Goal: Answer question/provide support: Share knowledge or assist other users

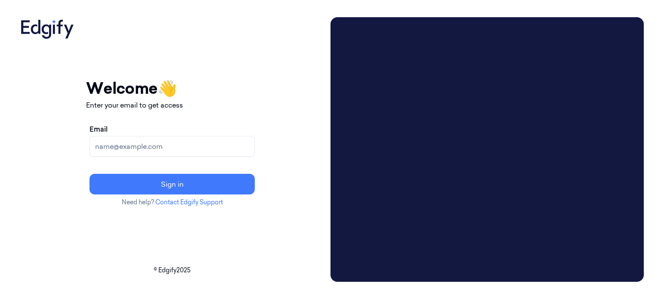
click at [148, 149] on input "Email" at bounding box center [172, 146] width 165 height 21
type input "ayyub.ansari@indivillage.co"
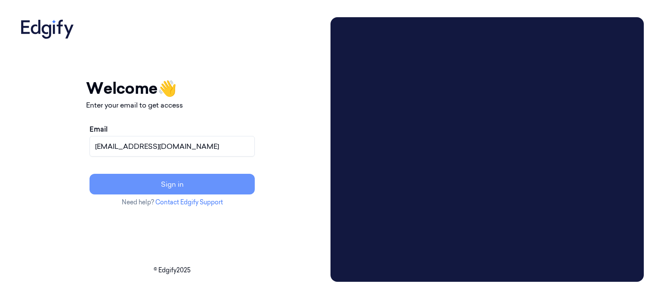
click at [214, 185] on button "Sign in" at bounding box center [172, 184] width 165 height 21
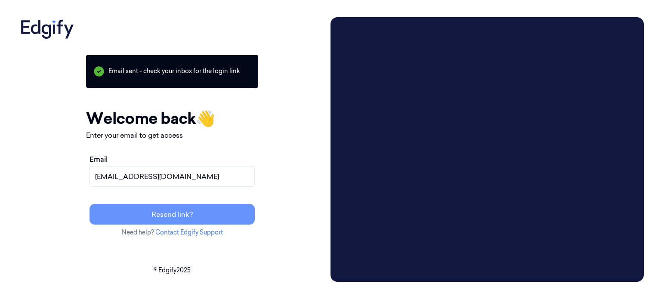
click at [206, 216] on button "Resend link?" at bounding box center [172, 214] width 165 height 21
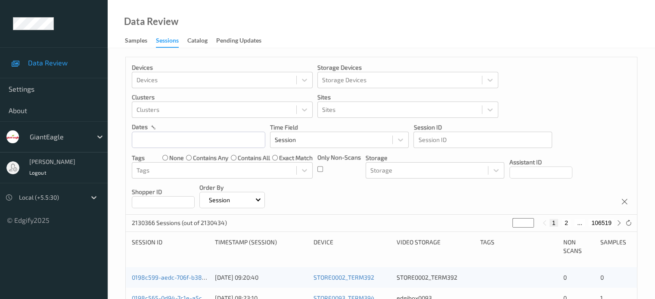
drag, startPoint x: 116, startPoint y: 1, endPoint x: 267, endPoint y: 24, distance: 153.1
click at [267, 24] on div "Data Review Samples Sessions Catalog Pending Updates" at bounding box center [381, 24] width 547 height 48
click at [98, 195] on div at bounding box center [93, 197] width 15 height 15
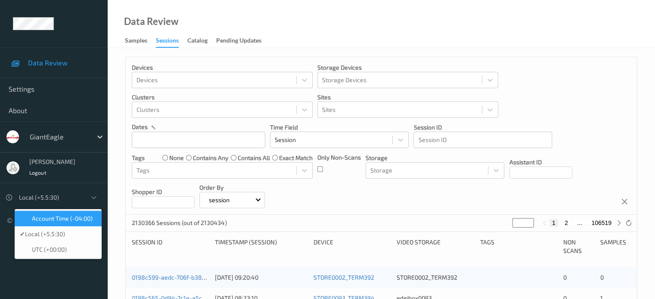
click at [63, 218] on span "Account Time (-04:00)" at bounding box center [62, 218] width 61 height 9
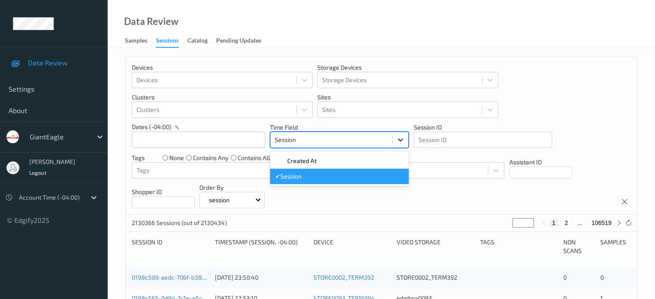
click at [403, 138] on icon at bounding box center [400, 140] width 9 height 9
click at [431, 13] on div "Data Review Samples Sessions Catalog Pending Updates" at bounding box center [381, 24] width 547 height 48
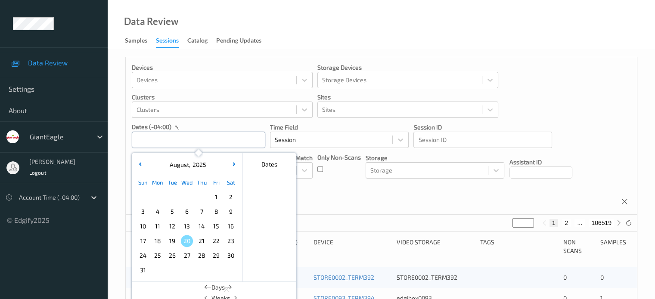
click at [152, 139] on input "text" at bounding box center [198, 140] width 133 height 16
click at [216, 229] on span "15" at bounding box center [216, 226] width 12 height 12
click at [215, 230] on span "15" at bounding box center [216, 226] width 12 height 12
type input "15/08/2025 00:00 -> 15/08/2025 23:59"
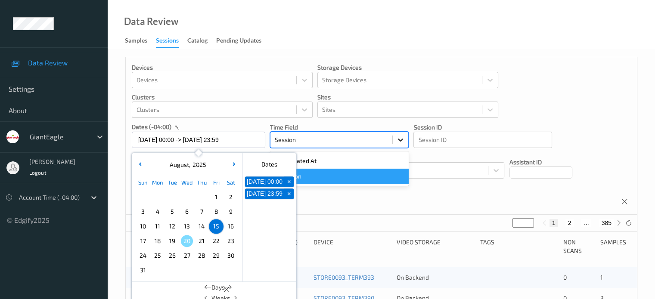
click at [400, 142] on icon at bounding box center [400, 140] width 9 height 9
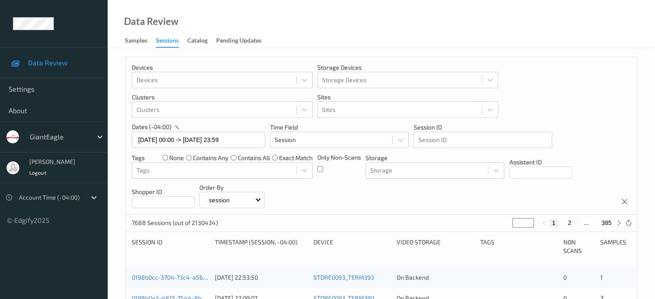
click at [414, 194] on div "Devices Devices Storage Devices Storage Devices Clusters Clusters Sites Sites d…" at bounding box center [381, 136] width 511 height 158
click at [265, 201] on div "session" at bounding box center [231, 200] width 65 height 16
click at [310, 199] on div "Devices Devices Storage Devices Storage Devices Clusters Clusters Sites Sites d…" at bounding box center [381, 136] width 511 height 158
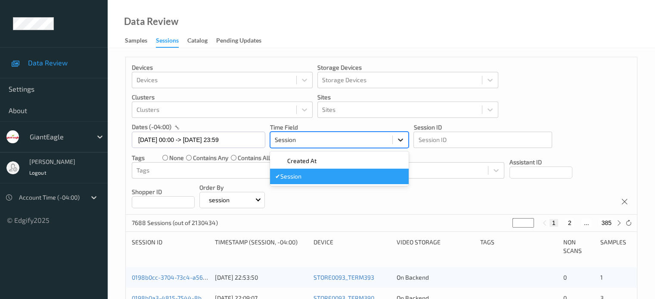
click at [397, 142] on icon at bounding box center [400, 140] width 9 height 9
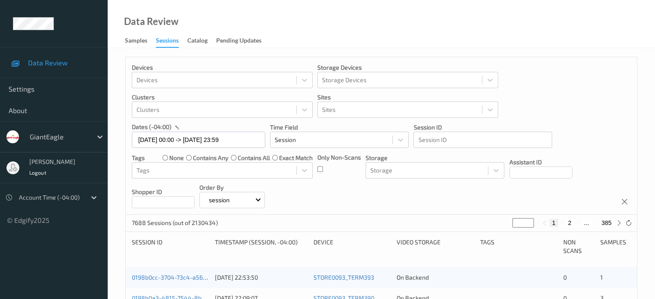
click at [340, 207] on div "Devices Devices Storage Devices Storage Devices Clusters Clusters Sites Sites d…" at bounding box center [381, 136] width 511 height 158
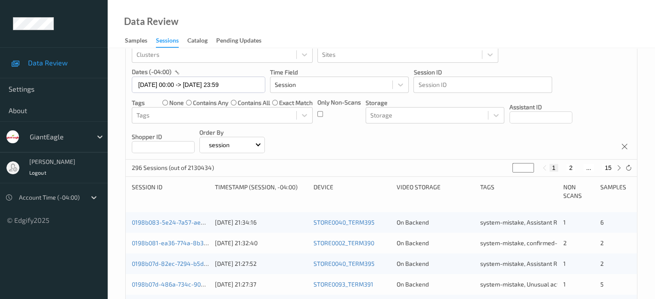
scroll to position [71, 0]
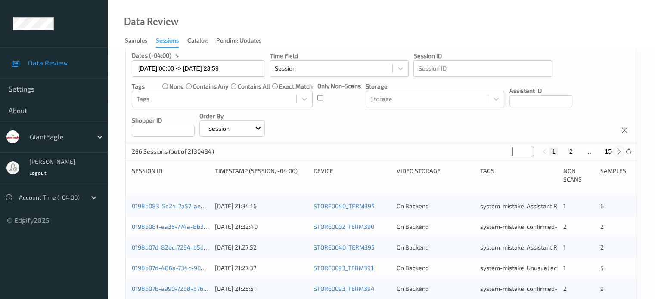
click at [619, 151] on icon at bounding box center [618, 151] width 6 height 6
type input "*"
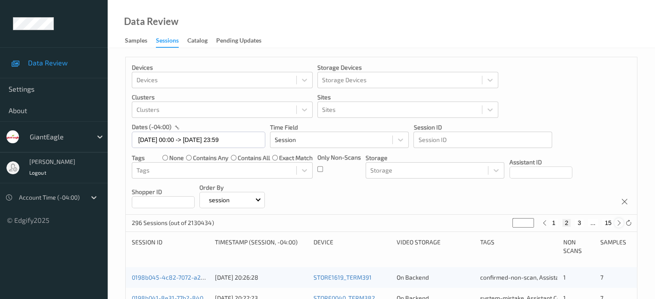
click at [619, 222] on icon at bounding box center [618, 223] width 6 height 6
type input "*"
click at [619, 222] on icon at bounding box center [618, 223] width 6 height 6
type input "*"
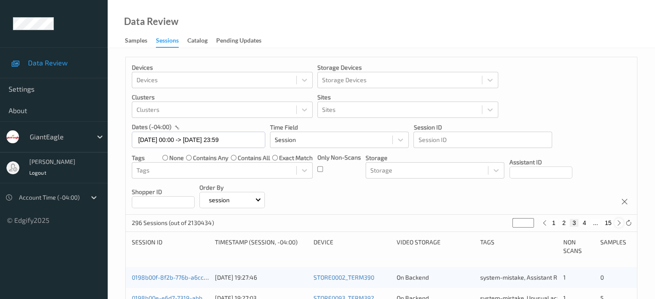
type input "*"
click at [619, 222] on icon at bounding box center [618, 223] width 6 height 6
type input "*"
click at [619, 222] on icon at bounding box center [618, 223] width 6 height 6
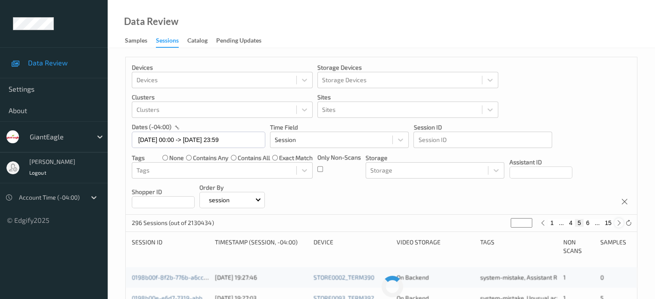
type input "*"
click at [587, 223] on button "7" at bounding box center [587, 223] width 9 height 8
type input "*"
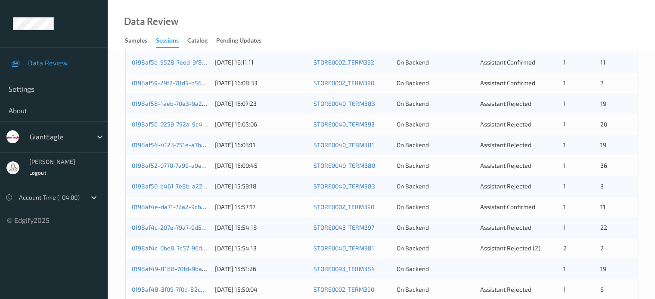
scroll to position [143, 0]
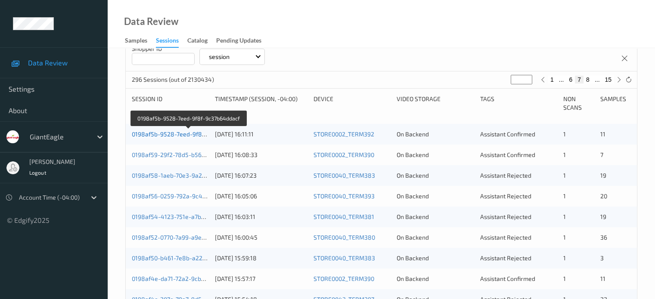
click at [158, 132] on link "0198af5b-9528-7eed-9f8f-9c37b64ddacf" at bounding box center [189, 133] width 114 height 7
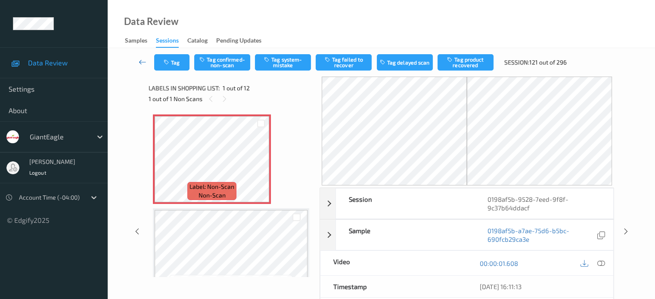
click at [141, 58] on icon at bounding box center [143, 62] width 8 height 9
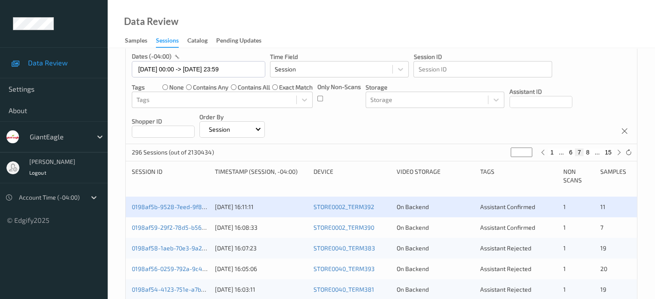
scroll to position [71, 0]
click at [578, 150] on button "7" at bounding box center [579, 152] width 9 height 8
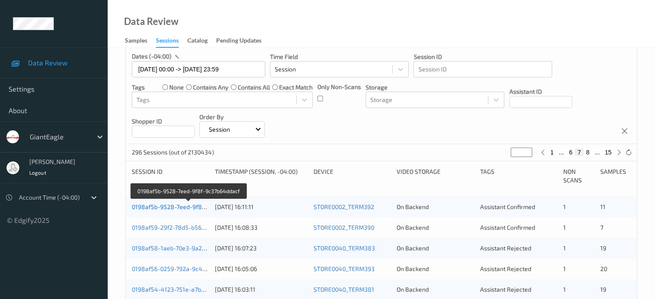
click at [158, 208] on link "0198af5b-9528-7eed-9f8f-9c37b64ddacf" at bounding box center [189, 206] width 114 height 7
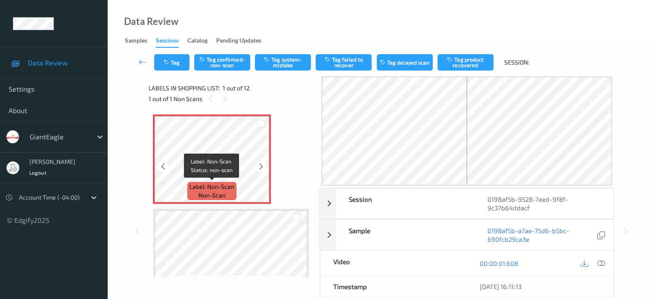
click at [218, 193] on span "non-scan" at bounding box center [211, 195] width 27 height 9
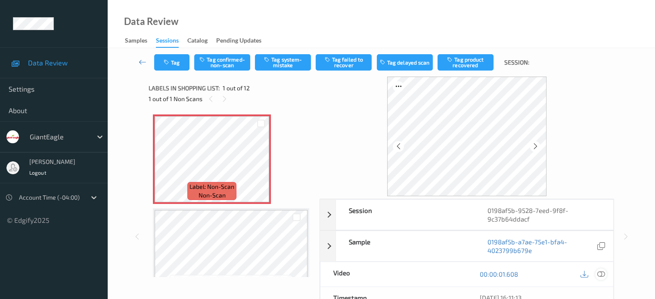
click at [601, 273] on icon at bounding box center [600, 274] width 8 height 8
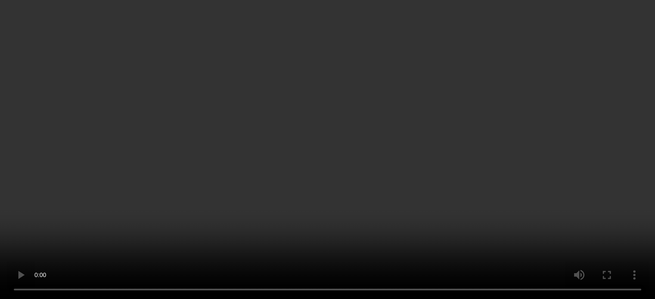
scroll to position [143, 0]
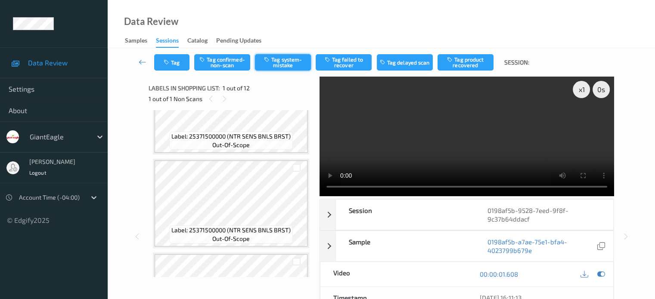
click at [285, 61] on button "Tag system-mistake" at bounding box center [283, 62] width 56 height 16
click at [171, 65] on button "Tag" at bounding box center [171, 62] width 35 height 16
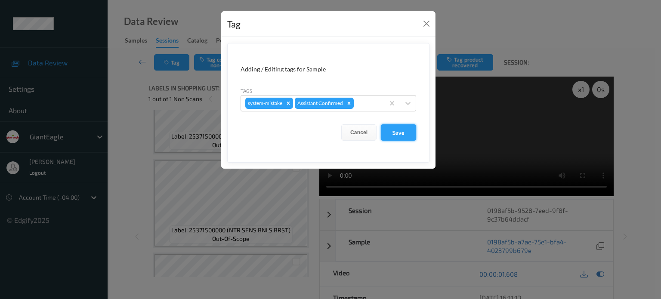
click at [394, 135] on button "Save" at bounding box center [398, 132] width 35 height 16
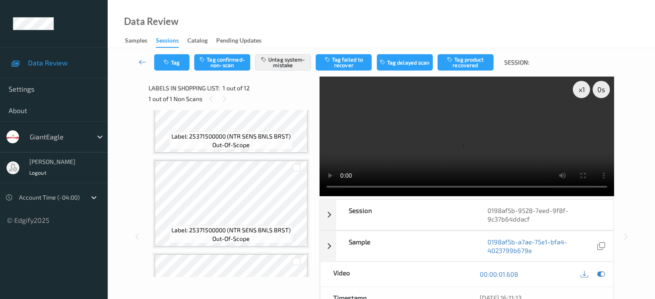
scroll to position [0, 0]
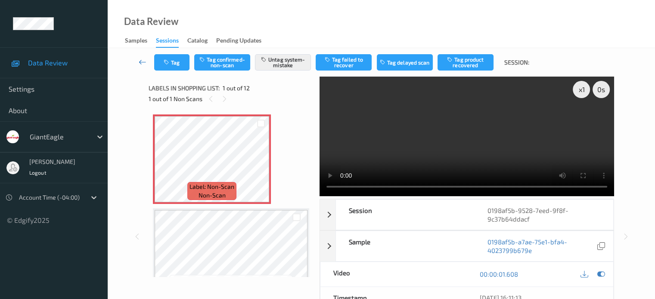
click at [143, 64] on icon at bounding box center [143, 62] width 8 height 9
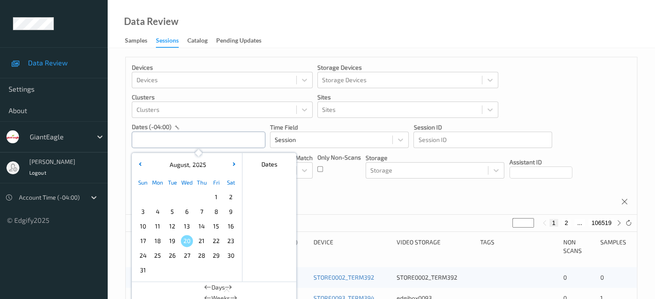
click at [157, 141] on input "text" at bounding box center [198, 140] width 133 height 16
click at [217, 227] on span "15" at bounding box center [216, 226] width 12 height 12
type input "15/08/2025 00:00 -> 15/08/2025 23:59"
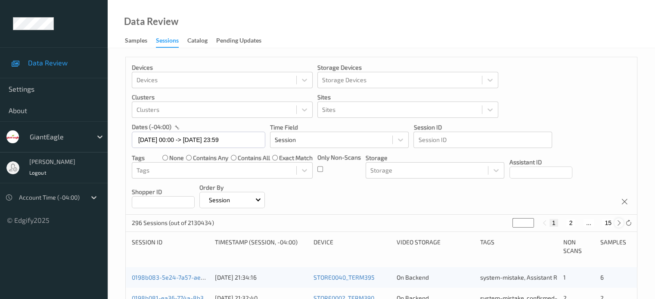
click at [618, 224] on icon at bounding box center [618, 223] width 6 height 6
type input "*"
click at [618, 224] on icon at bounding box center [618, 223] width 6 height 6
type input "*"
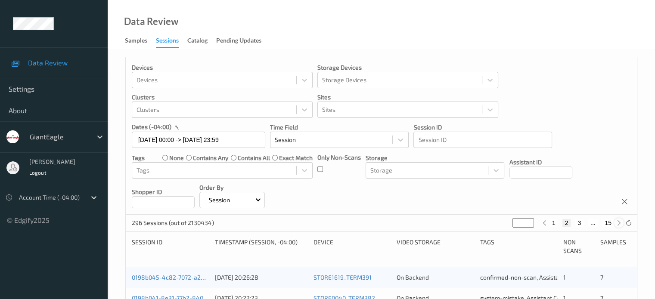
type input "*"
click at [618, 224] on icon at bounding box center [618, 223] width 6 height 6
type input "*"
click at [618, 224] on icon at bounding box center [618, 223] width 6 height 6
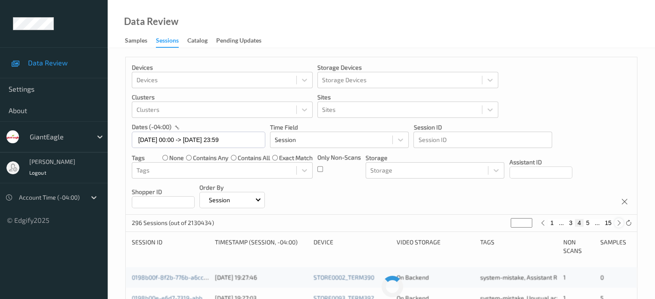
type input "*"
click at [618, 224] on icon at bounding box center [618, 223] width 6 height 6
type input "*"
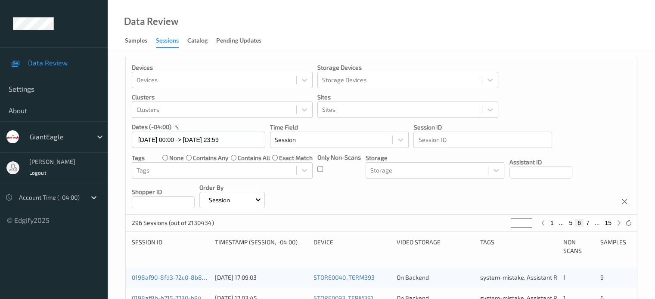
click at [585, 225] on button "7" at bounding box center [587, 223] width 9 height 8
type input "*"
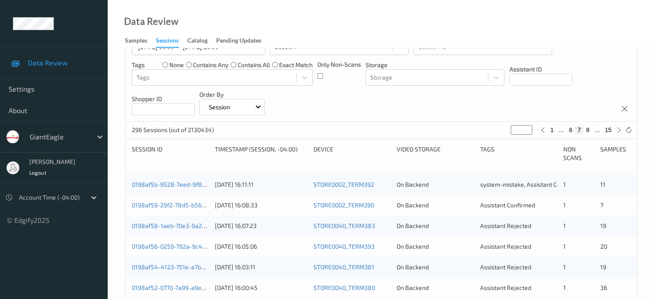
scroll to position [93, 0]
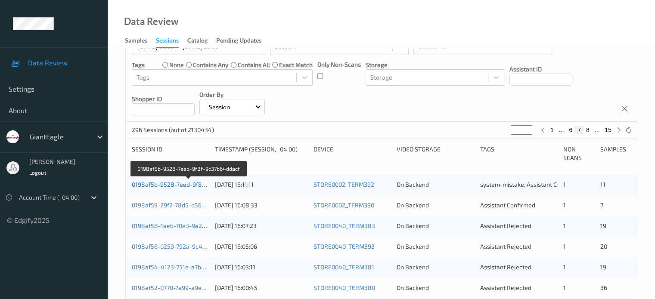
click at [176, 186] on link "0198af5b-9528-7eed-9f8f-9c37b64ddacf" at bounding box center [189, 184] width 114 height 7
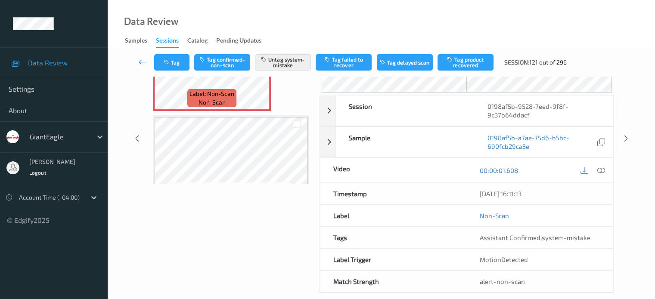
click at [145, 62] on icon at bounding box center [143, 62] width 8 height 9
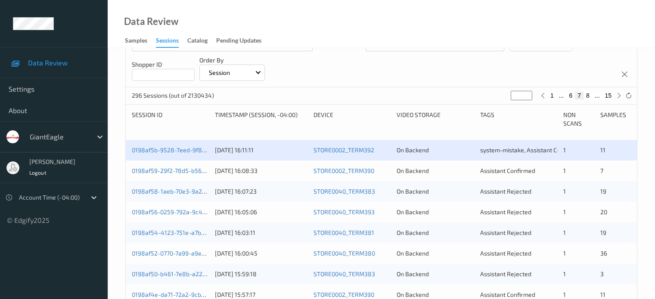
scroll to position [130, 0]
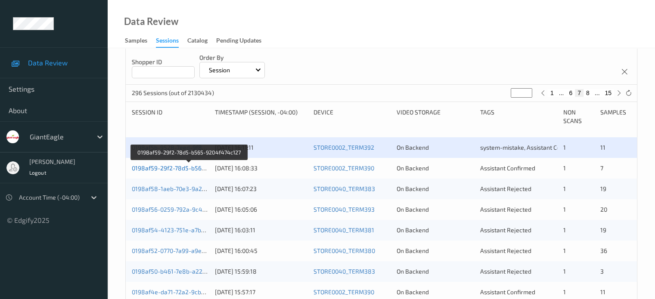
click at [177, 170] on link "0198af59-29f2-78d5-b565-9204f474c127" at bounding box center [189, 167] width 115 height 7
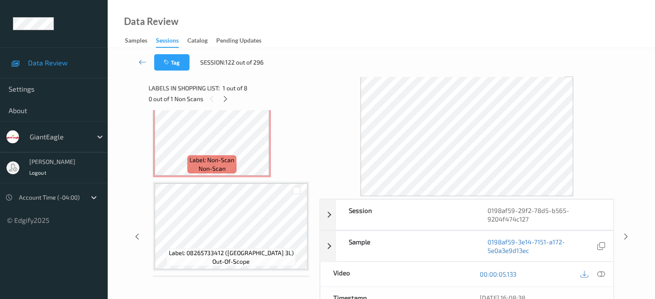
scroll to position [497, 0]
click at [209, 161] on span "Label: Non-Scan" at bounding box center [211, 159] width 45 height 9
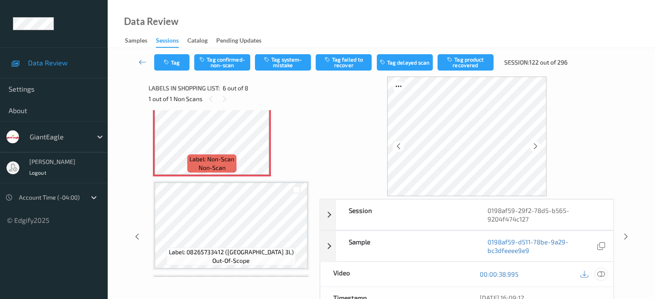
click at [601, 275] on icon at bounding box center [600, 274] width 8 height 8
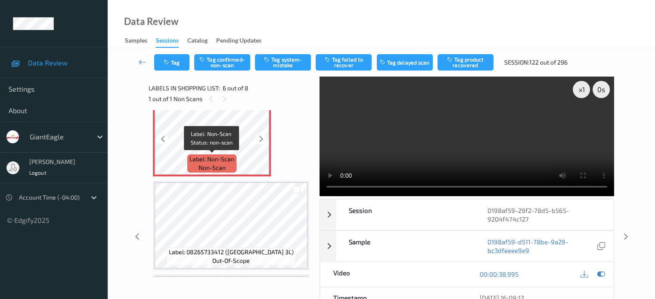
click at [222, 158] on span "Label: Non-Scan" at bounding box center [211, 159] width 45 height 9
click at [206, 164] on span "non-scan" at bounding box center [211, 168] width 27 height 9
click at [603, 272] on icon at bounding box center [600, 274] width 8 height 8
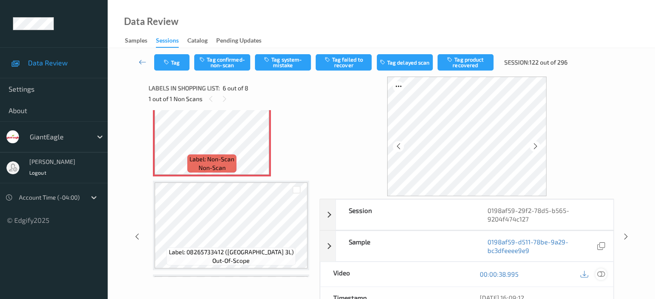
click at [601, 273] on icon at bounding box center [600, 274] width 8 height 8
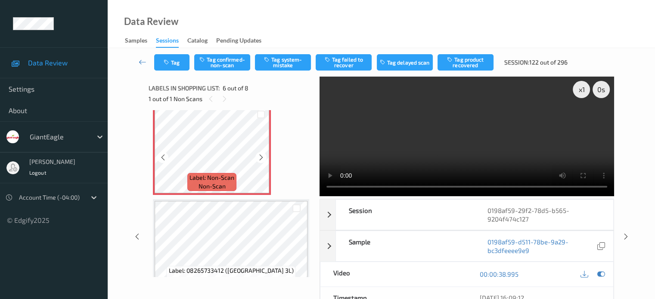
scroll to position [478, 0]
click at [220, 185] on span "non-scan" at bounding box center [211, 186] width 27 height 9
click at [599, 274] on icon at bounding box center [600, 274] width 8 height 8
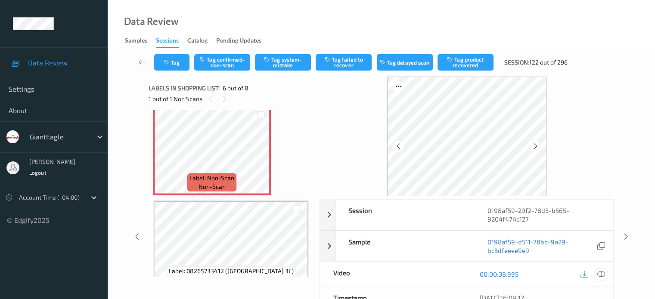
click at [599, 273] on icon at bounding box center [600, 274] width 8 height 8
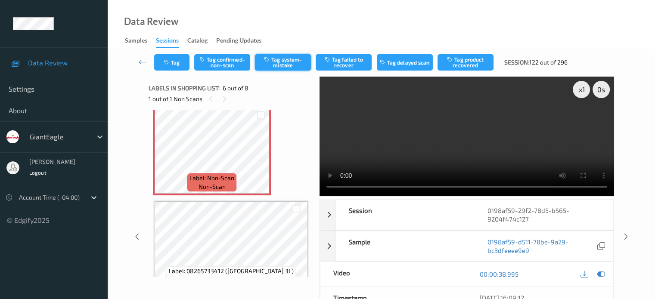
click at [283, 60] on button "Tag system-mistake" at bounding box center [283, 62] width 56 height 16
click at [177, 65] on button "Tag" at bounding box center [171, 62] width 35 height 16
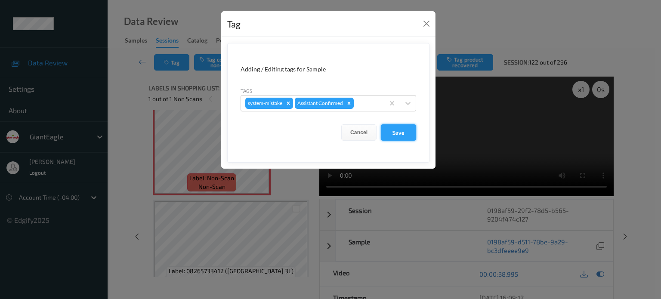
click at [392, 130] on button "Save" at bounding box center [398, 132] width 35 height 16
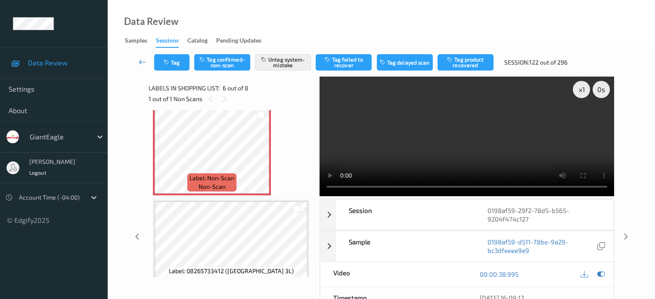
click at [143, 62] on icon at bounding box center [143, 62] width 8 height 9
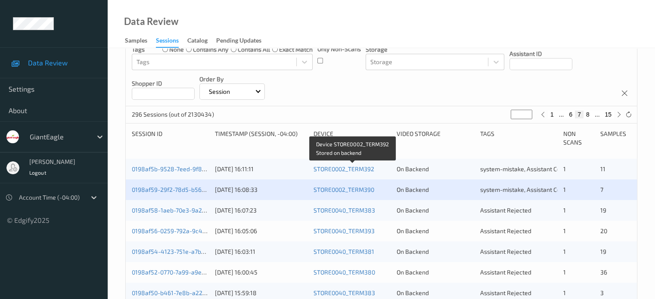
scroll to position [109, 0]
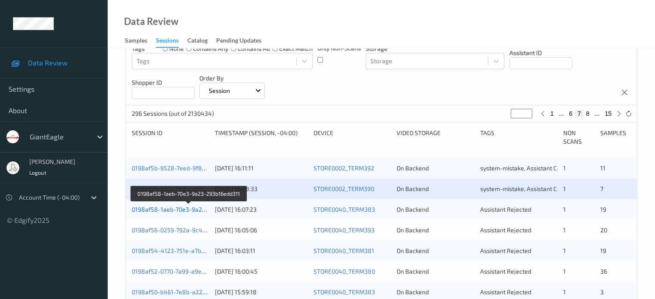
click at [169, 208] on link "0198af58-1aeb-70e3-9a23-293b16edd311" at bounding box center [189, 209] width 115 height 7
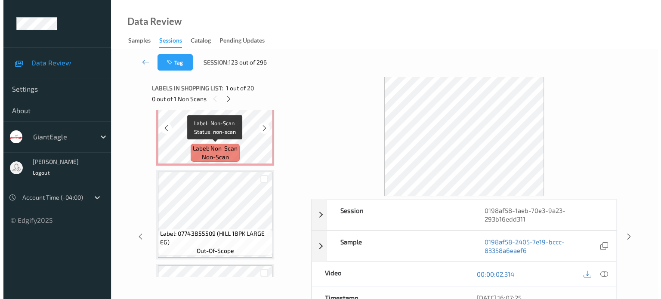
scroll to position [717, 0]
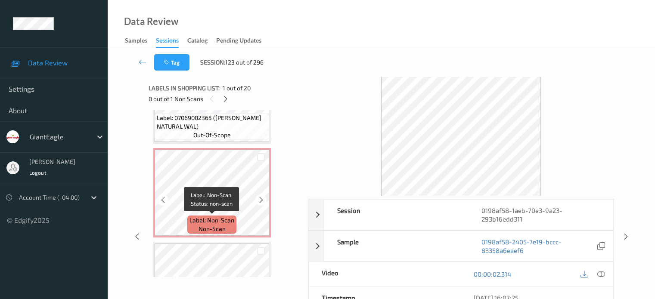
click at [216, 226] on span "non-scan" at bounding box center [211, 229] width 27 height 9
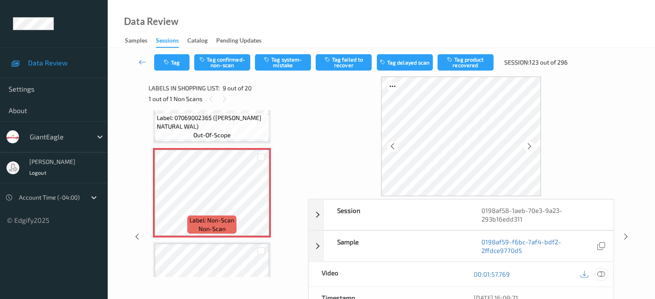
click at [601, 272] on icon at bounding box center [600, 274] width 8 height 8
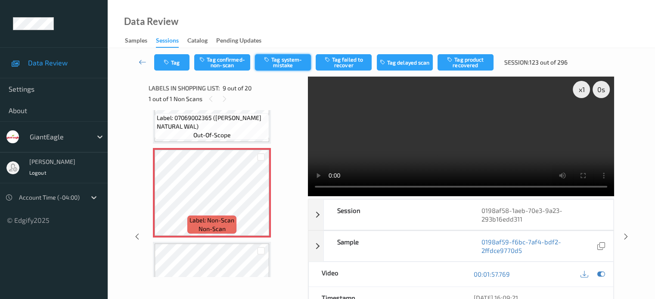
click at [279, 65] on button "Tag system-mistake" at bounding box center [283, 62] width 56 height 16
click at [170, 65] on icon "button" at bounding box center [167, 62] width 7 height 6
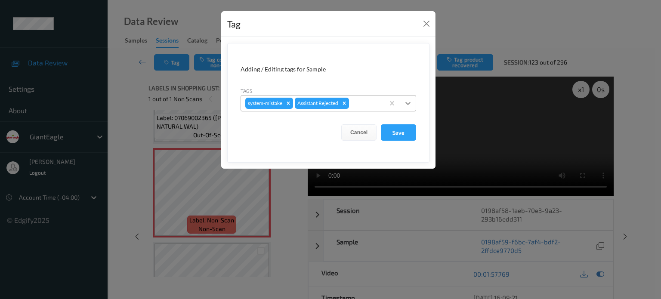
click at [410, 104] on icon at bounding box center [408, 103] width 9 height 9
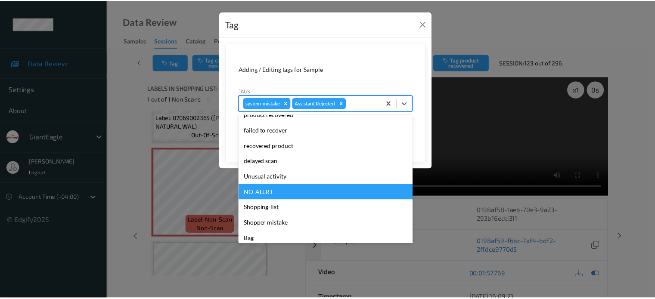
scroll to position [76, 0]
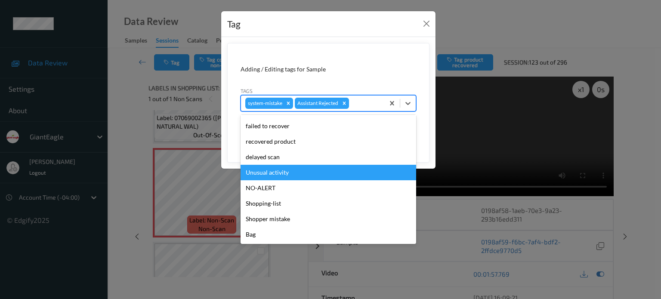
click at [263, 172] on div "Unusual activity" at bounding box center [329, 172] width 176 height 15
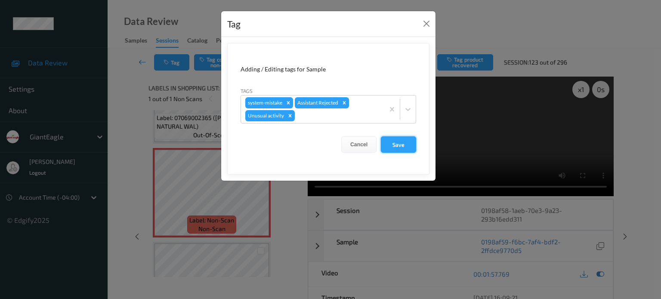
click at [387, 146] on button "Save" at bounding box center [398, 144] width 35 height 16
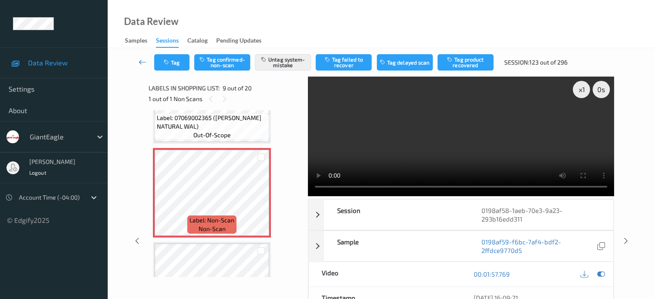
click at [139, 62] on icon at bounding box center [143, 62] width 8 height 9
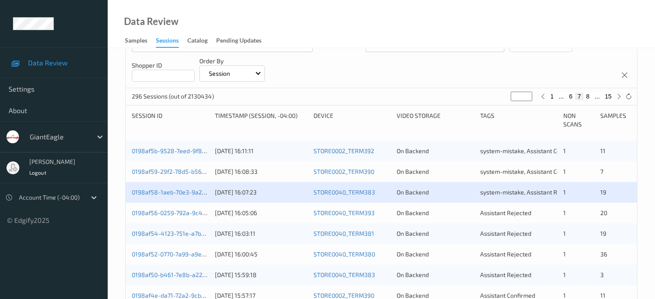
scroll to position [143, 0]
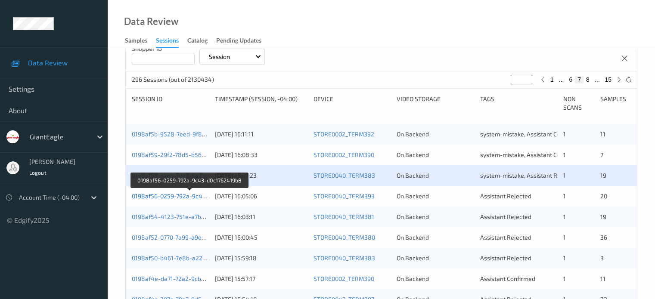
click at [178, 198] on link "0198af56-0259-792a-9c43-d0c1762419b8" at bounding box center [190, 195] width 116 height 7
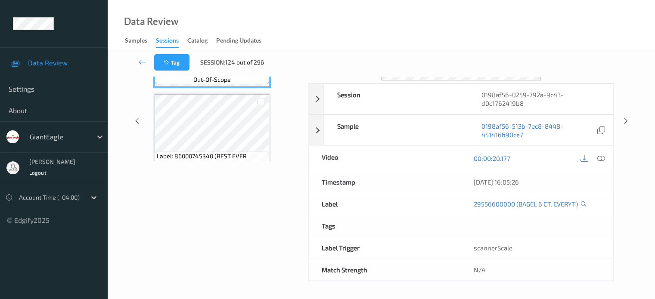
scroll to position [114, 0]
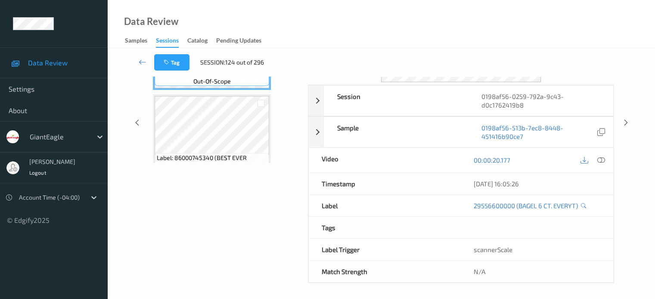
click at [383, 25] on div "Data Review Samples Sessions Catalog Pending Updates" at bounding box center [381, 24] width 547 height 48
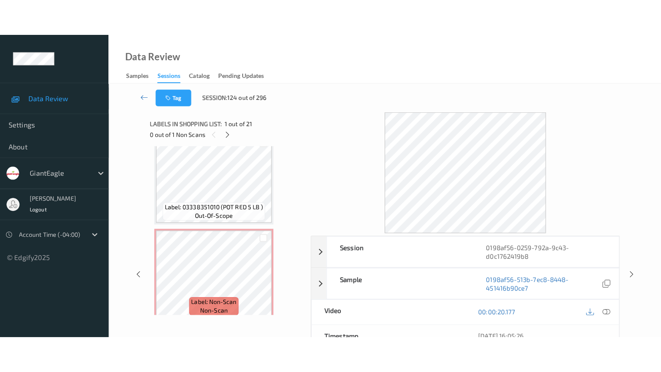
scroll to position [1808, 0]
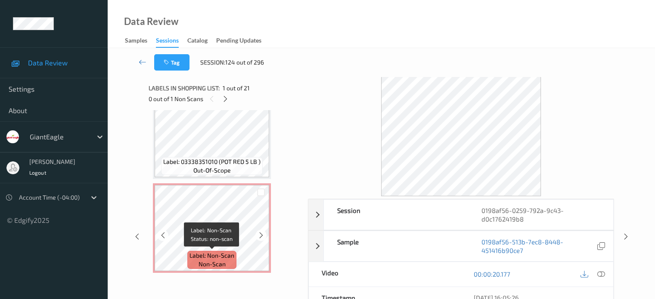
click at [218, 260] on span "non-scan" at bounding box center [211, 264] width 27 height 9
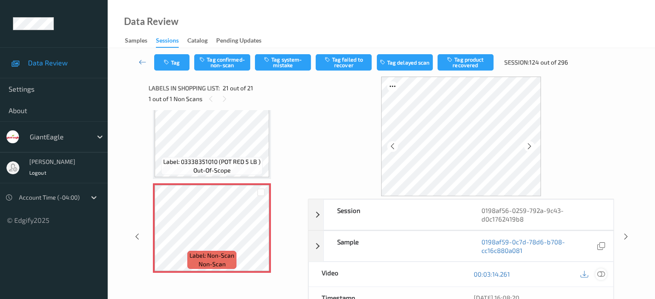
click at [598, 275] on icon at bounding box center [600, 274] width 8 height 8
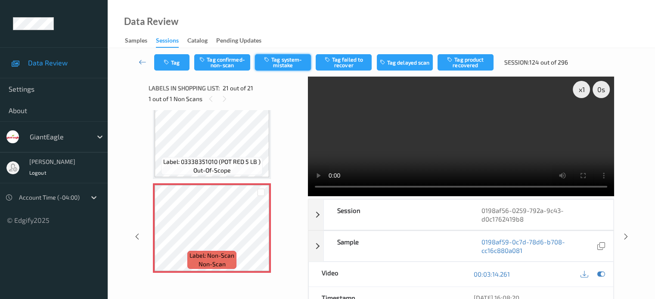
click at [278, 63] on button "Tag system-mistake" at bounding box center [283, 62] width 56 height 16
click at [177, 59] on button "Tag" at bounding box center [171, 62] width 35 height 16
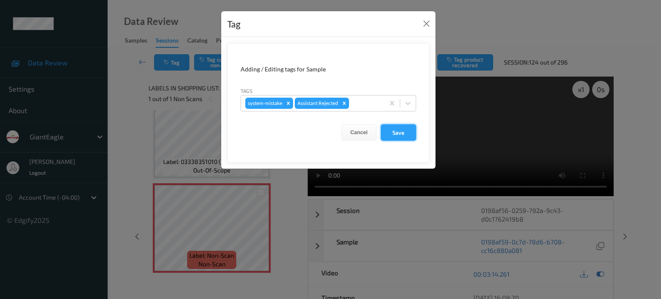
click at [402, 132] on button "Save" at bounding box center [398, 132] width 35 height 16
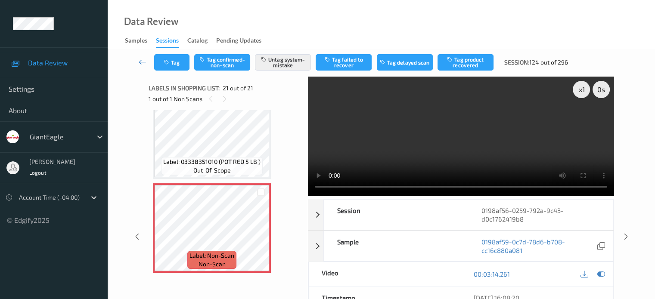
click at [141, 65] on icon at bounding box center [143, 62] width 8 height 9
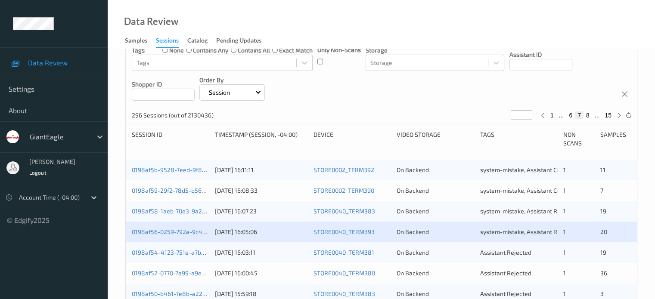
scroll to position [143, 0]
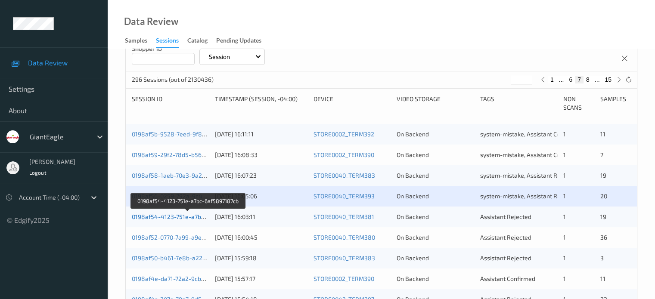
click at [154, 215] on link "0198af54-4123-751e-a7bc-6af5897187cb" at bounding box center [189, 216] width 114 height 7
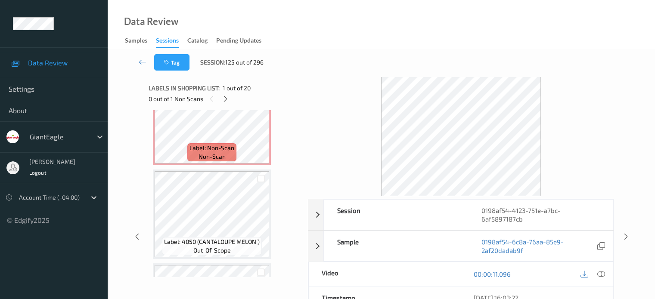
scroll to position [1650, 0]
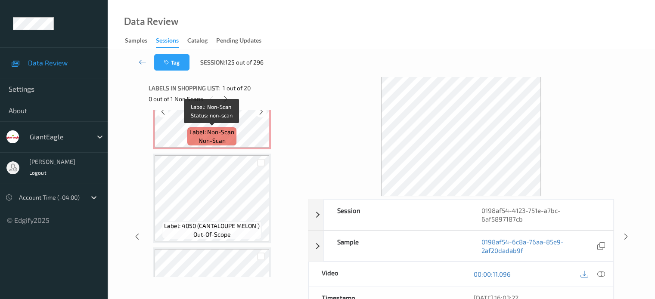
click at [207, 136] on span "non-scan" at bounding box center [211, 140] width 27 height 9
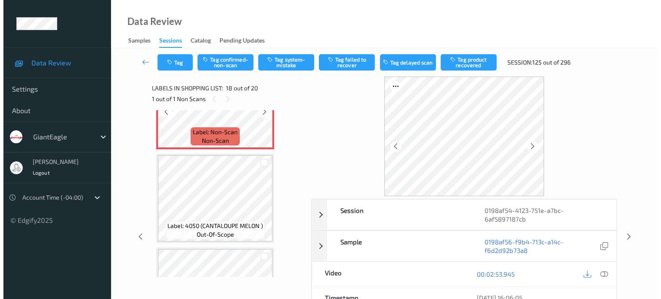
scroll to position [1578, 0]
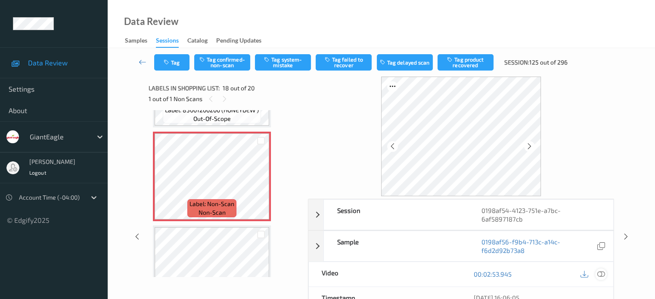
click at [599, 275] on icon at bounding box center [600, 274] width 8 height 8
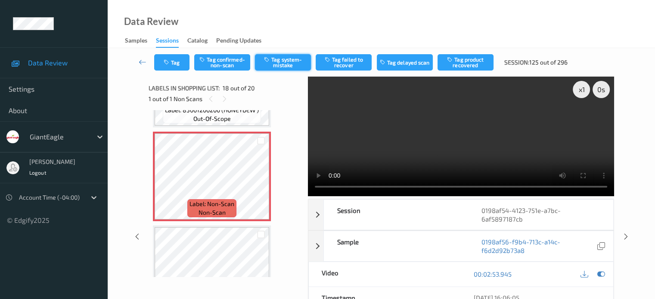
click at [289, 63] on button "Tag system-mistake" at bounding box center [283, 62] width 56 height 16
click at [168, 65] on icon "button" at bounding box center [167, 62] width 7 height 6
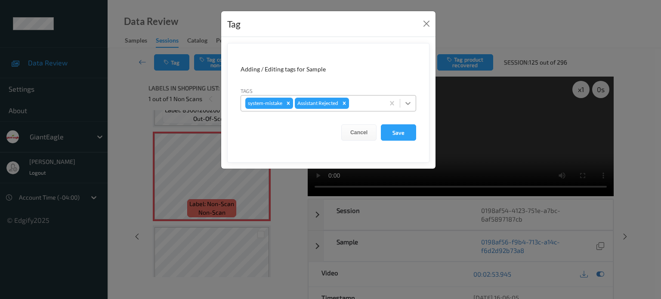
click at [407, 105] on icon at bounding box center [408, 103] width 9 height 9
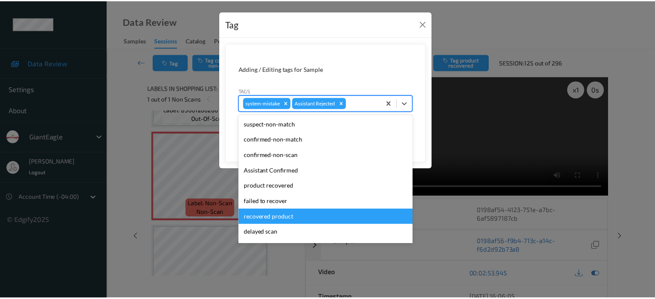
scroll to position [76, 0]
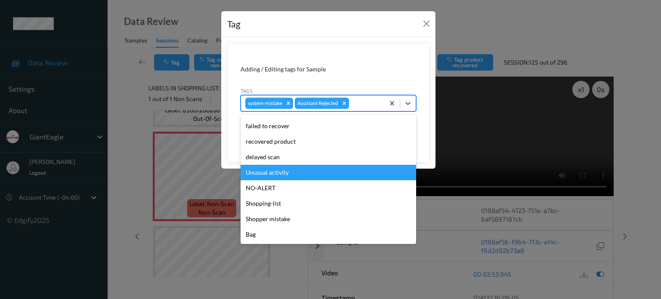
click at [264, 172] on div "Unusual activity" at bounding box center [329, 172] width 176 height 15
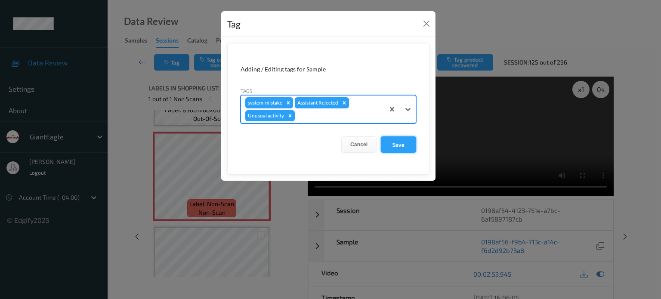
click at [402, 146] on button "Save" at bounding box center [398, 144] width 35 height 16
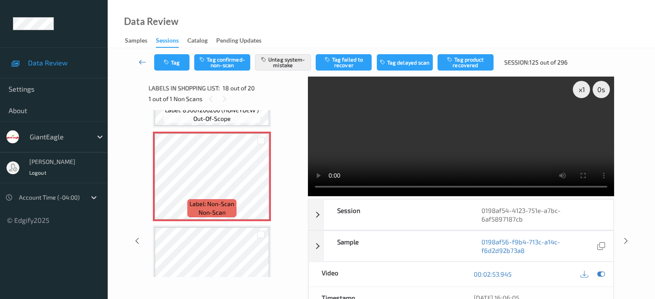
click at [140, 63] on icon at bounding box center [143, 62] width 8 height 9
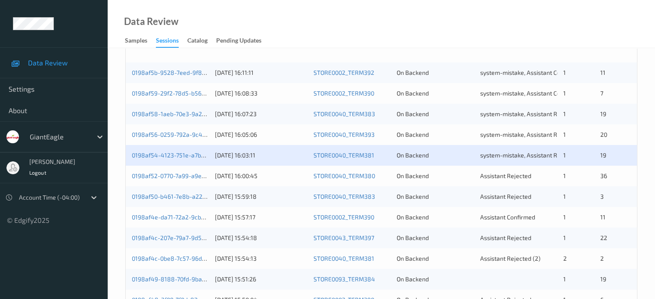
scroll to position [205, 0]
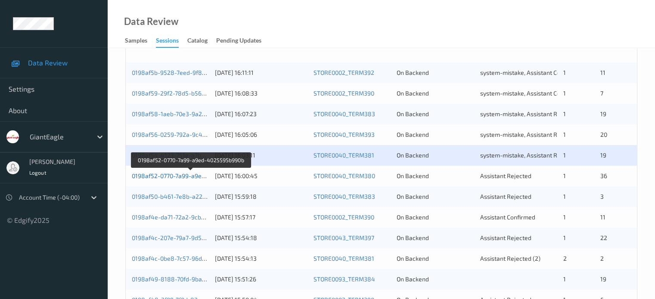
click at [171, 175] on link "0198af52-0770-7a99-a9ed-4025595b990b" at bounding box center [190, 175] width 117 height 7
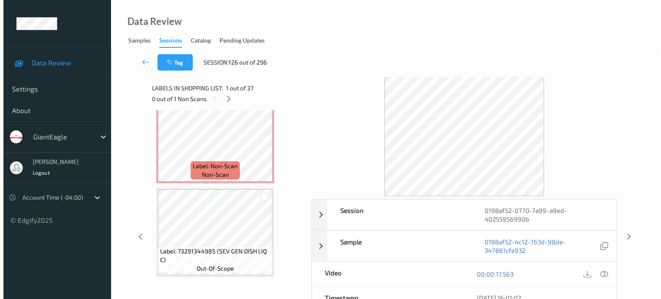
scroll to position [1520, 0]
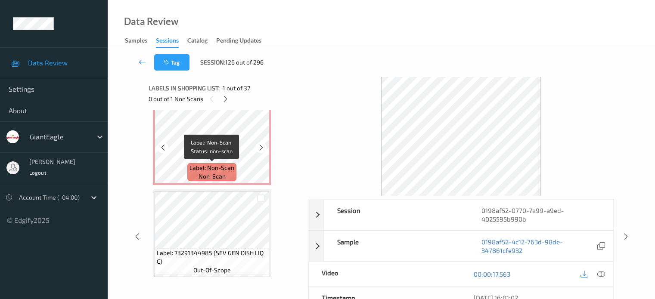
click at [213, 174] on span "non-scan" at bounding box center [211, 176] width 27 height 9
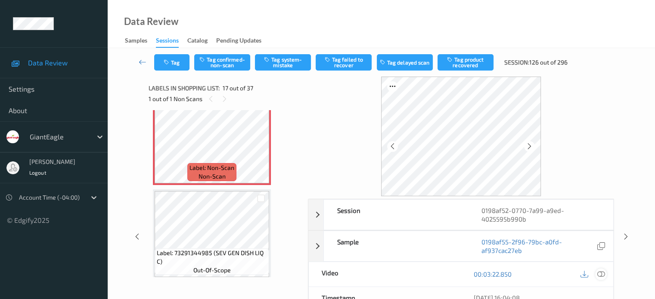
click at [597, 271] on icon at bounding box center [600, 274] width 8 height 8
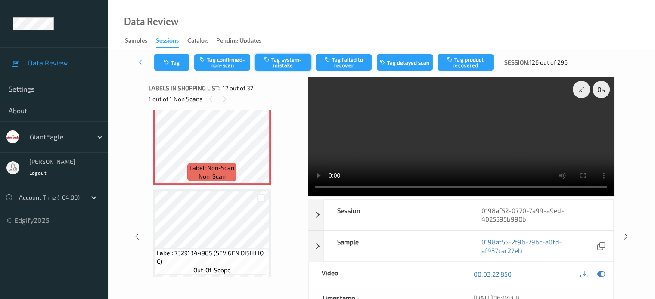
click at [276, 64] on button "Tag system-mistake" at bounding box center [283, 62] width 56 height 16
click at [177, 64] on button "Tag" at bounding box center [171, 62] width 35 height 16
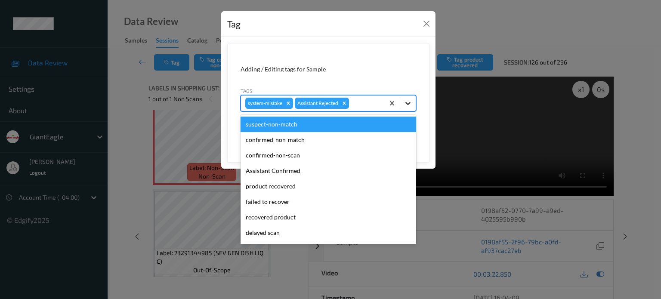
click at [411, 103] on icon at bounding box center [408, 103] width 9 height 9
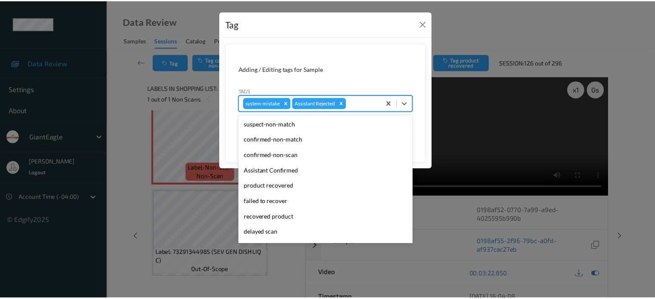
scroll to position [76, 0]
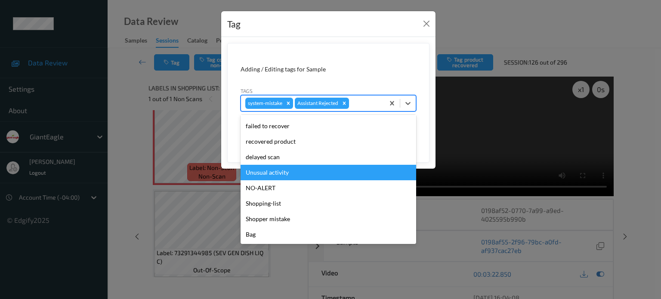
click at [270, 174] on div "Unusual activity" at bounding box center [329, 172] width 176 height 15
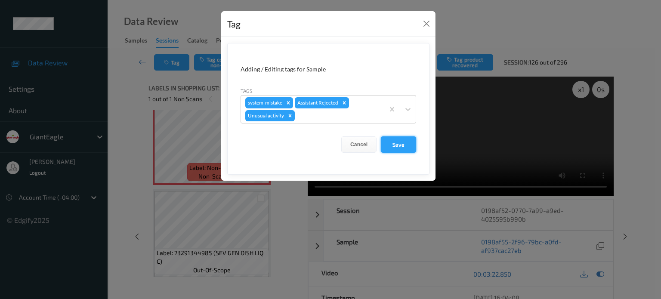
click at [401, 147] on button "Save" at bounding box center [398, 144] width 35 height 16
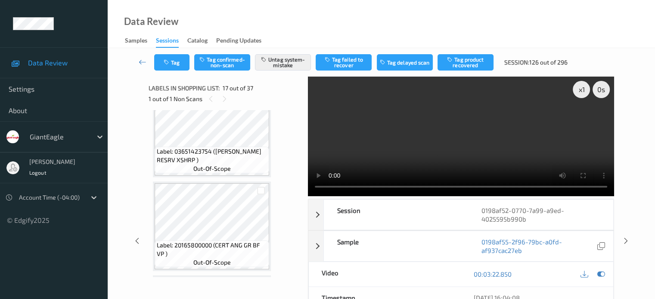
scroll to position [1245, 0]
click at [138, 63] on link at bounding box center [142, 62] width 23 height 16
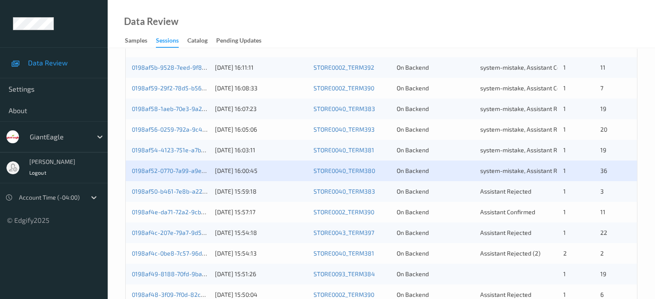
scroll to position [211, 0]
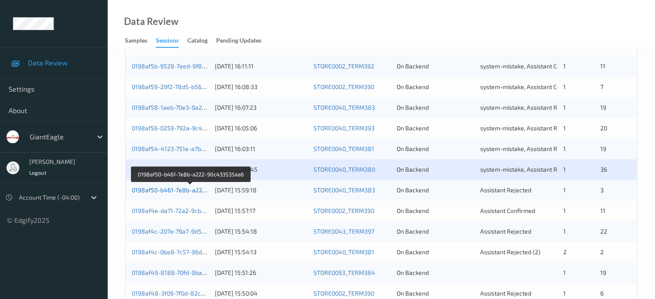
click at [171, 192] on link "0198af50-b461-7e8b-a222-90c433535aa6" at bounding box center [191, 189] width 118 height 7
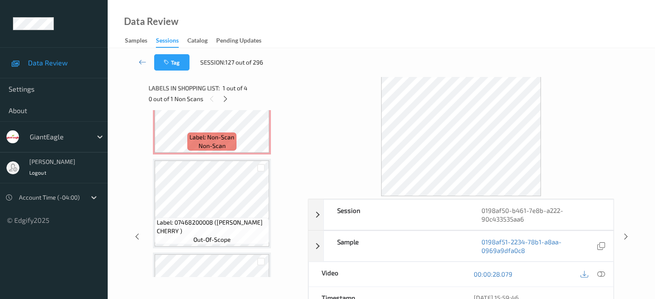
scroll to position [71, 0]
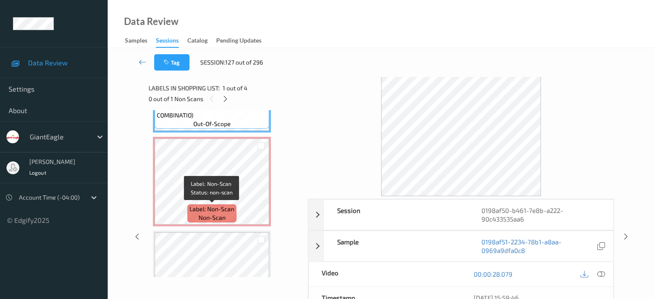
click at [213, 207] on span "Label: Non-Scan" at bounding box center [211, 209] width 45 height 9
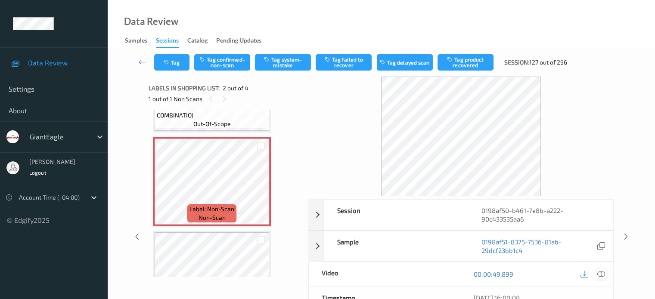
click at [603, 275] on icon at bounding box center [600, 274] width 8 height 8
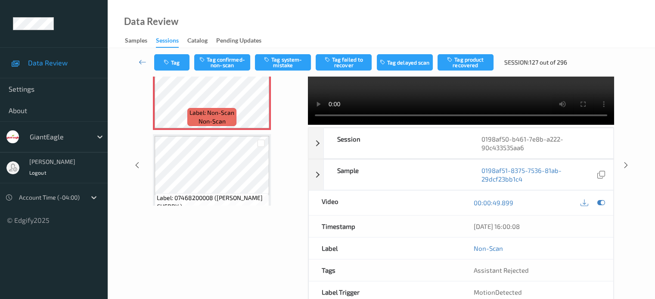
scroll to position [69, 0]
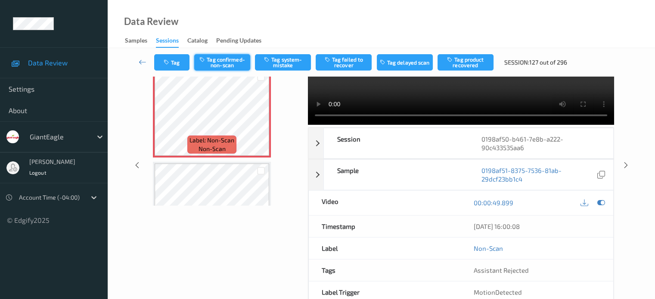
click at [228, 62] on button "Tag confirmed-non-scan" at bounding box center [222, 62] width 56 height 16
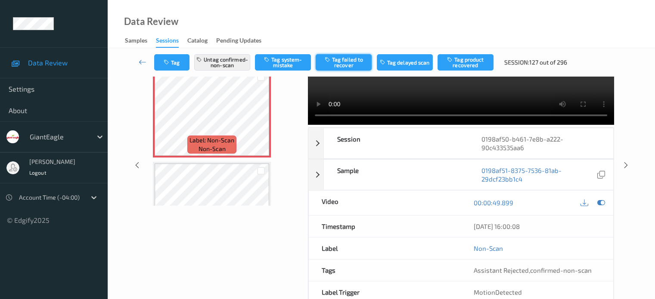
click at [349, 63] on button "Tag failed to recover" at bounding box center [343, 62] width 56 height 16
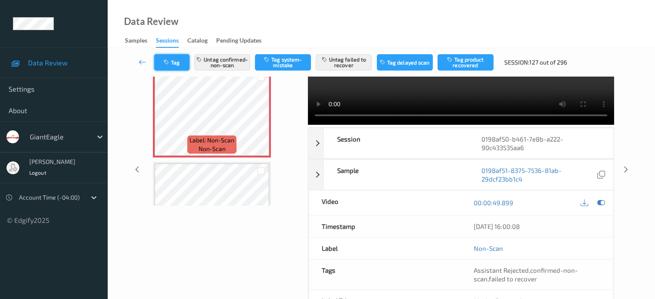
click at [170, 64] on icon "button" at bounding box center [167, 62] width 7 height 6
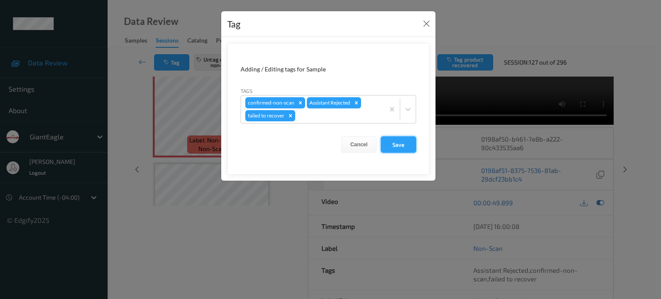
click at [403, 145] on button "Save" at bounding box center [398, 144] width 35 height 16
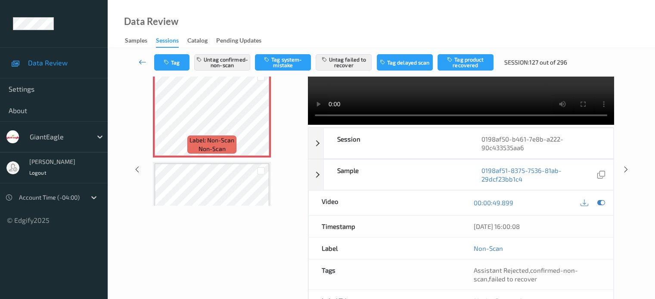
click at [141, 65] on icon at bounding box center [143, 62] width 8 height 9
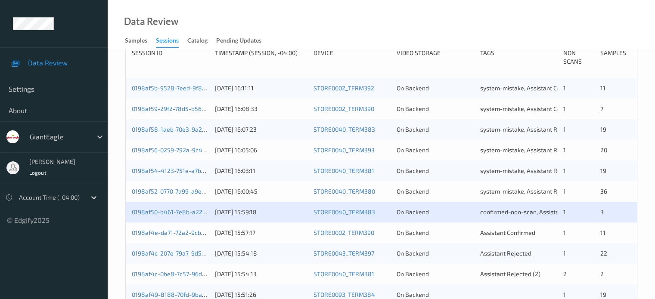
scroll to position [191, 0]
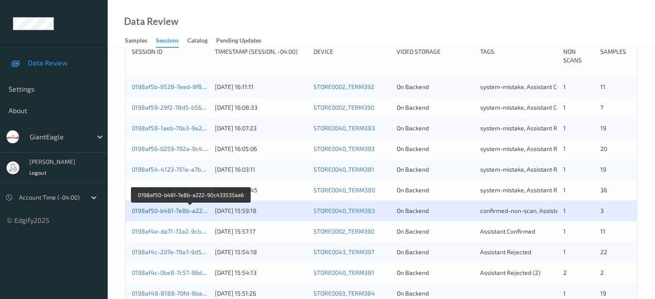
click at [170, 208] on link "0198af50-b461-7e8b-a222-90c433535aa6" at bounding box center [191, 210] width 118 height 7
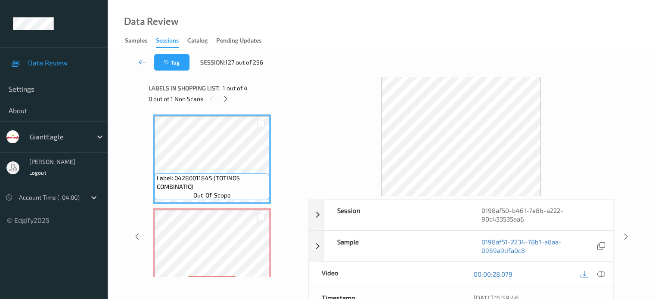
click at [141, 60] on icon at bounding box center [143, 62] width 8 height 9
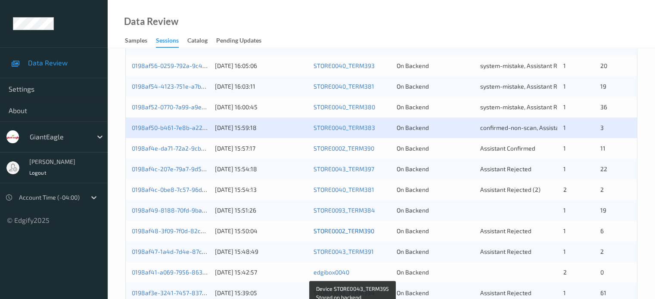
scroll to position [274, 0]
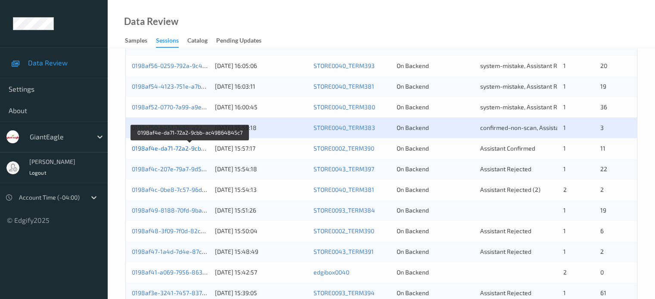
click at [175, 151] on link "0198af4e-da71-72a2-9cbb-ac49864845c7" at bounding box center [190, 148] width 117 height 7
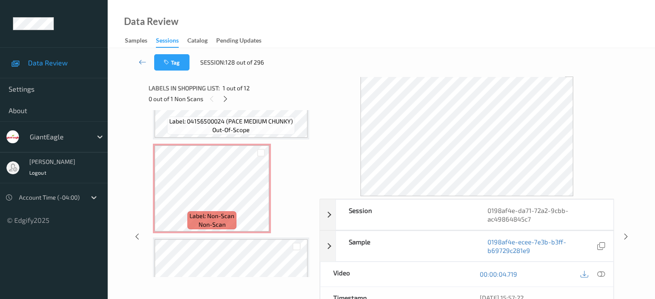
scroll to position [729, 0]
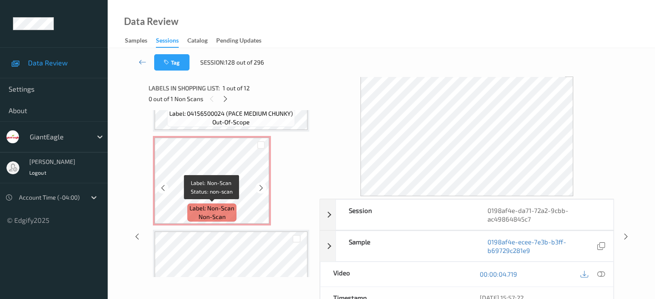
click at [210, 214] on span "non-scan" at bounding box center [211, 217] width 27 height 9
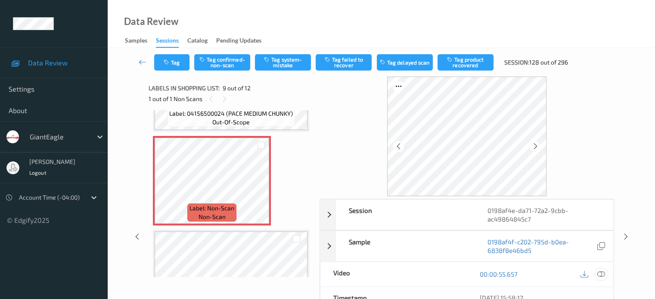
click at [597, 274] on icon at bounding box center [600, 274] width 8 height 8
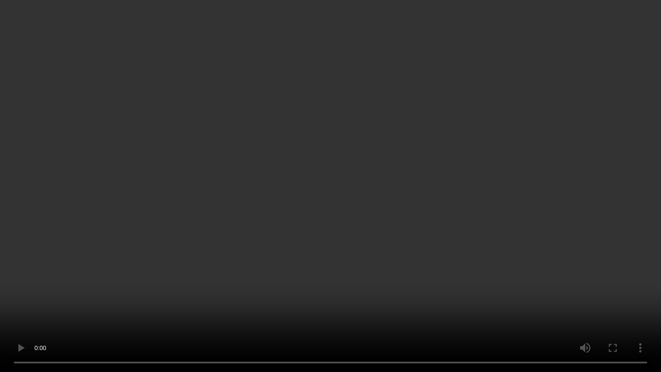
click at [105, 299] on video at bounding box center [330, 186] width 661 height 372
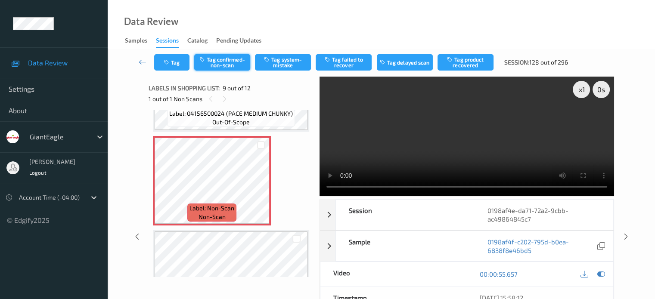
click at [224, 63] on button "Tag confirmed-non-scan" at bounding box center [222, 62] width 56 height 16
click at [470, 62] on button "Tag product recovered" at bounding box center [465, 62] width 56 height 16
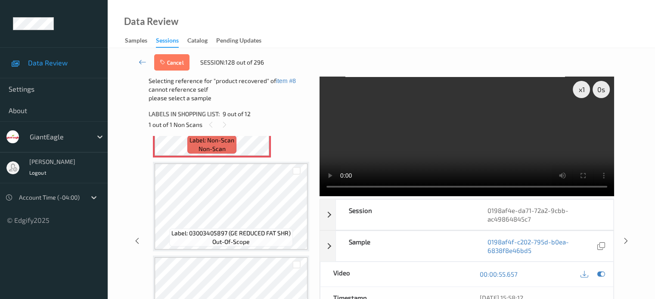
scroll to position [800, 0]
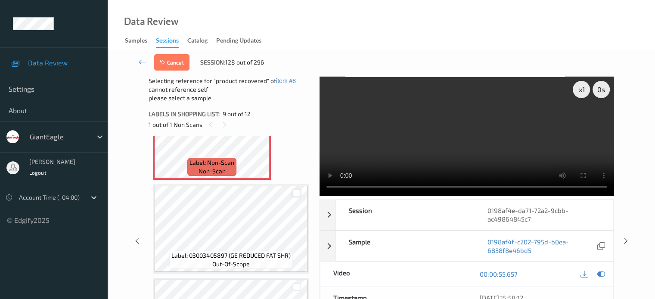
click at [297, 193] on div at bounding box center [296, 193] width 8 height 8
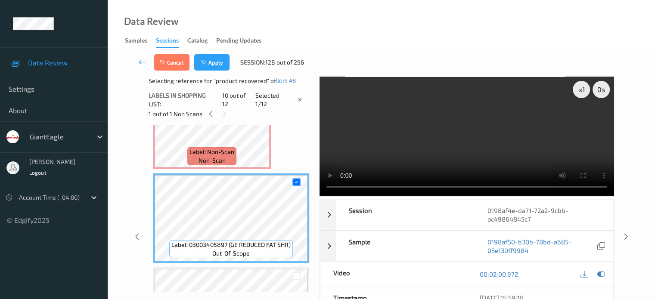
click at [212, 53] on div "Cancel Apply Session: 128 out of 296" at bounding box center [381, 62] width 512 height 28
click at [212, 61] on button "Apply" at bounding box center [211, 62] width 35 height 16
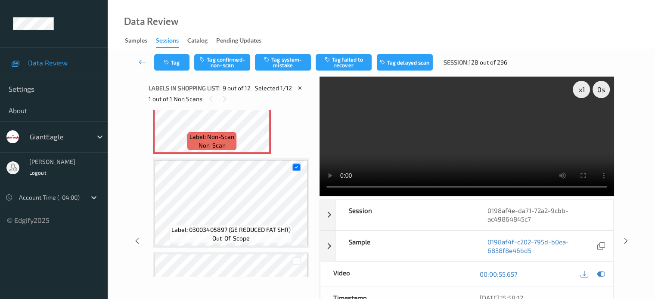
scroll to position [661, 0]
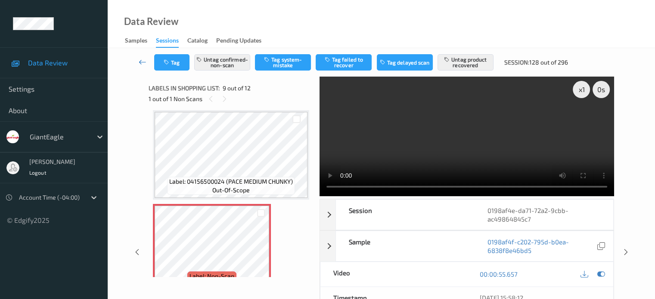
click at [139, 62] on icon at bounding box center [143, 62] width 8 height 9
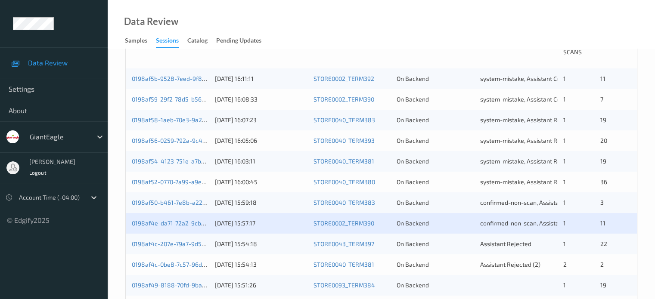
scroll to position [215, 0]
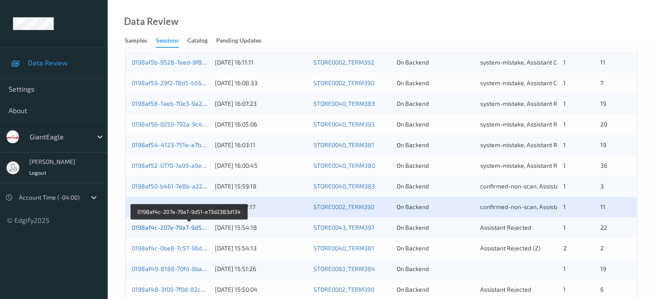
click at [174, 228] on link "0198af4c-207e-79a7-9d51-e73d2383d134" at bounding box center [190, 227] width 116 height 7
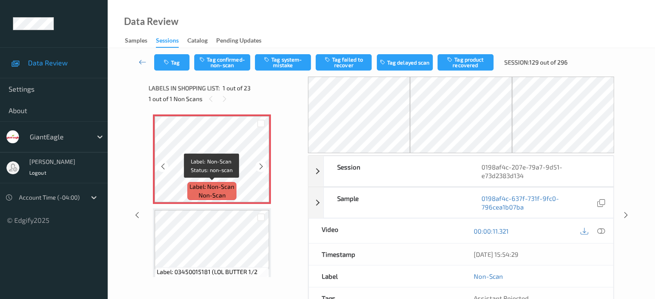
click at [207, 189] on span "Label: Non-Scan" at bounding box center [211, 186] width 45 height 9
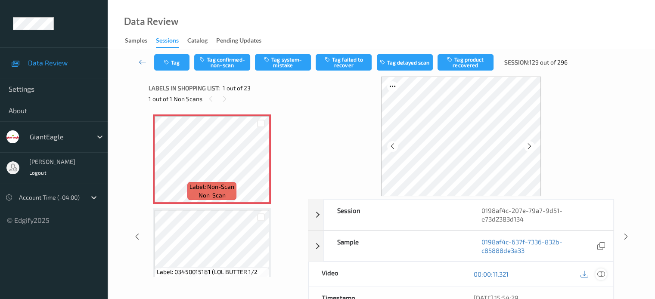
click at [601, 274] on icon at bounding box center [600, 274] width 8 height 8
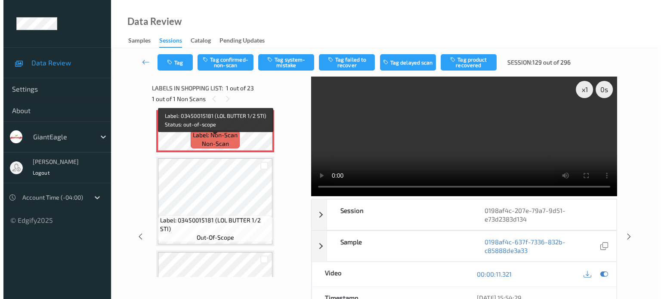
scroll to position [49, 0]
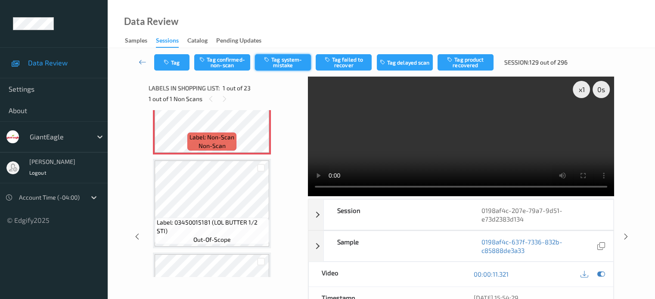
click at [288, 62] on button "Tag system-mistake" at bounding box center [283, 62] width 56 height 16
click at [179, 60] on button "Tag" at bounding box center [171, 62] width 35 height 16
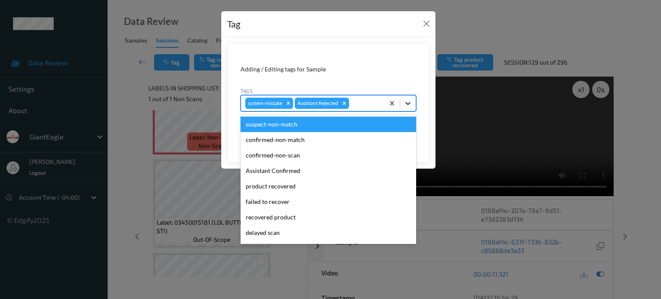
click at [406, 105] on icon at bounding box center [408, 103] width 9 height 9
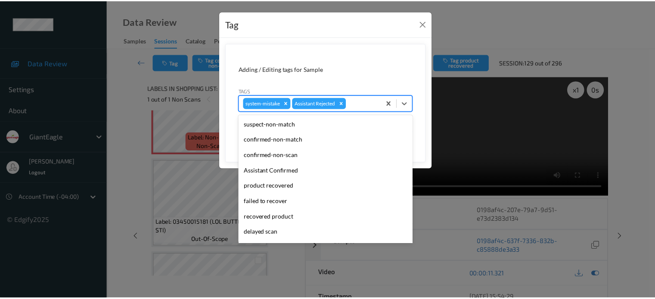
scroll to position [76, 0]
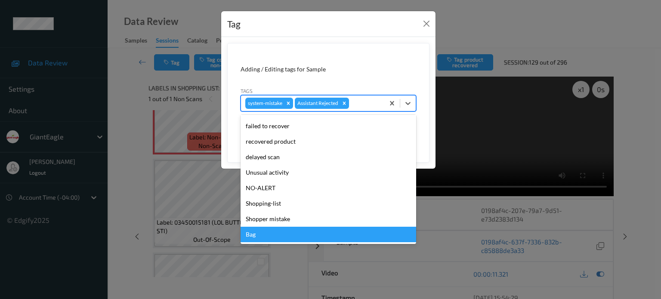
click at [249, 234] on div "Bag" at bounding box center [329, 234] width 176 height 15
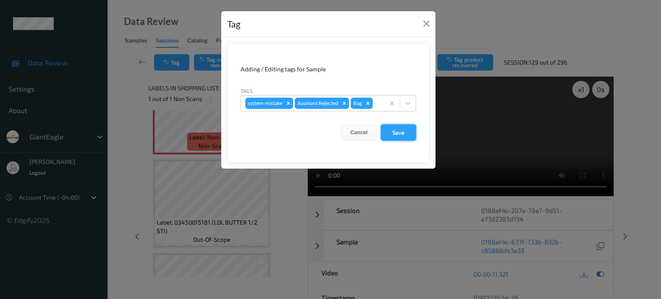
click at [397, 133] on button "Save" at bounding box center [398, 132] width 35 height 16
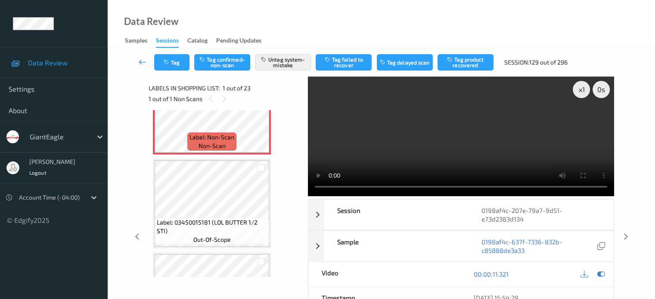
click at [140, 60] on icon at bounding box center [143, 62] width 8 height 9
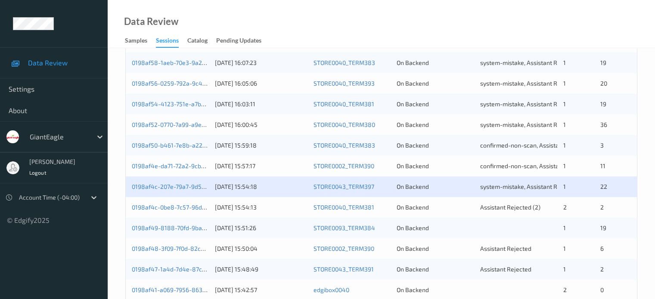
scroll to position [256, 0]
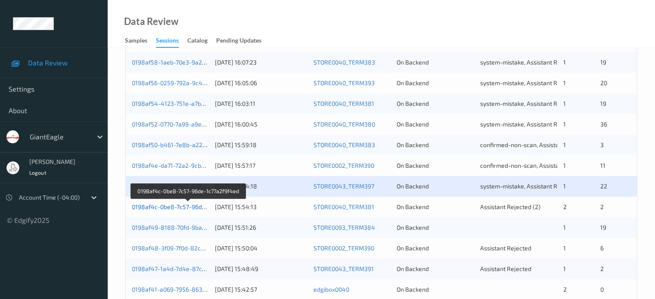
click at [170, 206] on link "0198af4c-0be8-7c57-96de-1c77a2f9f4ed" at bounding box center [188, 206] width 113 height 7
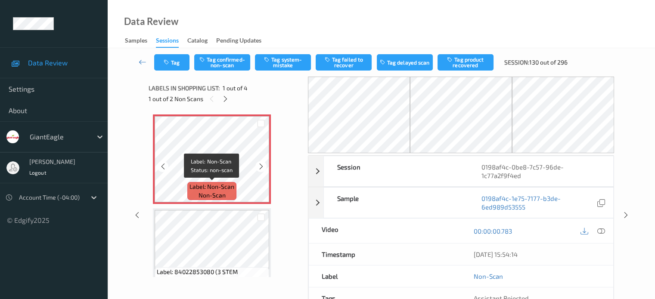
click at [212, 194] on span "non-scan" at bounding box center [211, 195] width 27 height 9
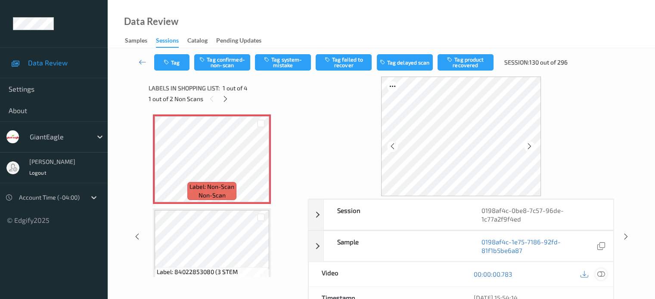
click at [603, 273] on icon at bounding box center [600, 274] width 8 height 8
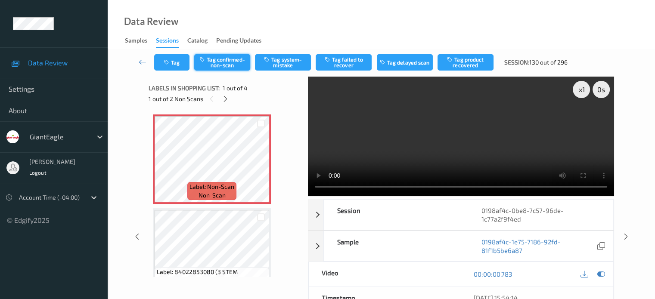
click at [226, 65] on button "Tag confirmed-non-scan" at bounding box center [222, 62] width 56 height 16
click at [343, 63] on button "Tag failed to recover" at bounding box center [343, 62] width 56 height 16
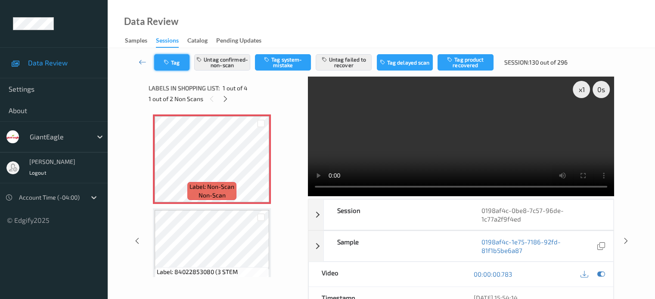
click at [178, 64] on button "Tag" at bounding box center [171, 62] width 35 height 16
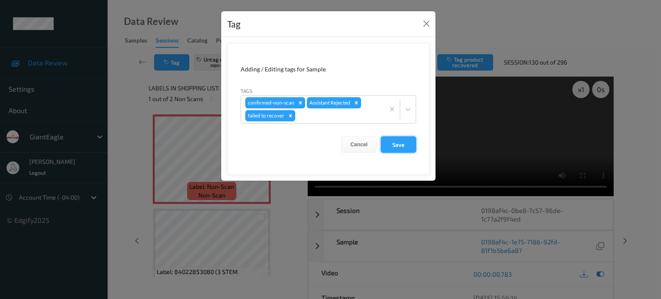
click at [403, 148] on button "Save" at bounding box center [398, 144] width 35 height 16
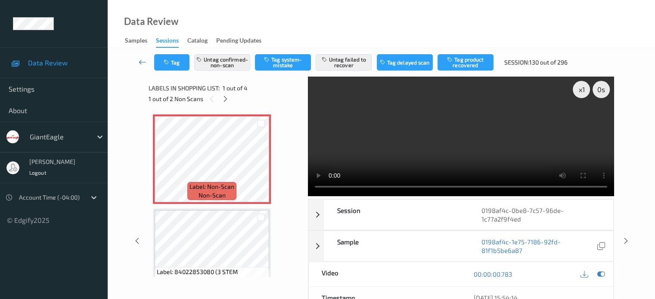
click at [145, 62] on icon at bounding box center [143, 62] width 8 height 9
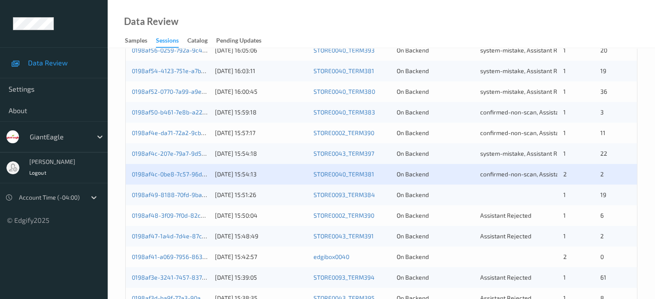
scroll to position [294, 0]
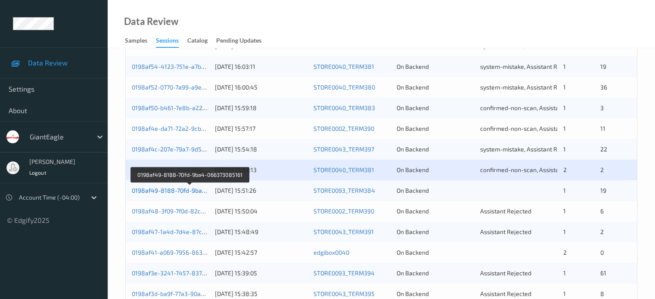
click at [162, 190] on link "0198af49-8188-70fd-9ba4-066373085161" at bounding box center [190, 190] width 116 height 7
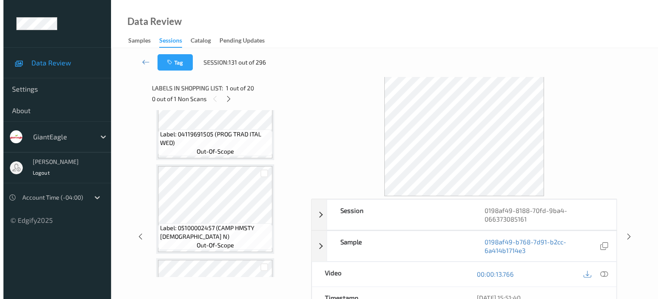
scroll to position [887, 0]
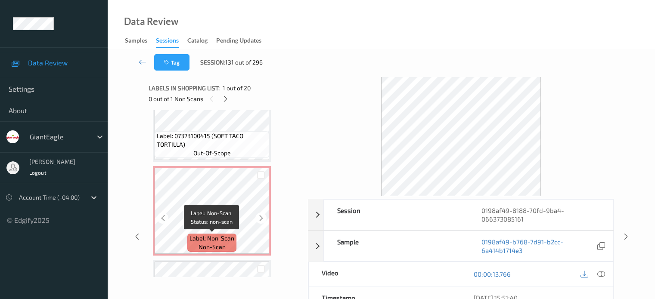
click at [210, 242] on span "Label: Non-Scan" at bounding box center [211, 238] width 45 height 9
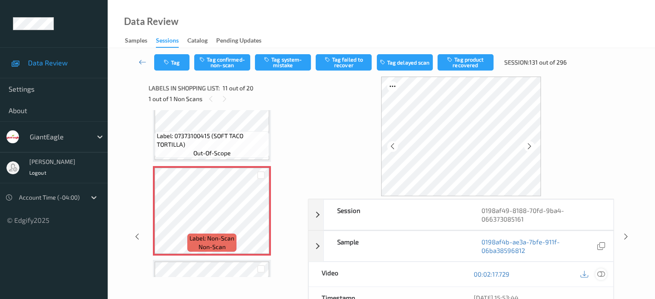
click at [603, 275] on icon at bounding box center [600, 274] width 8 height 8
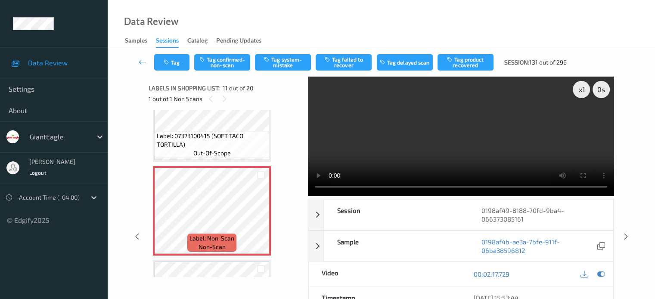
click at [643, 77] on div "Tag Tag confirmed-non-scan Tag system-mistake Tag failed to recover Tag delayed…" at bounding box center [381, 231] width 547 height 367
click at [598, 272] on icon at bounding box center [600, 274] width 8 height 8
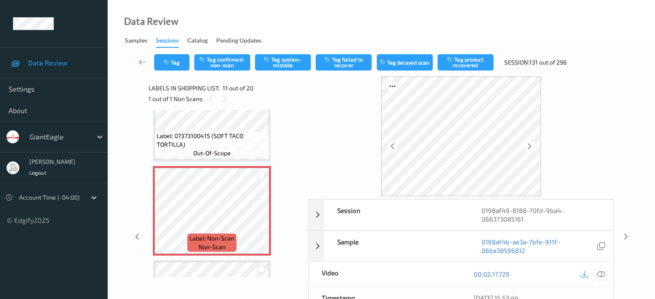
click at [603, 275] on icon at bounding box center [600, 274] width 8 height 8
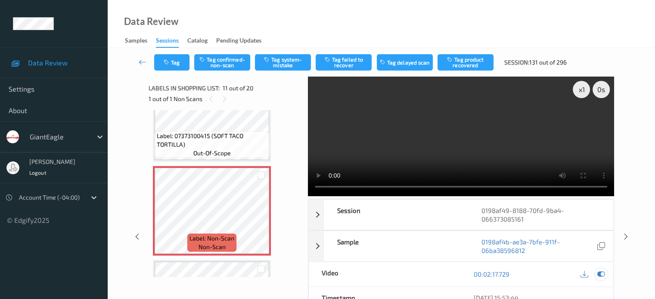
click at [600, 275] on icon at bounding box center [600, 274] width 8 height 8
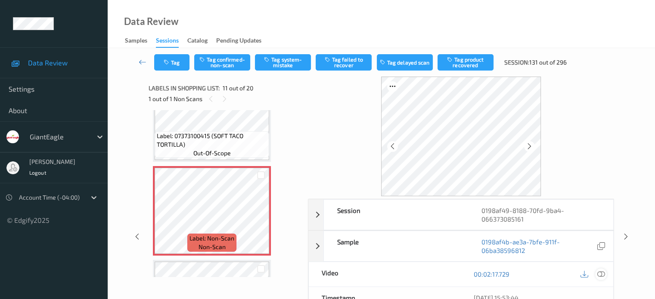
click at [600, 275] on icon at bounding box center [600, 274] width 8 height 8
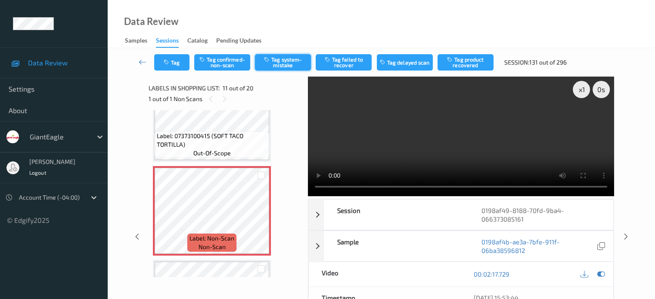
click at [287, 63] on button "Tag system-mistake" at bounding box center [283, 62] width 56 height 16
click at [175, 68] on button "Tag" at bounding box center [171, 62] width 35 height 16
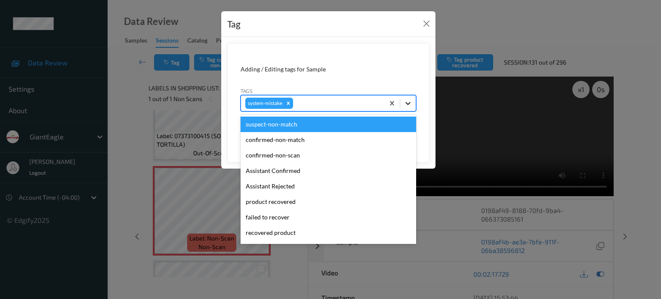
click at [406, 106] on icon at bounding box center [408, 103] width 9 height 9
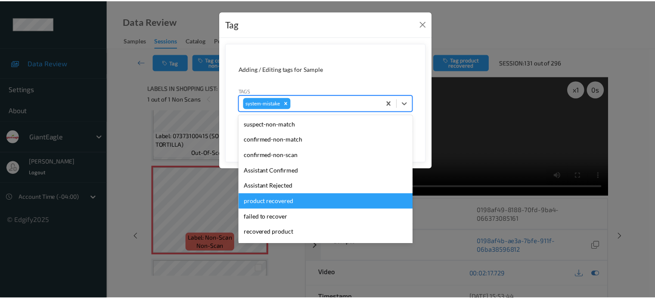
scroll to position [91, 0]
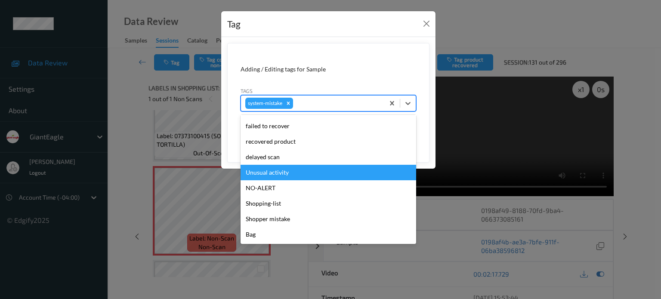
click at [270, 173] on div "Unusual activity" at bounding box center [329, 172] width 176 height 15
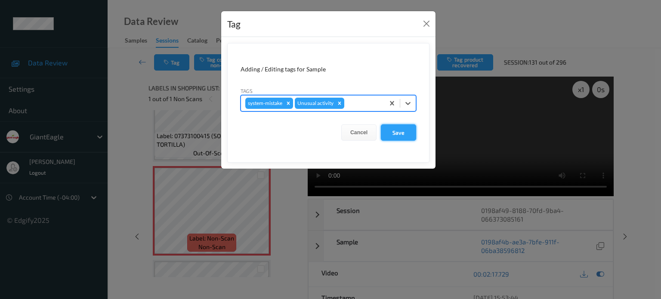
click at [403, 129] on button "Save" at bounding box center [398, 132] width 35 height 16
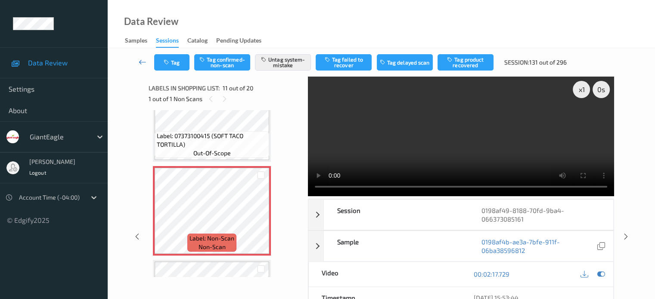
click at [142, 64] on icon at bounding box center [143, 62] width 8 height 9
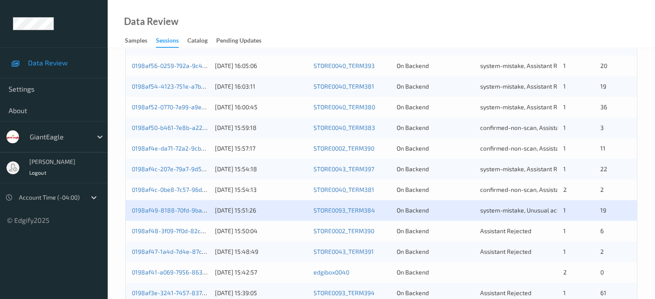
scroll to position [276, 0]
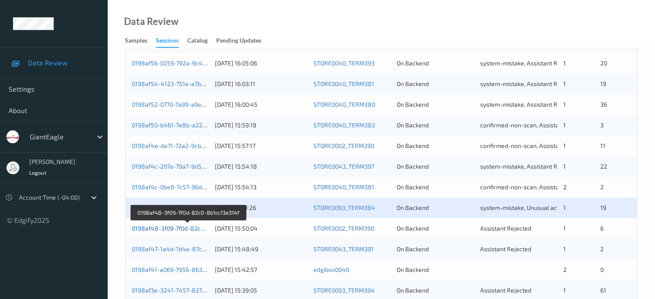
click at [175, 230] on link "0198af48-3f09-7f0d-82c0-8b1cc13e314f" at bounding box center [188, 228] width 112 height 7
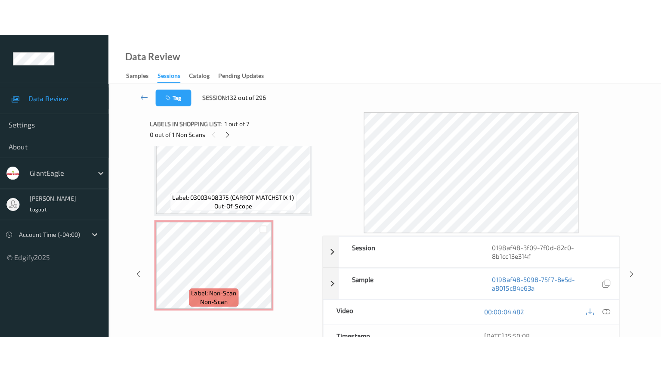
scroll to position [494, 0]
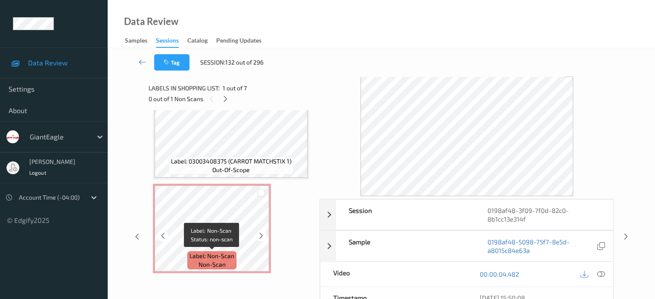
click at [212, 263] on span "non-scan" at bounding box center [211, 264] width 27 height 9
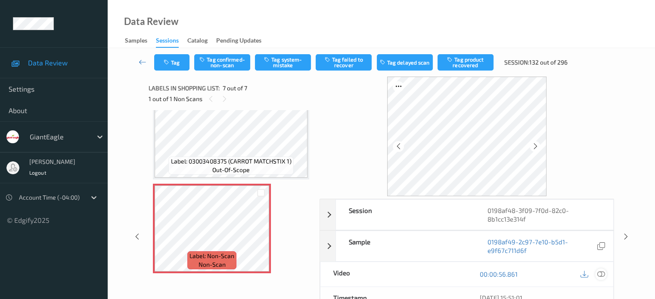
click at [600, 275] on icon at bounding box center [600, 274] width 8 height 8
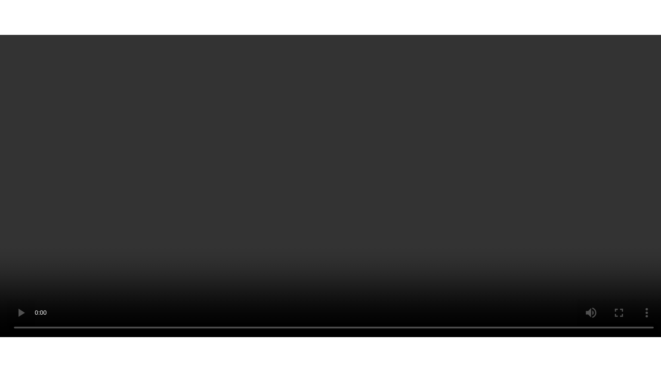
scroll to position [494, 0]
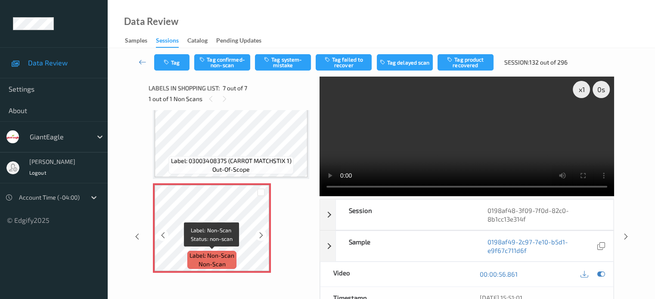
click at [199, 264] on span "non-scan" at bounding box center [211, 264] width 27 height 9
click at [600, 274] on icon at bounding box center [600, 274] width 8 height 8
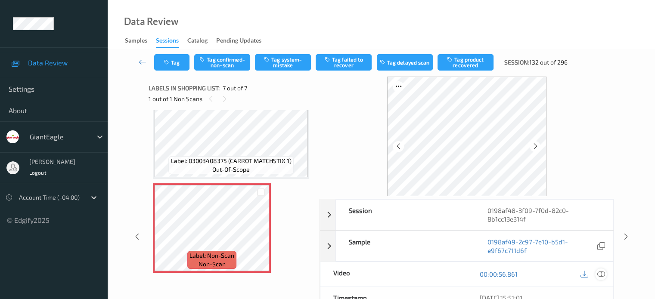
click at [599, 274] on icon at bounding box center [600, 274] width 8 height 8
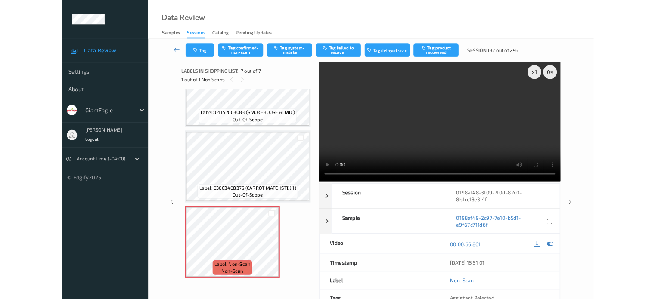
scroll to position [421, 0]
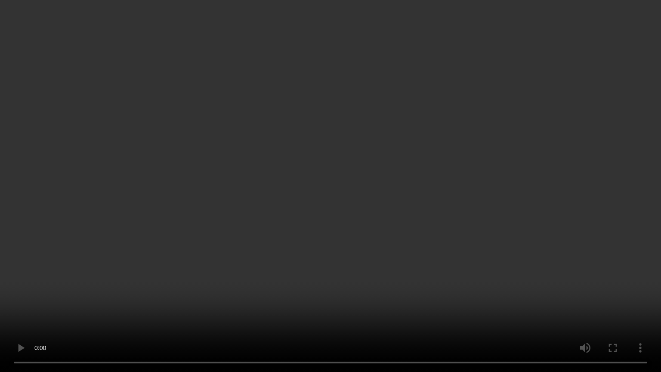
click at [173, 299] on video at bounding box center [330, 186] width 661 height 372
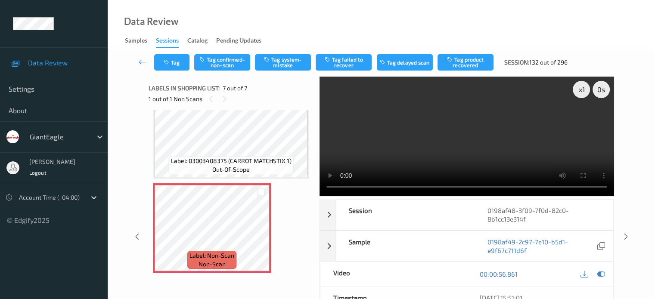
scroll to position [71, 0]
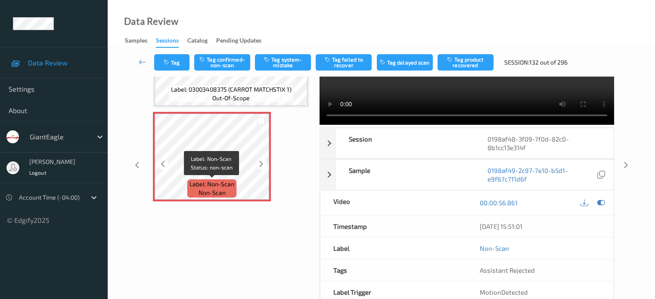
click at [210, 186] on span "Label: Non-Scan" at bounding box center [211, 184] width 45 height 9
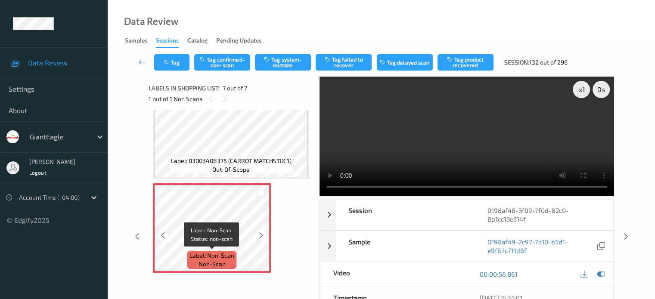
click at [222, 265] on span "non-scan" at bounding box center [211, 264] width 27 height 9
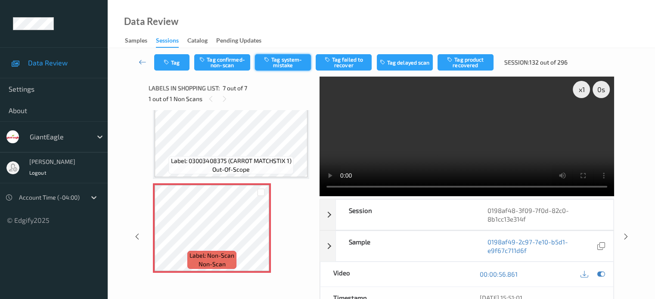
click at [286, 62] on button "Tag system-mistake" at bounding box center [283, 62] width 56 height 16
click at [172, 64] on button "Tag" at bounding box center [171, 62] width 35 height 16
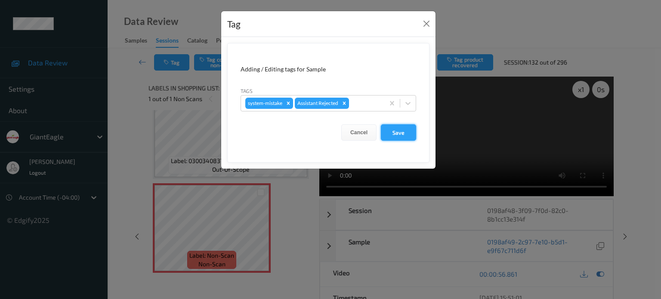
click at [396, 136] on button "Save" at bounding box center [398, 132] width 35 height 16
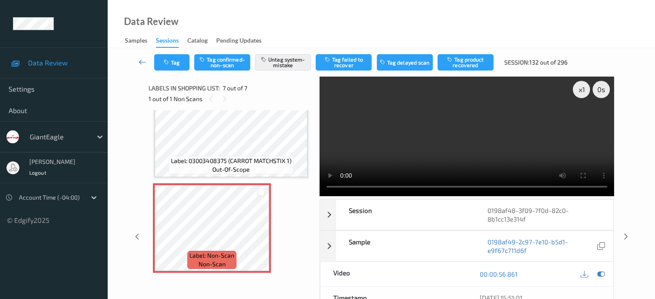
click at [141, 61] on icon at bounding box center [143, 62] width 8 height 9
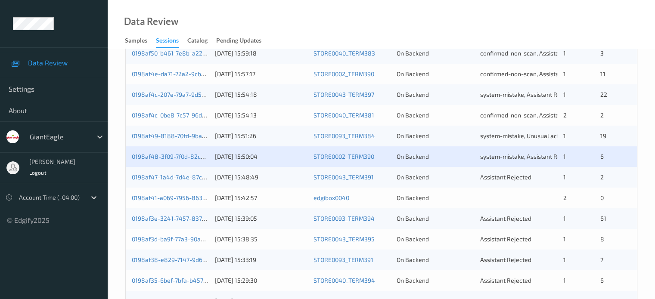
scroll to position [345, 0]
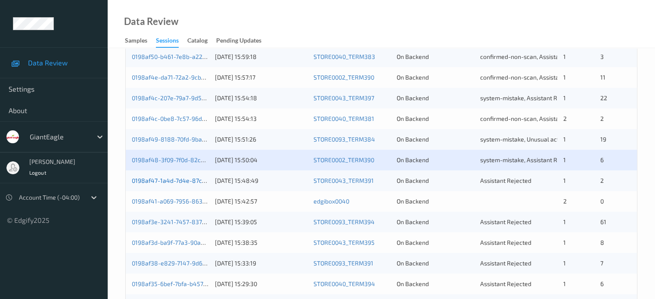
click at [179, 180] on link "0198af47-1a4d-7d4e-87c4-869203286f3f" at bounding box center [190, 180] width 116 height 7
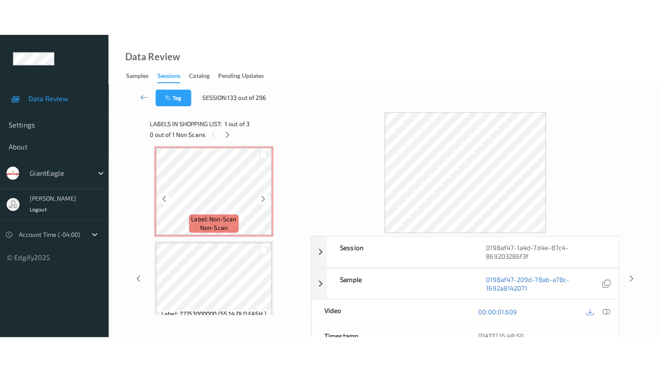
scroll to position [98, 0]
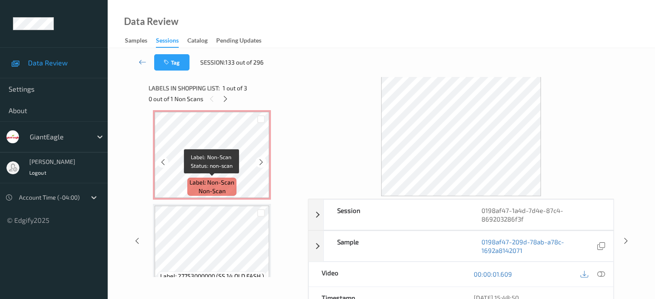
click at [209, 187] on span "non-scan" at bounding box center [211, 191] width 27 height 9
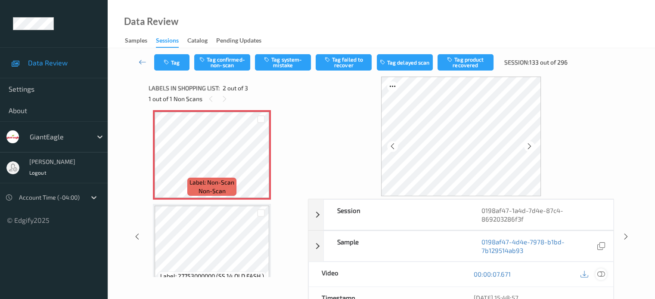
click at [597, 276] on icon at bounding box center [600, 274] width 8 height 8
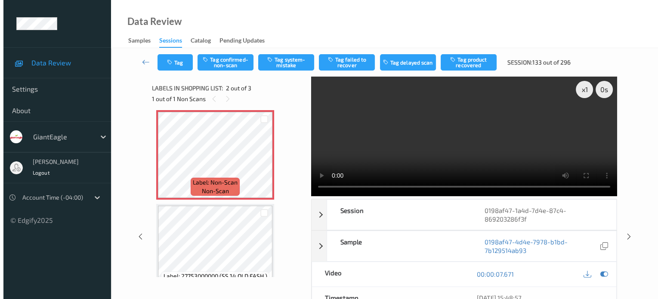
scroll to position [46, 0]
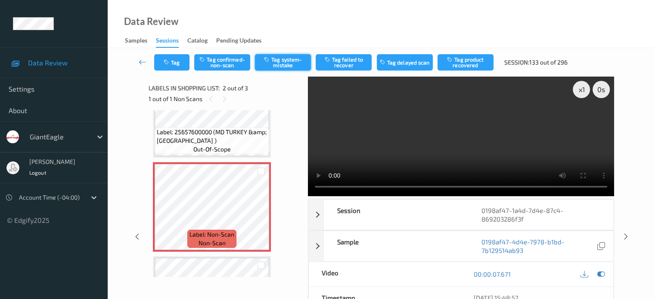
click at [295, 63] on button "Tag system-mistake" at bounding box center [283, 62] width 56 height 16
click at [175, 59] on button "Tag" at bounding box center [171, 62] width 35 height 16
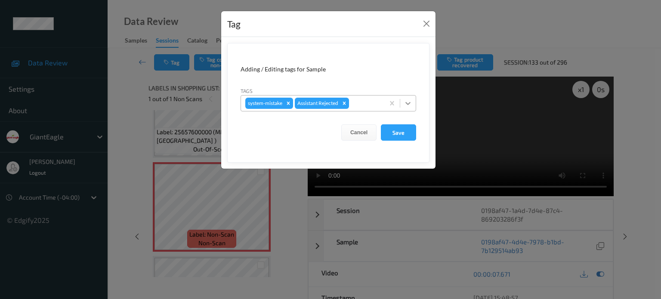
click at [409, 105] on icon at bounding box center [408, 103] width 9 height 9
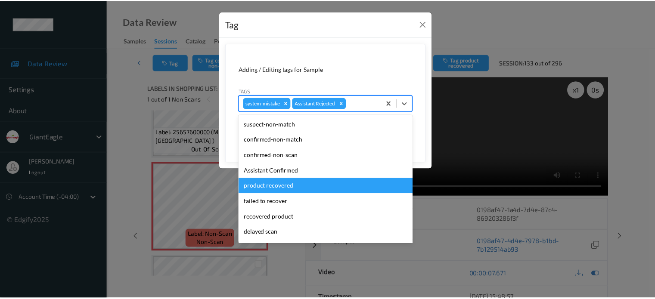
scroll to position [76, 0]
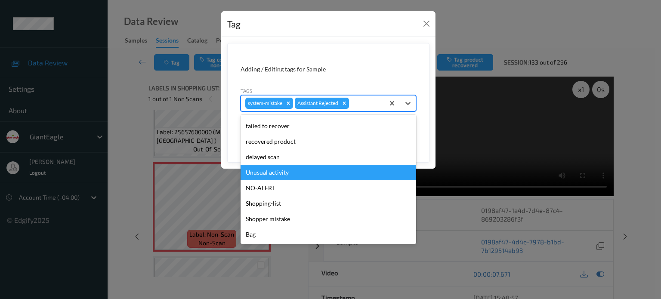
click at [276, 172] on div "Unusual activity" at bounding box center [329, 172] width 176 height 15
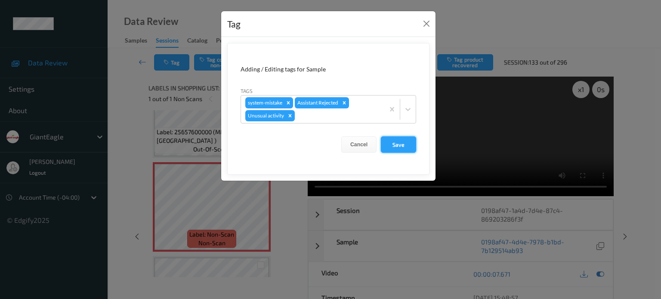
click at [397, 142] on button "Save" at bounding box center [398, 144] width 35 height 16
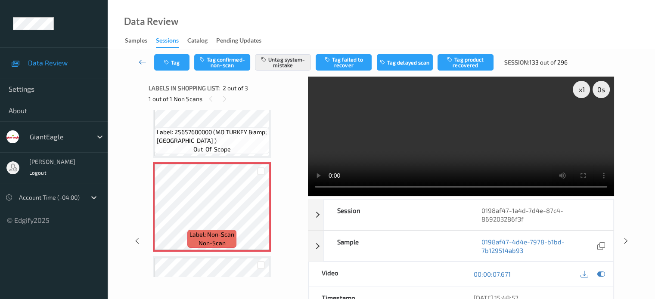
click at [139, 62] on icon at bounding box center [143, 62] width 8 height 9
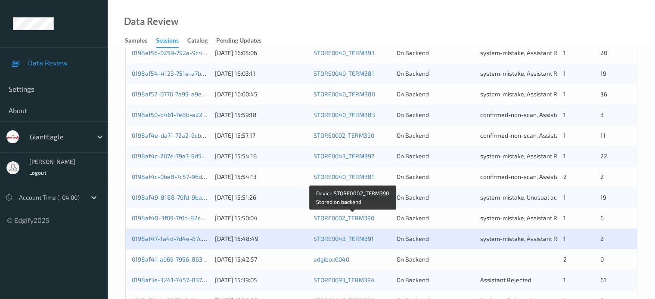
scroll to position [416, 0]
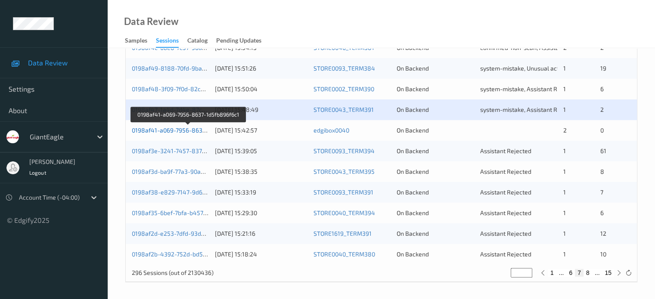
click at [170, 133] on link "0198af41-a069-7956-8637-1d5fb896f6c1" at bounding box center [188, 130] width 113 height 7
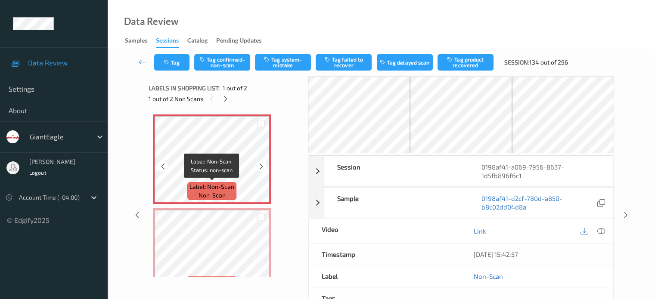
click at [210, 196] on span "non-scan" at bounding box center [211, 195] width 27 height 9
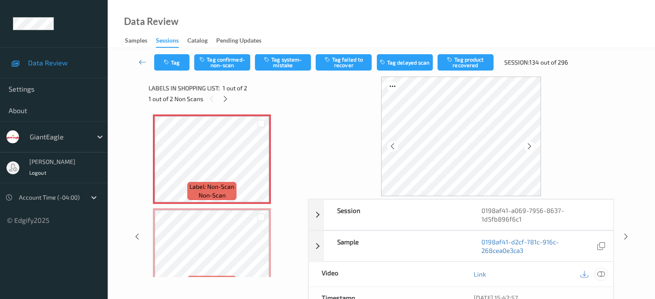
click at [599, 272] on icon at bounding box center [600, 274] width 8 height 8
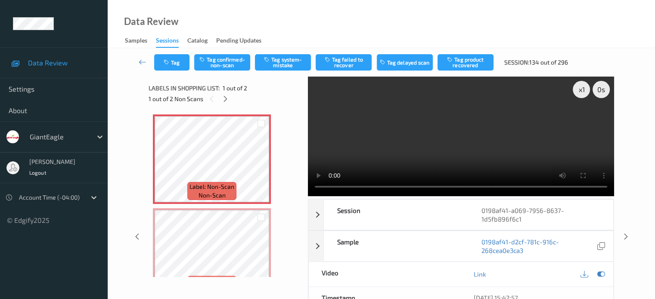
click at [643, 99] on div "Tag Tag confirmed-non-scan Tag system-mistake Tag failed to recover Tag delayed…" at bounding box center [381, 231] width 547 height 367
click at [603, 274] on icon at bounding box center [600, 274] width 8 height 8
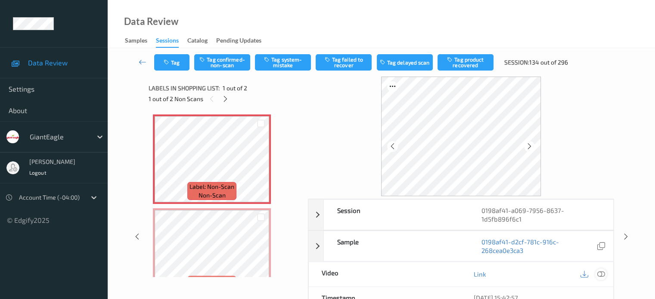
click at [603, 274] on icon at bounding box center [600, 274] width 8 height 8
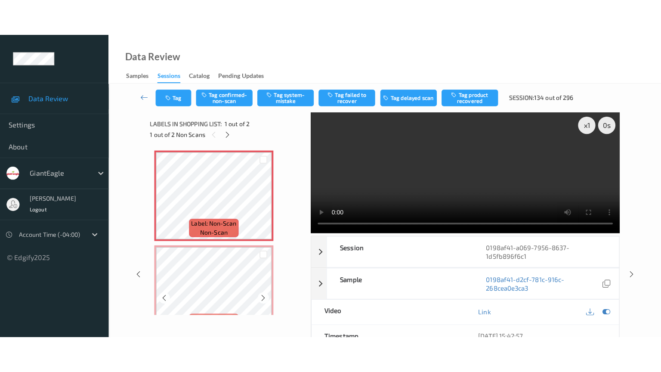
scroll to position [25, 0]
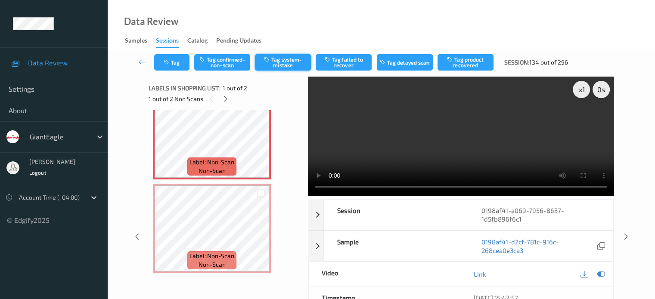
click at [283, 63] on button "Tag system-mistake" at bounding box center [283, 62] width 56 height 16
click at [168, 63] on icon "button" at bounding box center [167, 62] width 7 height 6
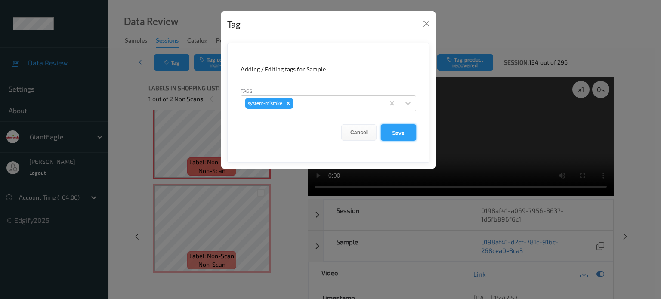
click at [405, 132] on button "Save" at bounding box center [398, 132] width 35 height 16
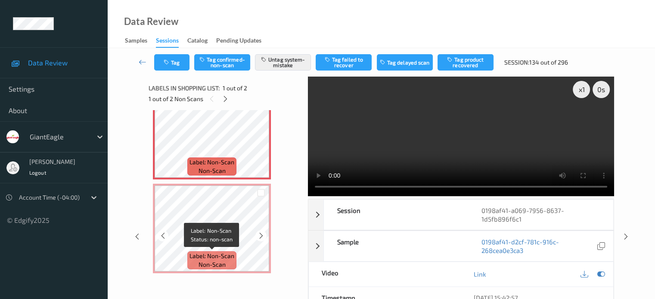
click at [221, 263] on span "non-scan" at bounding box center [211, 264] width 27 height 9
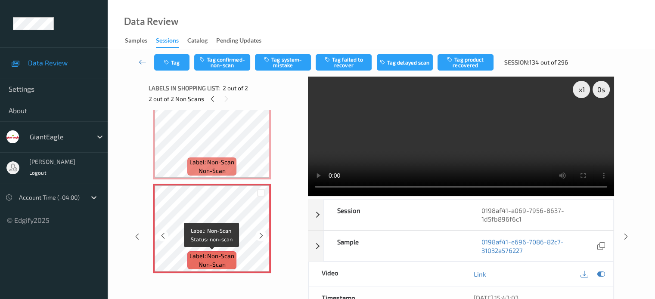
click at [208, 266] on span "non-scan" at bounding box center [211, 264] width 27 height 9
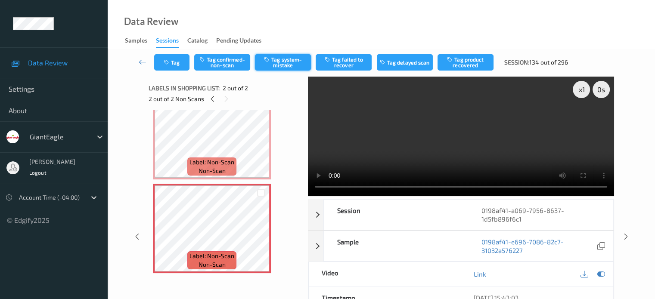
click at [285, 60] on button "Tag system-mistake" at bounding box center [283, 62] width 56 height 16
click at [174, 67] on button "Tag" at bounding box center [171, 62] width 35 height 16
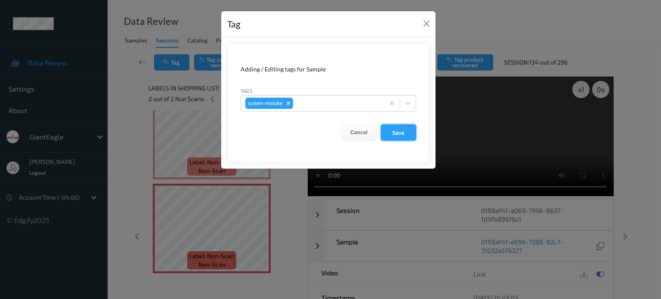
click at [394, 132] on button "Save" at bounding box center [398, 132] width 35 height 16
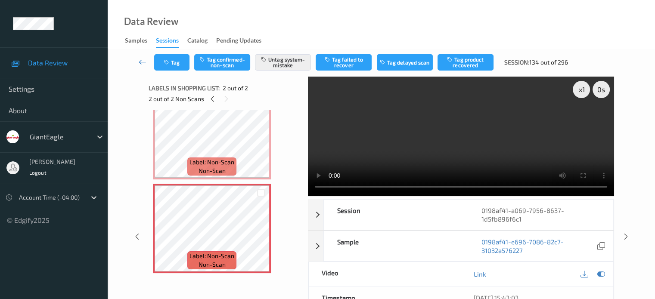
click at [142, 62] on icon at bounding box center [143, 62] width 8 height 9
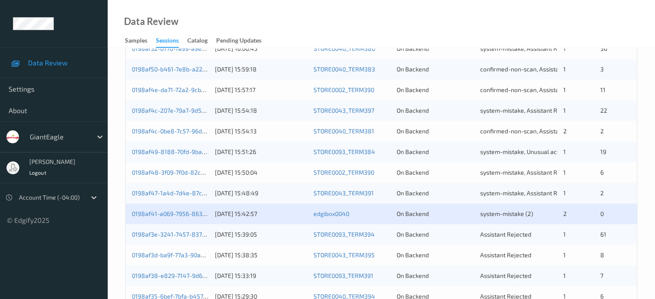
scroll to position [398, 0]
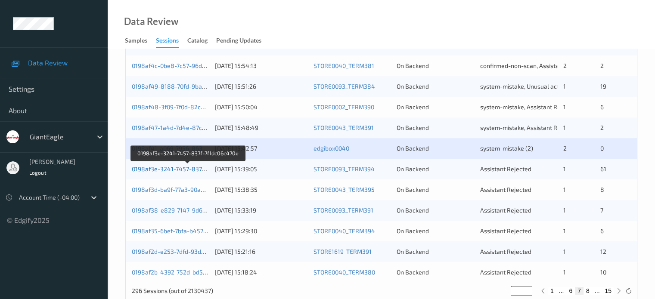
click at [162, 167] on link "0198af3e-3241-7457-837f-7f1dc06c470e" at bounding box center [188, 168] width 112 height 7
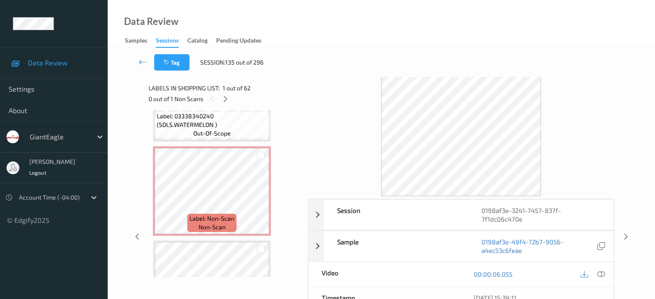
scroll to position [3720, 0]
click at [215, 223] on span "Label: Non-Scan" at bounding box center [211, 219] width 45 height 9
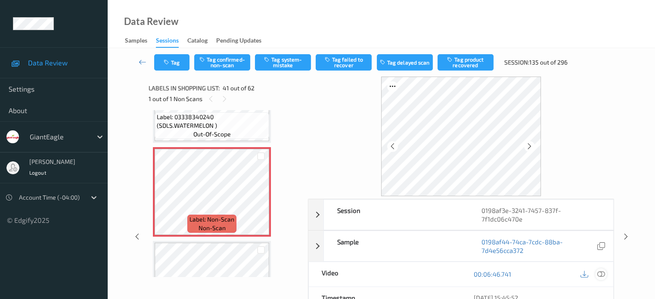
click at [599, 272] on icon at bounding box center [600, 274] width 8 height 8
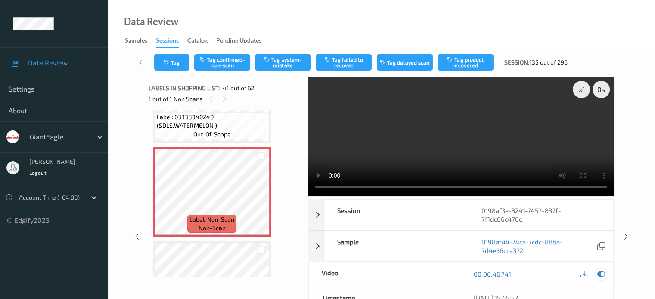
click at [599, 275] on icon at bounding box center [600, 274] width 8 height 8
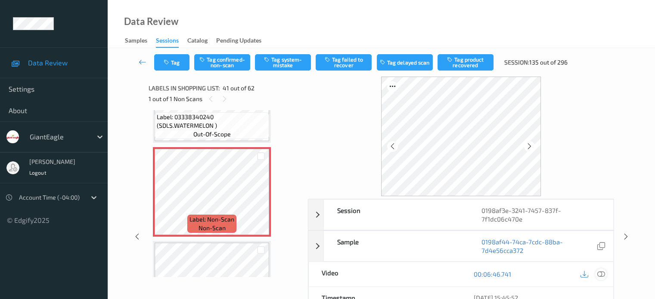
click at [599, 275] on icon at bounding box center [600, 274] width 8 height 8
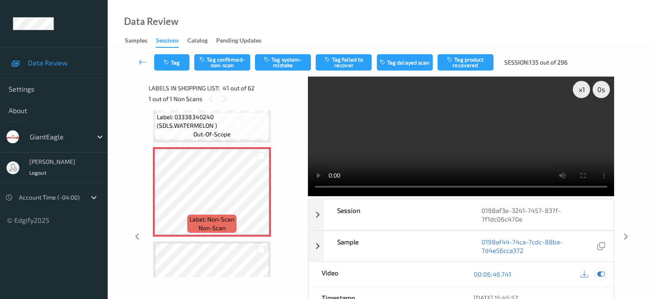
click at [596, 275] on icon at bounding box center [600, 274] width 8 height 8
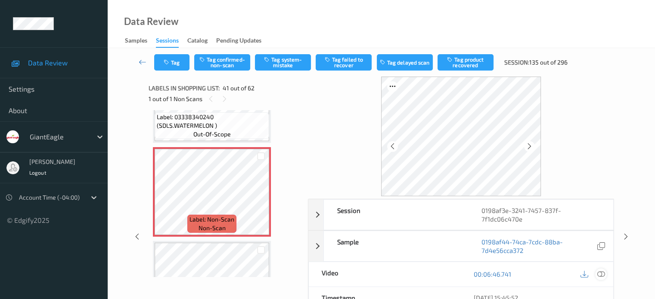
click at [597, 274] on icon at bounding box center [600, 274] width 8 height 8
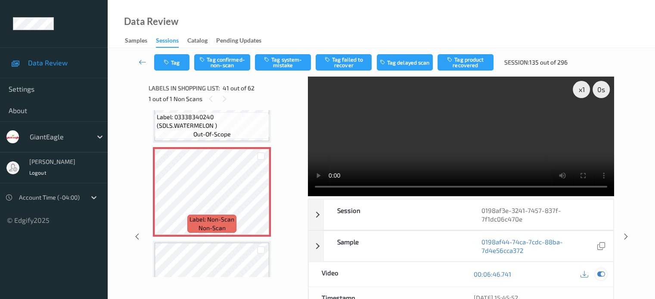
click at [599, 274] on icon at bounding box center [600, 274] width 8 height 8
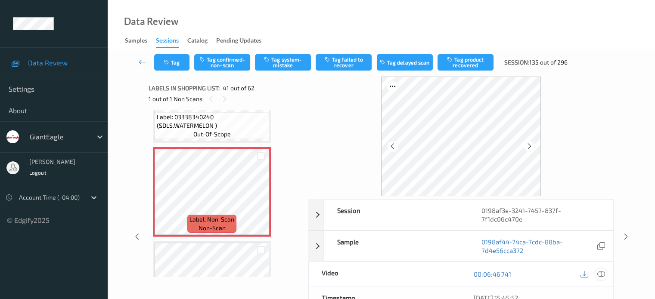
click at [599, 274] on icon at bounding box center [600, 274] width 8 height 8
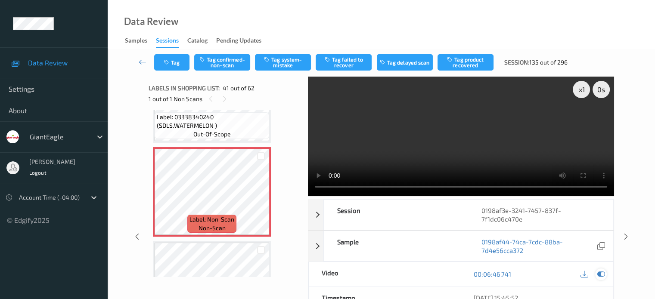
click at [600, 272] on icon at bounding box center [600, 274] width 8 height 8
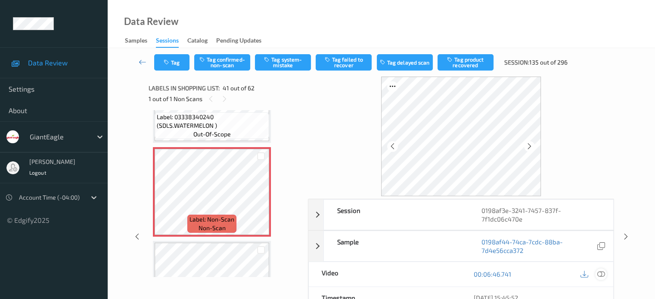
click at [599, 270] on icon at bounding box center [600, 274] width 8 height 8
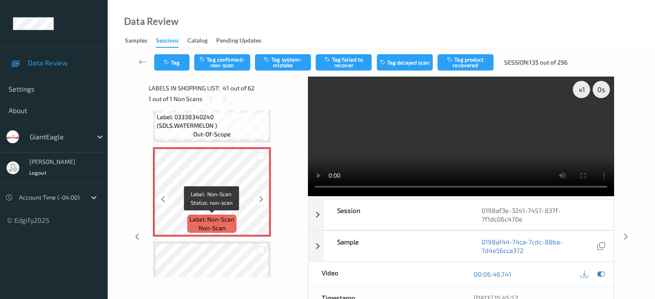
click at [227, 225] on div "Label: Non-Scan non-scan" at bounding box center [211, 224] width 49 height 18
click at [603, 274] on icon at bounding box center [600, 274] width 8 height 8
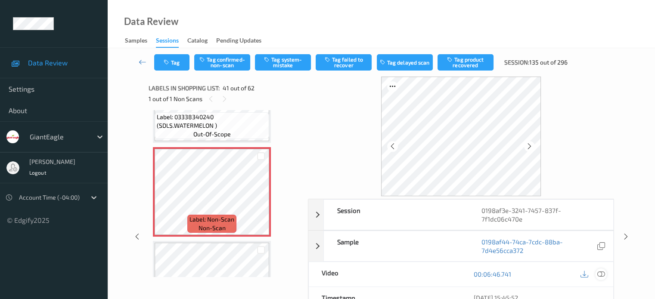
click at [596, 274] on div at bounding box center [601, 275] width 12 height 12
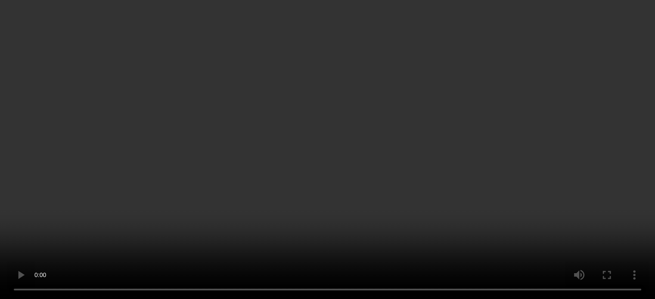
scroll to position [3792, 0]
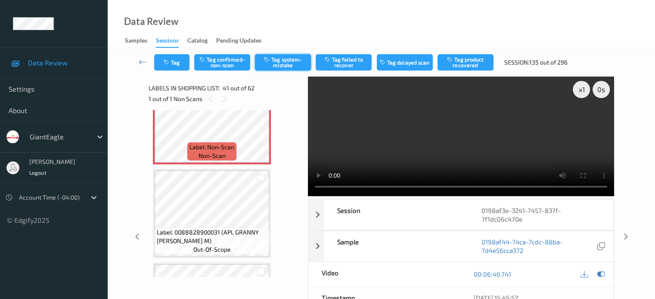
click at [283, 59] on button "Tag system-mistake" at bounding box center [283, 62] width 56 height 16
click at [169, 68] on button "Tag" at bounding box center [171, 62] width 35 height 16
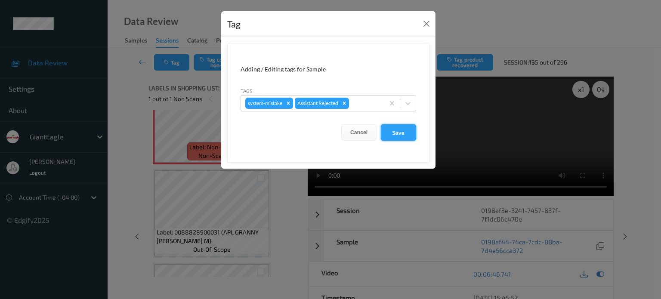
click at [396, 136] on button "Save" at bounding box center [398, 132] width 35 height 16
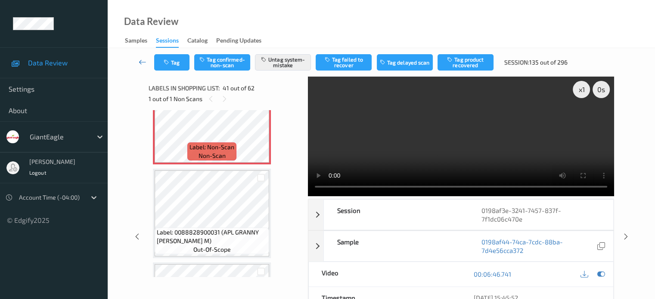
click at [139, 64] on icon at bounding box center [143, 62] width 8 height 9
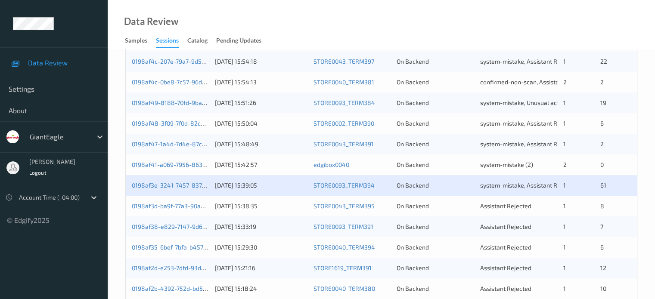
scroll to position [416, 0]
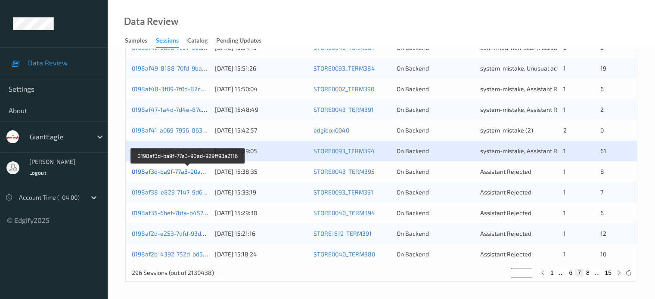
click at [164, 174] on link "0198af3d-ba9f-77a3-90ad-929ff93a2116" at bounding box center [188, 171] width 112 height 7
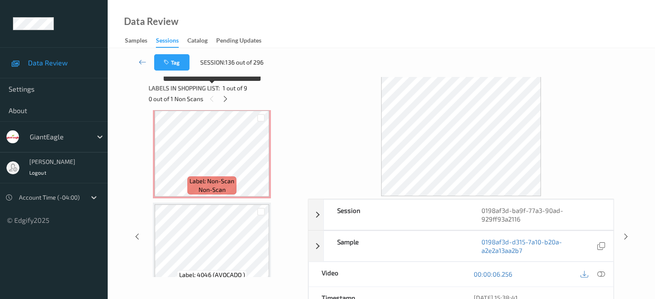
scroll to position [574, 0]
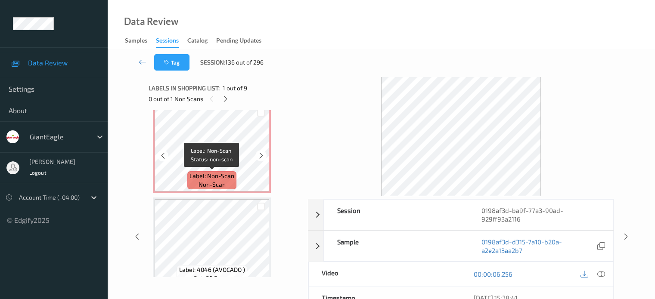
click at [215, 177] on span "Label: Non-Scan" at bounding box center [211, 176] width 45 height 9
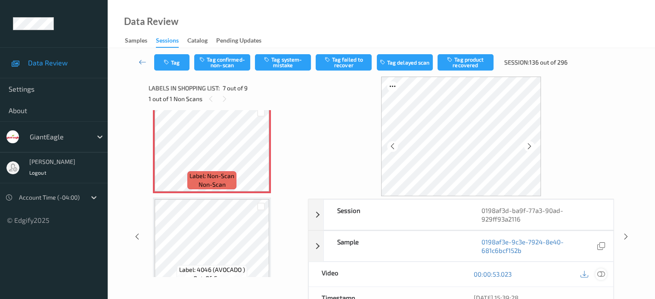
click at [601, 272] on icon at bounding box center [600, 274] width 8 height 8
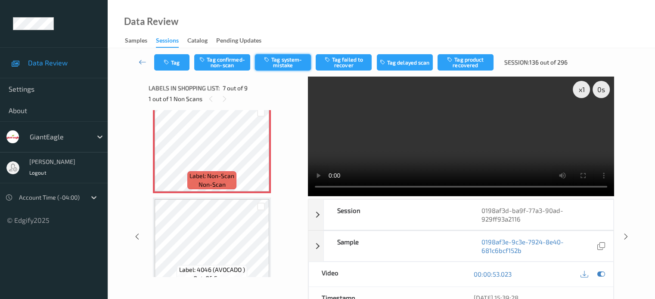
click at [290, 65] on button "Tag system-mistake" at bounding box center [283, 62] width 56 height 16
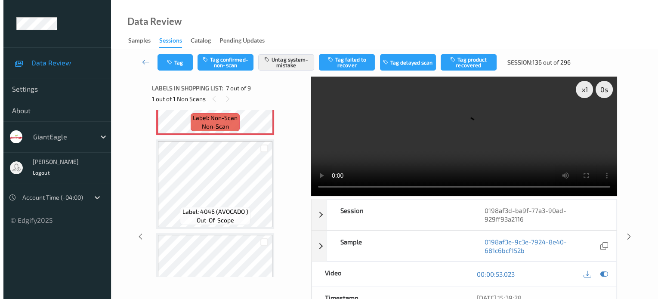
scroll to position [610, 0]
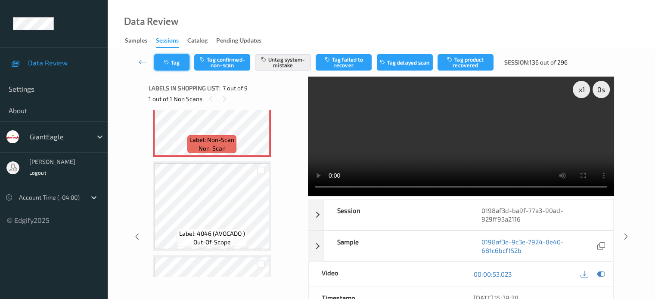
click at [170, 64] on icon "button" at bounding box center [167, 62] width 7 height 6
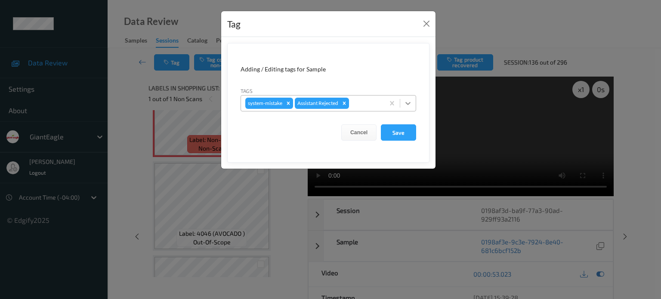
click at [409, 104] on icon at bounding box center [407, 103] width 5 height 3
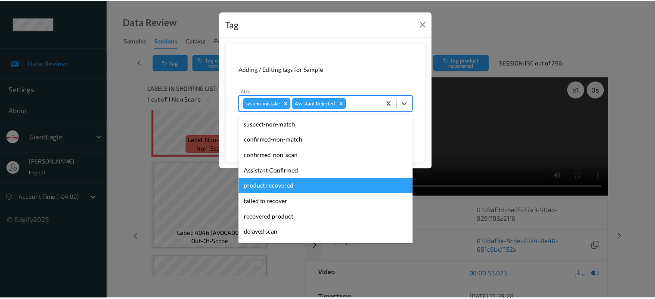
scroll to position [76, 0]
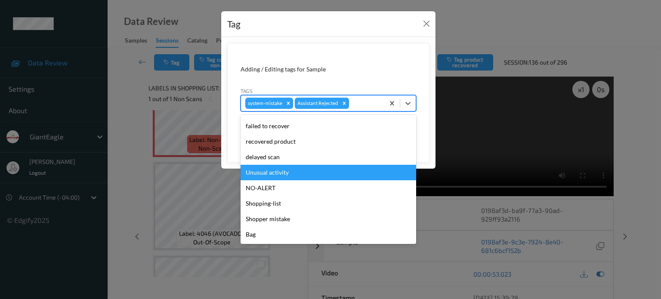
click at [270, 178] on div "Unusual activity" at bounding box center [329, 172] width 176 height 15
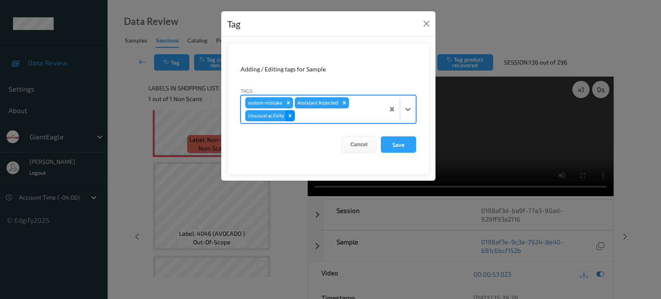
click at [290, 114] on icon "Remove Unusual activity" at bounding box center [290, 116] width 6 height 6
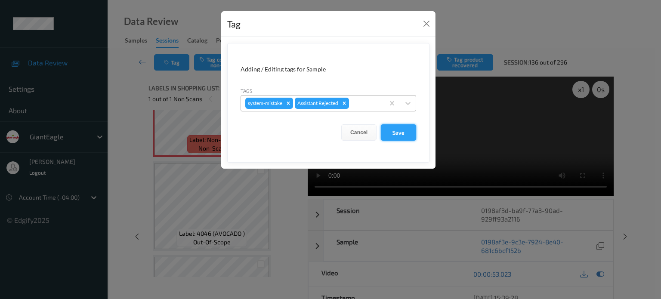
click at [391, 134] on button "Save" at bounding box center [398, 132] width 35 height 16
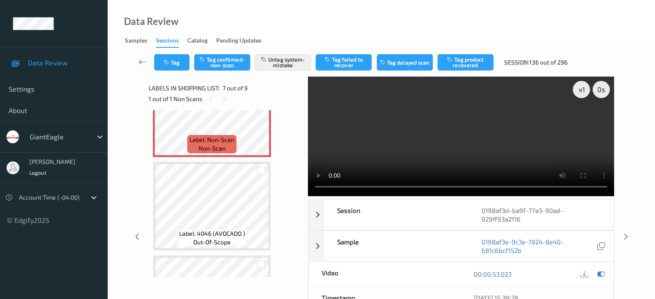
click at [141, 61] on icon at bounding box center [143, 62] width 8 height 9
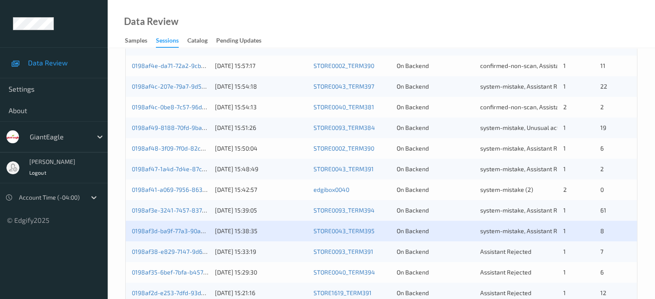
scroll to position [416, 0]
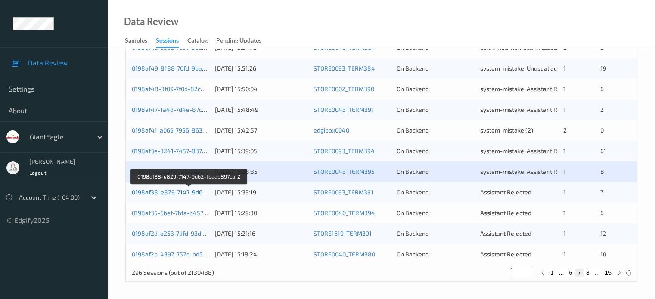
click at [173, 192] on link "0198af38-e829-7147-9d62-fbaab897cbf2" at bounding box center [189, 191] width 115 height 7
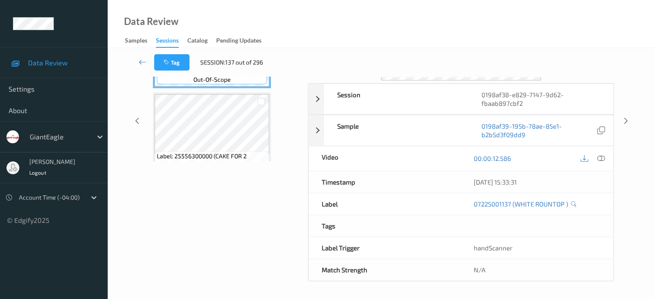
scroll to position [114, 0]
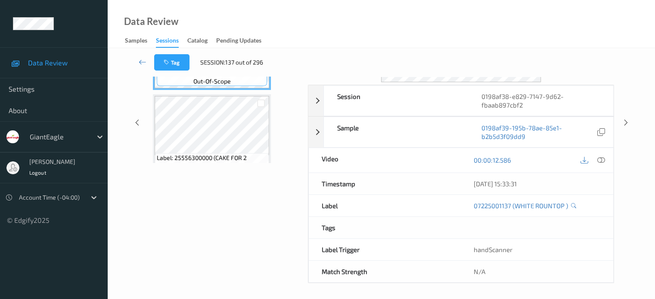
click at [315, 34] on div "Data Review Samples Sessions Catalog Pending Updates" at bounding box center [381, 24] width 547 height 48
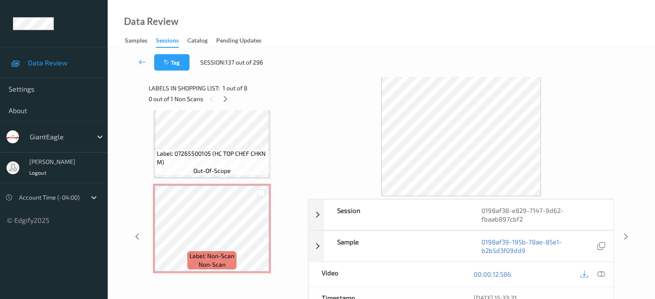
scroll to position [587, 0]
click at [217, 265] on span "non-scan" at bounding box center [211, 265] width 27 height 9
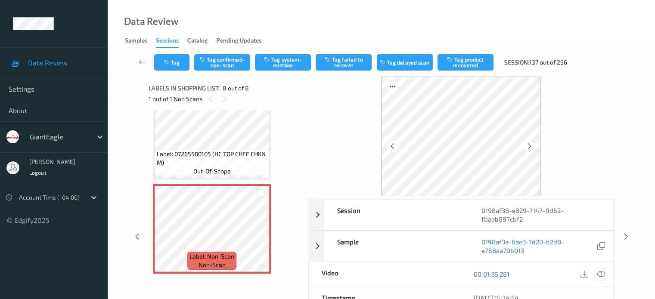
click at [601, 272] on icon at bounding box center [600, 274] width 8 height 8
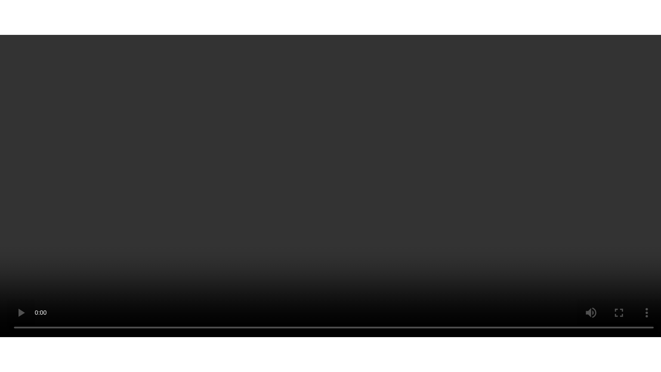
scroll to position [587, 0]
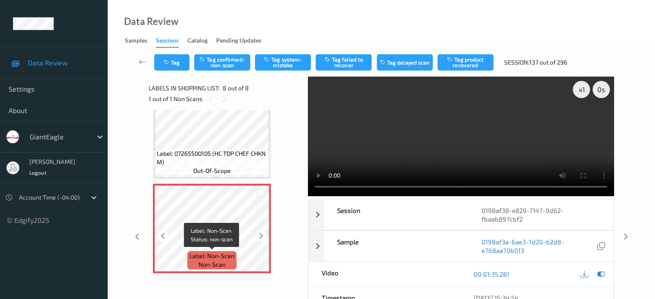
click at [207, 261] on span "non-scan" at bounding box center [211, 264] width 27 height 9
click at [599, 273] on icon at bounding box center [600, 274] width 8 height 8
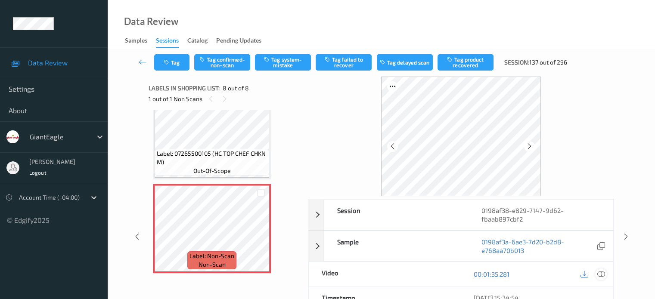
click at [599, 273] on icon at bounding box center [600, 274] width 8 height 8
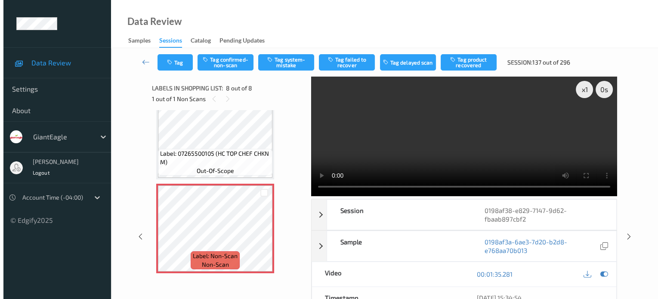
scroll to position [515, 0]
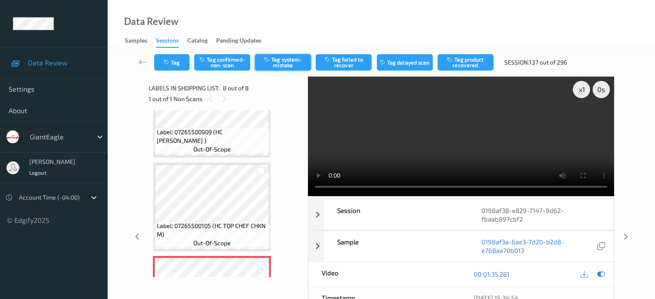
click at [276, 60] on button "Tag system-mistake" at bounding box center [283, 62] width 56 height 16
click at [176, 62] on button "Tag" at bounding box center [171, 62] width 35 height 16
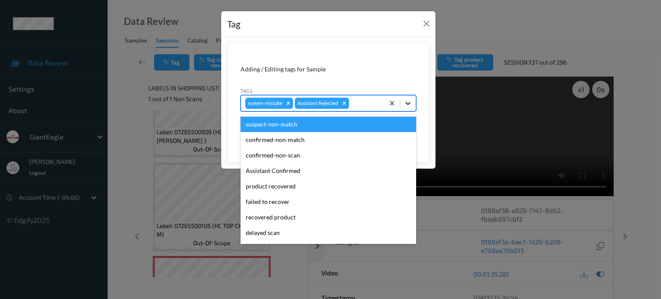
click at [408, 102] on icon at bounding box center [408, 103] width 9 height 9
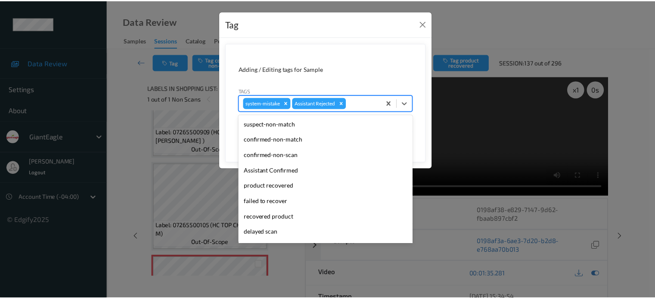
scroll to position [76, 0]
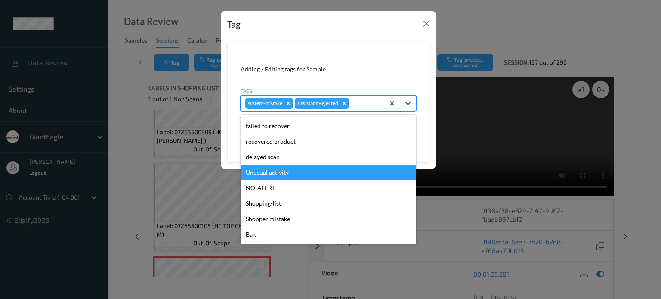
click at [276, 172] on div "Unusual activity" at bounding box center [329, 172] width 176 height 15
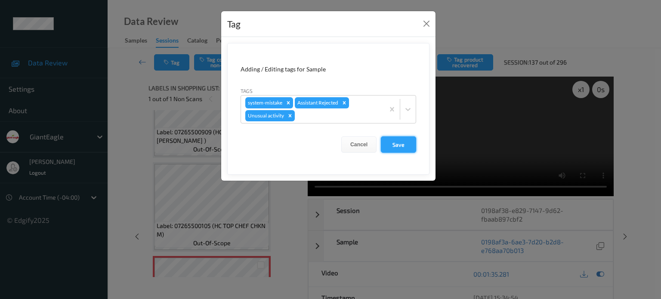
click at [396, 145] on button "Save" at bounding box center [398, 144] width 35 height 16
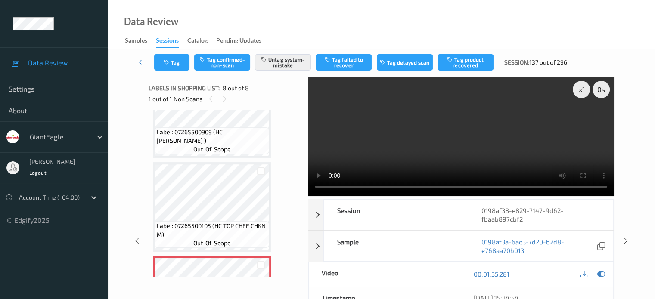
click at [140, 59] on icon at bounding box center [143, 62] width 8 height 9
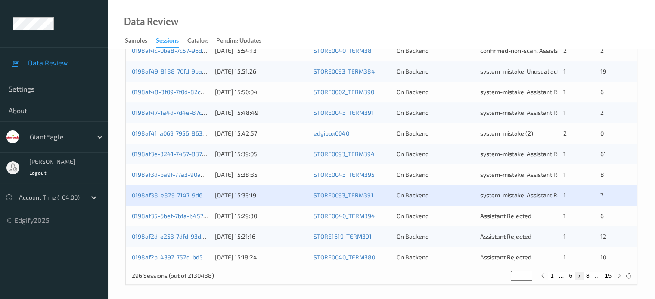
scroll to position [416, 0]
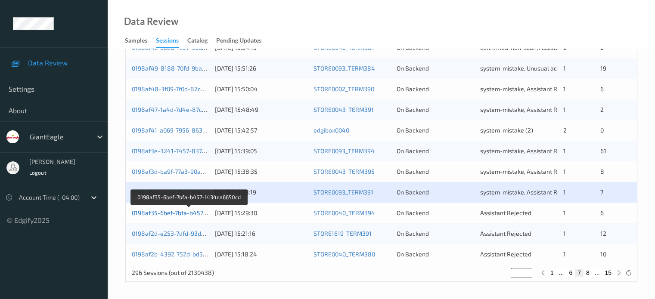
click at [176, 213] on link "0198af35-6bef-7bfa-b457-1434ea6650cd" at bounding box center [189, 212] width 115 height 7
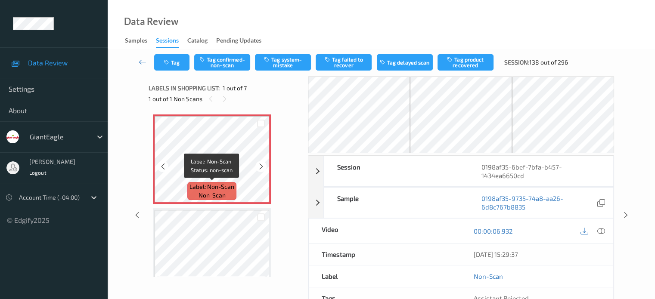
click at [213, 190] on span "Label: Non-Scan" at bounding box center [211, 186] width 45 height 9
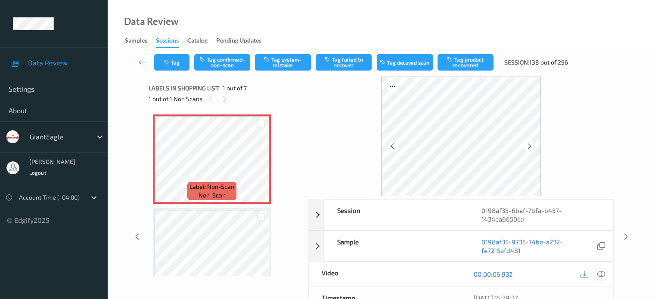
click at [602, 273] on icon at bounding box center [600, 274] width 8 height 8
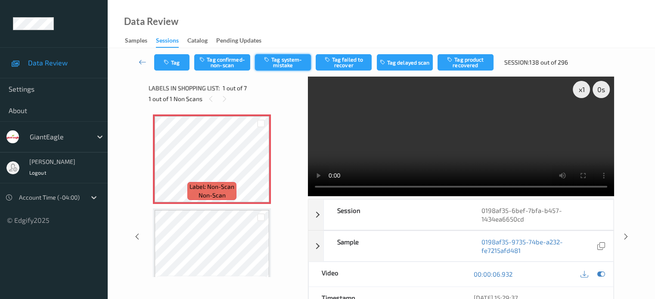
click at [279, 63] on button "Tag system-mistake" at bounding box center [283, 62] width 56 height 16
click at [173, 64] on button "Tag" at bounding box center [171, 62] width 35 height 16
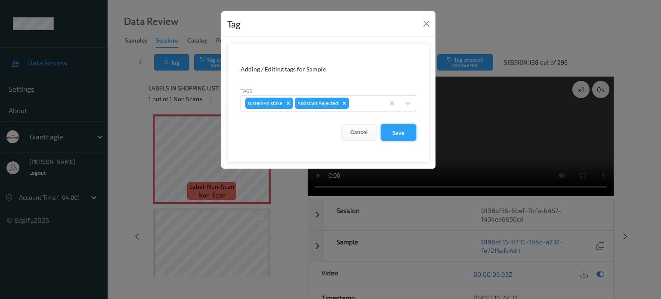
click at [393, 133] on button "Save" at bounding box center [398, 132] width 35 height 16
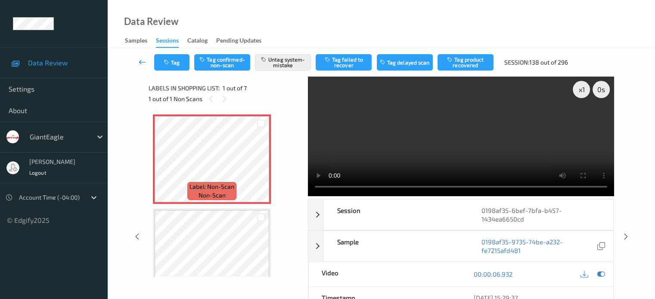
click at [140, 60] on icon at bounding box center [143, 62] width 8 height 9
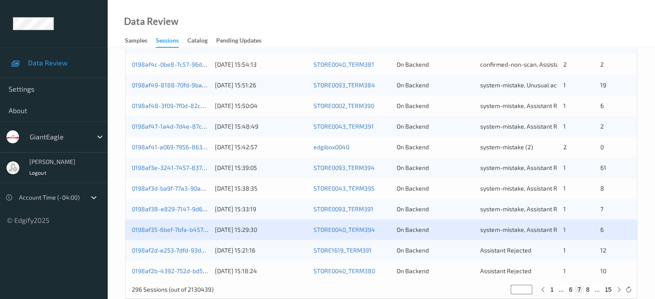
scroll to position [416, 0]
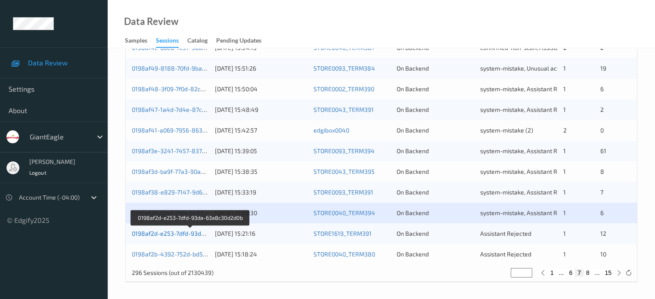
click at [185, 236] on link "0198af2d-e253-7dfd-93da-63a8c30d2d0b" at bounding box center [190, 233] width 117 height 7
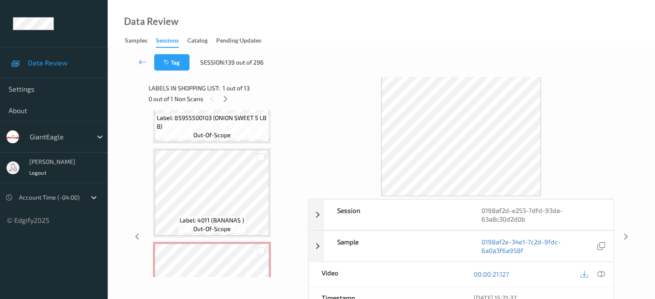
scroll to position [861, 0]
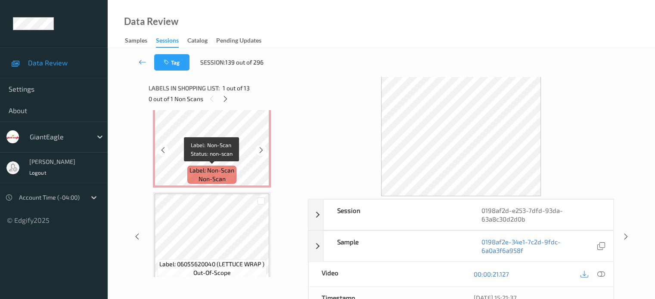
click at [219, 179] on span "non-scan" at bounding box center [211, 179] width 27 height 9
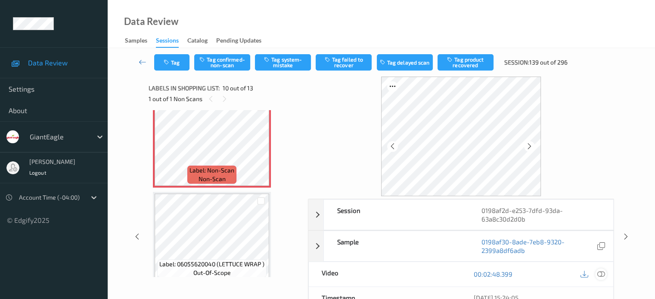
click at [599, 271] on icon at bounding box center [600, 274] width 8 height 8
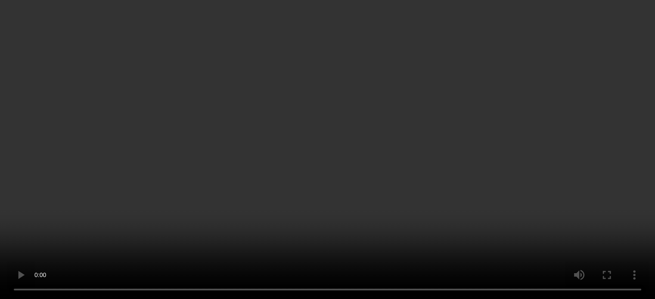
scroll to position [886, 0]
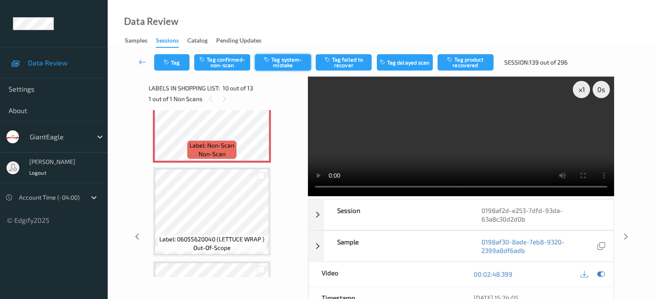
click at [275, 62] on button "Tag system-mistake" at bounding box center [283, 62] width 56 height 16
click at [286, 63] on button "Tag system-mistake" at bounding box center [283, 62] width 56 height 16
click at [169, 63] on icon "button" at bounding box center [167, 62] width 7 height 6
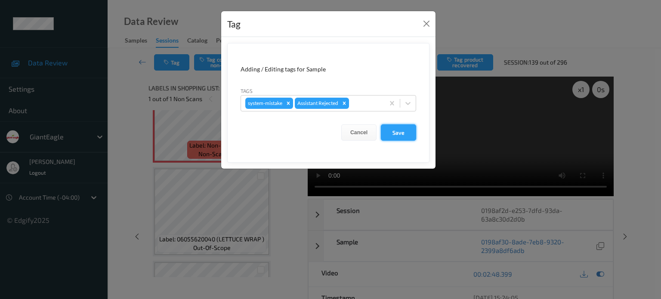
click at [399, 134] on button "Save" at bounding box center [398, 132] width 35 height 16
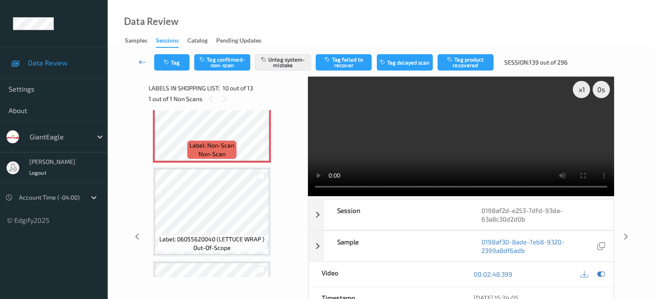
click at [139, 63] on icon at bounding box center [143, 62] width 8 height 9
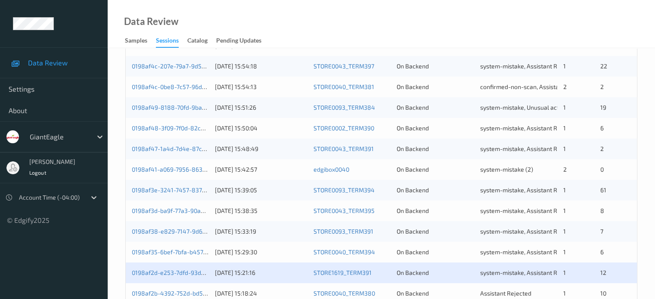
scroll to position [416, 0]
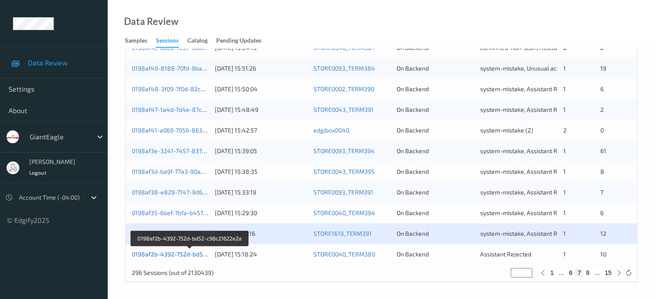
click at [153, 256] on link "0198af2b-4392-752d-bd52-c98c21622e2a" at bounding box center [190, 253] width 117 height 7
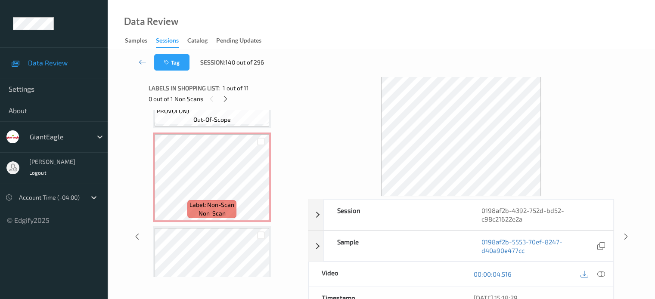
scroll to position [651, 0]
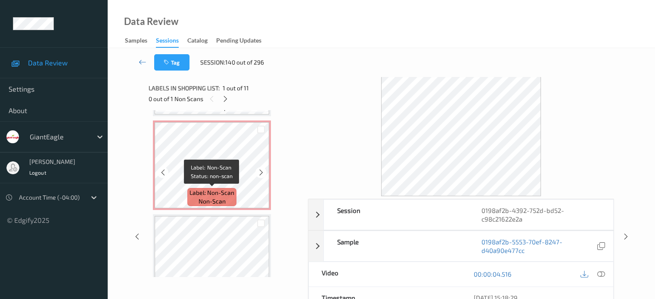
click at [223, 198] on span "non-scan" at bounding box center [211, 201] width 27 height 9
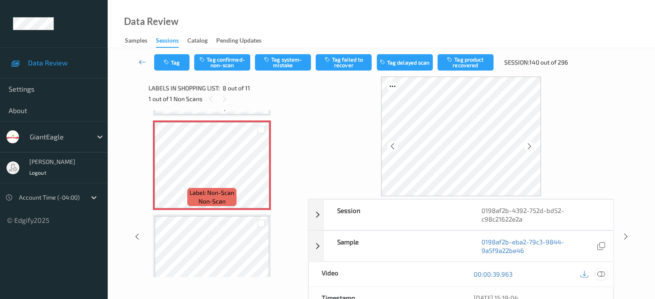
click at [598, 275] on icon at bounding box center [600, 274] width 8 height 8
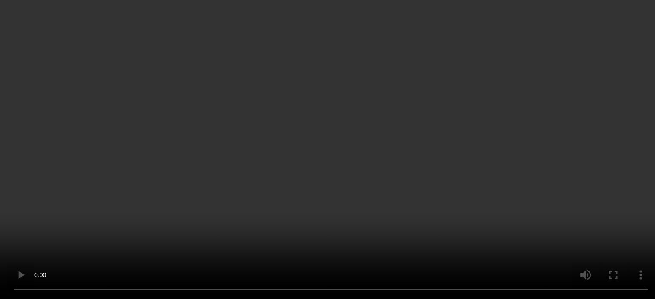
scroll to position [869, 0]
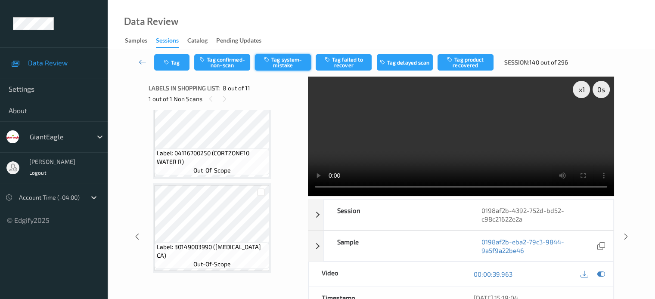
click at [288, 61] on button "Tag system-mistake" at bounding box center [283, 62] width 56 height 16
click at [179, 65] on button "Tag" at bounding box center [171, 62] width 35 height 16
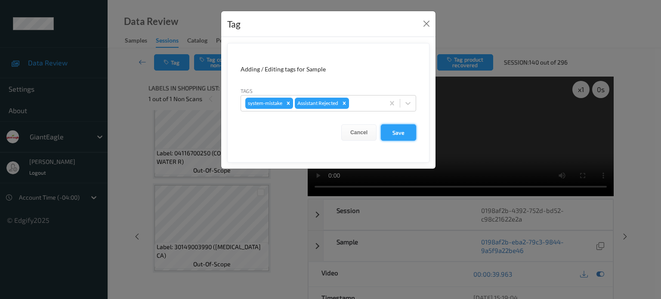
click at [399, 130] on button "Save" at bounding box center [398, 132] width 35 height 16
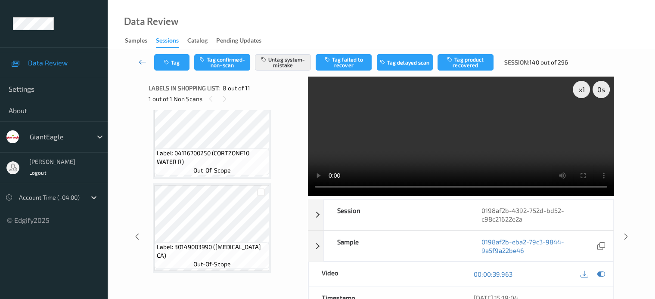
click at [141, 62] on icon at bounding box center [143, 62] width 8 height 9
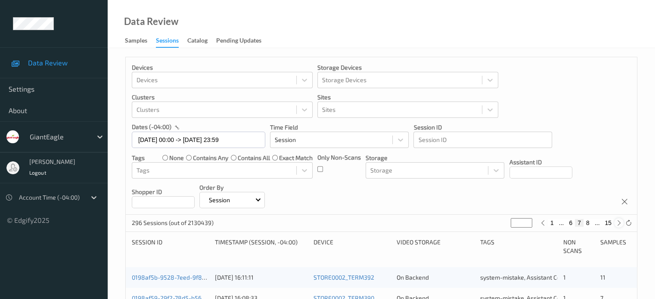
click at [617, 225] on icon at bounding box center [618, 223] width 6 height 6
type input "*"
click at [617, 225] on icon at bounding box center [618, 223] width 6 height 6
type input "*"
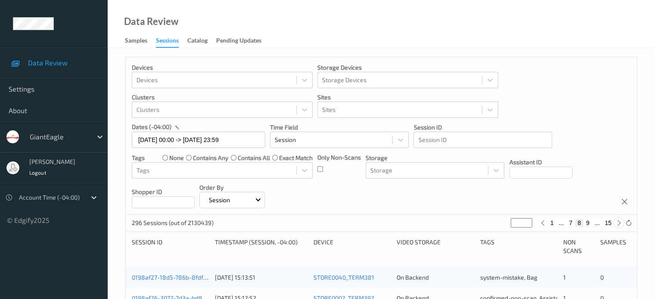
type input "*"
click at [617, 225] on icon at bounding box center [618, 223] width 6 height 6
type input "**"
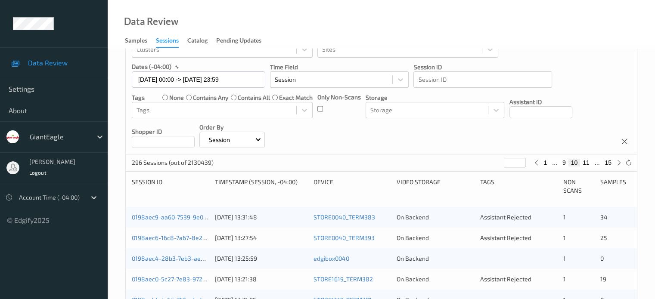
scroll to position [65, 0]
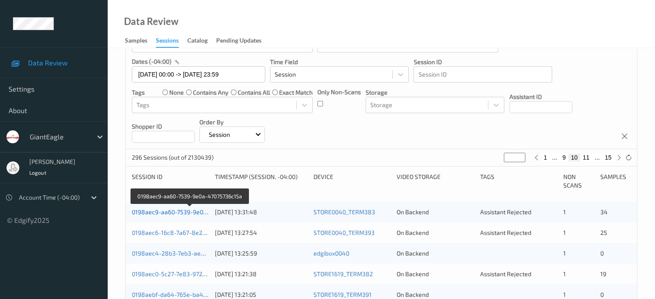
click at [176, 211] on link "0198aec9-aa60-7539-9e0a-47075736c15a" at bounding box center [190, 211] width 117 height 7
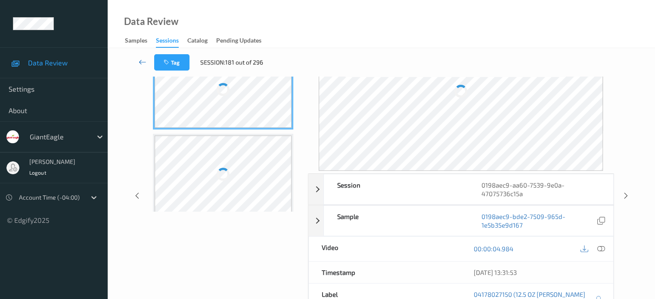
click at [139, 65] on icon at bounding box center [143, 62] width 8 height 9
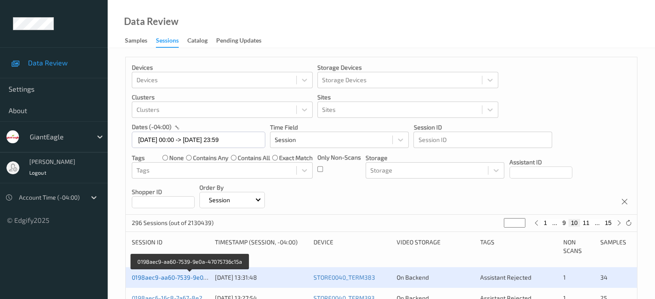
click at [171, 277] on link "0198aec9-aa60-7539-9e0a-47075736c15a" at bounding box center [190, 277] width 117 height 7
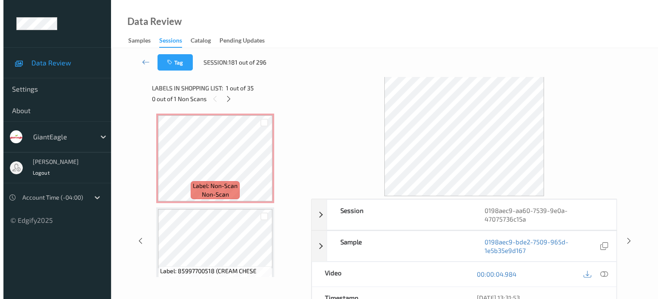
scroll to position [2721, 0]
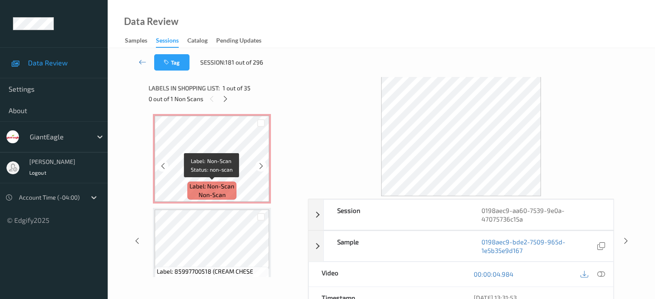
click at [206, 196] on span "non-scan" at bounding box center [211, 195] width 27 height 9
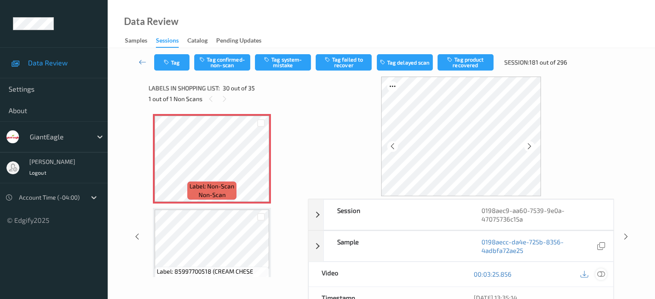
click at [603, 270] on icon at bounding box center [600, 274] width 8 height 8
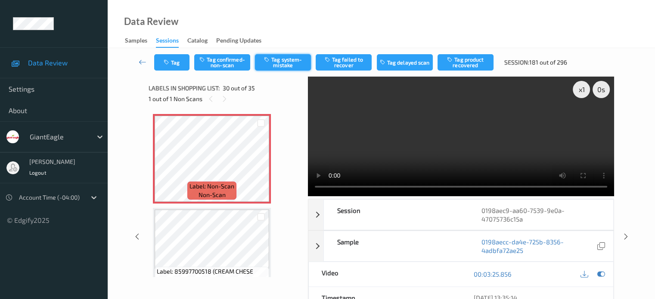
click at [279, 63] on button "Tag system-mistake" at bounding box center [283, 62] width 56 height 16
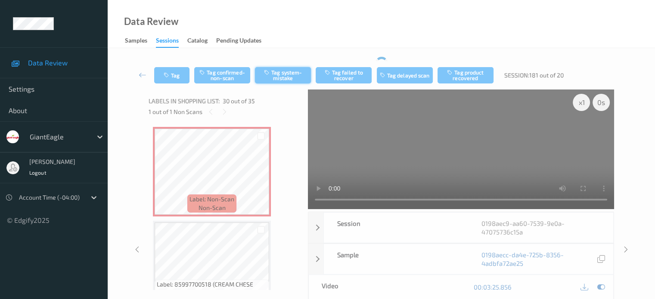
click at [283, 64] on div "Tag Tag confirmed-non-scan Tag system-mistake Tag failed to recover Tag delayed…" at bounding box center [381, 75] width 512 height 28
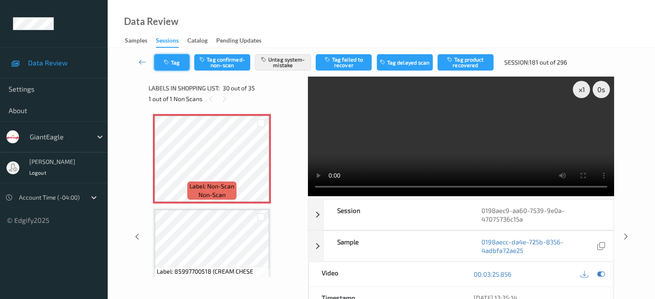
click at [169, 61] on icon "button" at bounding box center [167, 62] width 7 height 6
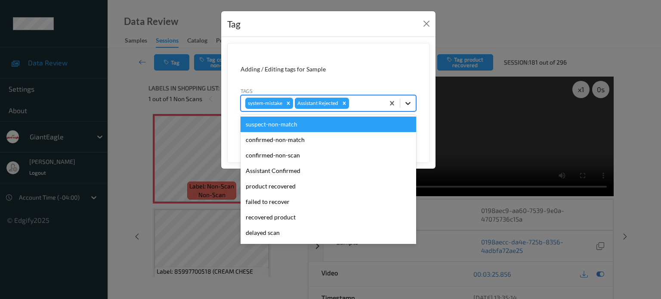
click at [411, 102] on icon at bounding box center [408, 103] width 9 height 9
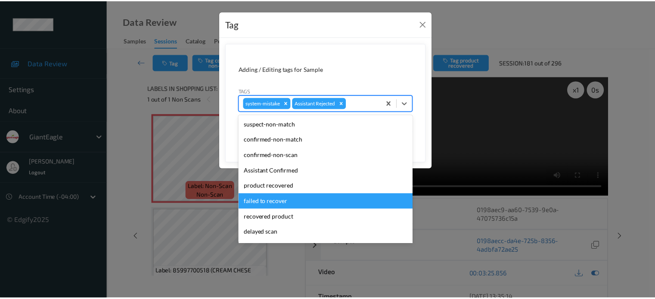
scroll to position [76, 0]
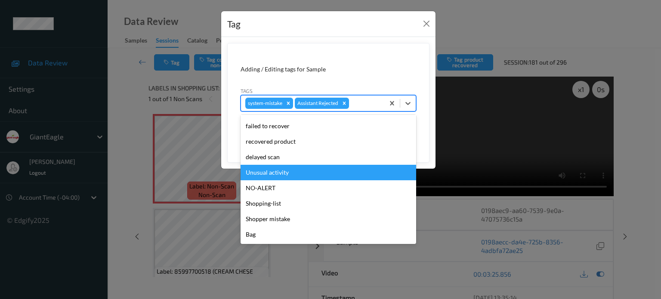
click at [262, 171] on div "Unusual activity" at bounding box center [329, 172] width 176 height 15
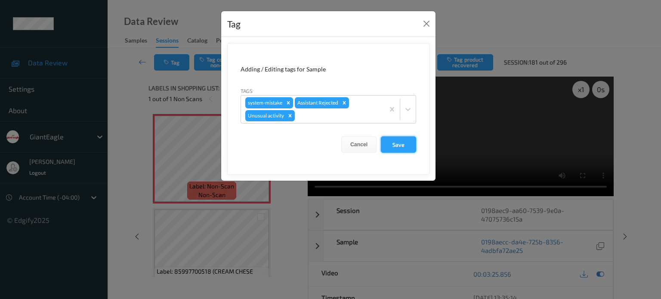
click at [406, 144] on button "Save" at bounding box center [398, 144] width 35 height 16
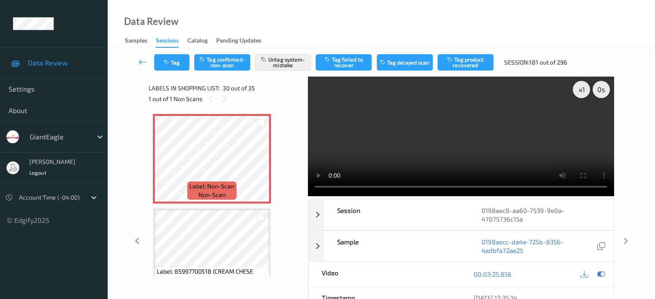
click at [139, 62] on icon at bounding box center [143, 62] width 8 height 9
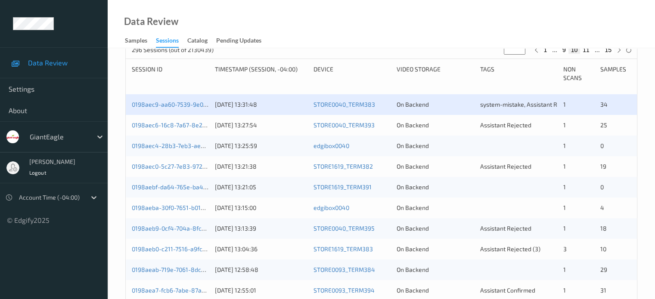
scroll to position [159, 0]
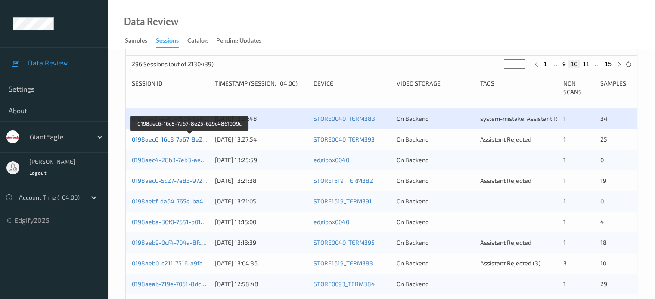
click at [177, 139] on link "0198aec6-16c8-7a67-8e25-629c4861909c" at bounding box center [190, 139] width 117 height 7
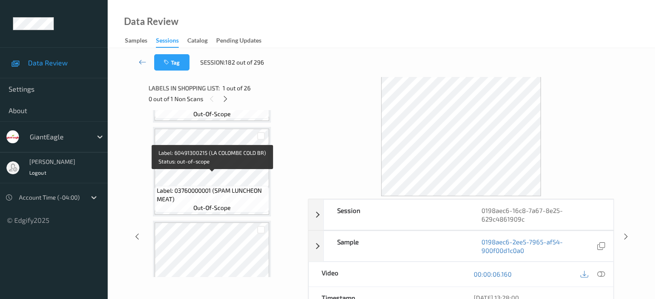
scroll to position [1477, 0]
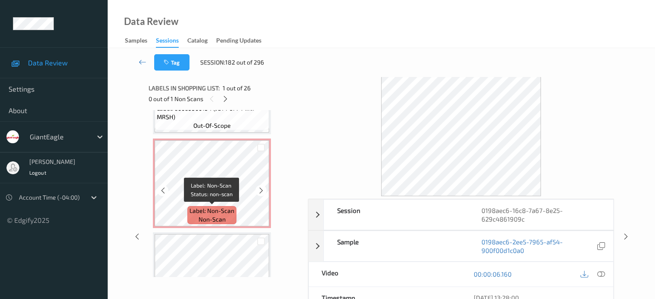
click at [208, 216] on span "non-scan" at bounding box center [211, 219] width 27 height 9
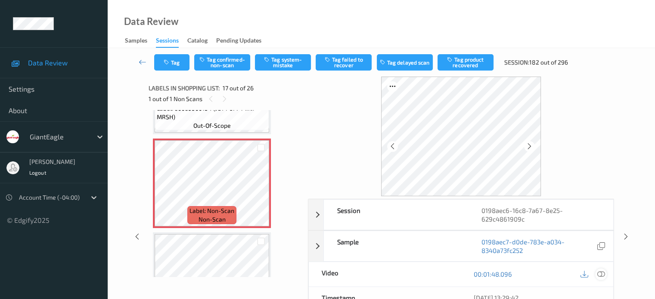
click at [601, 276] on icon at bounding box center [600, 274] width 8 height 8
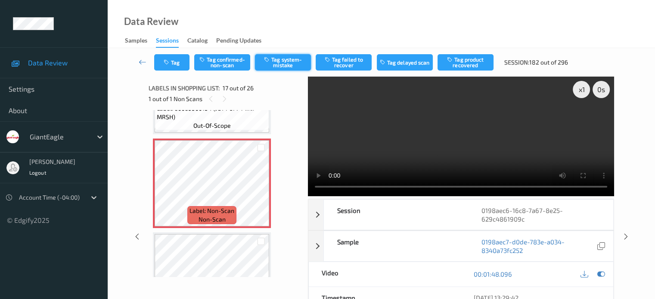
click at [284, 62] on button "Tag system-mistake" at bounding box center [283, 62] width 56 height 16
click at [179, 63] on button "Tag" at bounding box center [171, 62] width 35 height 16
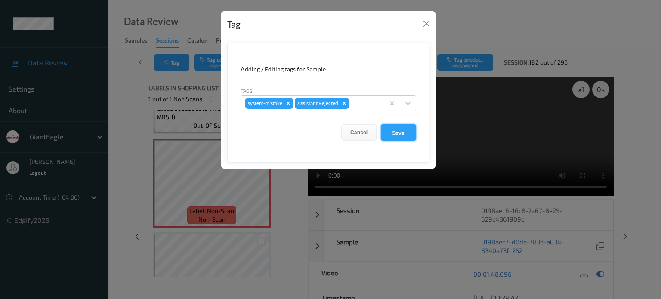
click at [392, 134] on button "Save" at bounding box center [398, 132] width 35 height 16
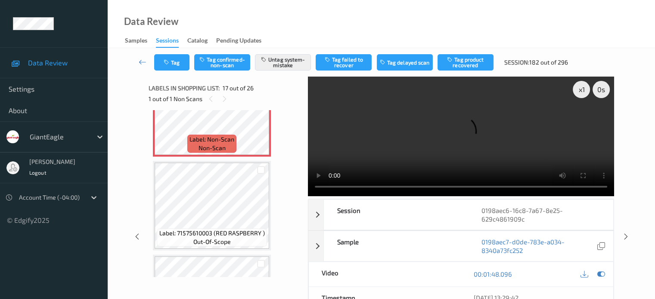
scroll to position [1405, 0]
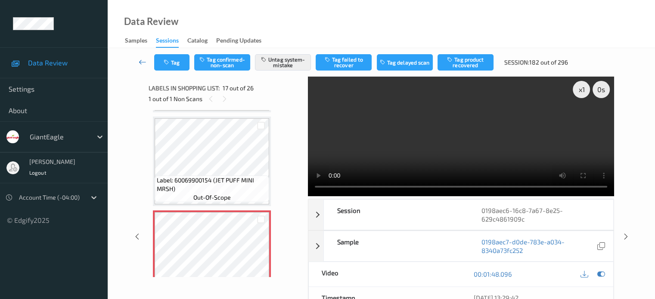
click at [144, 62] on icon at bounding box center [143, 62] width 8 height 9
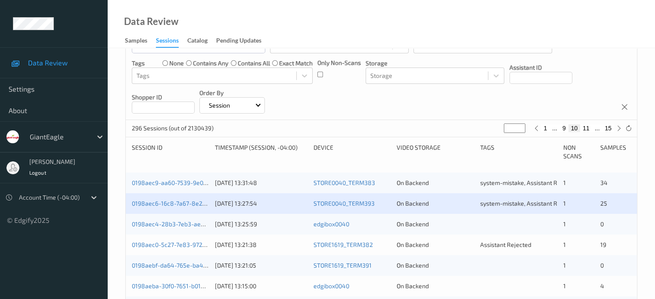
scroll to position [97, 0]
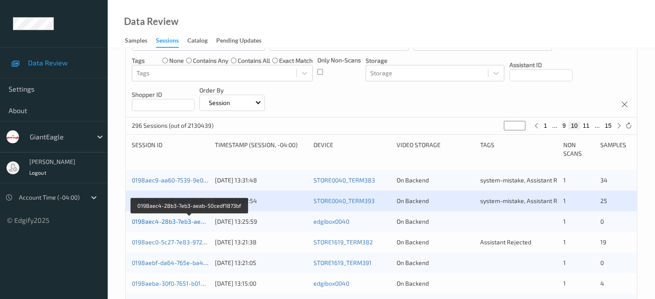
click at [159, 222] on link "0198aec4-28b3-7eb3-aeab-50cedf1873bf" at bounding box center [190, 221] width 116 height 7
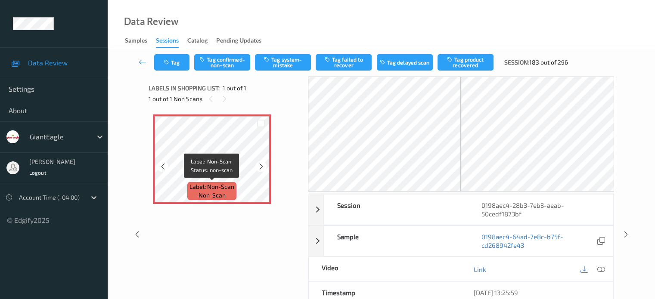
click at [222, 185] on span "Label: Non-Scan" at bounding box center [211, 186] width 45 height 9
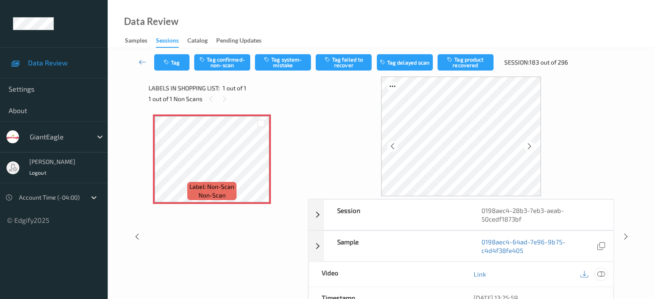
click at [602, 273] on icon at bounding box center [600, 274] width 8 height 8
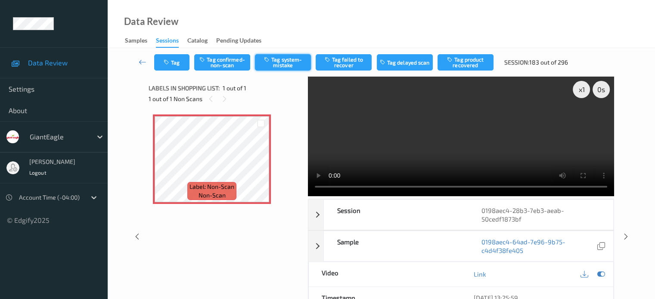
click at [279, 65] on button "Tag system-mistake" at bounding box center [283, 62] width 56 height 16
click at [173, 63] on button "Tag" at bounding box center [171, 62] width 35 height 16
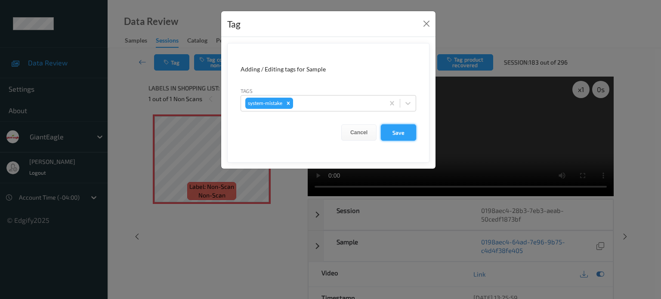
click at [402, 133] on button "Save" at bounding box center [398, 132] width 35 height 16
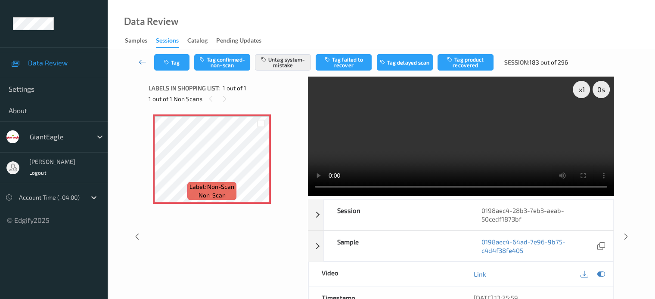
click at [140, 62] on icon at bounding box center [143, 62] width 8 height 9
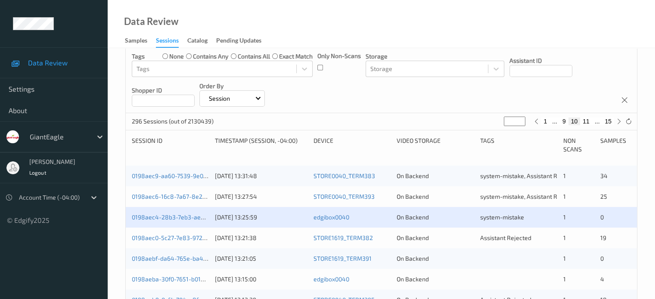
scroll to position [134, 0]
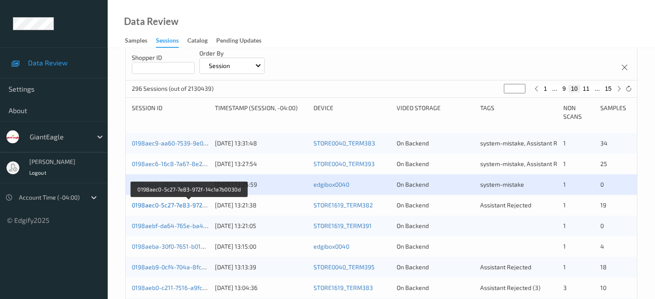
click at [179, 204] on link "0198aec0-5c27-7e83-972f-14c1a7b0030d" at bounding box center [189, 204] width 114 height 7
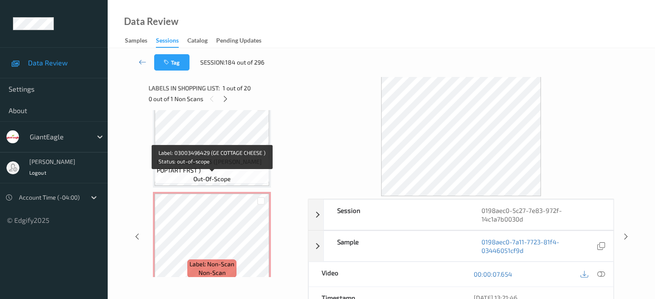
scroll to position [1624, 0]
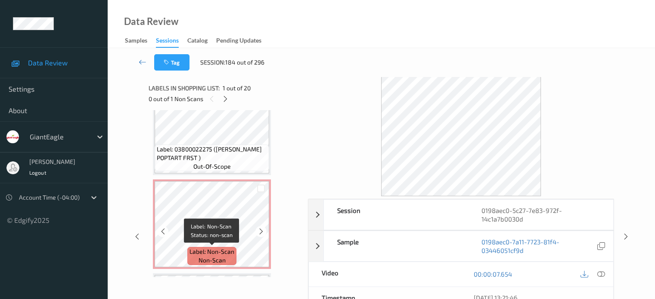
click at [219, 258] on span "non-scan" at bounding box center [211, 260] width 27 height 9
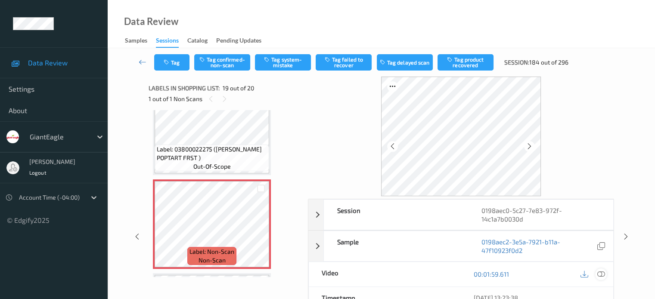
click at [599, 272] on icon at bounding box center [600, 274] width 8 height 8
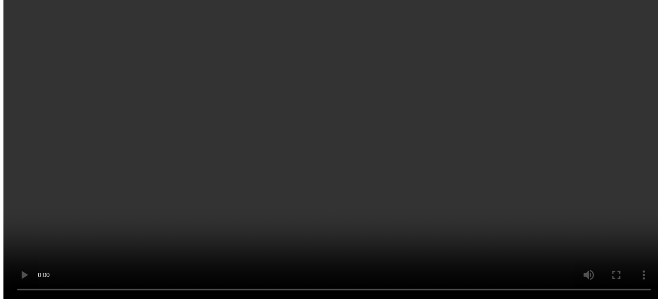
scroll to position [1632, 0]
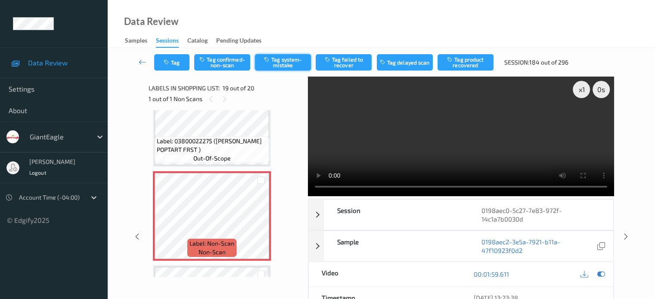
click at [279, 65] on button "Tag system-mistake" at bounding box center [283, 62] width 56 height 16
click at [169, 62] on icon "button" at bounding box center [167, 62] width 7 height 6
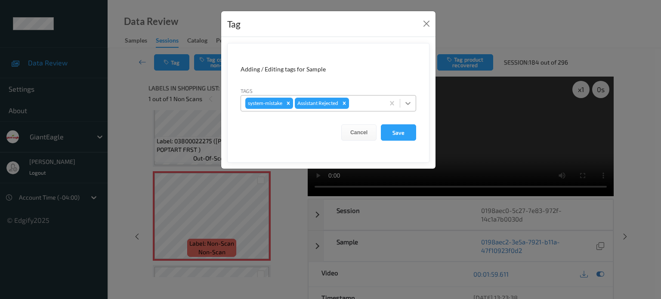
click at [408, 99] on icon at bounding box center [408, 103] width 9 height 9
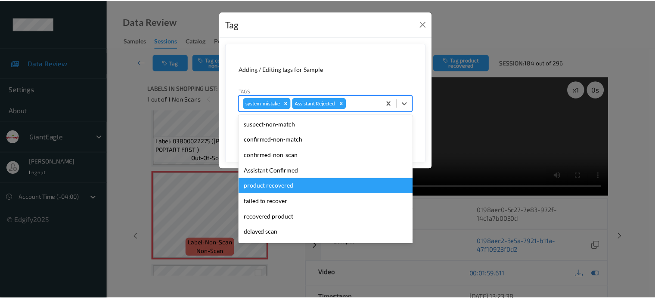
scroll to position [76, 0]
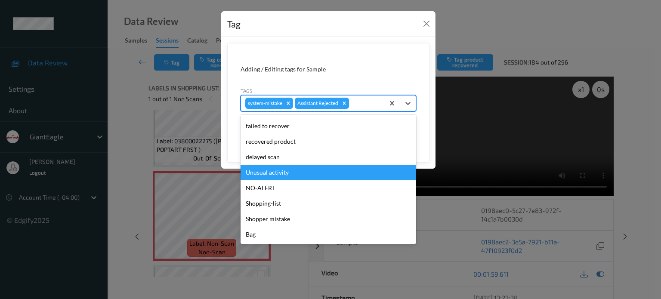
click at [263, 173] on div "Unusual activity" at bounding box center [329, 172] width 176 height 15
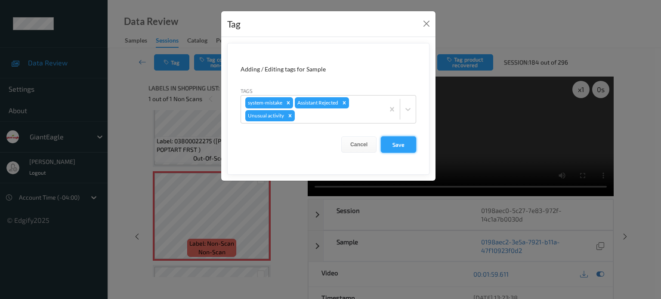
click at [403, 148] on button "Save" at bounding box center [398, 144] width 35 height 16
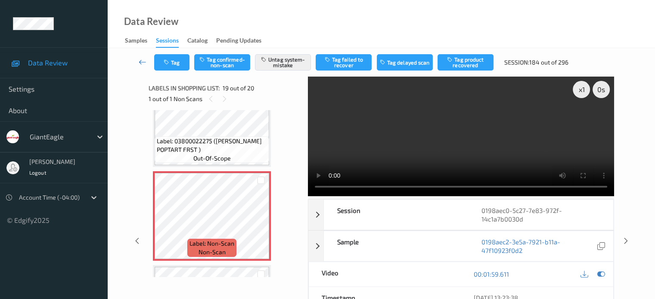
click at [139, 63] on icon at bounding box center [143, 62] width 8 height 9
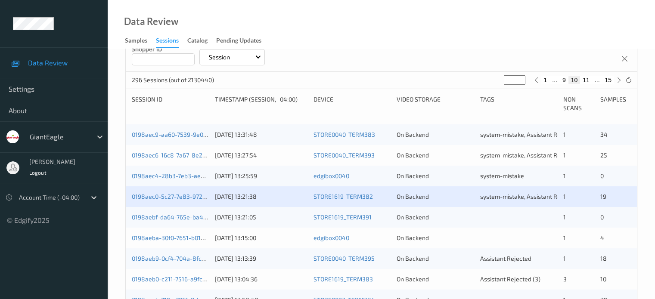
scroll to position [148, 0]
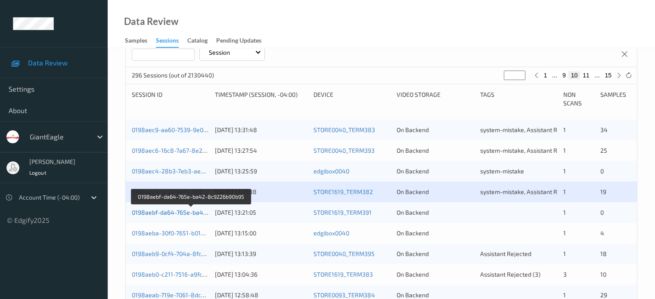
click at [177, 213] on link "0198aebf-da64-765e-ba42-8c9226b90b95" at bounding box center [191, 212] width 119 height 7
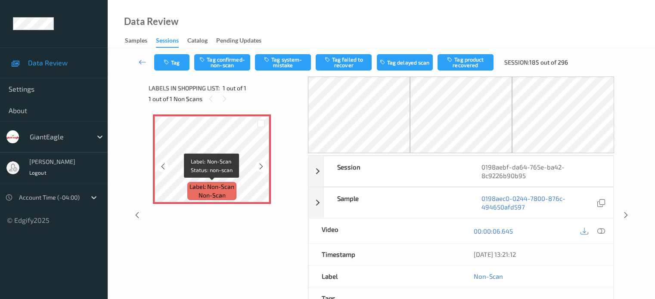
click at [212, 192] on span "non-scan" at bounding box center [211, 195] width 27 height 9
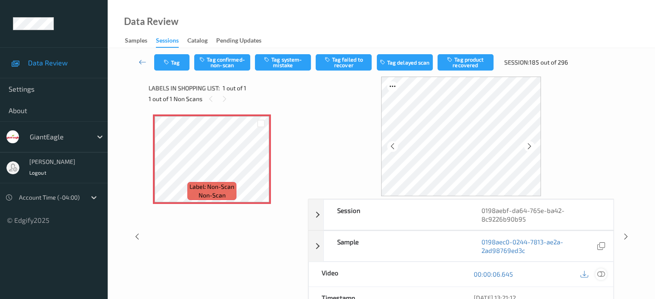
click at [604, 275] on icon at bounding box center [600, 274] width 8 height 8
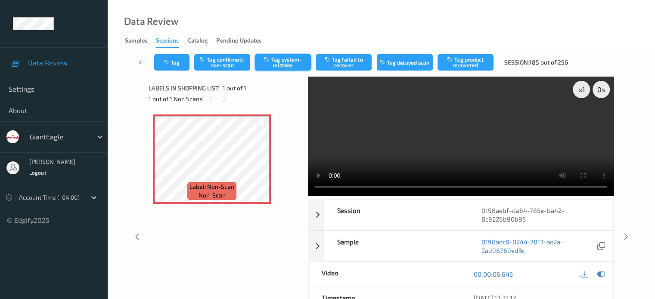
click at [286, 68] on button "Tag system-mistake" at bounding box center [283, 62] width 56 height 16
click at [164, 62] on icon "button" at bounding box center [167, 62] width 7 height 6
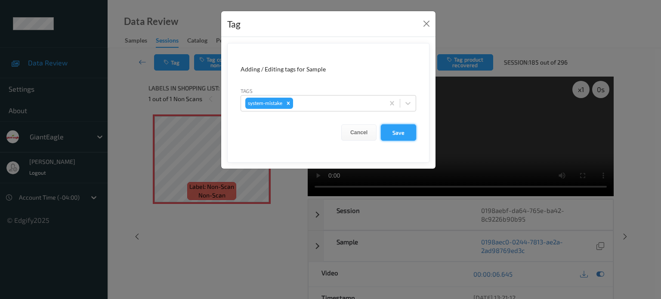
click at [402, 130] on button "Save" at bounding box center [398, 132] width 35 height 16
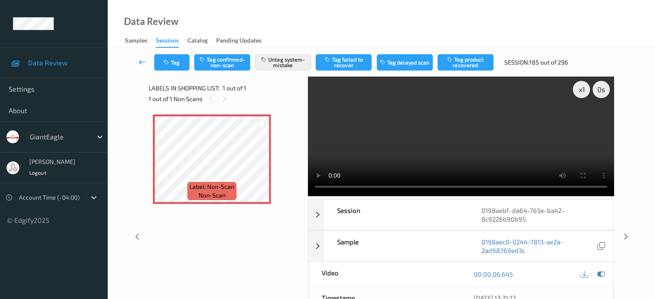
click at [146, 62] on icon at bounding box center [143, 62] width 8 height 9
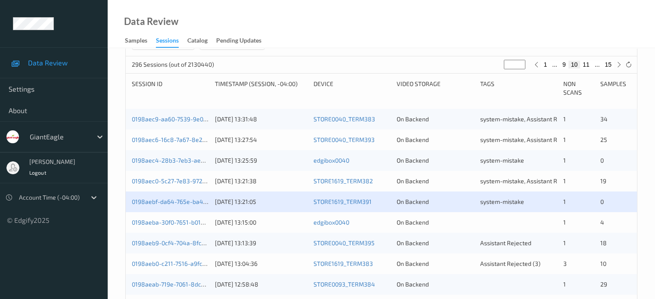
scroll to position [158, 0]
click at [177, 227] on div "0198aeba-30f0-7651-b01a-3986dc895c1e 15/08/2025 13:15:00 edgibox0040 On Backend…" at bounding box center [381, 222] width 511 height 21
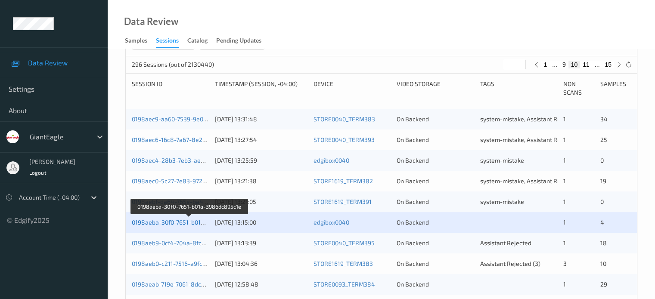
click at [180, 225] on link "0198aeba-30f0-7651-b01a-3986dc895c1e" at bounding box center [189, 222] width 115 height 7
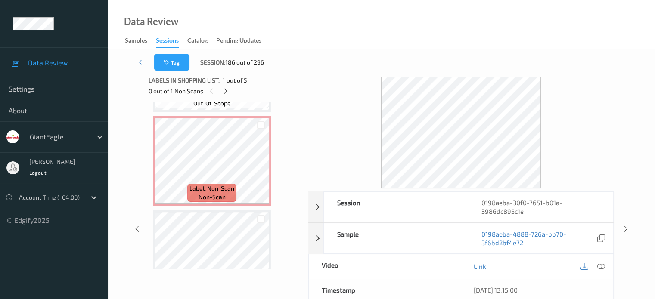
scroll to position [274, 0]
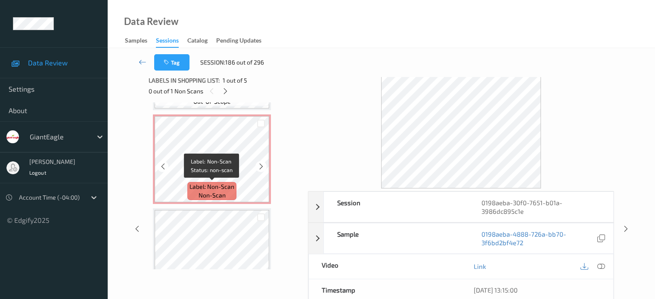
click at [204, 194] on span "non-scan" at bounding box center [211, 195] width 27 height 9
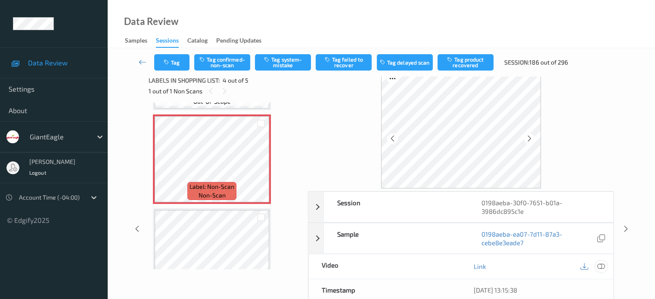
click at [603, 266] on icon at bounding box center [600, 267] width 8 height 8
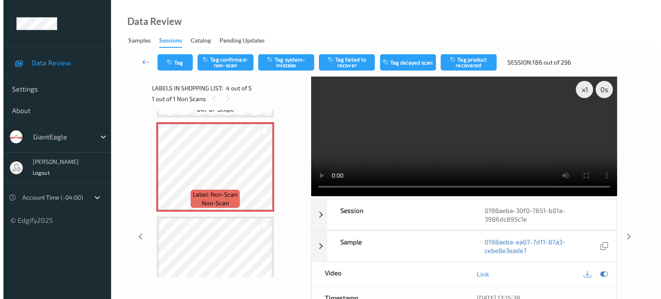
scroll to position [234, 0]
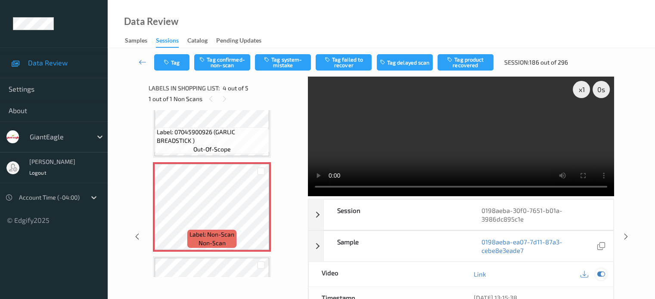
click at [600, 272] on icon at bounding box center [600, 274] width 8 height 8
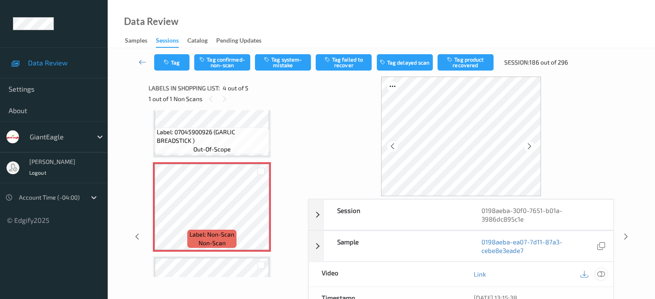
click at [599, 272] on icon at bounding box center [600, 274] width 8 height 8
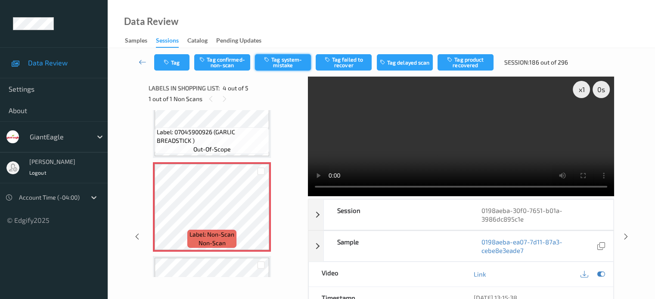
click at [284, 62] on button "Tag system-mistake" at bounding box center [283, 62] width 56 height 16
click at [178, 62] on button "Tag" at bounding box center [171, 62] width 35 height 16
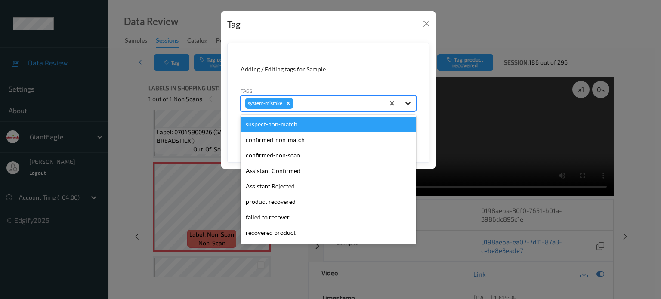
click at [410, 105] on icon at bounding box center [408, 103] width 9 height 9
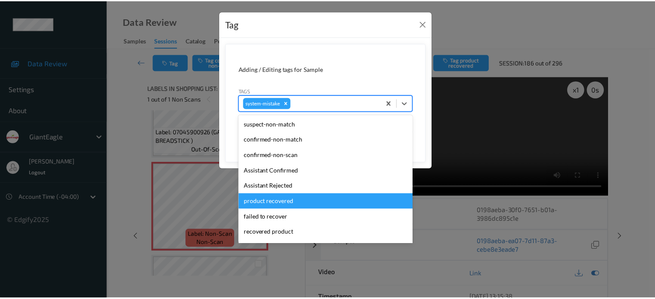
scroll to position [91, 0]
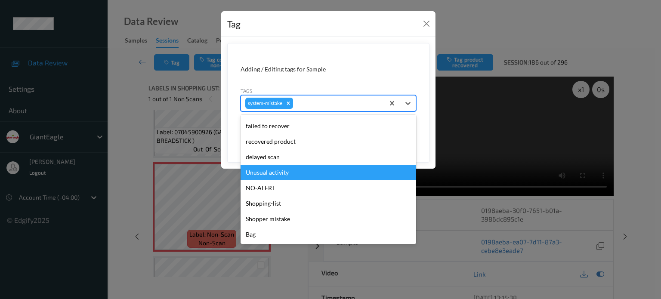
click at [275, 173] on div "Unusual activity" at bounding box center [329, 172] width 176 height 15
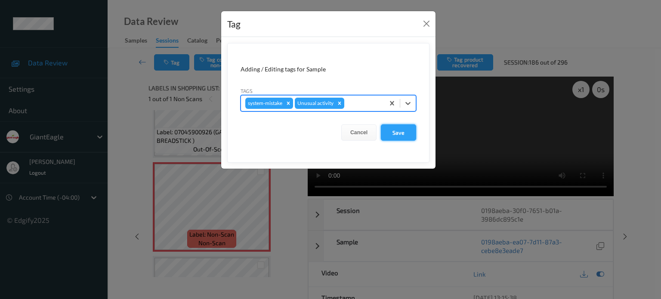
click at [408, 131] on button "Save" at bounding box center [398, 132] width 35 height 16
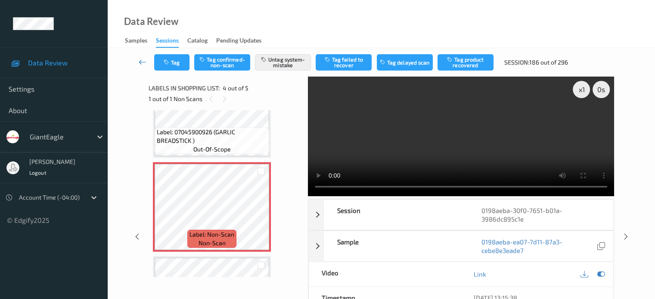
click at [140, 60] on icon at bounding box center [143, 62] width 8 height 9
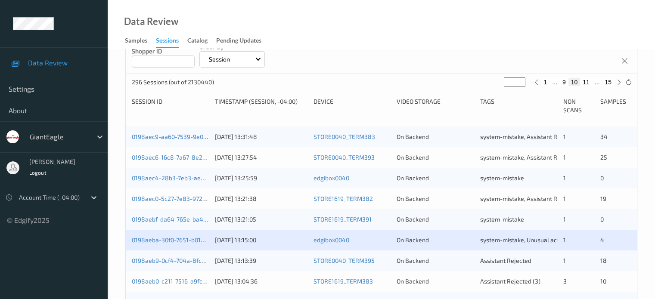
scroll to position [156, 0]
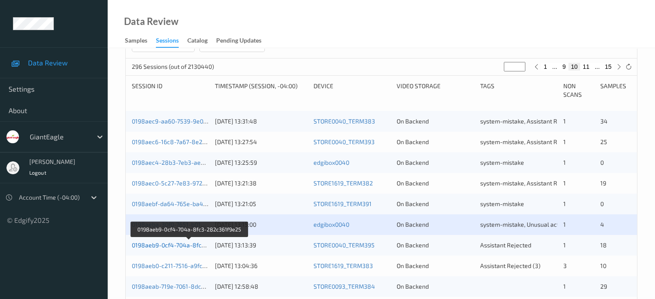
click at [169, 247] on link "0198aeb9-0cf4-704a-8fc3-282c361f9e25" at bounding box center [189, 244] width 115 height 7
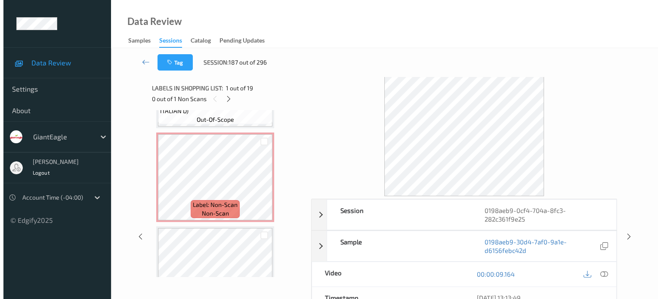
scroll to position [1483, 0]
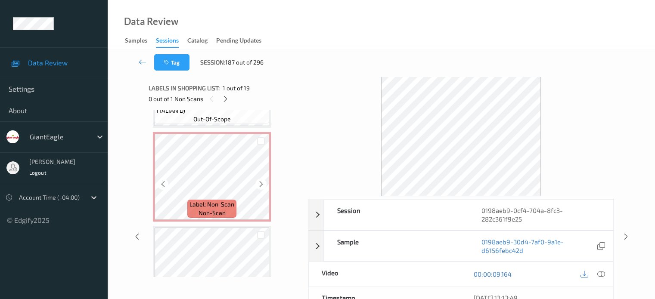
click at [215, 207] on span "Label: Non-Scan" at bounding box center [211, 204] width 45 height 9
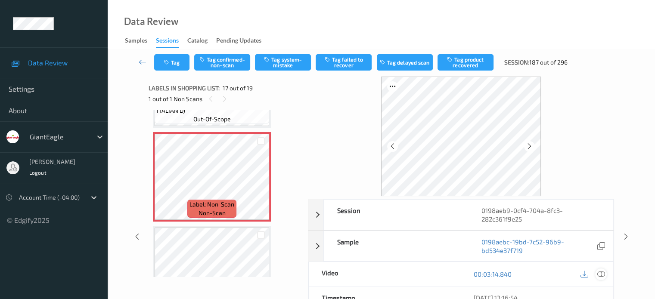
click at [598, 271] on icon at bounding box center [600, 274] width 8 height 8
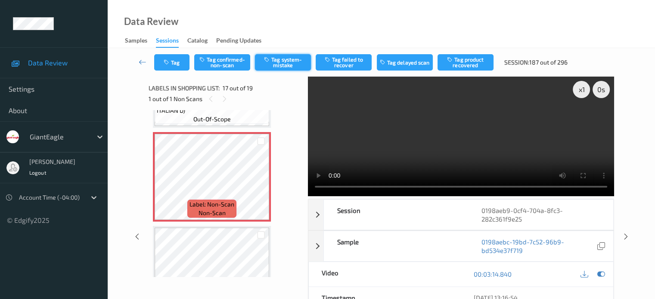
click at [291, 59] on button "Tag system-mistake" at bounding box center [283, 62] width 56 height 16
click at [170, 64] on icon "button" at bounding box center [167, 62] width 7 height 6
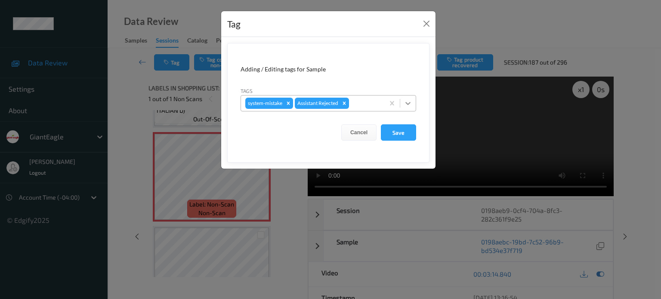
click at [408, 103] on icon at bounding box center [408, 103] width 9 height 9
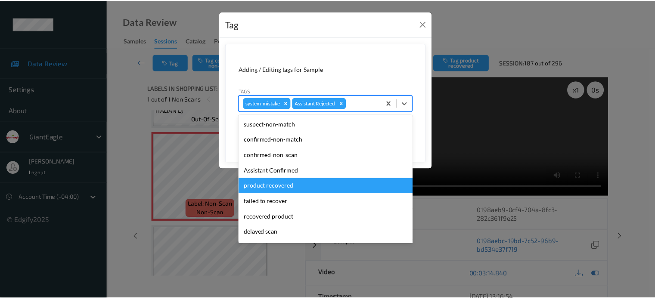
scroll to position [76, 0]
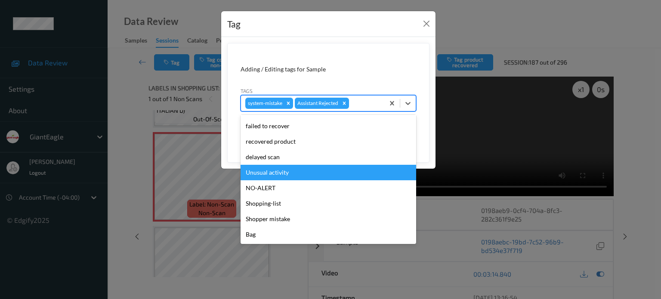
click at [277, 172] on div "Unusual activity" at bounding box center [329, 172] width 176 height 15
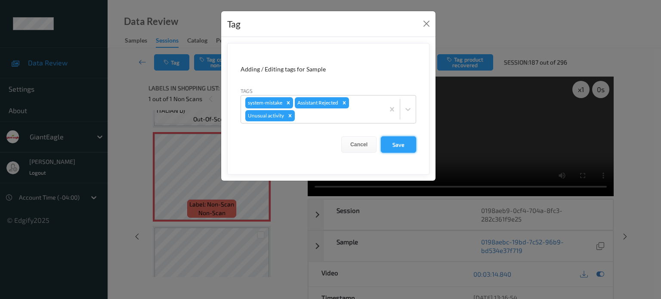
click at [402, 144] on button "Save" at bounding box center [398, 144] width 35 height 16
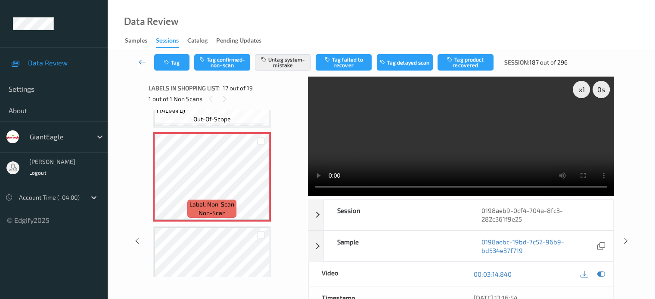
click at [143, 62] on icon at bounding box center [143, 62] width 8 height 9
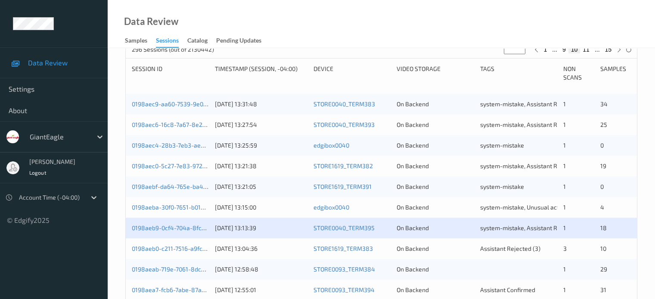
scroll to position [181, 0]
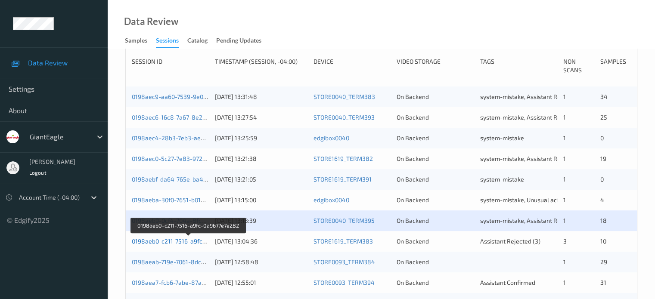
click at [191, 244] on link "0198aeb0-c211-7516-a9fc-0a9677e7e282" at bounding box center [189, 241] width 114 height 7
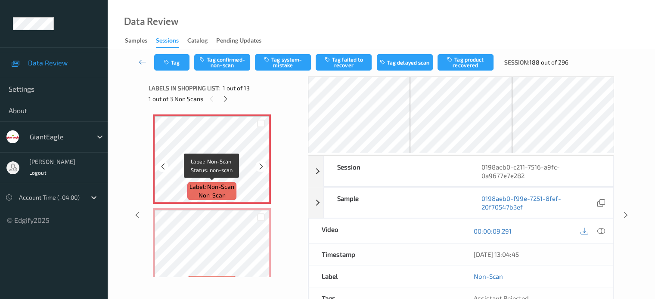
click at [208, 194] on span "non-scan" at bounding box center [211, 195] width 27 height 9
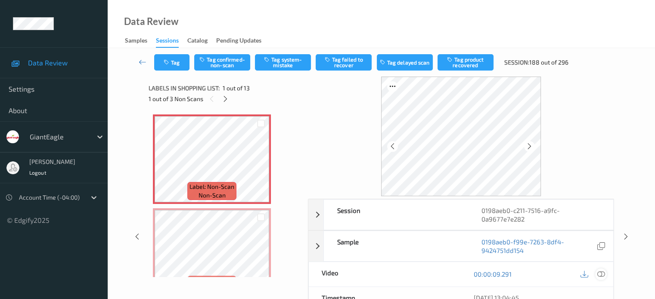
click at [601, 274] on icon at bounding box center [600, 274] width 8 height 8
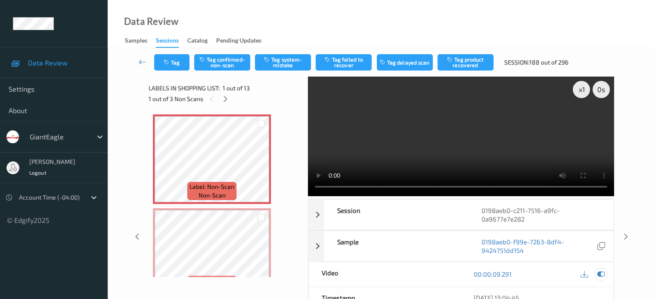
click at [602, 274] on icon at bounding box center [600, 274] width 8 height 8
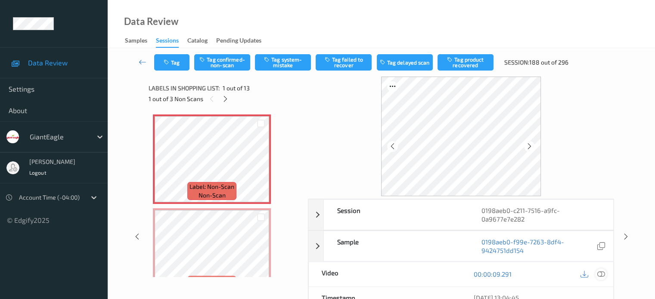
click at [601, 272] on icon at bounding box center [600, 274] width 8 height 8
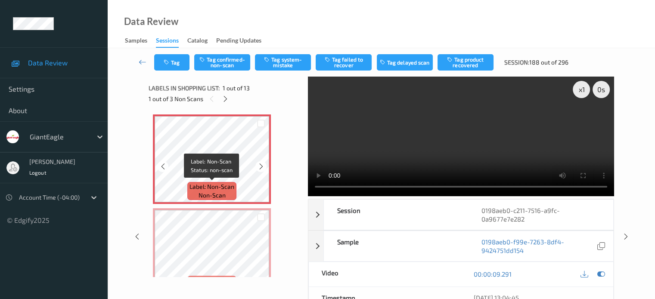
click at [214, 189] on span "Label: Non-Scan" at bounding box center [211, 186] width 45 height 9
click at [601, 273] on icon at bounding box center [600, 274] width 8 height 8
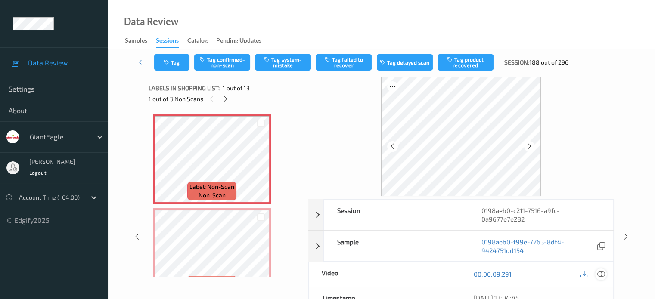
click at [601, 276] on icon at bounding box center [600, 274] width 8 height 8
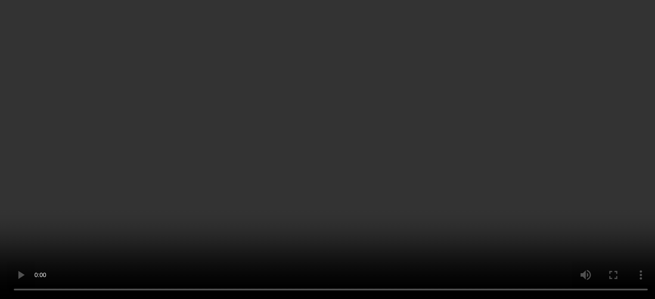
scroll to position [71, 0]
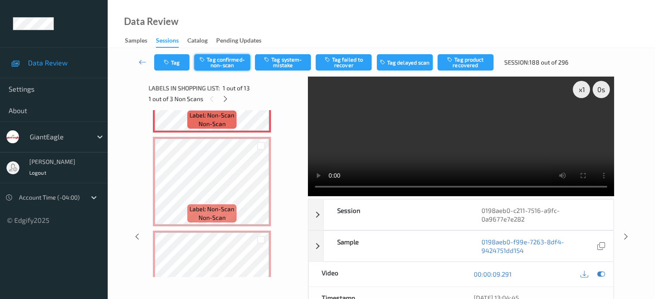
click at [225, 63] on button "Tag confirmed-non-scan" at bounding box center [222, 62] width 56 height 16
click at [221, 57] on button "Tag confirmed-non-scan" at bounding box center [222, 62] width 56 height 16
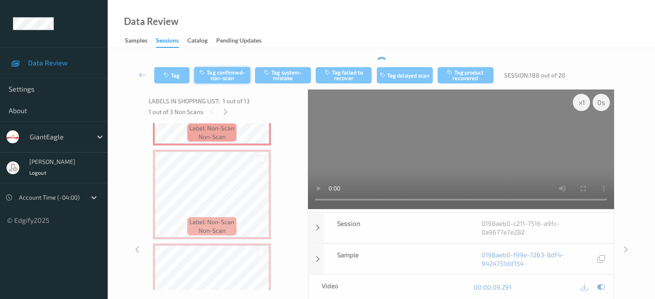
click at [223, 67] on button "Tag confirmed-non-scan" at bounding box center [222, 75] width 56 height 16
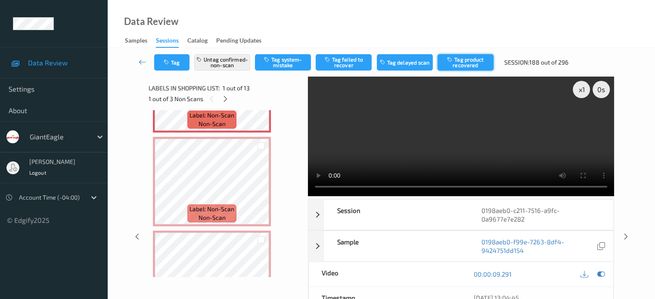
click at [469, 65] on button "Tag product recovered" at bounding box center [465, 62] width 56 height 16
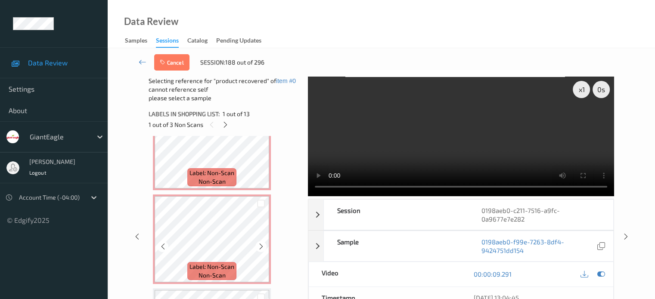
scroll to position [246, 0]
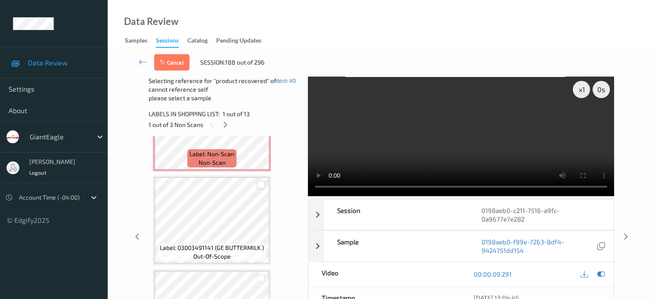
click at [262, 185] on div at bounding box center [261, 185] width 8 height 8
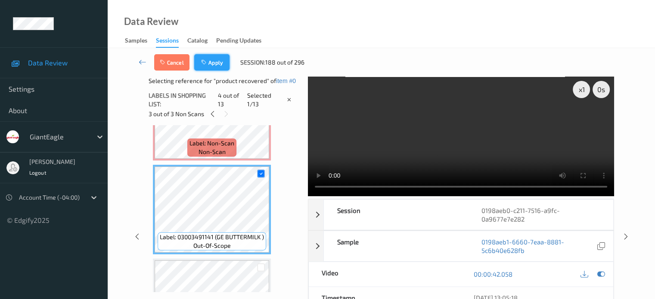
click at [207, 60] on icon "button" at bounding box center [204, 62] width 7 height 6
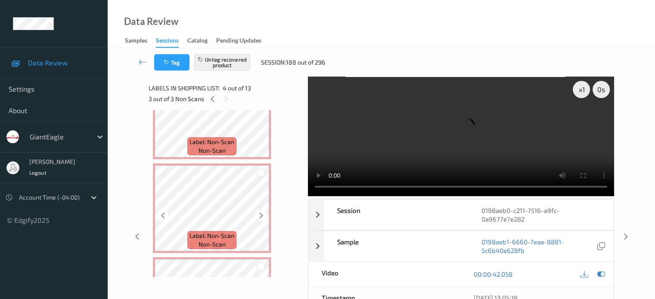
scroll to position [52, 0]
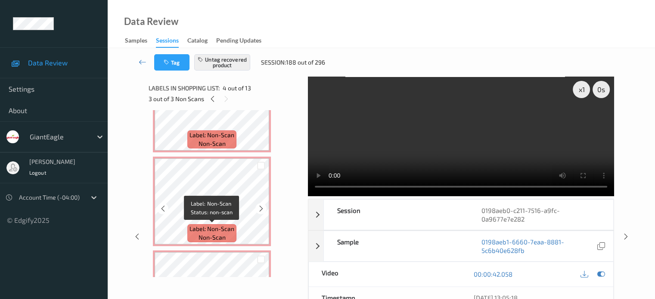
click at [207, 233] on span "non-scan" at bounding box center [211, 237] width 27 height 9
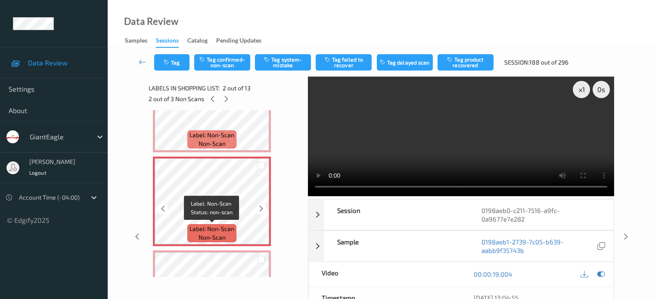
click at [226, 232] on span "Label: Non-Scan" at bounding box center [211, 229] width 45 height 9
click at [598, 271] on icon at bounding box center [600, 274] width 8 height 8
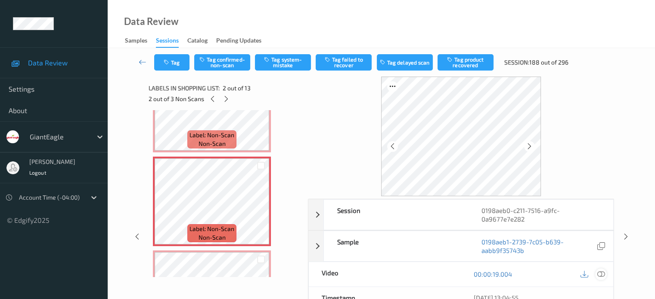
click at [597, 273] on icon at bounding box center [600, 274] width 8 height 8
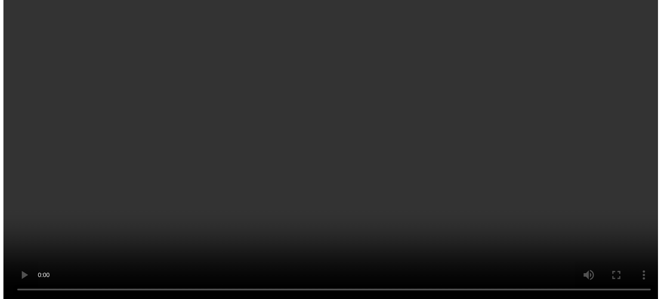
scroll to position [0, 0]
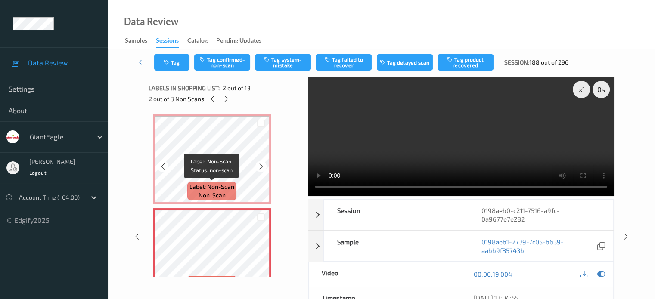
click at [216, 188] on span "Label: Non-Scan" at bounding box center [211, 186] width 45 height 9
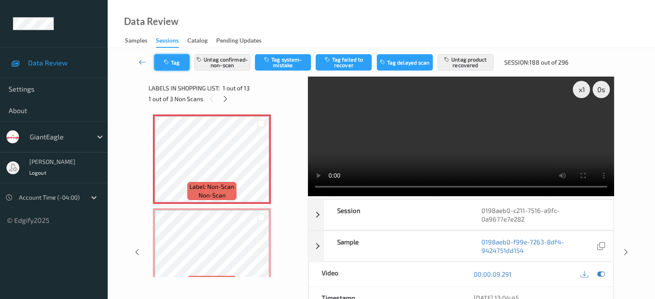
click at [169, 64] on icon "button" at bounding box center [167, 62] width 7 height 6
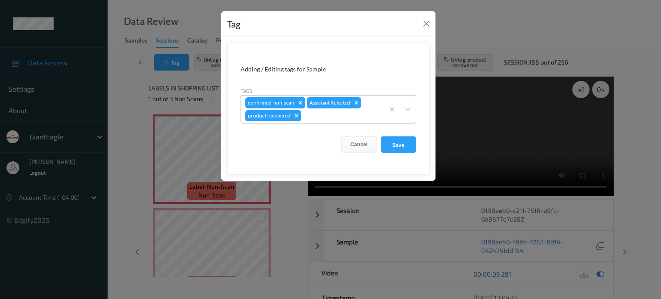
click at [297, 101] on icon "Remove confirmed-non-scan" at bounding box center [300, 103] width 6 height 6
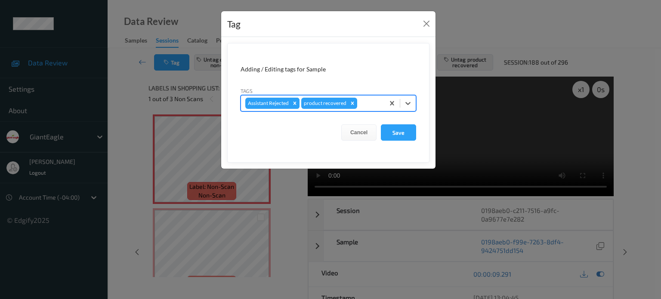
click at [295, 102] on icon "Remove Assistant Rejected" at bounding box center [295, 103] width 3 height 3
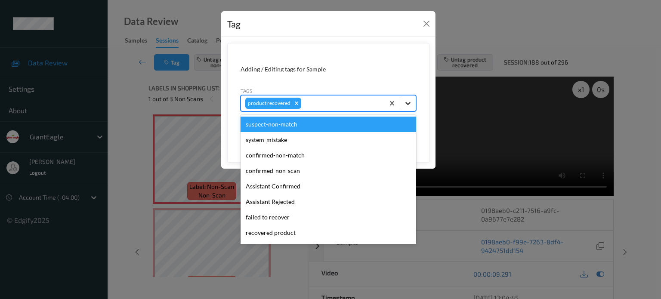
click at [407, 101] on icon at bounding box center [408, 103] width 9 height 9
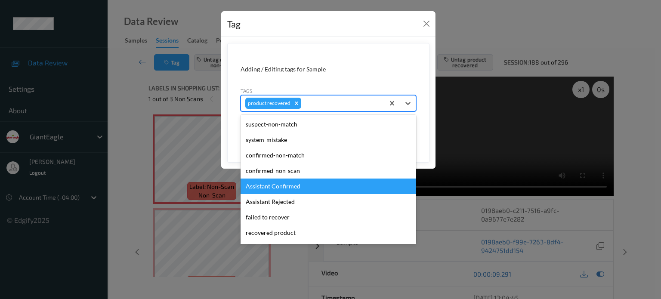
scroll to position [91, 0]
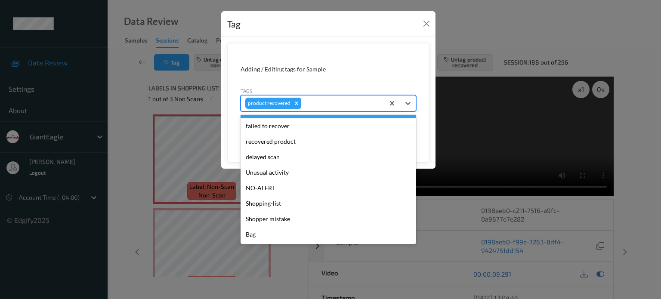
click at [296, 101] on icon "Remove product recovered" at bounding box center [297, 103] width 6 height 6
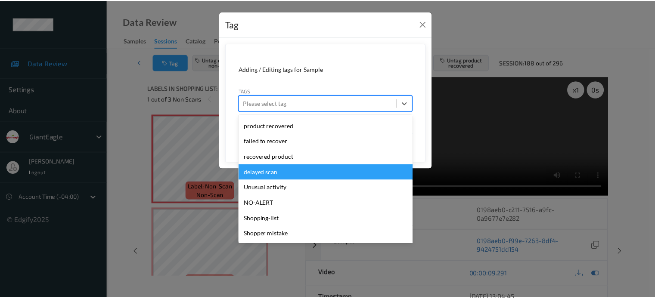
scroll to position [0, 0]
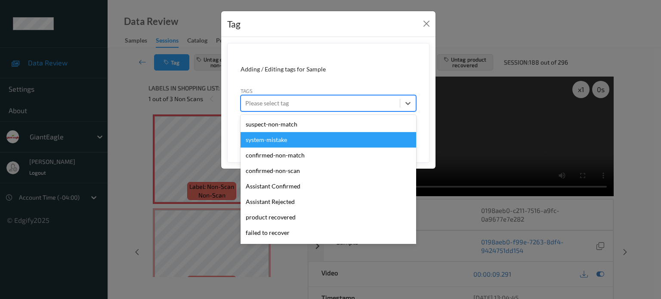
click at [271, 142] on div "system-mistake" at bounding box center [329, 139] width 176 height 15
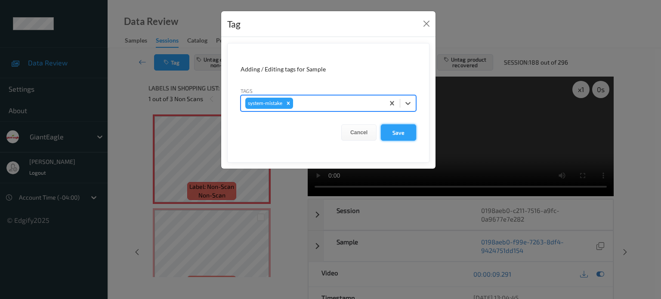
click at [395, 134] on button "Save" at bounding box center [398, 132] width 35 height 16
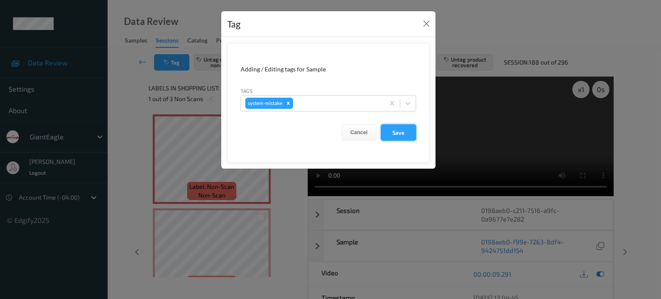
click at [395, 132] on button "Save" at bounding box center [398, 132] width 35 height 16
click at [401, 132] on button "Save" at bounding box center [398, 132] width 35 height 16
click at [400, 132] on button "Save" at bounding box center [398, 132] width 35 height 16
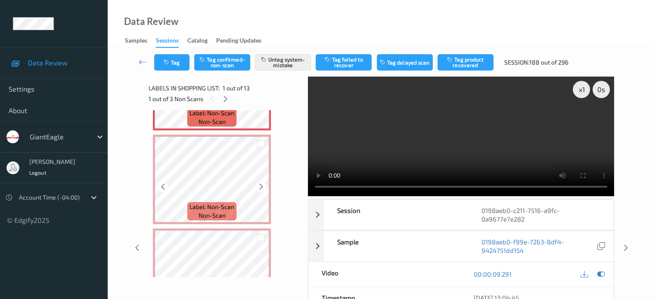
scroll to position [77, 0]
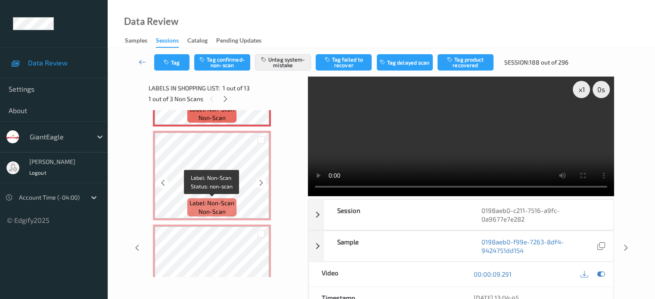
click at [217, 207] on span "non-scan" at bounding box center [211, 211] width 27 height 9
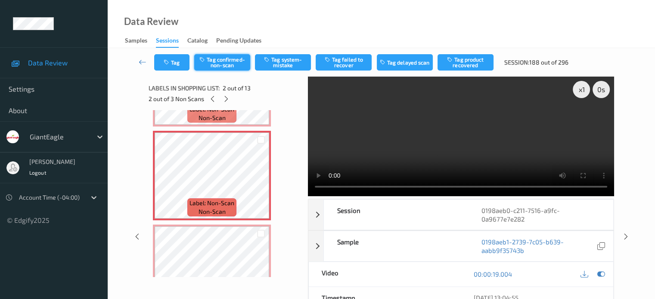
click at [216, 60] on button "Tag confirmed-non-scan" at bounding box center [222, 62] width 56 height 16
click at [475, 59] on button "Tag product recovered" at bounding box center [465, 62] width 56 height 16
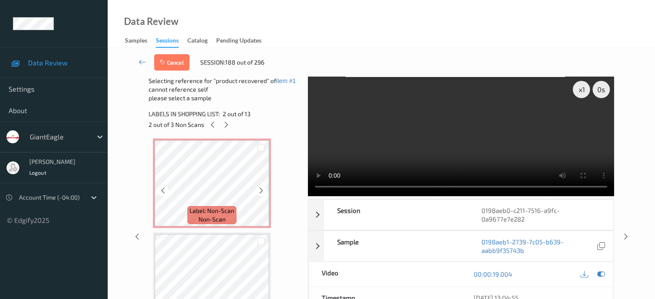
scroll to position [189, 0]
click at [260, 244] on div at bounding box center [261, 242] width 8 height 8
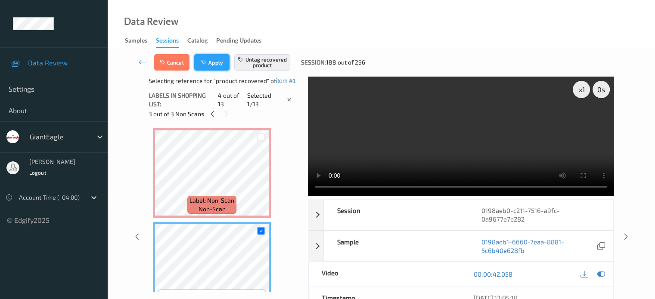
click at [218, 56] on button "Apply" at bounding box center [211, 62] width 35 height 16
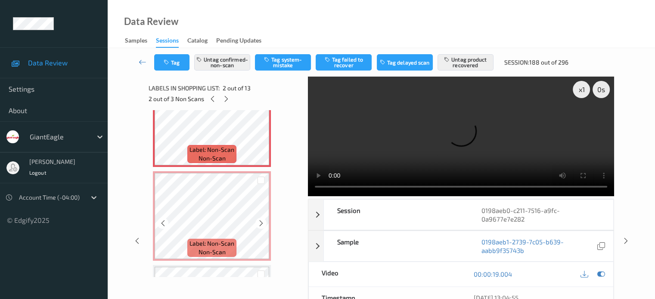
scroll to position [180, 0]
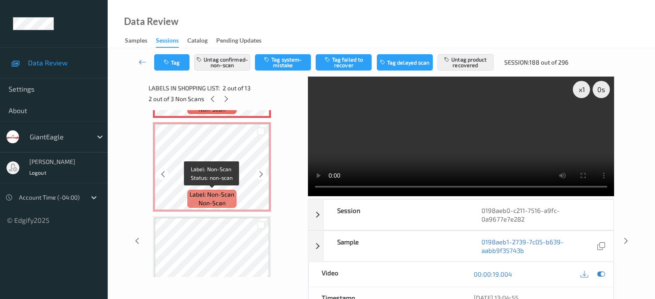
click at [213, 198] on span "Label: Non-Scan" at bounding box center [211, 194] width 45 height 9
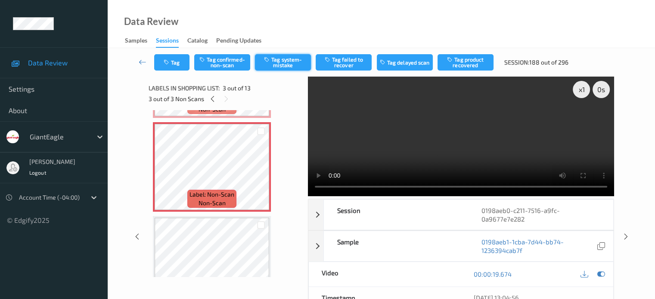
click at [278, 64] on button "Tag system-mistake" at bounding box center [283, 62] width 56 height 16
click at [279, 61] on button "Tag system-mistake" at bounding box center [283, 62] width 56 height 16
click at [169, 67] on button "Tag" at bounding box center [171, 62] width 35 height 16
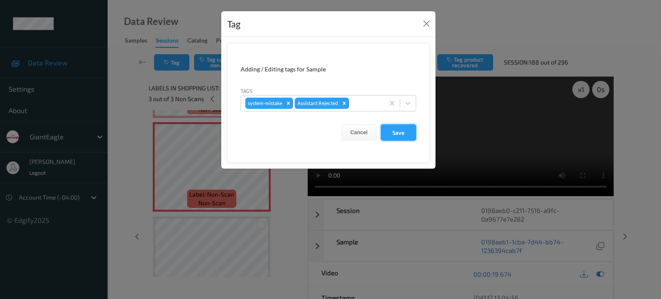
click at [398, 134] on button "Save" at bounding box center [398, 132] width 35 height 16
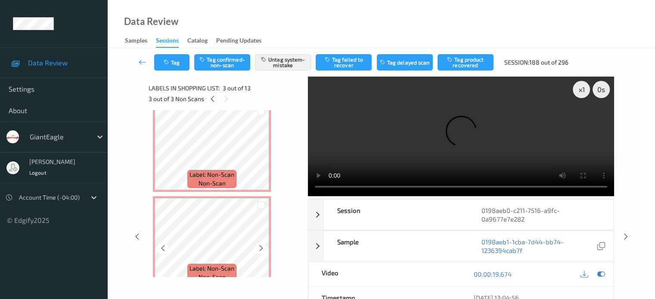
scroll to position [0, 0]
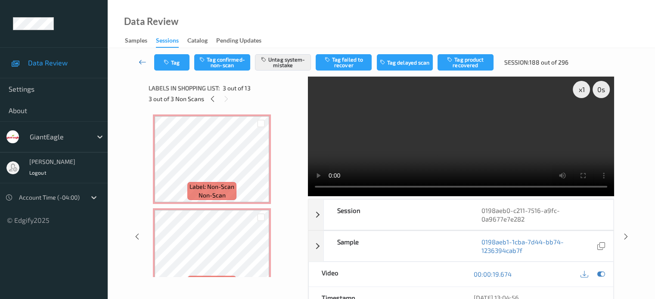
click at [144, 60] on icon at bounding box center [143, 62] width 8 height 9
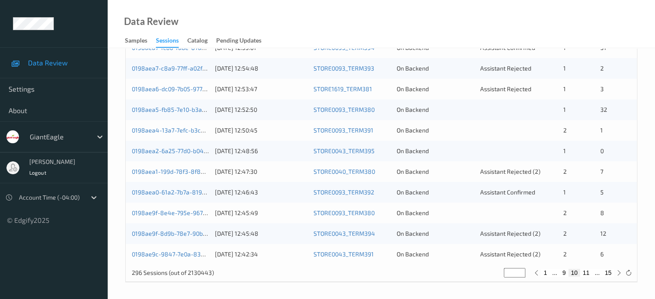
scroll to position [344, 0]
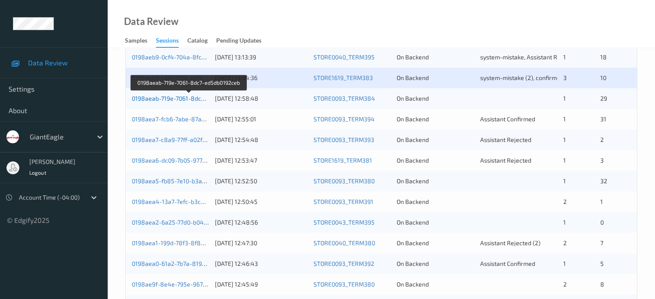
click at [170, 100] on link "0198aeab-719e-7061-8dc7-ed5db0192ceb" at bounding box center [189, 98] width 115 height 7
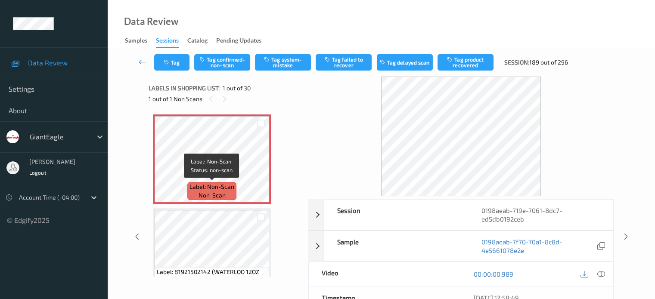
click at [226, 194] on div "Label: Non-Scan non-scan" at bounding box center [211, 191] width 49 height 18
click at [599, 273] on icon at bounding box center [600, 274] width 8 height 8
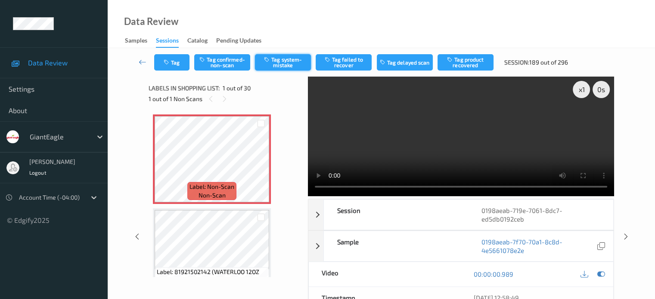
click at [282, 60] on button "Tag system-mistake" at bounding box center [283, 62] width 56 height 16
click at [172, 62] on button "Tag" at bounding box center [171, 62] width 35 height 16
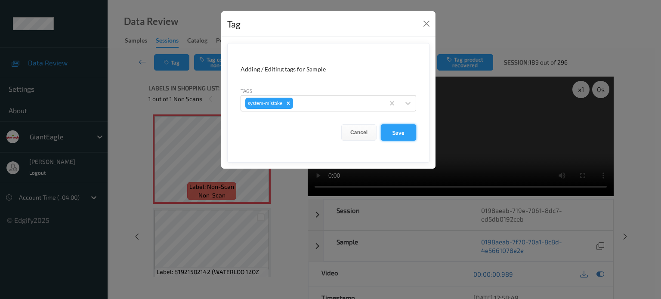
click at [405, 135] on button "Save" at bounding box center [398, 132] width 35 height 16
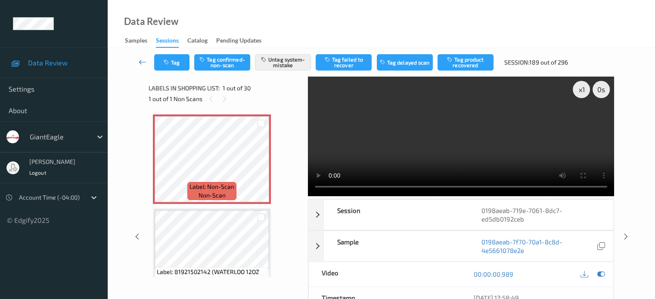
click at [144, 60] on icon at bounding box center [143, 62] width 8 height 9
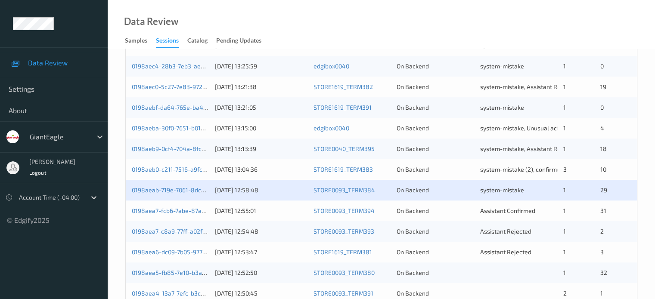
scroll to position [252, 0]
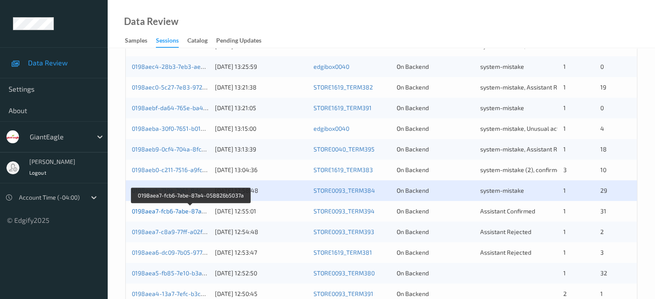
click at [172, 212] on link "0198aea7-fcb6-7abe-87a4-058826b5037a" at bounding box center [191, 210] width 118 height 7
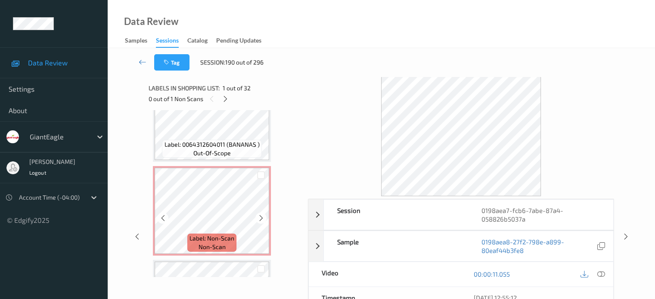
scroll to position [2513, 0]
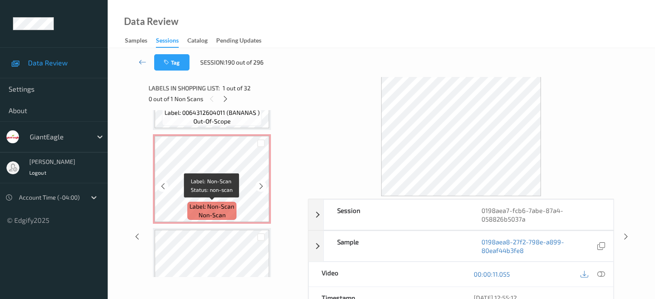
click at [214, 208] on span "Label: Non-Scan" at bounding box center [211, 206] width 45 height 9
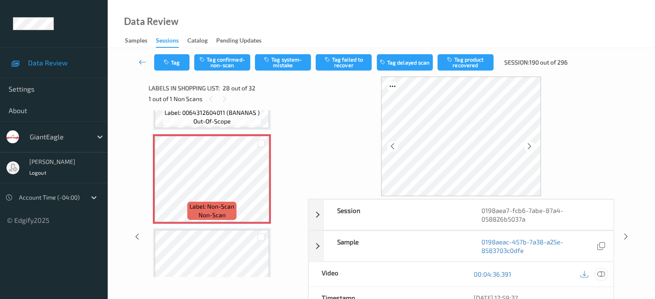
click at [602, 276] on icon at bounding box center [600, 274] width 8 height 8
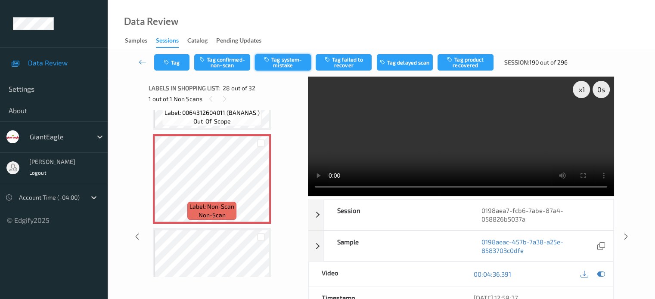
click at [283, 65] on button "Tag system-mistake" at bounding box center [283, 62] width 56 height 16
click at [172, 62] on button "Tag" at bounding box center [171, 62] width 35 height 16
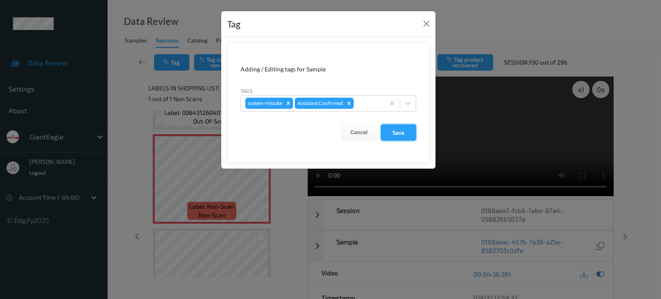
click at [393, 130] on button "Save" at bounding box center [398, 132] width 35 height 16
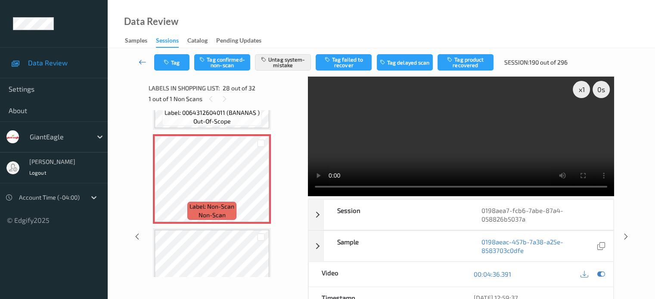
click at [139, 60] on icon at bounding box center [143, 62] width 8 height 9
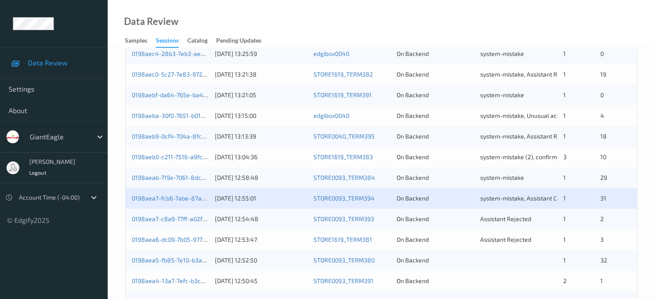
scroll to position [269, 0]
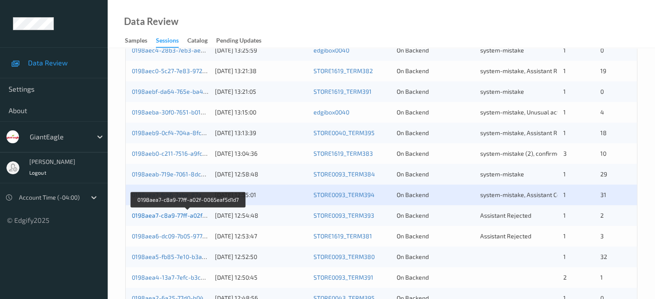
click at [178, 216] on link "0198aea7-c8a9-77ff-a02f-0065eaf5d1d7" at bounding box center [188, 215] width 112 height 7
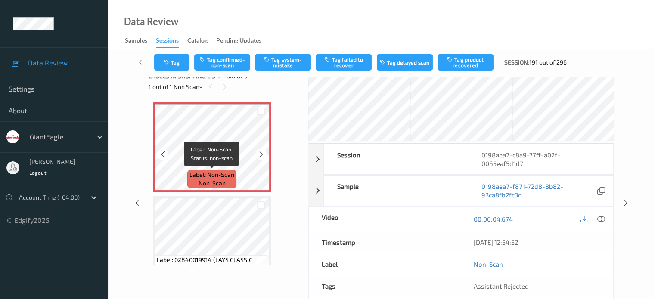
scroll to position [11, 0]
click at [215, 182] on span "non-scan" at bounding box center [211, 184] width 27 height 9
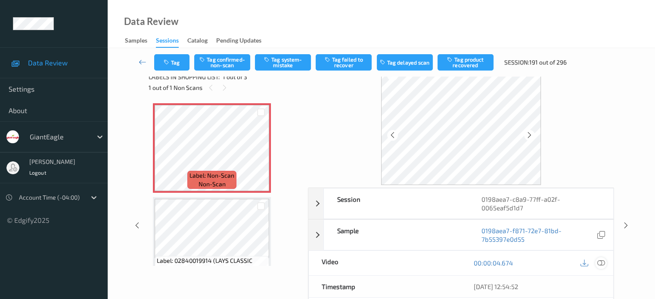
click at [603, 264] on icon at bounding box center [600, 263] width 8 height 8
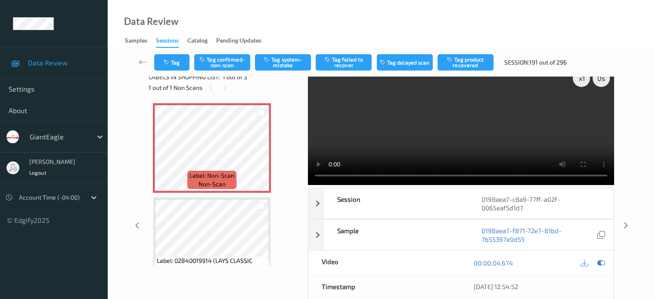
scroll to position [0, 0]
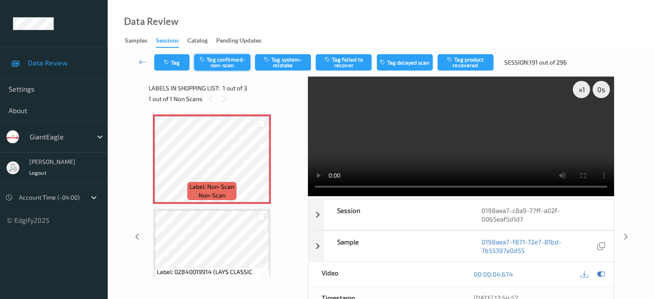
click at [218, 60] on button "Tag confirmed-non-scan" at bounding box center [222, 62] width 56 height 16
click at [463, 60] on button "Tag product recovered" at bounding box center [465, 62] width 56 height 16
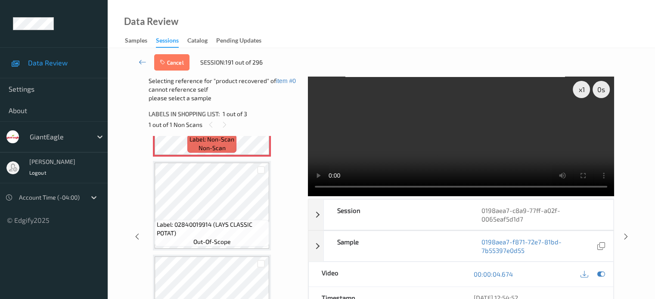
scroll to position [64, 0]
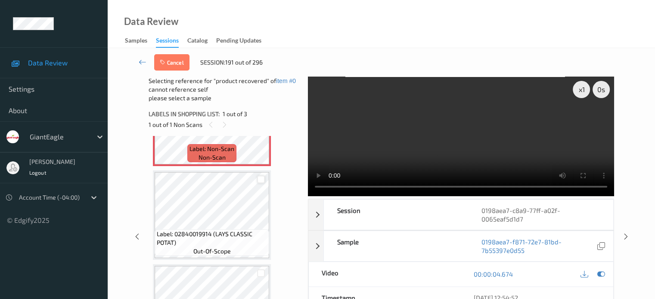
click at [261, 182] on div at bounding box center [261, 180] width 8 height 8
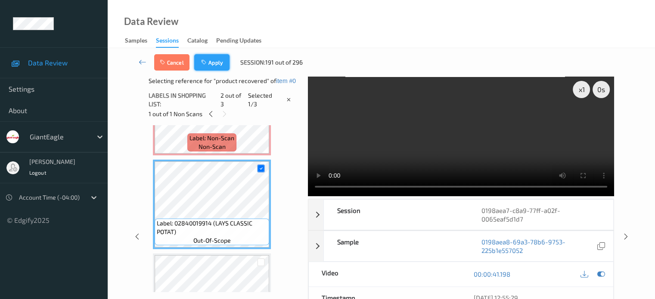
click at [214, 66] on button "Apply" at bounding box center [211, 62] width 35 height 16
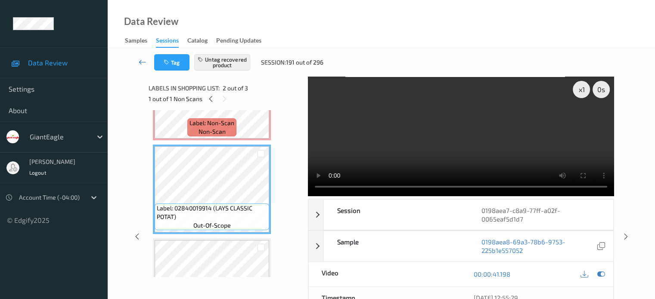
click at [139, 65] on icon at bounding box center [143, 62] width 8 height 9
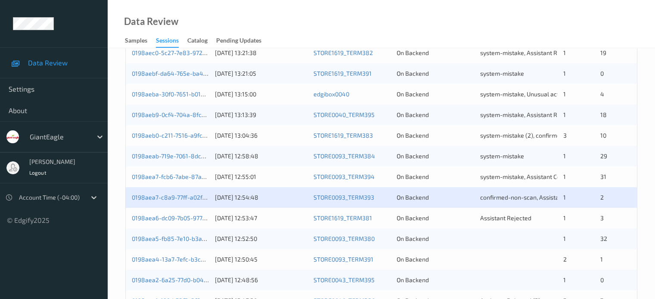
scroll to position [358, 0]
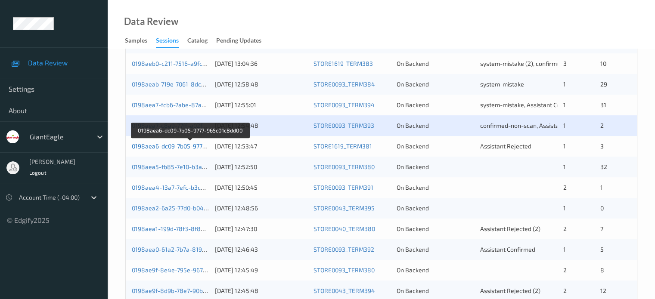
click at [168, 146] on link "0198aea6-dc09-7b05-9777-965c01c8dd00" at bounding box center [190, 145] width 116 height 7
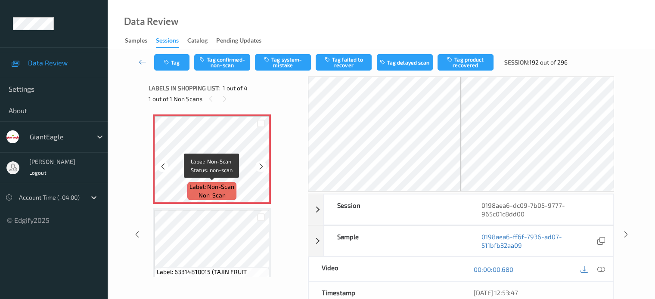
click at [212, 197] on span "non-scan" at bounding box center [211, 195] width 27 height 9
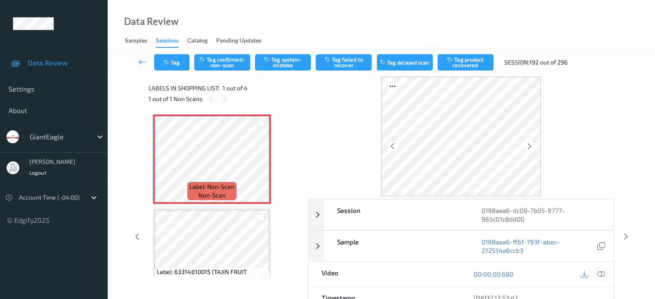
click at [606, 271] on div at bounding box center [601, 275] width 12 height 12
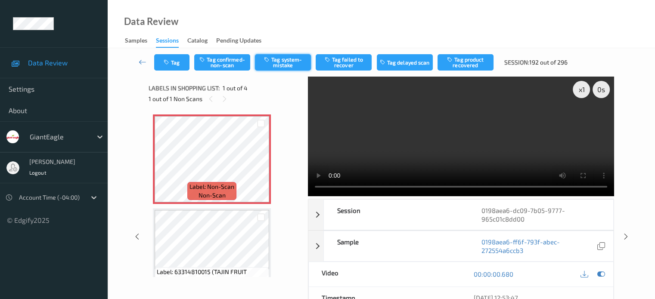
click at [286, 66] on button "Tag system-mistake" at bounding box center [283, 62] width 56 height 16
click at [172, 65] on button "Tag" at bounding box center [171, 62] width 35 height 16
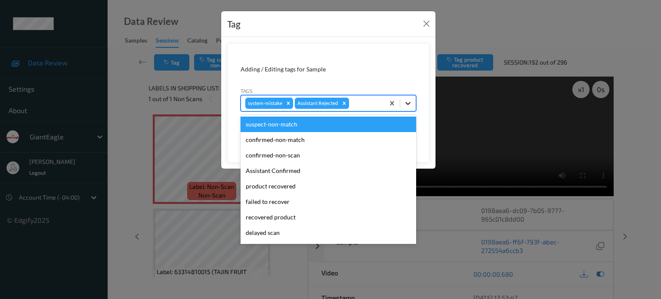
click at [407, 104] on icon at bounding box center [408, 103] width 9 height 9
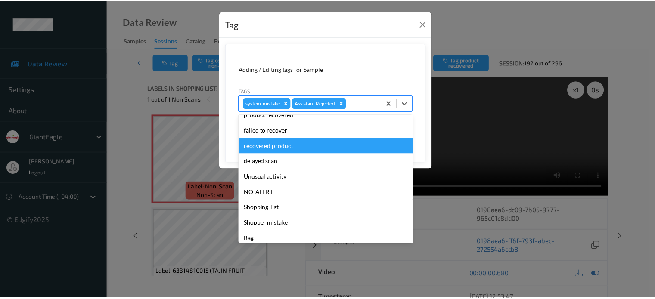
scroll to position [74, 0]
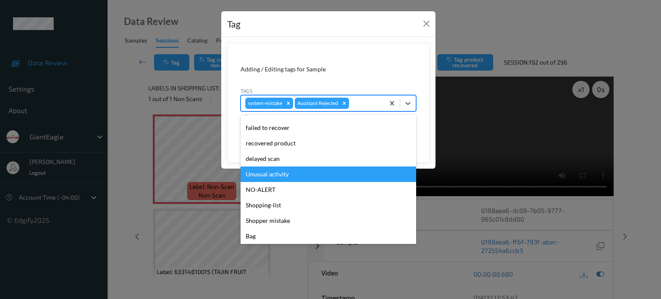
click at [266, 175] on div "Unusual activity" at bounding box center [329, 174] width 176 height 15
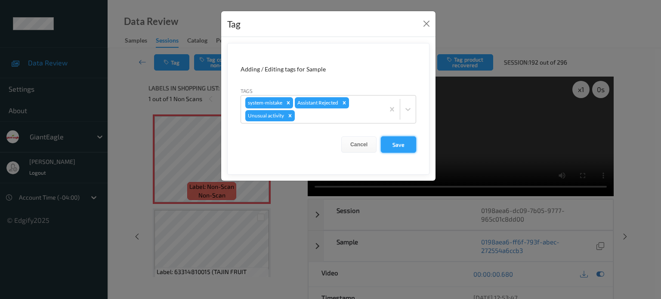
click at [402, 136] on button "Save" at bounding box center [398, 144] width 35 height 16
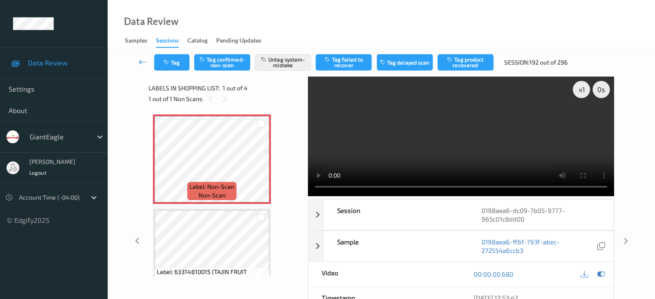
click at [139, 64] on icon at bounding box center [143, 62] width 8 height 9
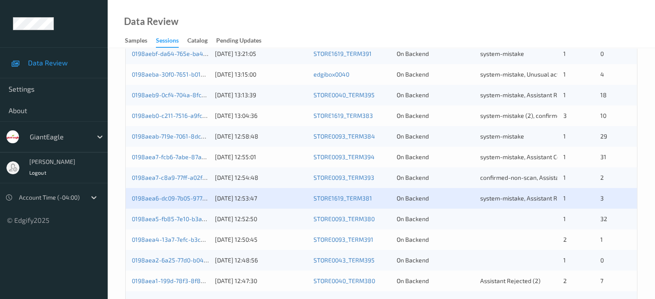
scroll to position [306, 0]
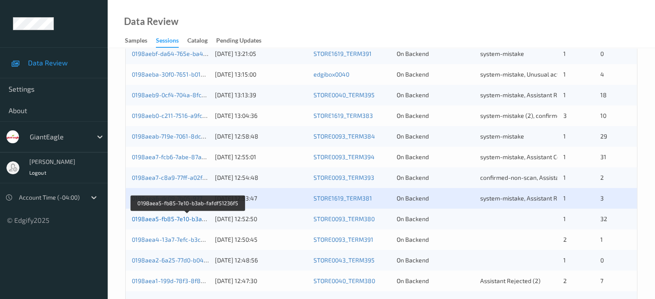
click at [169, 220] on link "0198aea5-fb85-7e10-b3ab-fafdf51236f5" at bounding box center [187, 218] width 111 height 7
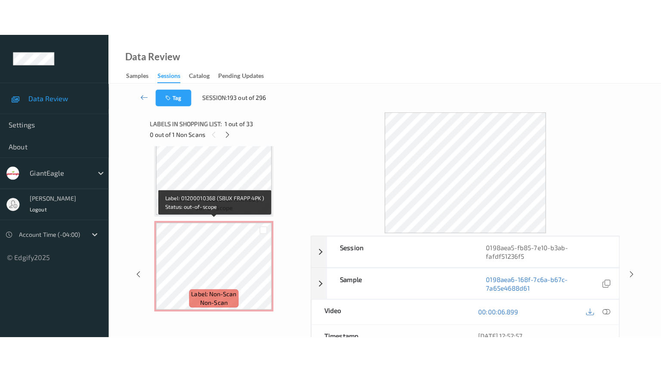
scroll to position [2933, 0]
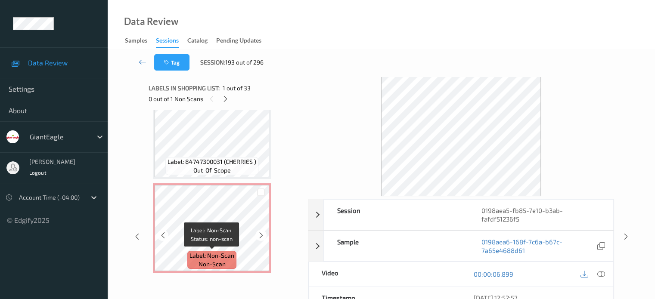
click at [216, 258] on span "Label: Non-Scan" at bounding box center [211, 255] width 45 height 9
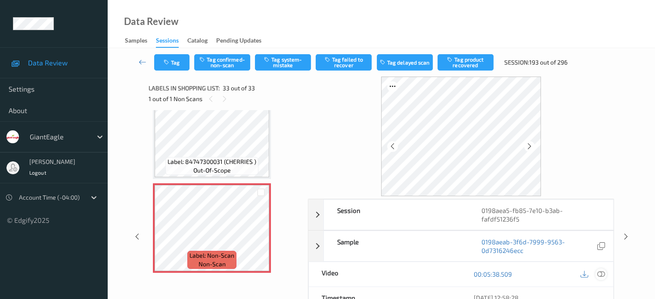
click at [601, 270] on icon at bounding box center [600, 274] width 8 height 8
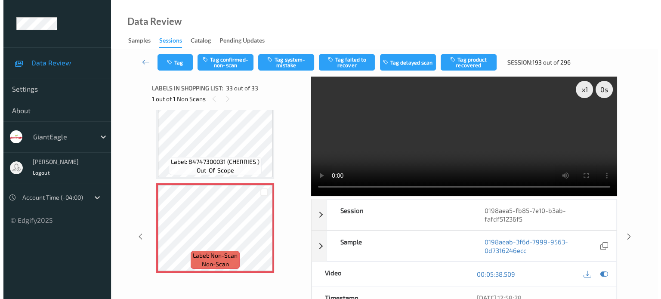
scroll to position [2861, 0]
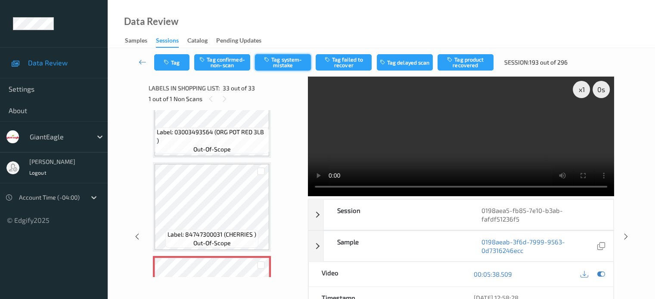
click at [287, 66] on button "Tag system-mistake" at bounding box center [283, 62] width 56 height 16
click at [176, 61] on button "Tag" at bounding box center [171, 62] width 35 height 16
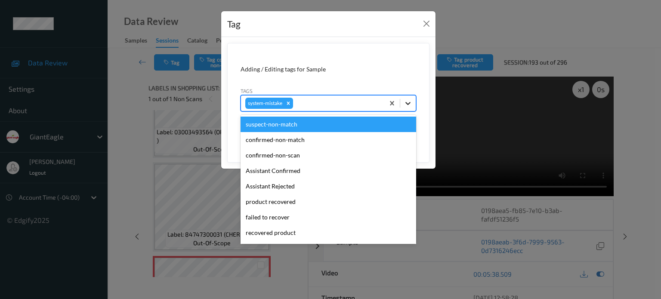
click at [408, 102] on icon at bounding box center [408, 103] width 9 height 9
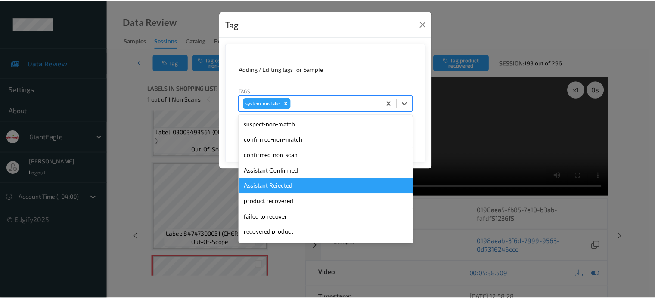
scroll to position [91, 0]
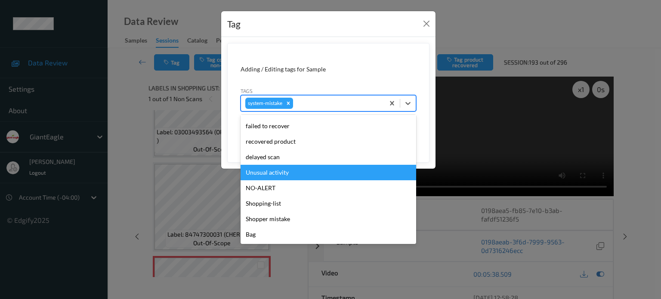
click at [271, 172] on div "Unusual activity" at bounding box center [329, 172] width 176 height 15
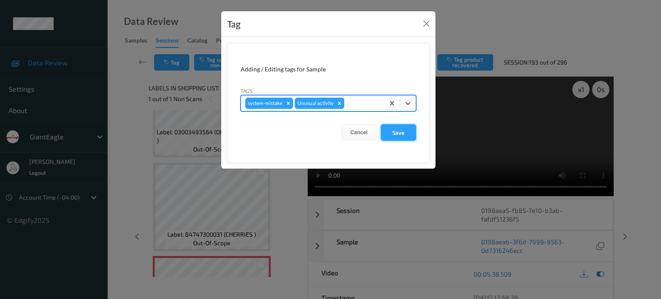
click at [406, 133] on button "Save" at bounding box center [398, 132] width 35 height 16
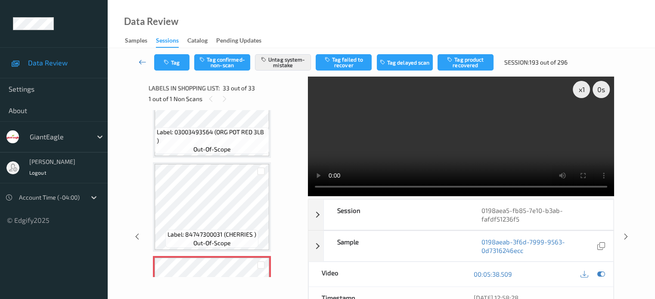
click at [145, 62] on icon at bounding box center [143, 62] width 8 height 9
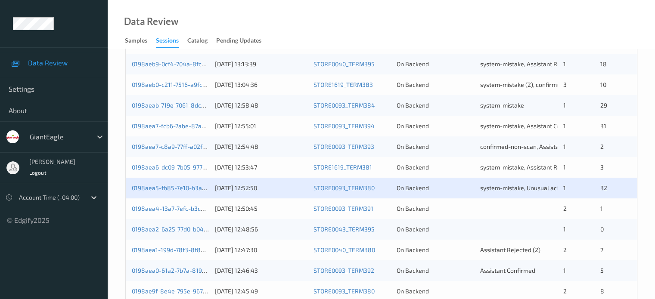
scroll to position [339, 0]
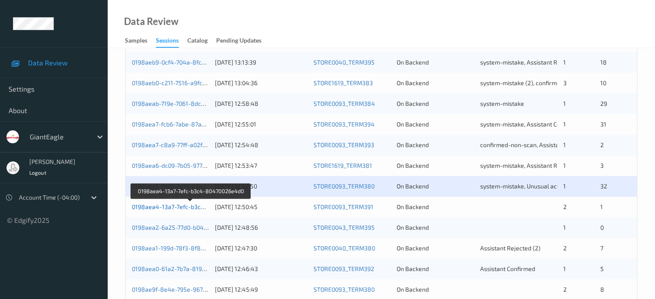
click at [191, 205] on link "0198aea4-13a7-7efc-b3c4-80470026e4d0" at bounding box center [190, 206] width 117 height 7
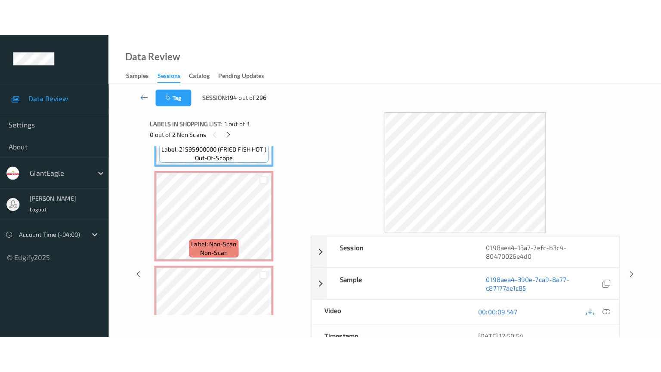
scroll to position [77, 0]
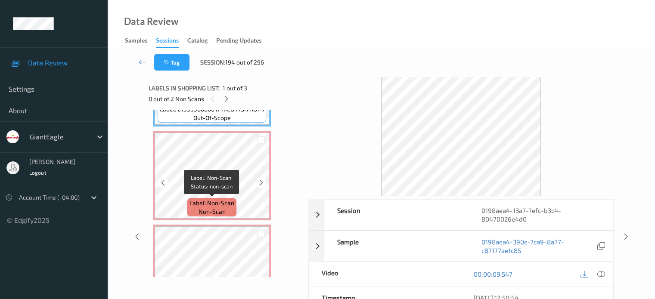
click at [209, 206] on span "Label: Non-Scan" at bounding box center [211, 203] width 45 height 9
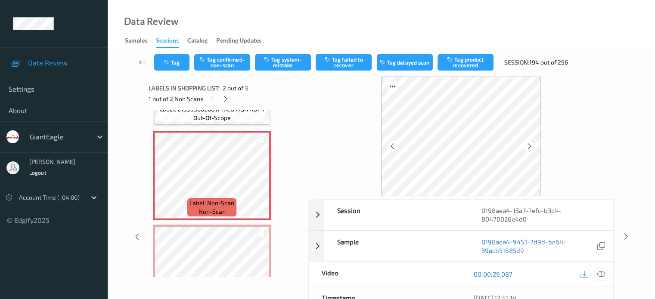
click at [604, 273] on div at bounding box center [601, 275] width 12 height 12
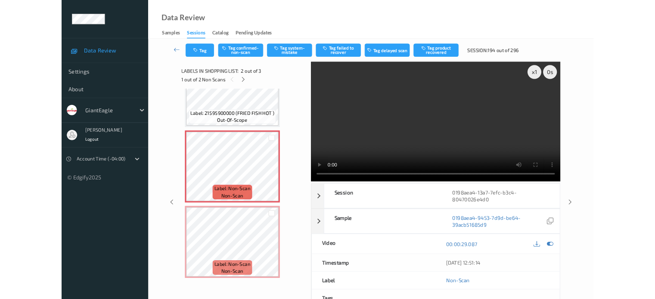
scroll to position [46, 0]
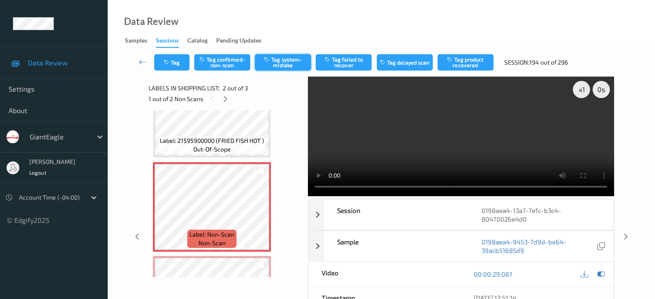
click at [277, 62] on button "Tag system-mistake" at bounding box center [283, 62] width 56 height 16
click at [175, 60] on button "Tag" at bounding box center [171, 62] width 35 height 16
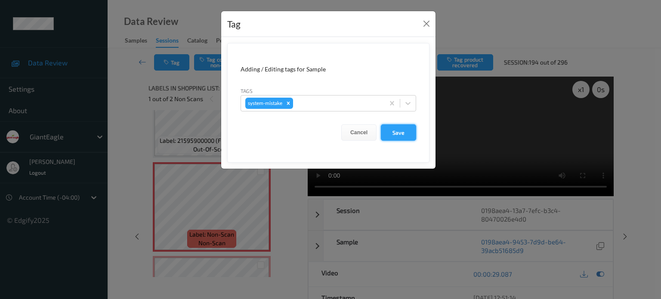
click at [401, 133] on button "Save" at bounding box center [398, 132] width 35 height 16
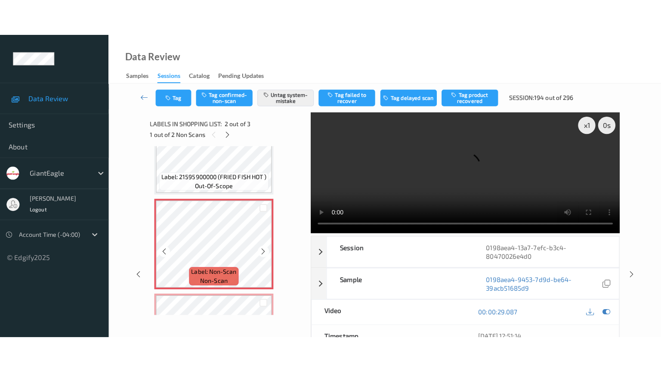
scroll to position [119, 0]
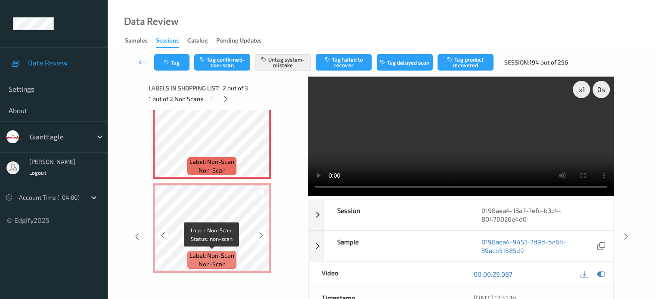
click at [207, 258] on span "Label: Non-Scan" at bounding box center [211, 255] width 45 height 9
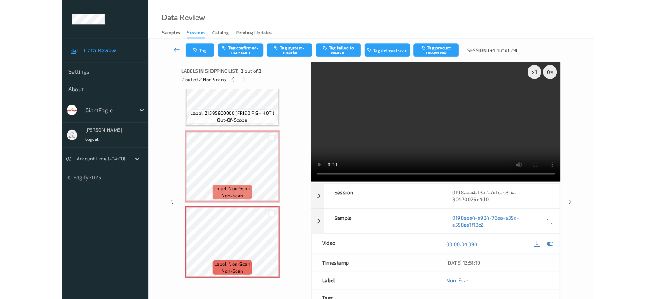
scroll to position [46, 0]
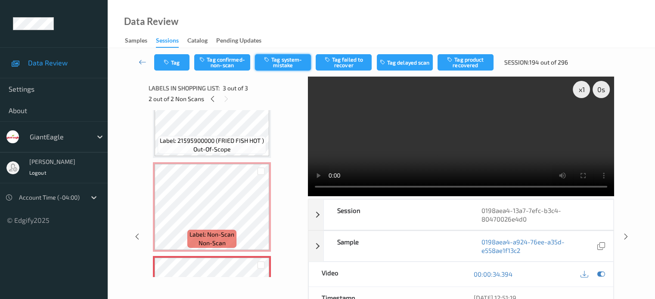
click at [284, 60] on button "Tag system-mistake" at bounding box center [283, 62] width 56 height 16
click at [178, 55] on button "Tag" at bounding box center [171, 62] width 35 height 16
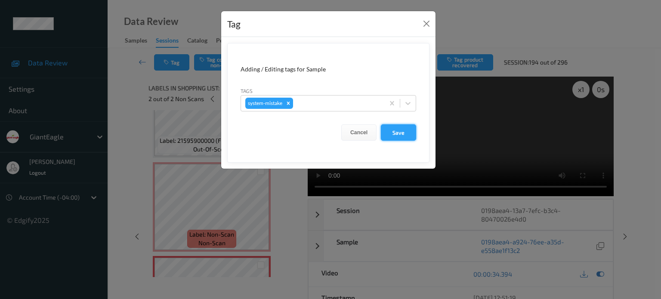
click at [399, 132] on button "Save" at bounding box center [398, 132] width 35 height 16
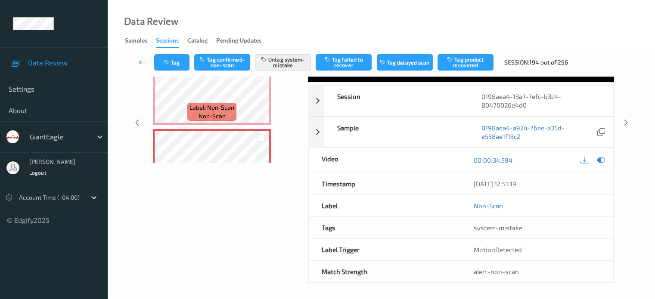
scroll to position [119, 0]
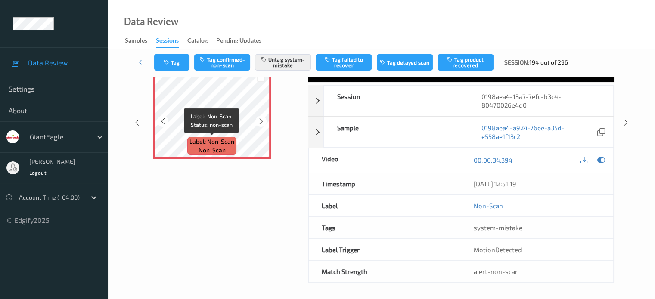
click at [220, 141] on span "Label: Non-Scan" at bounding box center [211, 141] width 45 height 9
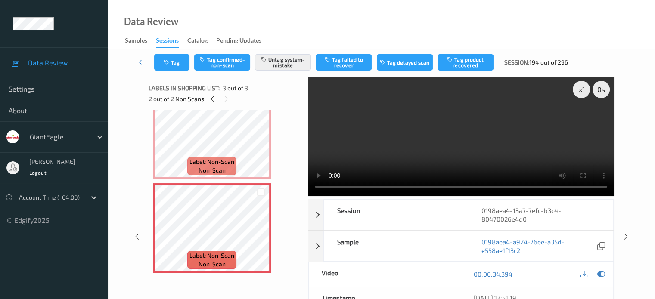
click at [141, 62] on icon at bounding box center [143, 62] width 8 height 9
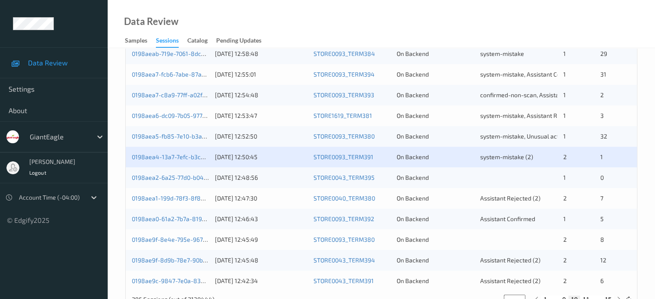
scroll to position [390, 0]
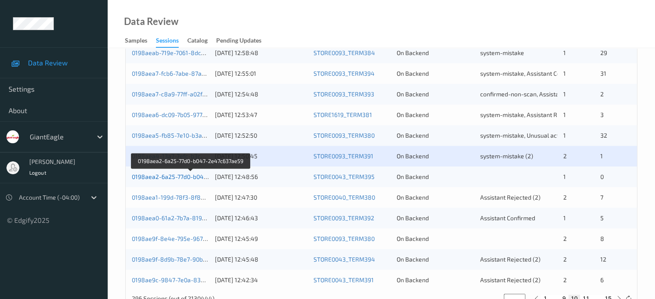
click at [172, 177] on link "0198aea2-6a25-77d0-b047-2e47c637ae59" at bounding box center [191, 176] width 118 height 7
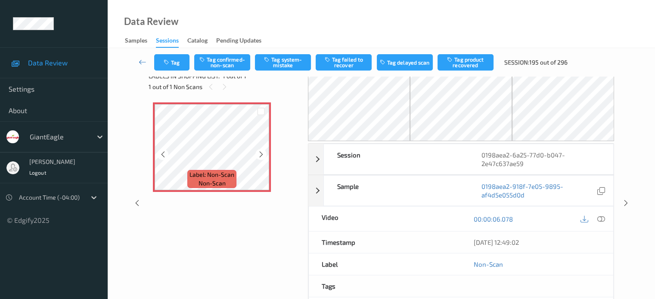
scroll to position [12, 0]
click at [213, 181] on span "non-scan" at bounding box center [211, 183] width 27 height 9
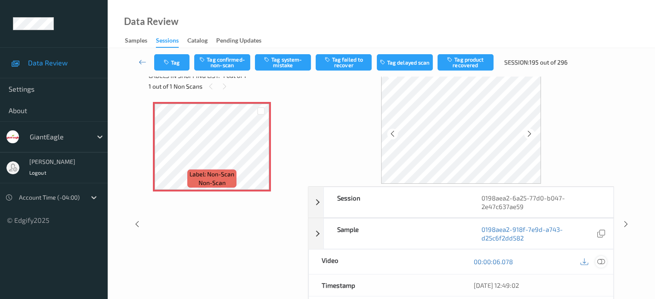
click at [601, 262] on icon at bounding box center [600, 262] width 8 height 8
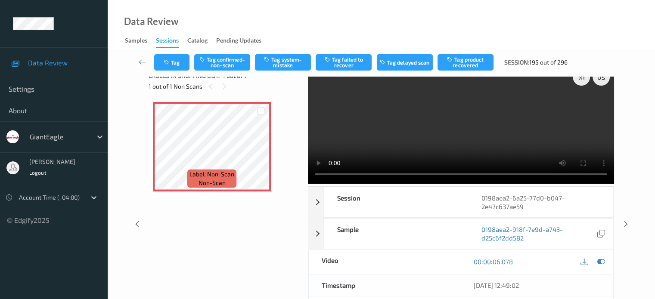
scroll to position [0, 0]
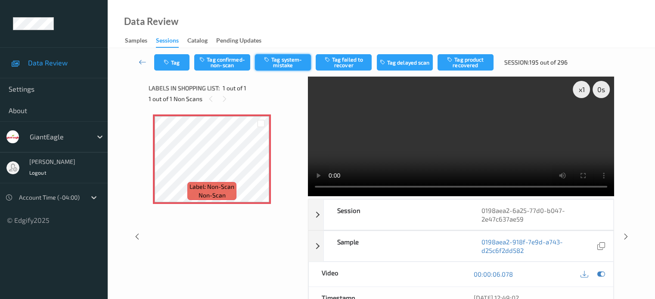
click at [282, 64] on button "Tag system-mistake" at bounding box center [283, 62] width 56 height 16
click at [170, 62] on icon "button" at bounding box center [167, 62] width 7 height 6
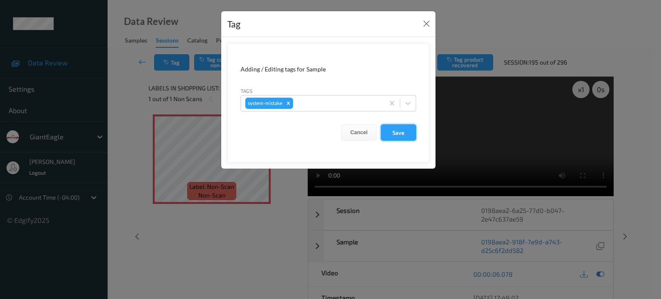
click at [399, 136] on button "Save" at bounding box center [398, 132] width 35 height 16
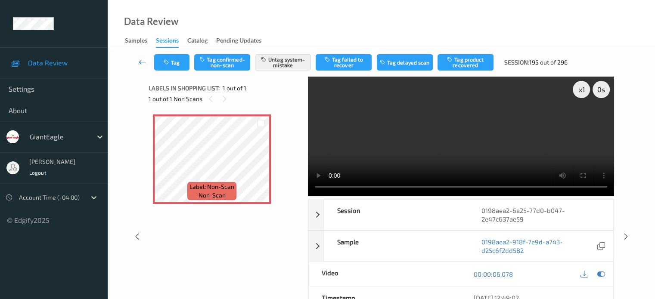
click at [143, 61] on icon at bounding box center [143, 62] width 8 height 9
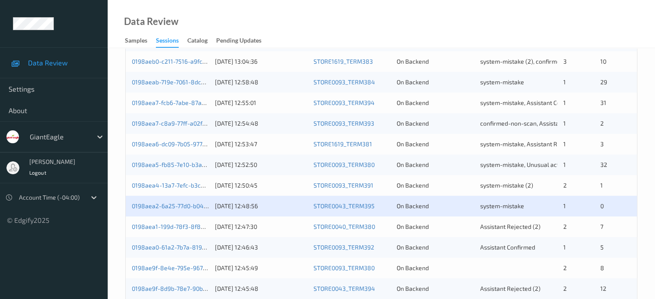
scroll to position [361, 0]
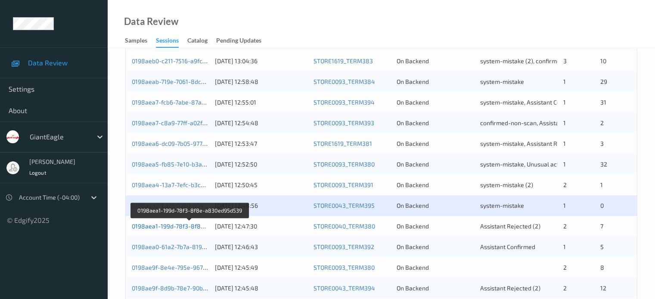
click at [164, 228] on link "0198aea1-199d-78f3-8f8e-a830ed95d539" at bounding box center [190, 225] width 117 height 7
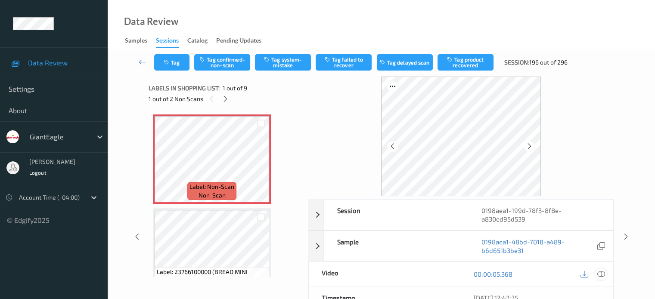
click at [599, 271] on icon at bounding box center [600, 274] width 8 height 8
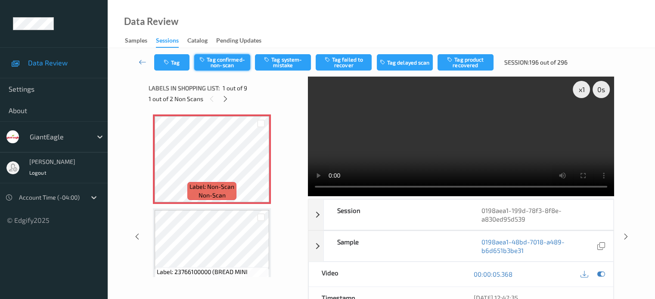
click at [221, 59] on button "Tag confirmed-non-scan" at bounding box center [222, 62] width 56 height 16
click at [463, 62] on button "Tag product recovered" at bounding box center [465, 62] width 56 height 16
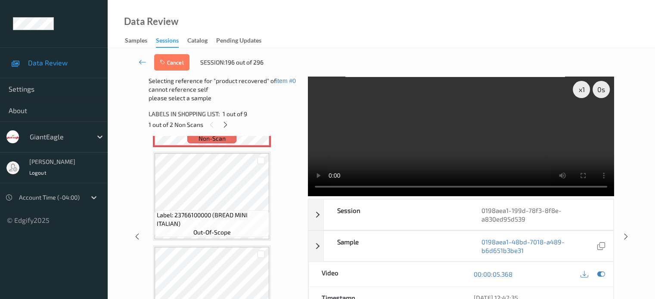
scroll to position [89, 0]
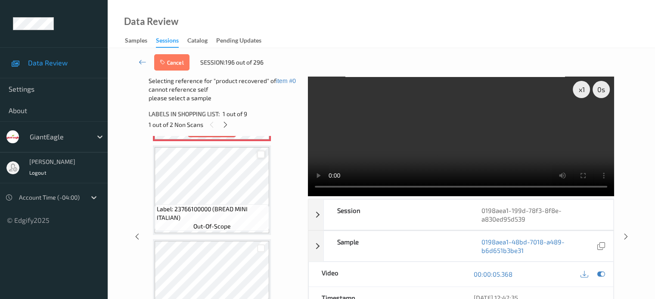
click at [262, 156] on div at bounding box center [261, 155] width 8 height 8
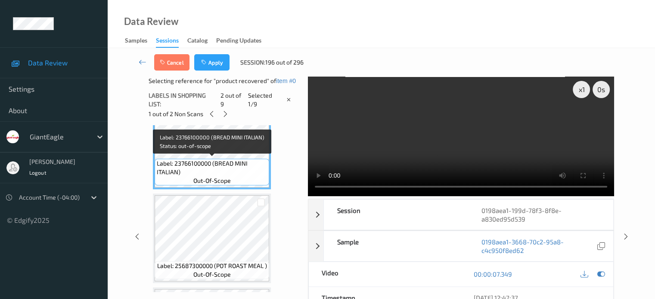
scroll to position [123, 0]
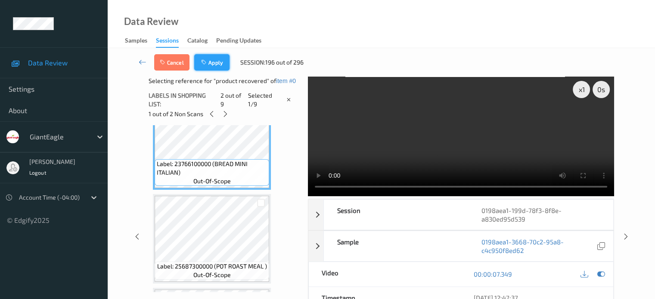
click at [214, 68] on button "Apply" at bounding box center [211, 62] width 35 height 16
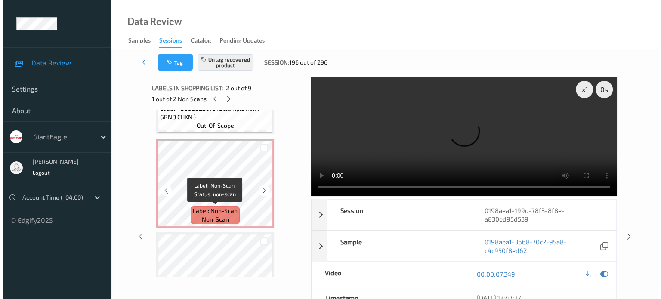
scroll to position [351, 0]
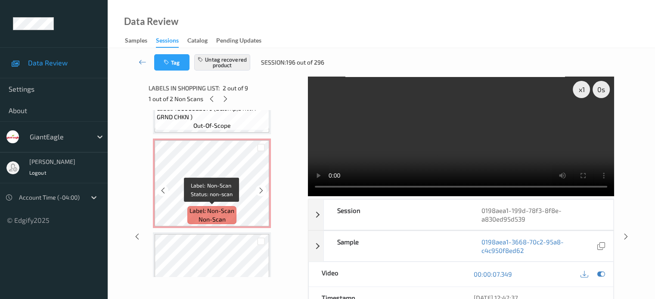
click at [212, 216] on span "non-scan" at bounding box center [211, 219] width 27 height 9
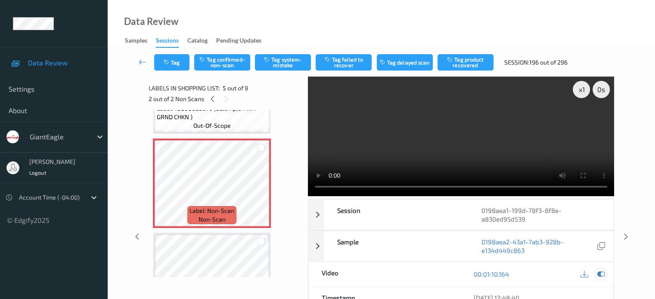
click at [603, 273] on icon at bounding box center [600, 274] width 8 height 8
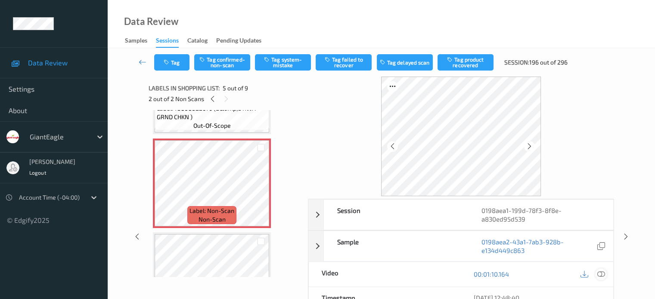
click at [599, 273] on icon at bounding box center [600, 274] width 8 height 8
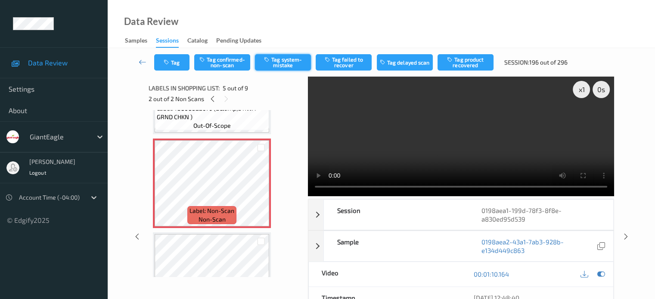
click at [279, 65] on button "Tag system-mistake" at bounding box center [283, 62] width 56 height 16
click at [177, 59] on button "Tag" at bounding box center [171, 62] width 35 height 16
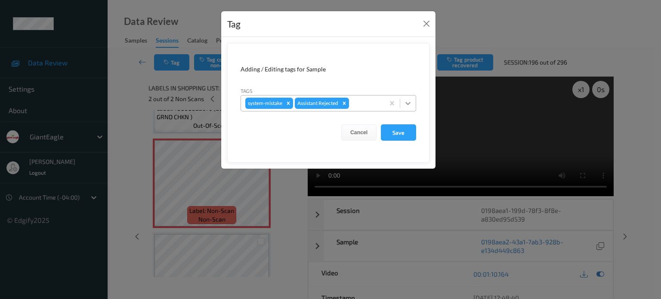
click at [414, 103] on div at bounding box center [407, 103] width 15 height 15
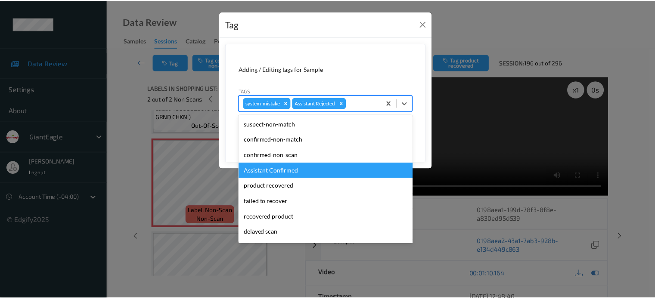
scroll to position [76, 0]
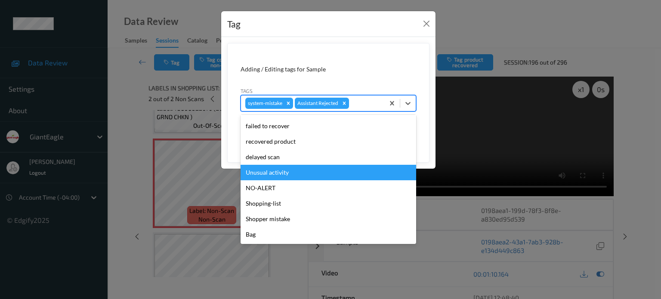
click at [272, 168] on div "Unusual activity" at bounding box center [329, 172] width 176 height 15
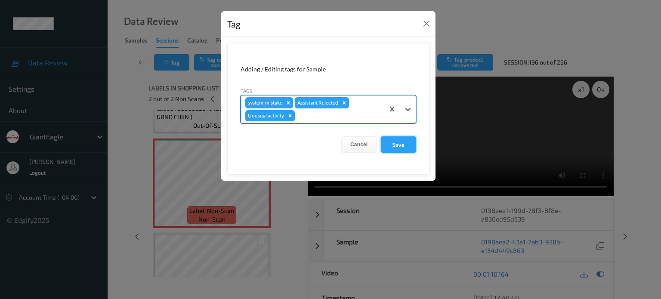
click at [398, 143] on button "Save" at bounding box center [398, 144] width 35 height 16
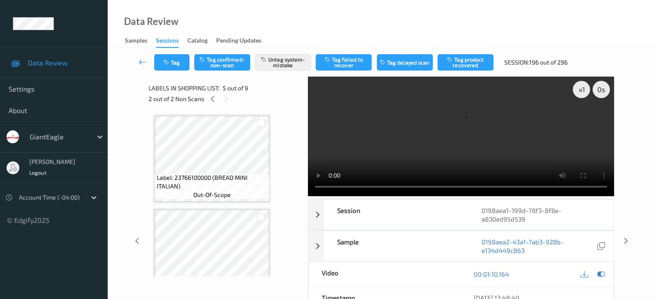
scroll to position [0, 0]
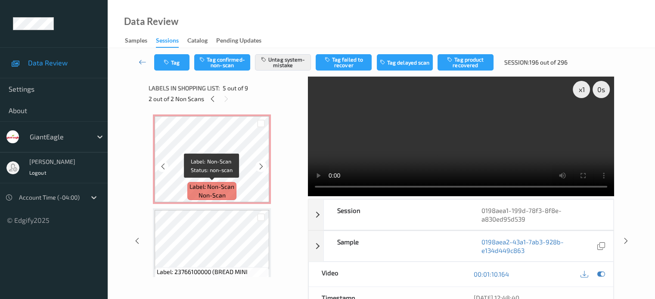
click at [209, 197] on span "non-scan" at bounding box center [211, 195] width 27 height 9
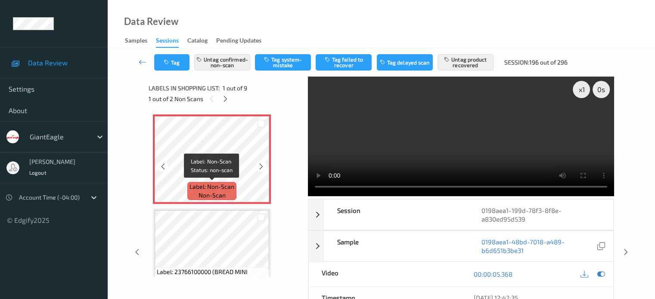
click at [207, 191] on span "non-scan" at bounding box center [211, 195] width 27 height 9
click at [170, 63] on icon "button" at bounding box center [167, 62] width 7 height 6
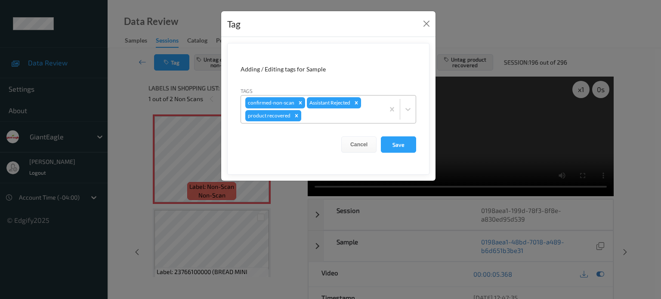
click at [295, 115] on icon "Remove product recovered" at bounding box center [296, 115] width 3 height 3
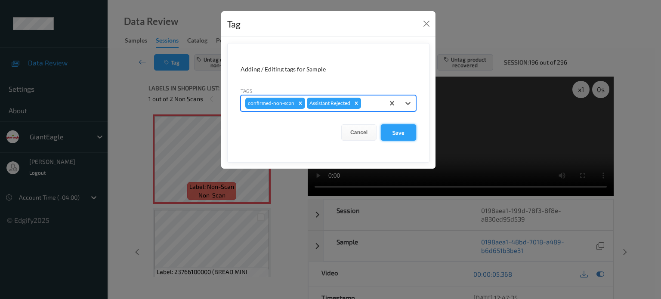
click at [388, 135] on button "Save" at bounding box center [398, 132] width 35 height 16
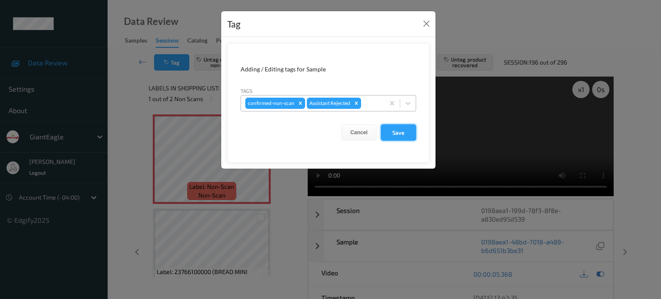
click at [400, 130] on button "Save" at bounding box center [398, 132] width 35 height 16
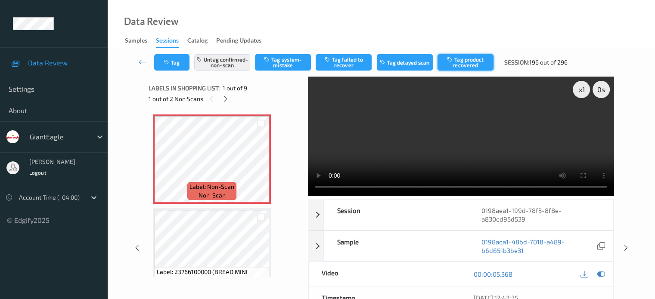
click at [468, 62] on button "Tag product recovered" at bounding box center [465, 62] width 56 height 16
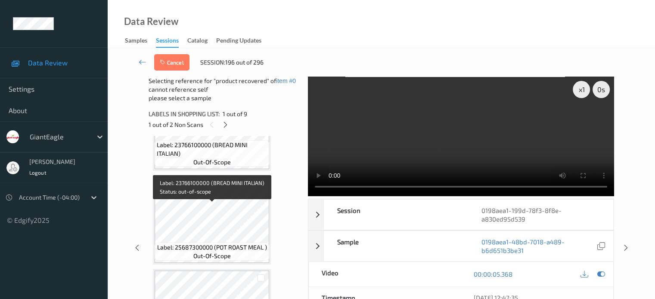
scroll to position [152, 0]
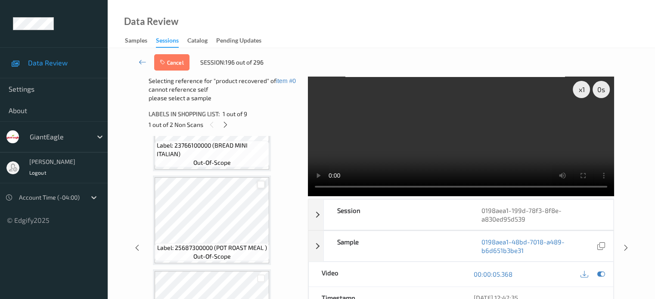
click at [261, 183] on div at bounding box center [261, 185] width 8 height 8
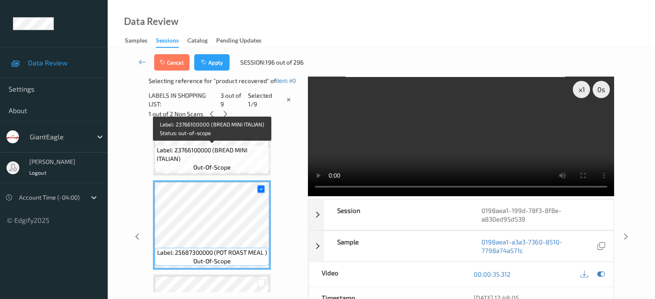
scroll to position [137, 0]
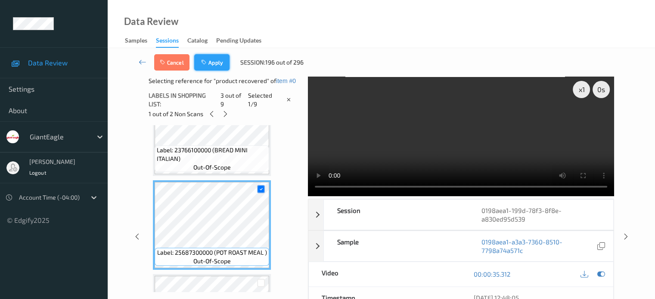
click at [219, 57] on button "Apply" at bounding box center [211, 62] width 35 height 16
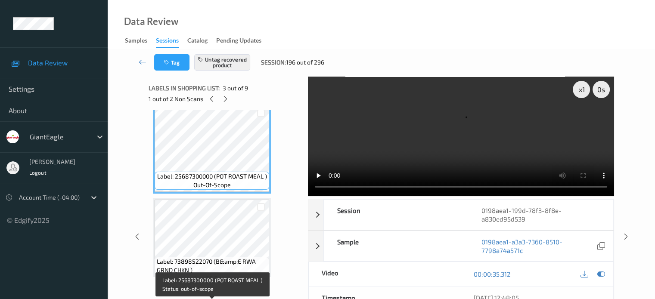
scroll to position [0, 0]
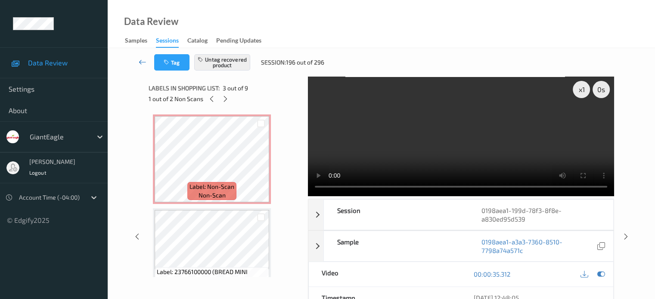
click at [141, 62] on icon at bounding box center [143, 62] width 8 height 9
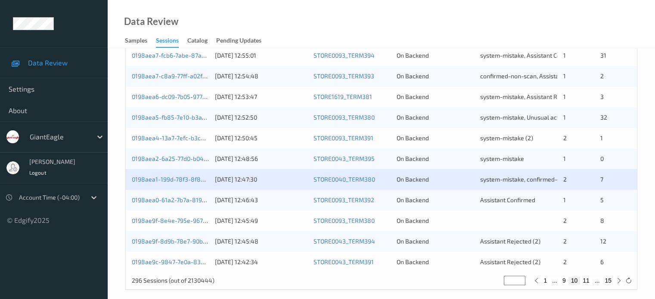
scroll to position [408, 0]
click at [191, 204] on div "0198aea0-61a2-7b7a-819e-f2b8b5865f0a 15/08/2025 12:46:43 STORE0093_TERM392 On B…" at bounding box center [381, 200] width 511 height 21
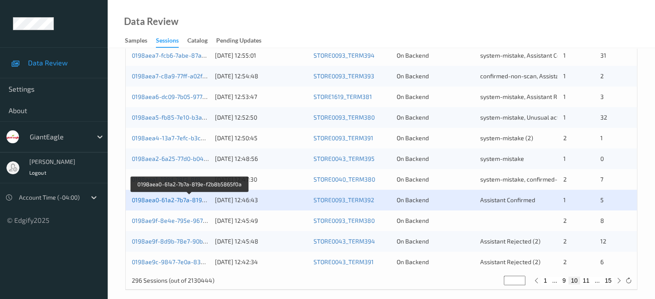
click at [165, 200] on link "0198aea0-61a2-7b7a-819e-f2b8b5865f0a" at bounding box center [190, 199] width 116 height 7
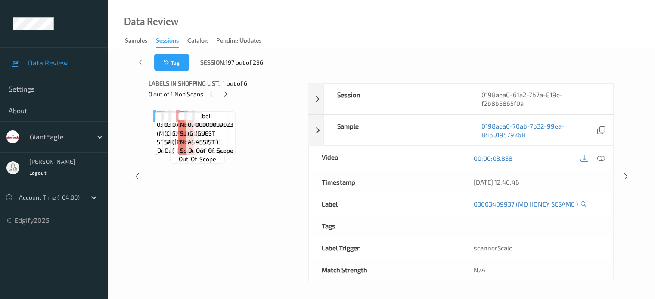
scroll to position [114, 0]
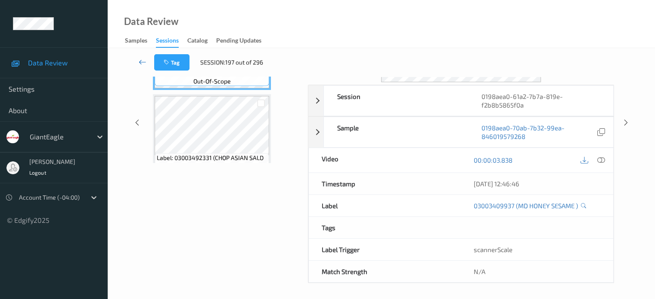
click at [143, 61] on icon at bounding box center [143, 62] width 8 height 9
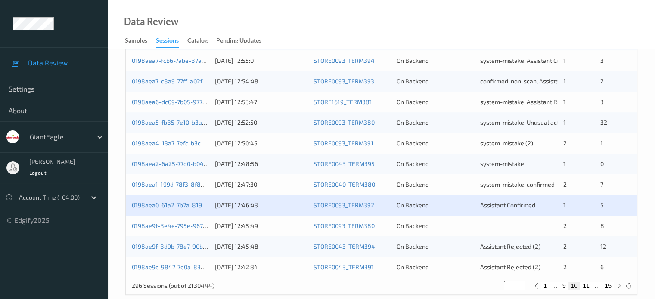
scroll to position [416, 0]
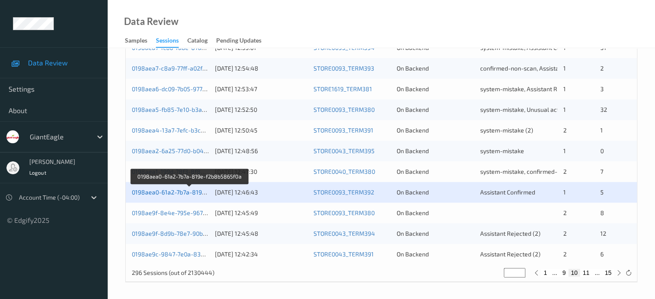
click at [154, 194] on link "0198aea0-61a2-7b7a-819e-f2b8b5865f0a" at bounding box center [190, 191] width 116 height 7
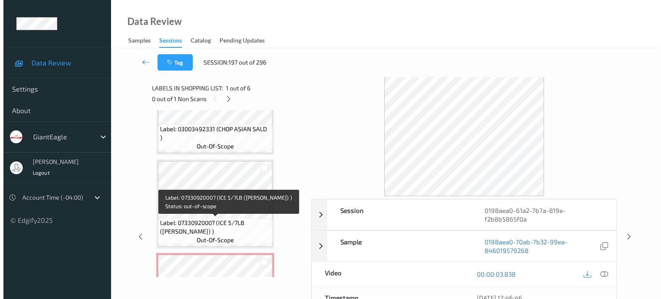
scroll to position [250, 0]
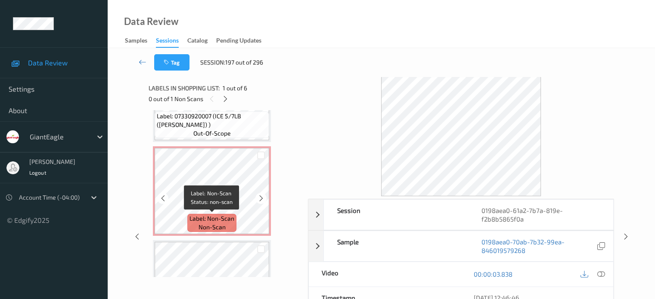
click at [213, 220] on span "Label: Non-Scan" at bounding box center [211, 218] width 45 height 9
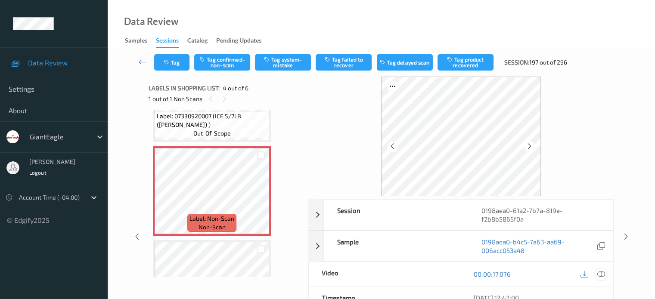
click at [605, 274] on div at bounding box center [601, 275] width 12 height 12
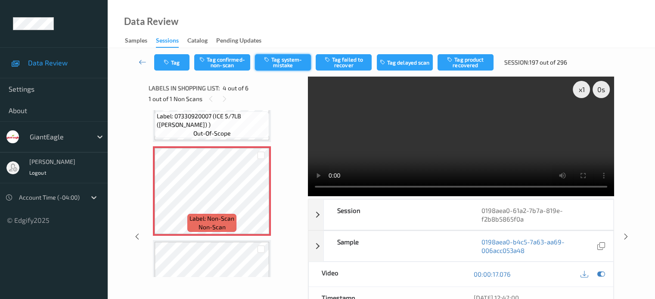
click at [277, 63] on button "Tag system-mistake" at bounding box center [283, 62] width 56 height 16
click at [172, 63] on button "Tag" at bounding box center [171, 62] width 35 height 16
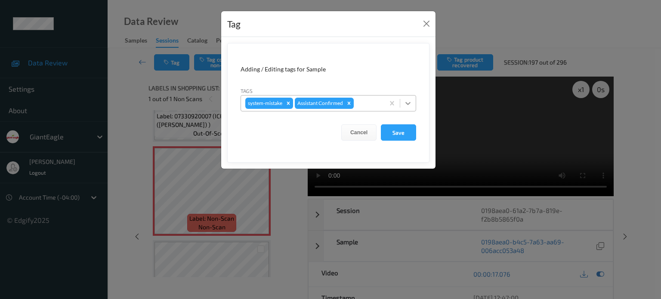
click at [408, 106] on icon at bounding box center [408, 103] width 9 height 9
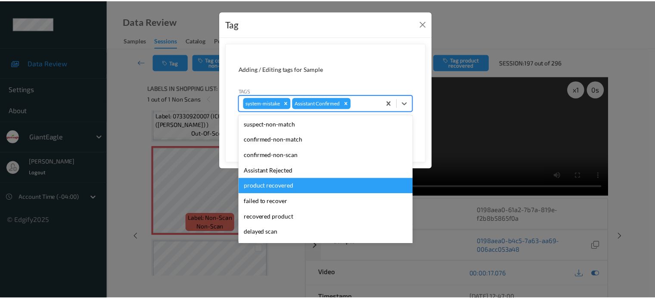
scroll to position [76, 0]
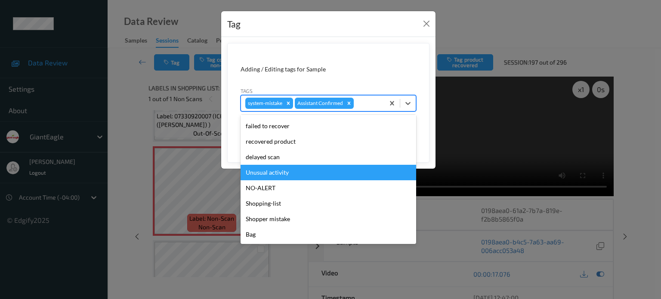
click at [274, 171] on div "Unusual activity" at bounding box center [329, 172] width 176 height 15
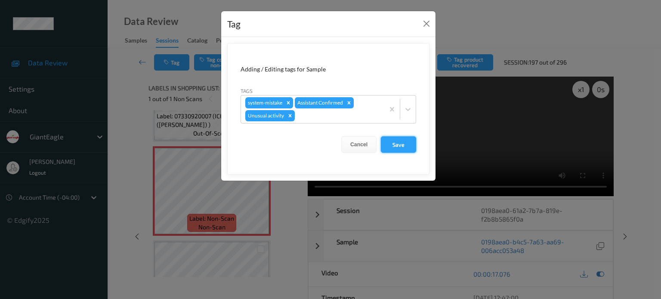
click at [411, 143] on button "Save" at bounding box center [398, 144] width 35 height 16
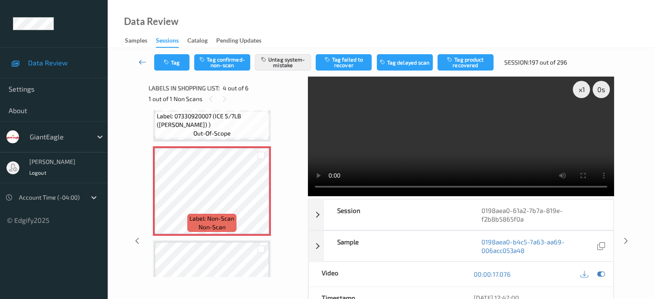
click at [146, 62] on icon at bounding box center [143, 62] width 8 height 9
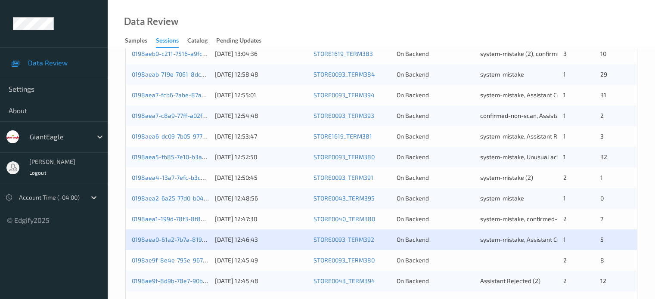
scroll to position [412, 0]
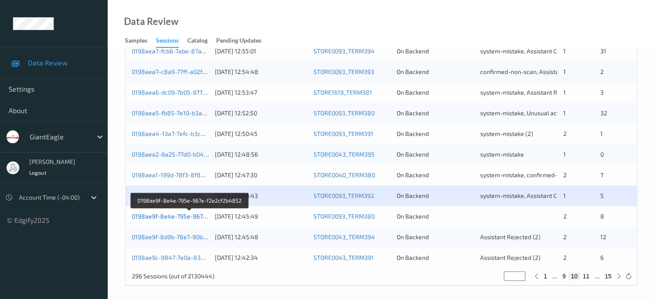
click at [185, 216] on link "0198ae9f-8e4e-795e-967e-f2e2cf2b4852" at bounding box center [190, 216] width 116 height 7
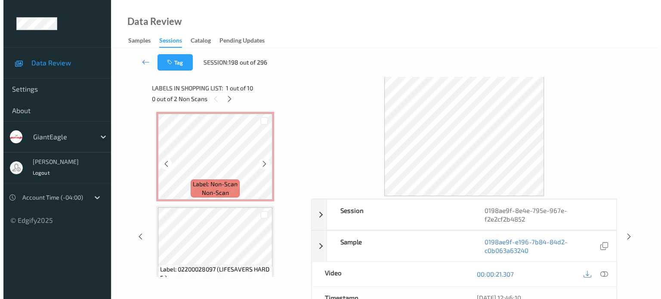
scroll to position [96, 0]
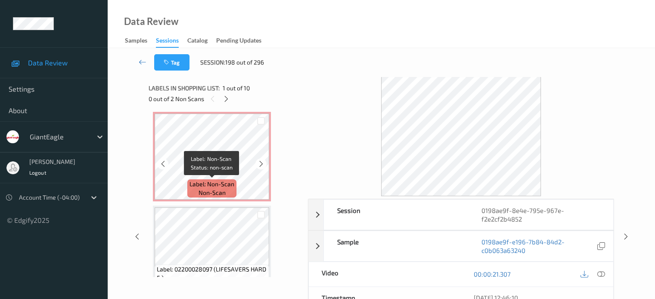
click at [220, 193] on span "non-scan" at bounding box center [211, 192] width 27 height 9
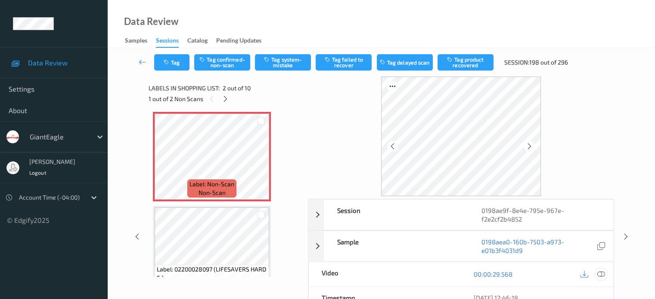
click at [599, 275] on icon at bounding box center [600, 274] width 8 height 8
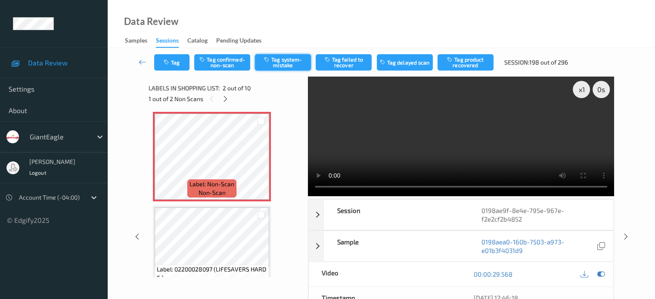
click at [280, 61] on button "Tag system-mistake" at bounding box center [283, 62] width 56 height 16
click at [176, 61] on button "Tag" at bounding box center [171, 62] width 35 height 16
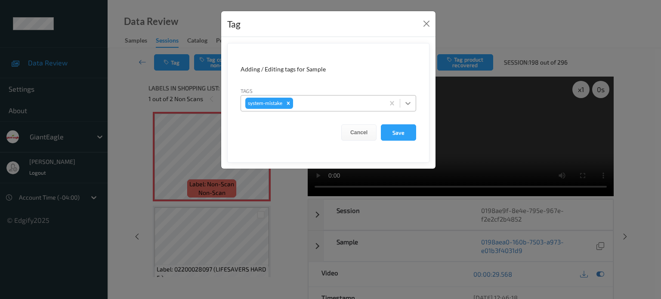
click at [407, 104] on icon at bounding box center [408, 103] width 9 height 9
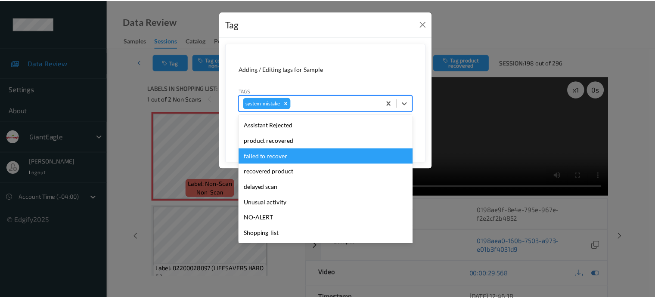
scroll to position [91, 0]
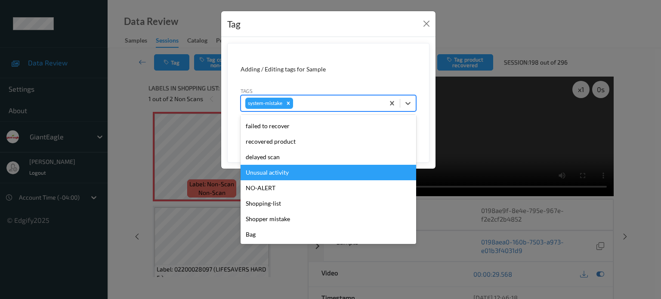
click at [273, 171] on div "Unusual activity" at bounding box center [329, 172] width 176 height 15
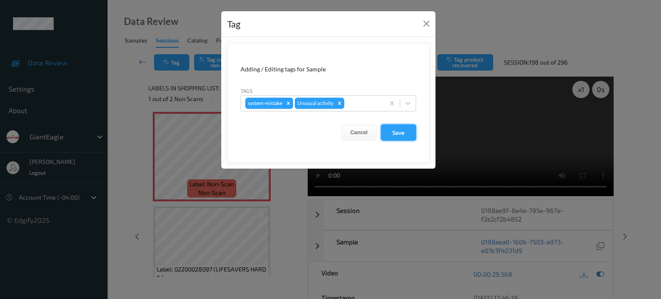
click at [400, 135] on button "Save" at bounding box center [398, 132] width 35 height 16
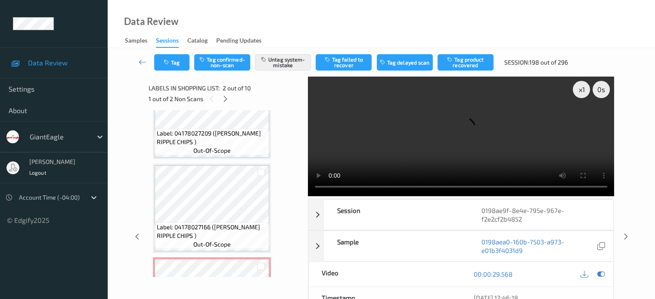
scroll to position [689, 0]
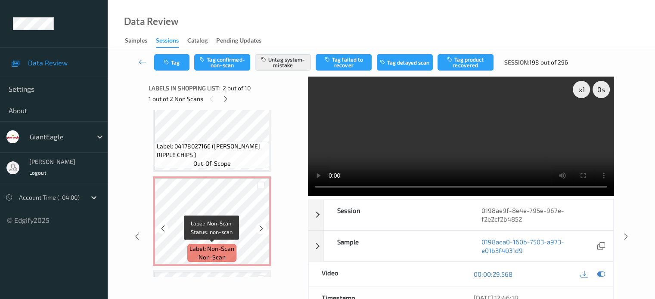
click at [215, 252] on span "Label: Non-Scan" at bounding box center [211, 248] width 45 height 9
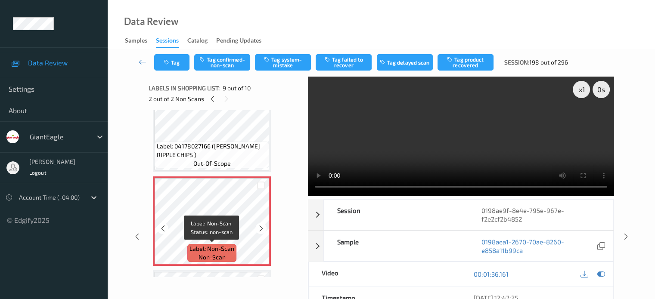
click at [219, 251] on span "Label: Non-Scan" at bounding box center [211, 248] width 45 height 9
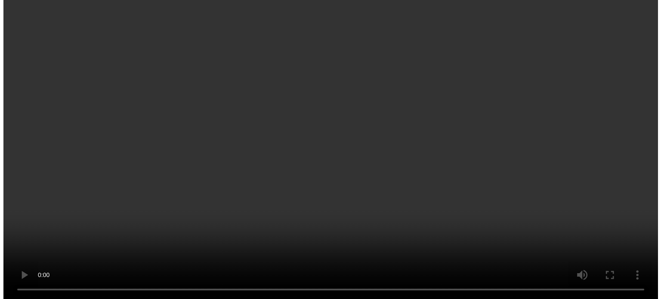
scroll to position [704, 0]
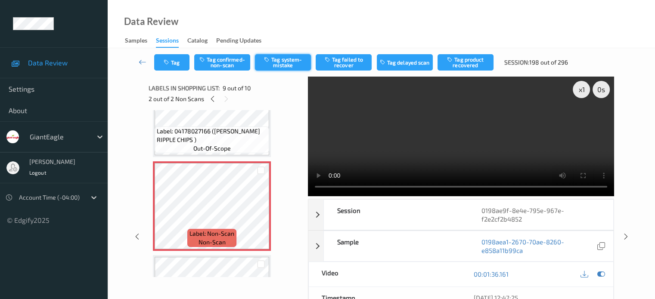
click at [277, 61] on button "Tag system-mistake" at bounding box center [283, 62] width 56 height 16
click at [170, 60] on icon "button" at bounding box center [167, 62] width 7 height 6
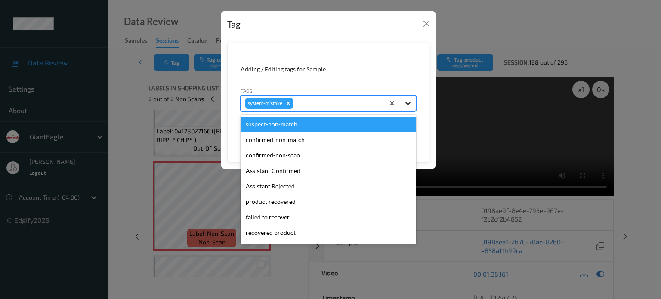
click at [408, 105] on icon at bounding box center [407, 103] width 5 height 3
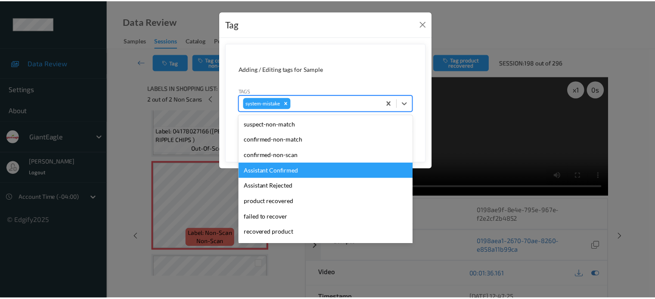
scroll to position [91, 0]
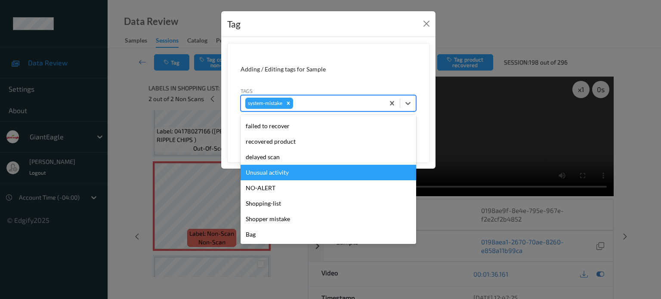
click at [269, 174] on div "Unusual activity" at bounding box center [329, 172] width 176 height 15
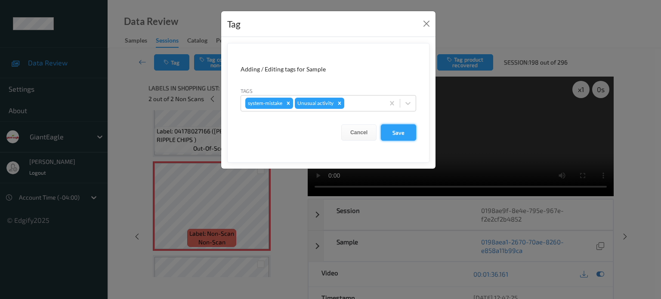
click at [394, 135] on button "Save" at bounding box center [398, 132] width 35 height 16
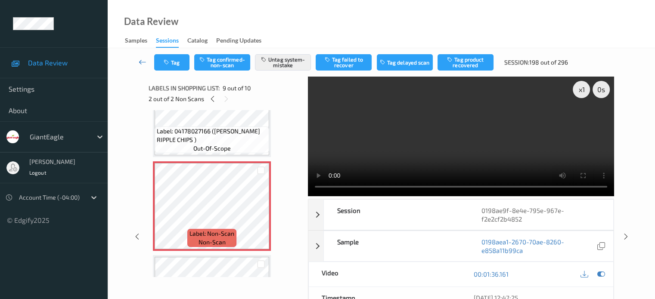
click at [145, 65] on icon at bounding box center [143, 62] width 8 height 9
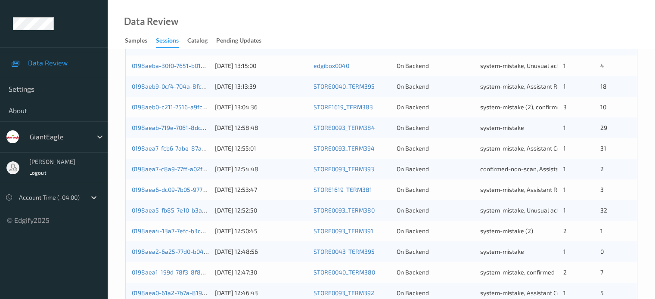
scroll to position [416, 0]
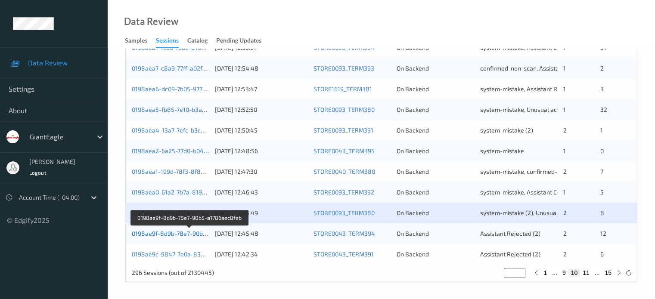
click at [178, 232] on link "0198ae9f-8d9b-78e7-90b5-a1786aec8feb" at bounding box center [190, 233] width 116 height 7
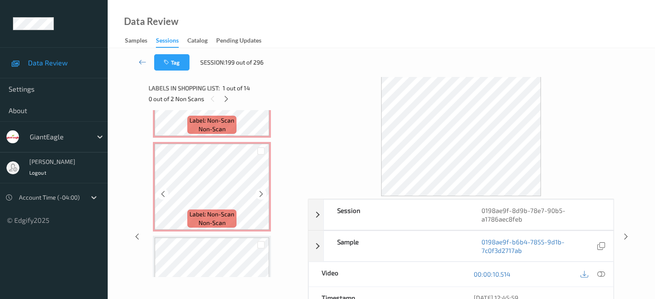
scroll to position [127, 0]
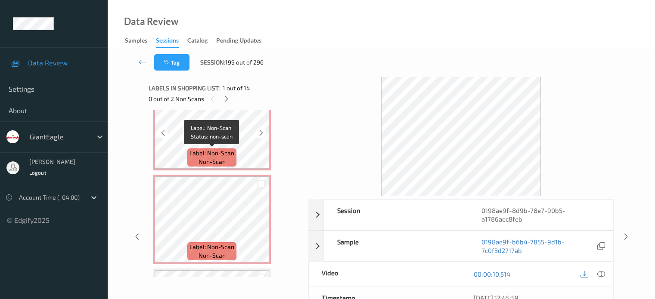
click at [217, 158] on span "non-scan" at bounding box center [211, 162] width 27 height 9
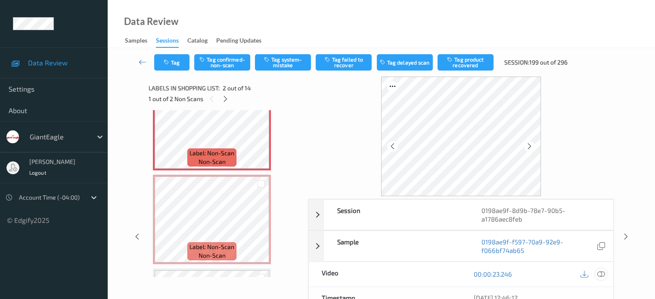
click at [601, 273] on icon at bounding box center [600, 274] width 8 height 8
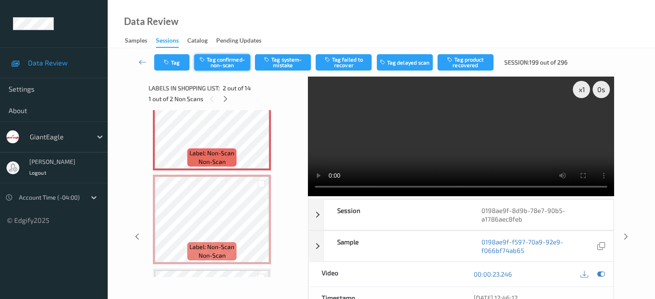
click at [229, 60] on button "Tag confirmed-non-scan" at bounding box center [222, 62] width 56 height 16
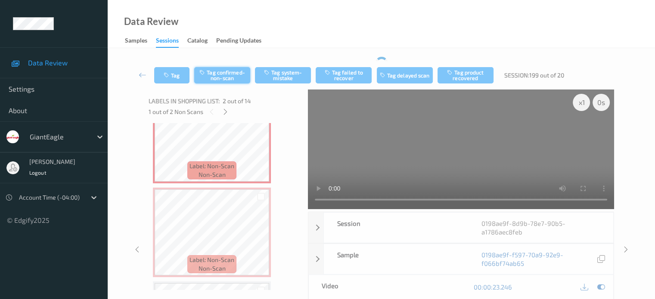
click at [219, 63] on div "Tag Tag confirmed-non-scan Tag system-mistake Tag failed to recover Tag delayed…" at bounding box center [381, 75] width 512 height 28
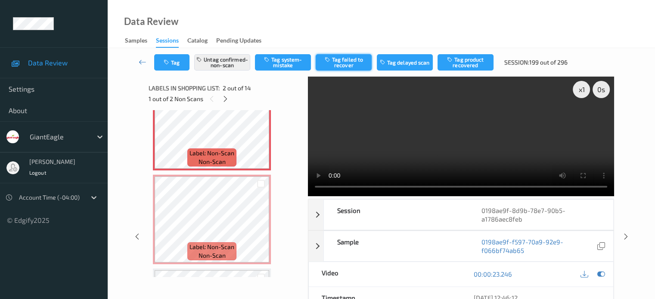
click at [342, 62] on button "Tag failed to recover" at bounding box center [343, 62] width 56 height 16
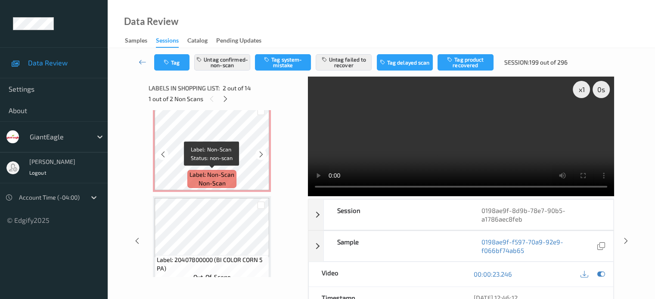
click at [227, 179] on div "Label: Non-Scan non-scan" at bounding box center [211, 179] width 49 height 18
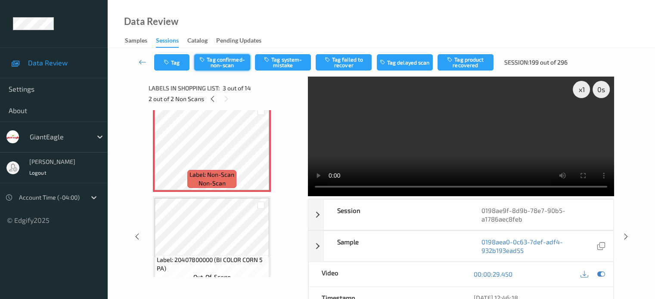
click at [229, 62] on button "Tag confirmed-non-scan" at bounding box center [222, 62] width 56 height 16
click at [471, 59] on button "Tag product recovered" at bounding box center [465, 62] width 56 height 16
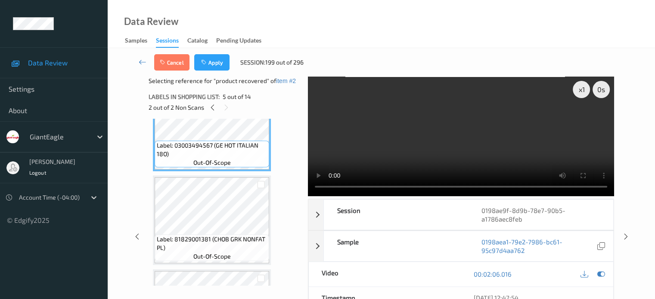
scroll to position [273, 0]
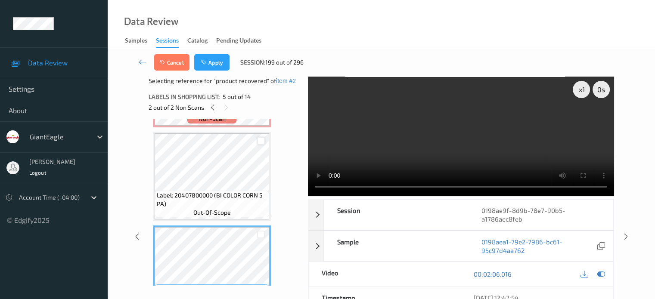
click at [261, 139] on div at bounding box center [261, 141] width 8 height 8
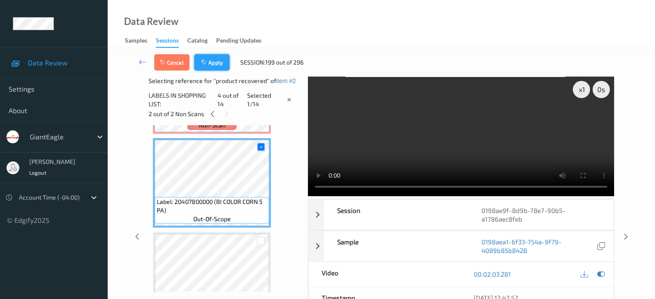
click at [213, 61] on button "Apply" at bounding box center [211, 62] width 35 height 16
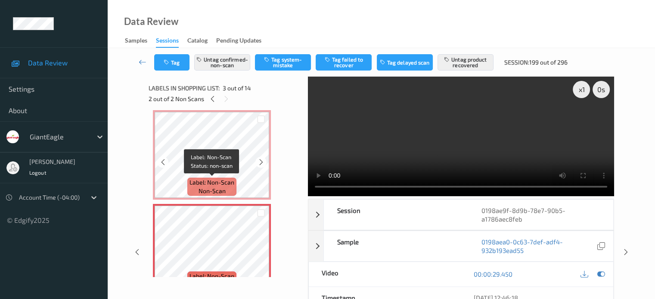
click at [216, 192] on span "non-scan" at bounding box center [211, 191] width 27 height 9
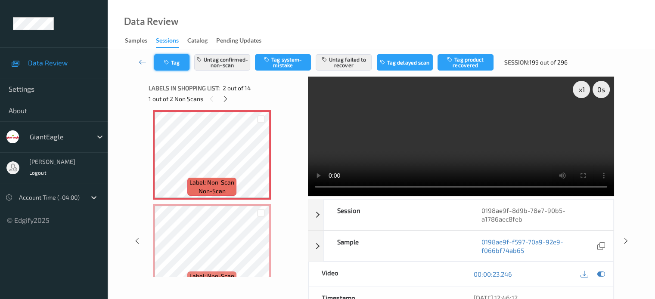
click at [176, 63] on button "Tag" at bounding box center [171, 62] width 35 height 16
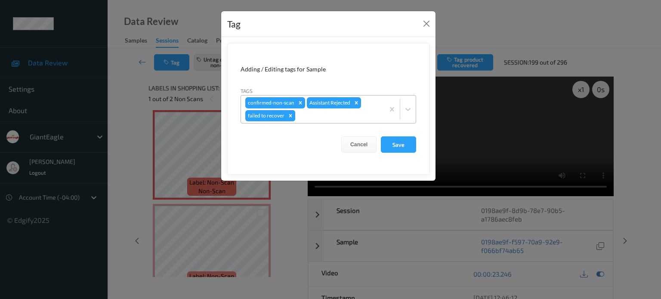
click at [289, 116] on icon "Remove failed to recover" at bounding box center [290, 115] width 3 height 3
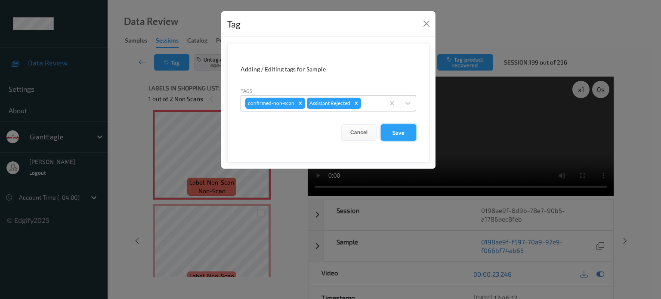
click at [400, 132] on button "Save" at bounding box center [398, 132] width 35 height 16
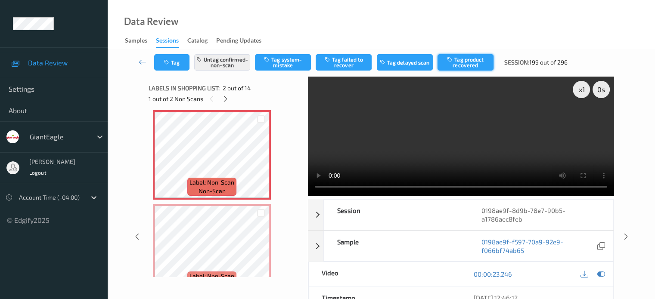
click at [463, 58] on button "Tag product recovered" at bounding box center [465, 62] width 56 height 16
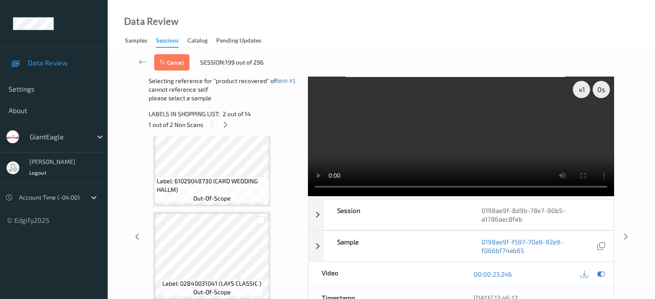
scroll to position [1150, 0]
click at [259, 217] on div at bounding box center [261, 219] width 8 height 8
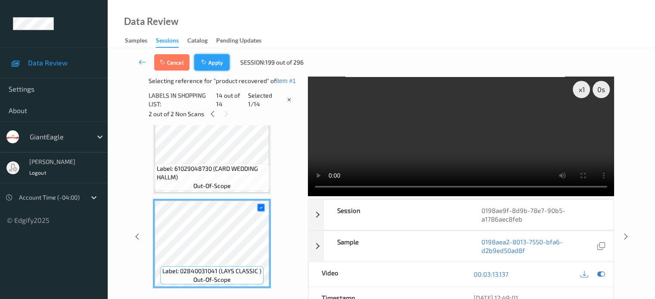
click at [215, 64] on button "Apply" at bounding box center [211, 62] width 35 height 16
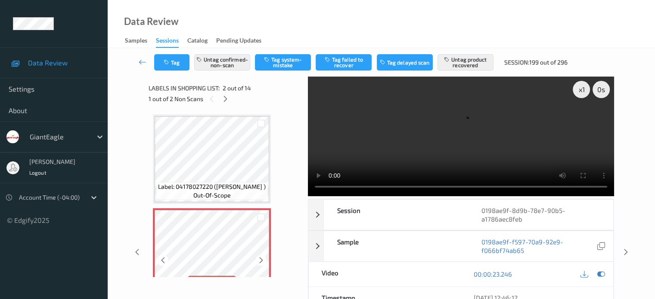
scroll to position [67, 0]
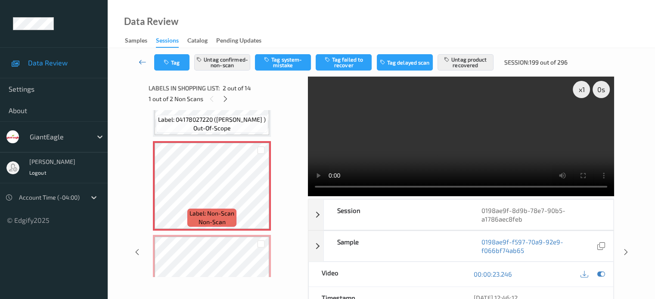
click at [139, 60] on icon at bounding box center [143, 62] width 8 height 9
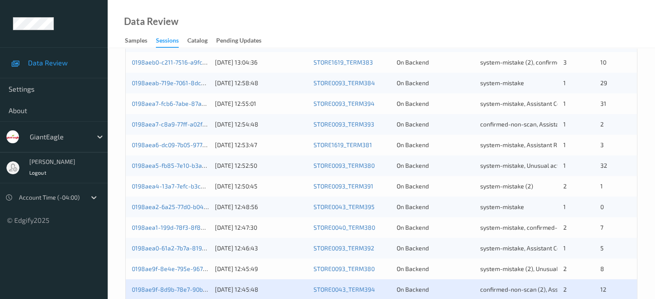
scroll to position [416, 0]
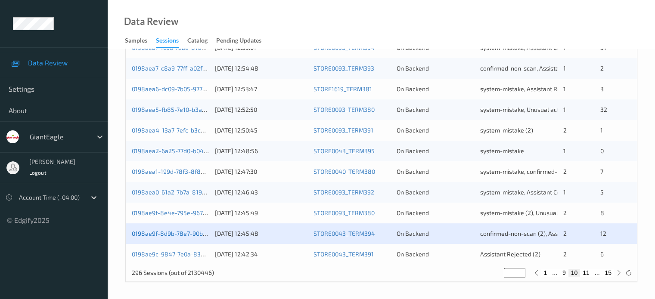
click at [164, 234] on link "0198ae9f-8d9b-78e7-90b5-a1786aec8feb" at bounding box center [190, 233] width 116 height 7
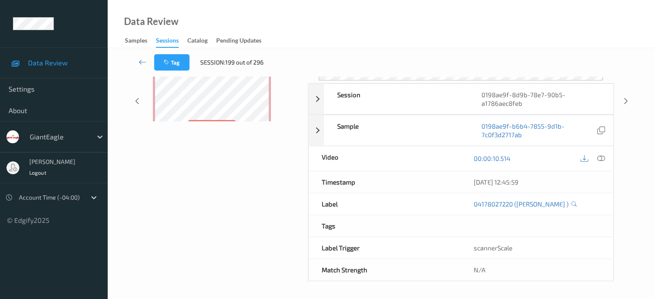
scroll to position [154, 0]
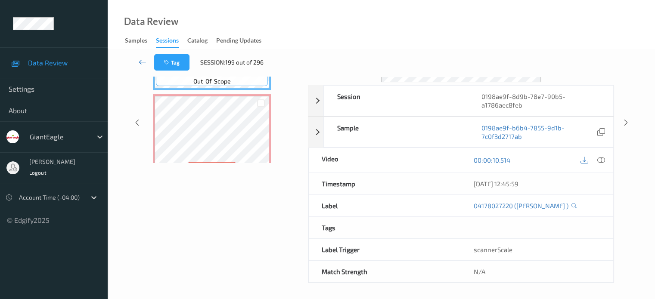
click at [142, 65] on icon at bounding box center [143, 62] width 8 height 9
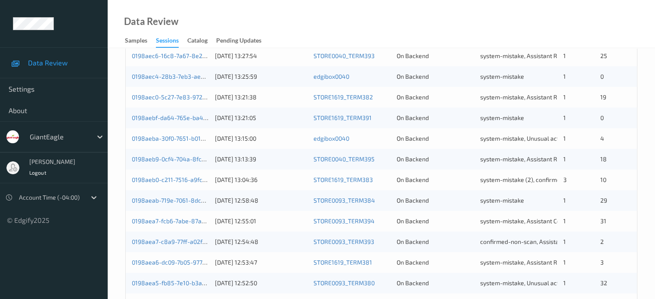
scroll to position [416, 0]
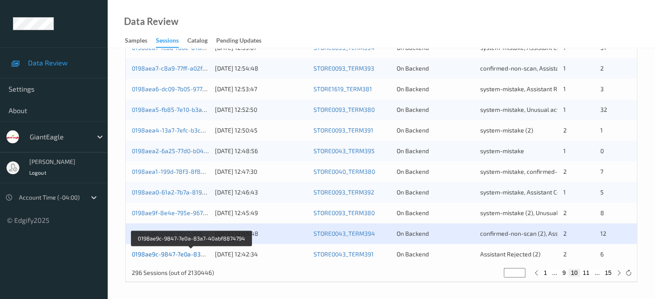
click at [179, 253] on link "0198ae9c-9847-7e0a-83a7-40abf8874794" at bounding box center [191, 253] width 119 height 7
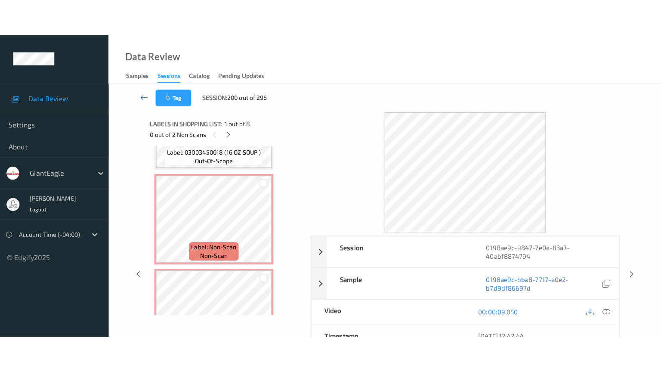
scroll to position [540, 0]
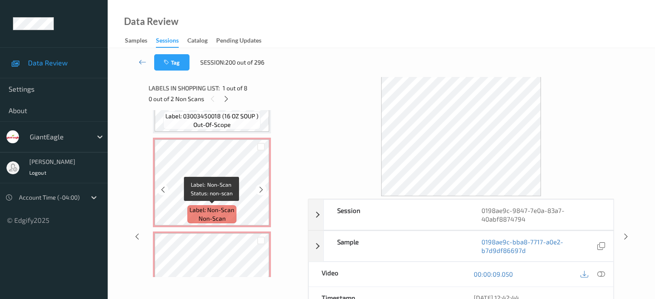
click at [211, 214] on span "non-scan" at bounding box center [211, 218] width 27 height 9
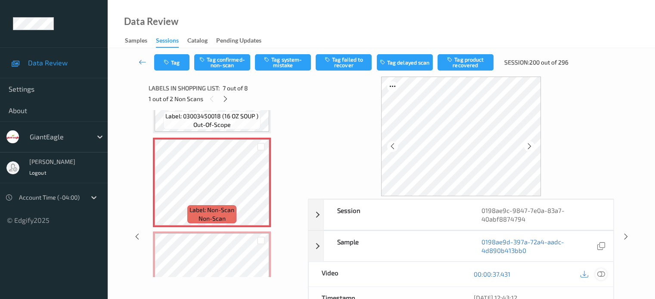
click at [598, 272] on icon at bounding box center [600, 274] width 8 height 8
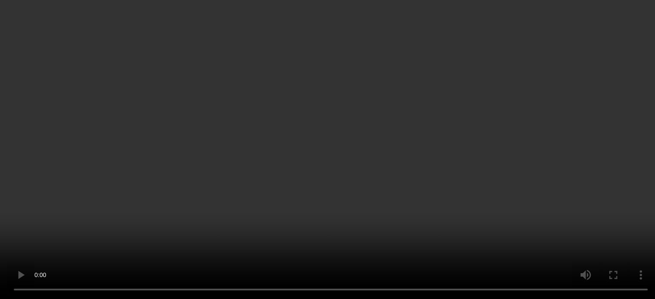
scroll to position [501, 0]
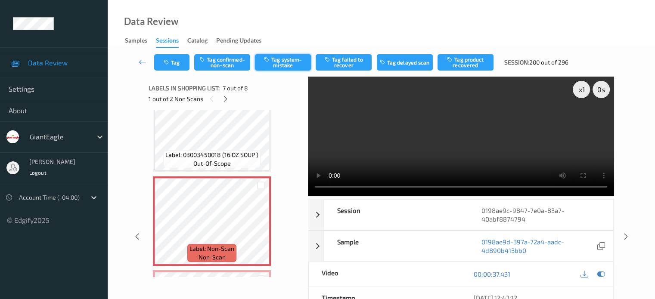
click at [293, 62] on button "Tag system-mistake" at bounding box center [283, 62] width 56 height 16
click at [281, 58] on button "Tag system-mistake" at bounding box center [283, 62] width 56 height 16
click at [282, 66] on button "Tag system-mistake" at bounding box center [283, 62] width 56 height 16
click at [286, 64] on button "Tag system-mistake" at bounding box center [283, 62] width 56 height 16
click at [288, 62] on button "Tag system-mistake" at bounding box center [283, 62] width 56 height 16
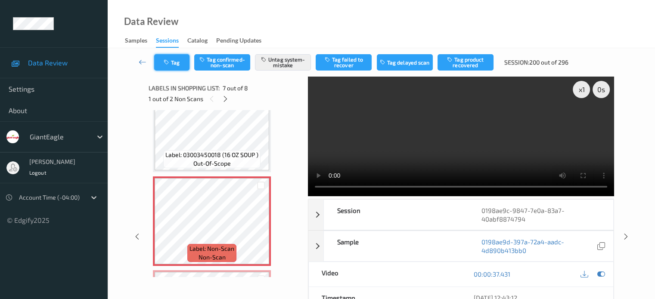
click at [173, 66] on button "Tag" at bounding box center [171, 62] width 35 height 16
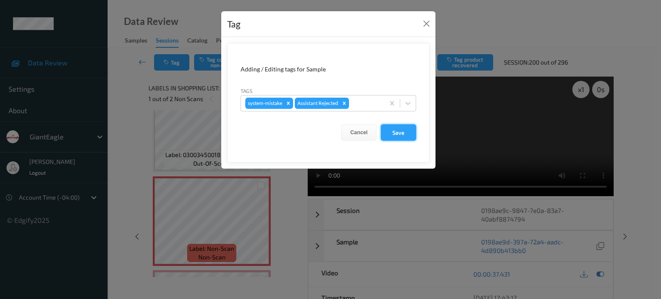
click at [392, 134] on button "Save" at bounding box center [398, 132] width 35 height 16
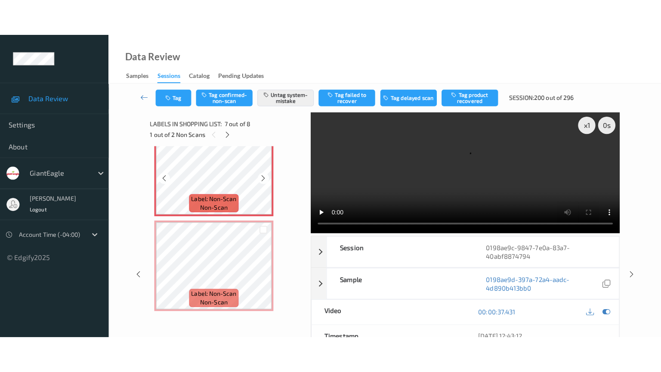
scroll to position [587, 0]
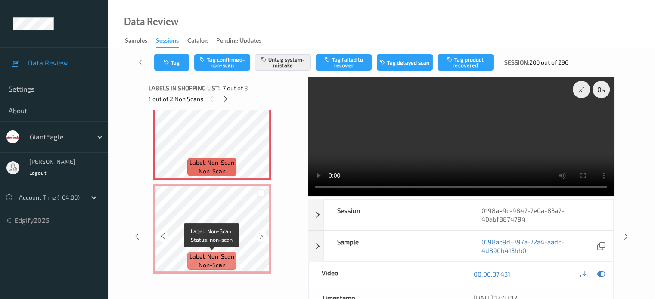
click at [203, 263] on span "non-scan" at bounding box center [211, 265] width 27 height 9
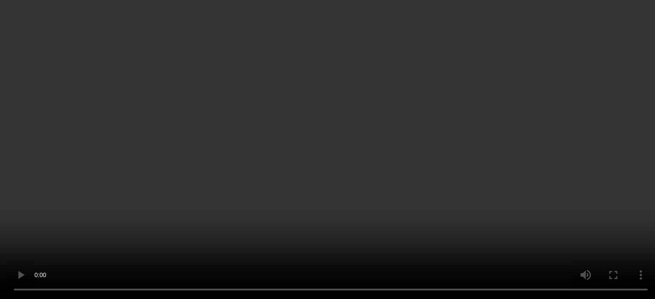
scroll to position [515, 0]
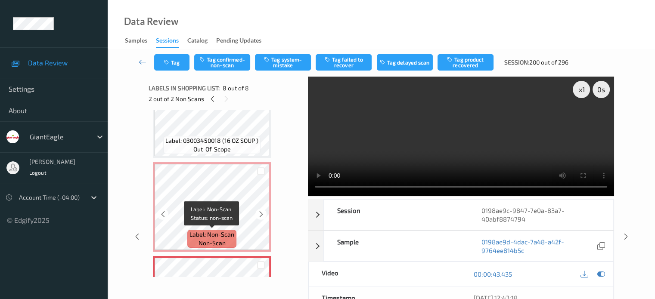
click at [208, 234] on span "Label: Non-Scan" at bounding box center [211, 234] width 45 height 9
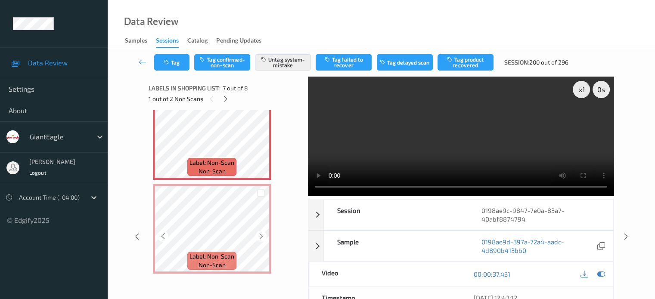
scroll to position [587, 0]
click at [213, 263] on span "non-scan" at bounding box center [211, 264] width 27 height 9
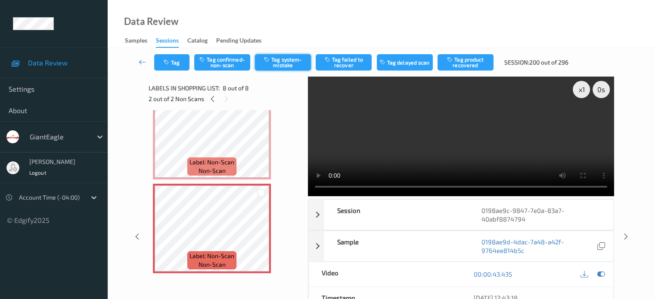
click at [280, 63] on button "Tag system-mistake" at bounding box center [283, 62] width 56 height 16
click at [280, 72] on div "Tag Tag confirmed-non-scan Tag system-mistake Tag failed to recover Tag delayed…" at bounding box center [381, 62] width 512 height 28
click at [167, 65] on icon "button" at bounding box center [167, 62] width 7 height 6
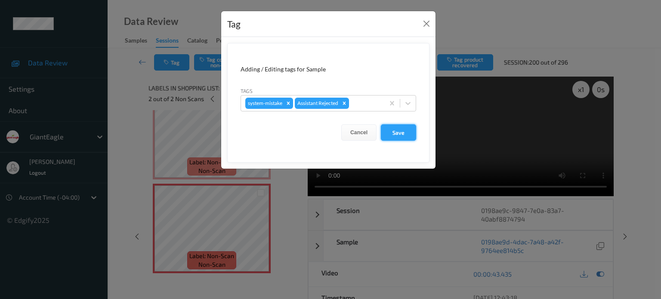
click at [401, 134] on button "Save" at bounding box center [398, 132] width 35 height 16
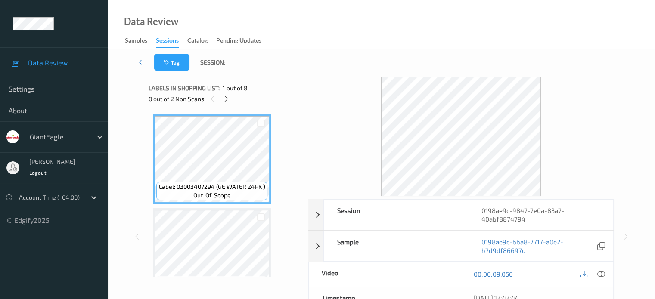
click at [145, 62] on icon at bounding box center [143, 62] width 8 height 9
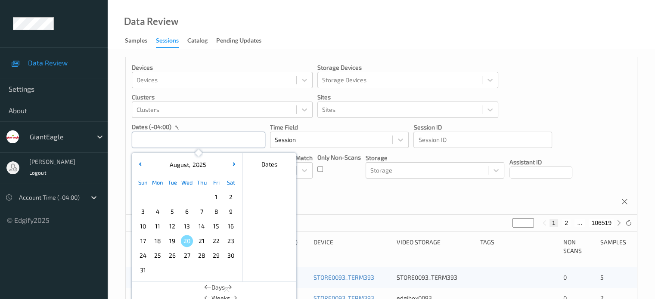
click at [160, 141] on input "text" at bounding box center [198, 140] width 133 height 16
click at [214, 226] on span "15" at bounding box center [216, 226] width 12 height 12
type input "15/08/2025 00:00 -> 15/08/2025 23:59"
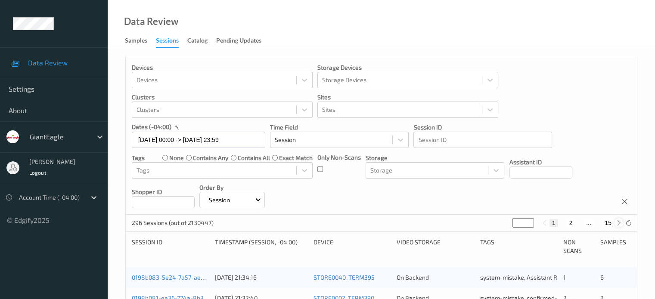
click at [619, 222] on icon at bounding box center [618, 223] width 6 height 6
type input "*"
click at [619, 222] on icon at bounding box center [618, 223] width 6 height 6
type input "*"
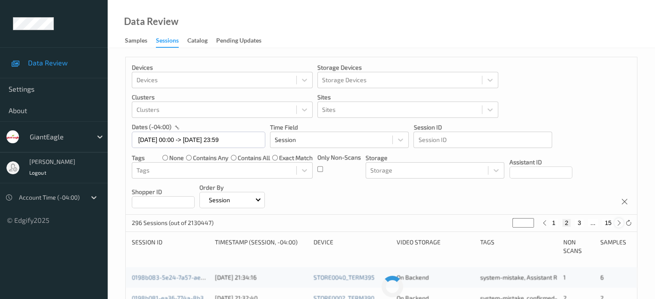
type input "*"
click at [619, 222] on icon at bounding box center [618, 223] width 6 height 6
type input "*"
click at [619, 222] on icon at bounding box center [618, 223] width 6 height 6
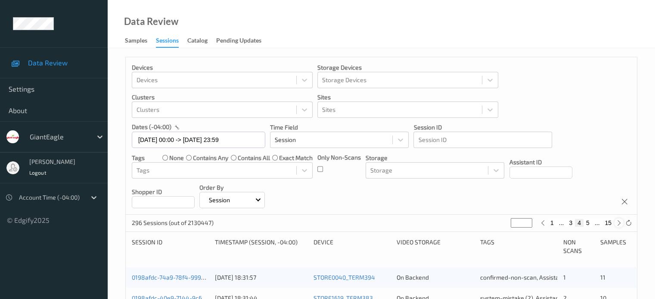
type input "*"
click at [619, 222] on icon at bounding box center [618, 223] width 6 height 6
type input "*"
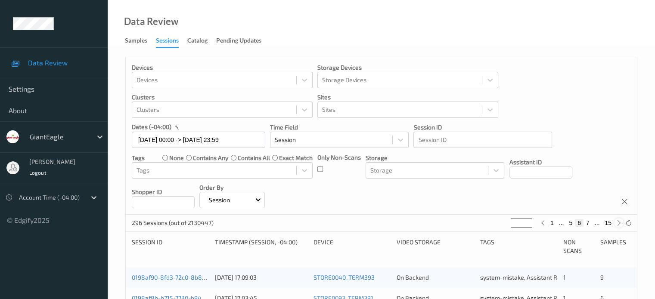
click at [619, 222] on icon at bounding box center [618, 223] width 6 height 6
type input "*"
click at [619, 222] on icon at bounding box center [618, 223] width 6 height 6
type input "*"
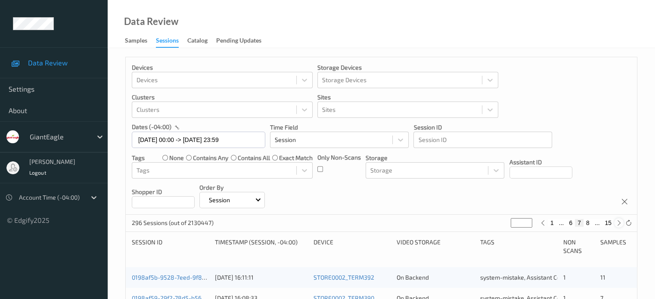
type input "*"
click at [619, 222] on icon at bounding box center [618, 223] width 6 height 6
type input "*"
click at [619, 222] on icon at bounding box center [618, 223] width 6 height 6
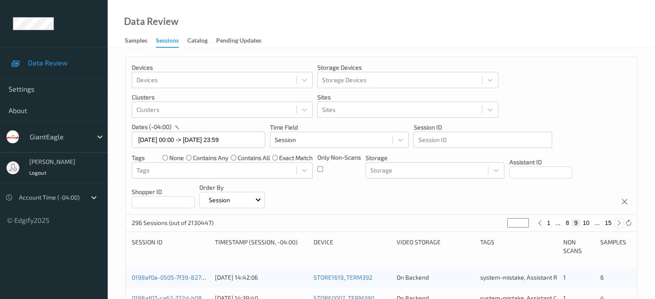
type input "**"
click at [619, 222] on icon at bounding box center [618, 223] width 6 height 6
type input "**"
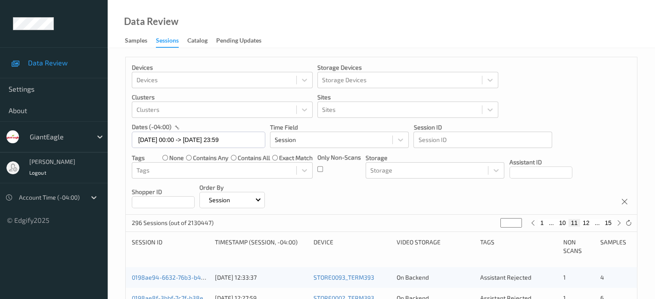
click at [584, 224] on button "12" at bounding box center [586, 223] width 12 height 8
type input "**"
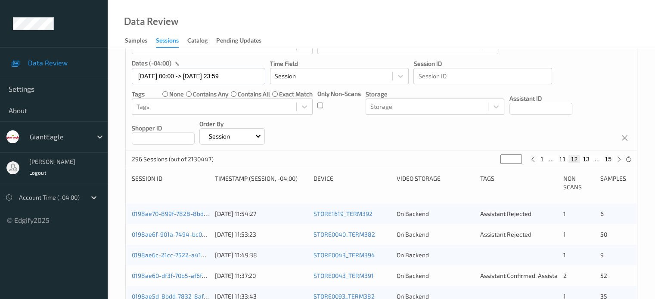
scroll to position [65, 0]
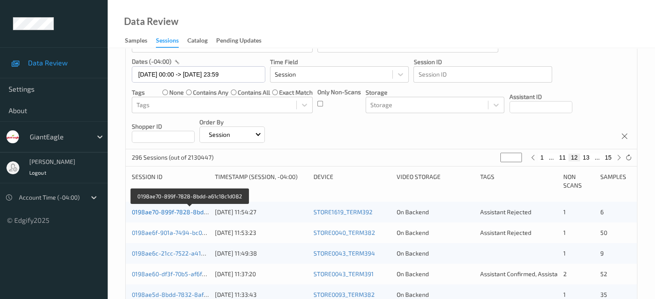
click at [172, 211] on link "0198ae70-899f-7828-8bdd-a61c18c1d082" at bounding box center [190, 211] width 117 height 7
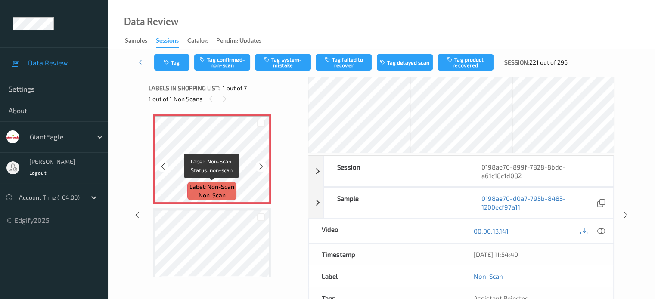
click at [208, 189] on span "Label: Non-Scan" at bounding box center [211, 186] width 45 height 9
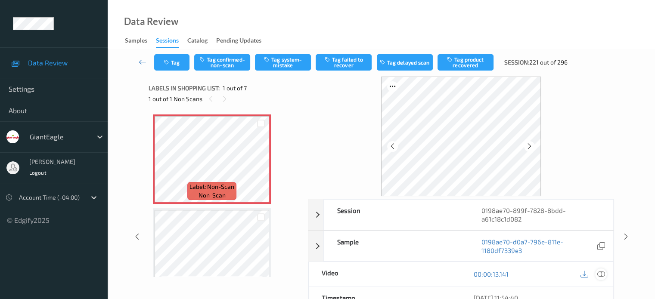
click at [603, 273] on icon at bounding box center [600, 274] width 8 height 8
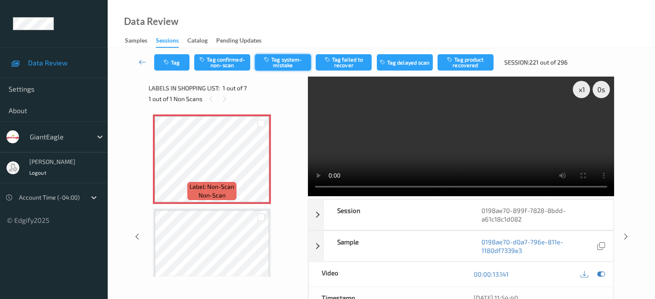
click at [287, 65] on button "Tag system-mistake" at bounding box center [283, 62] width 56 height 16
click at [168, 63] on icon "button" at bounding box center [167, 62] width 7 height 6
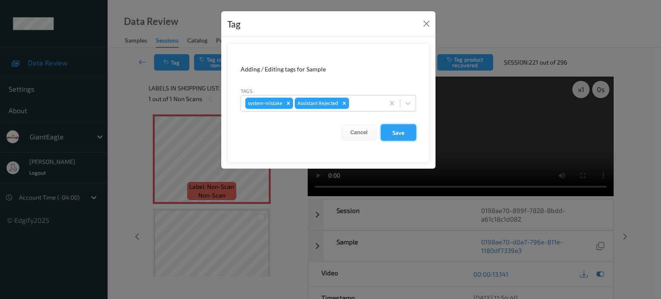
click at [401, 132] on button "Save" at bounding box center [398, 132] width 35 height 16
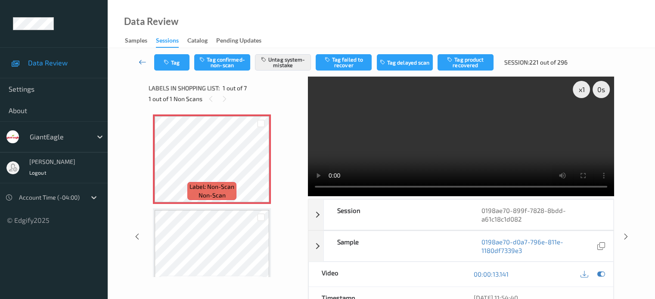
click at [146, 60] on link at bounding box center [142, 62] width 23 height 16
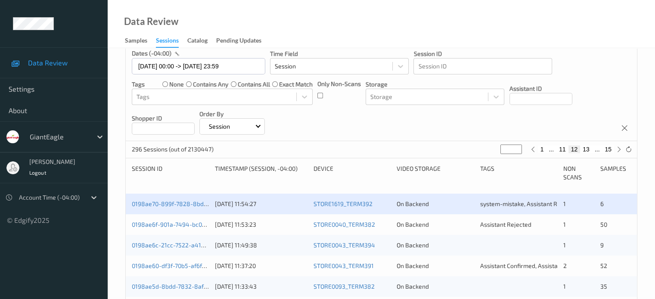
scroll to position [75, 0]
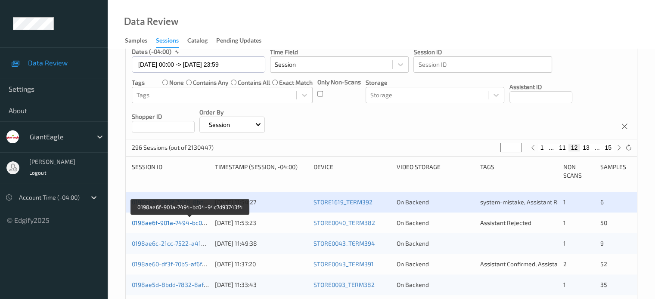
click at [171, 224] on link "0198ae6f-901a-7494-bc04-94c7d93743f4" at bounding box center [190, 222] width 117 height 7
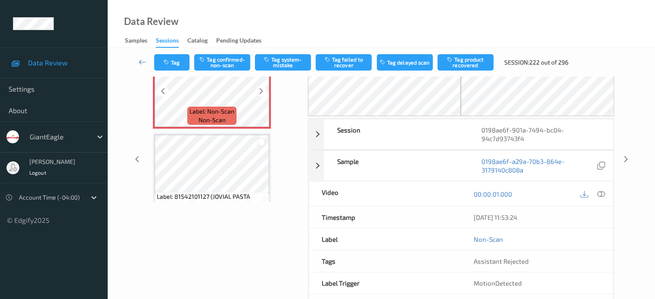
scroll to position [143, 0]
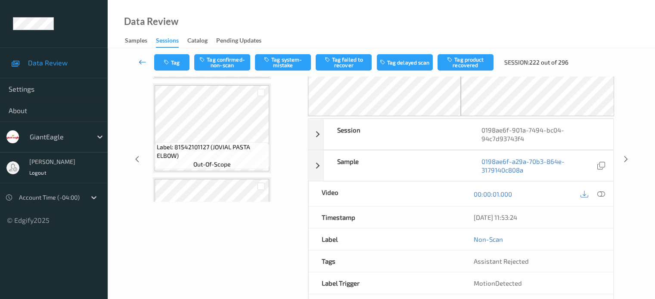
click at [138, 65] on link at bounding box center [142, 62] width 23 height 16
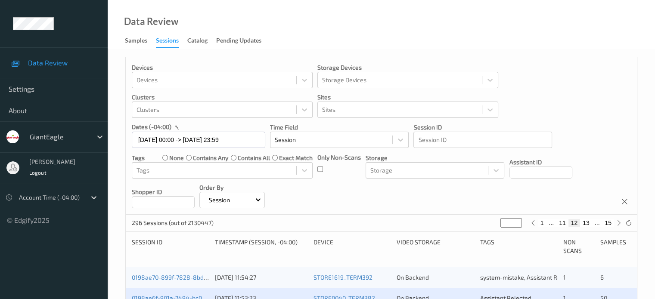
scroll to position [71, 0]
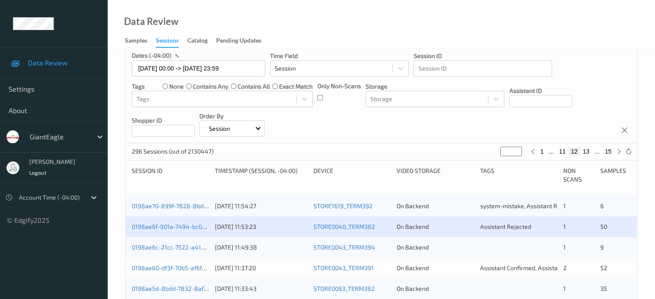
click at [173, 230] on div "0198ae6f-901a-7494-bc04-94c7d93743f4" at bounding box center [170, 226] width 77 height 9
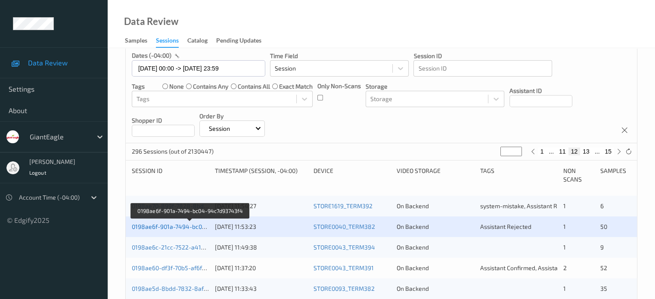
click at [179, 226] on link "0198ae6f-901a-7494-bc04-94c7d93743f4" at bounding box center [190, 226] width 117 height 7
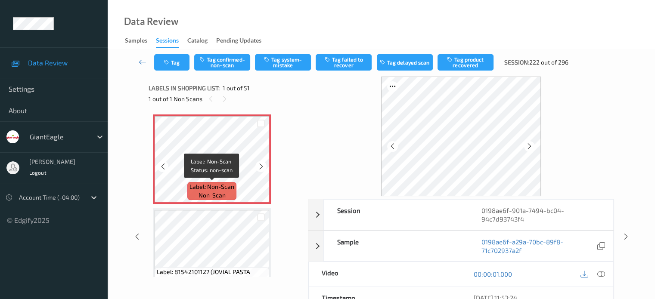
click at [214, 188] on span "Label: Non-Scan" at bounding box center [211, 186] width 45 height 9
click at [605, 273] on div at bounding box center [601, 275] width 12 height 12
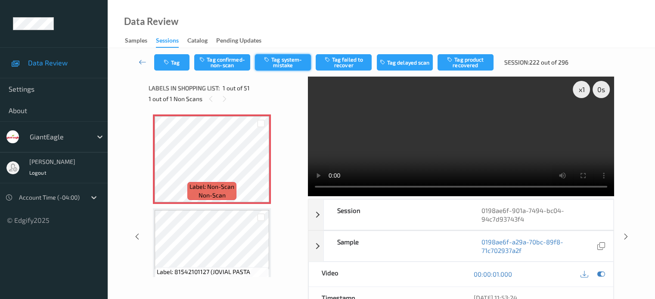
click at [278, 62] on button "Tag system-mistake" at bounding box center [283, 62] width 56 height 16
click at [173, 64] on button "Tag" at bounding box center [171, 62] width 35 height 16
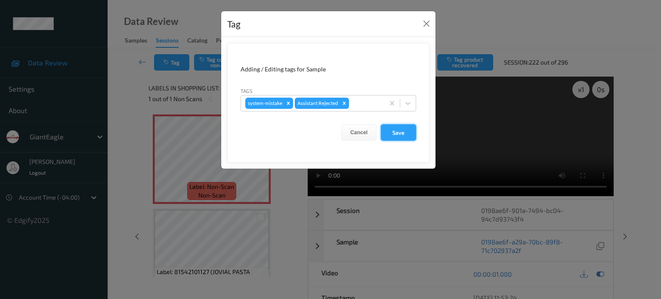
click at [399, 133] on button "Save" at bounding box center [398, 132] width 35 height 16
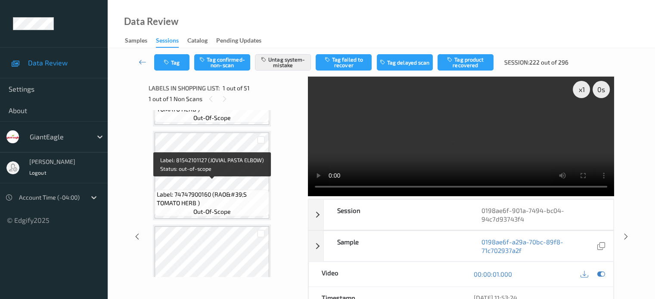
scroll to position [358, 0]
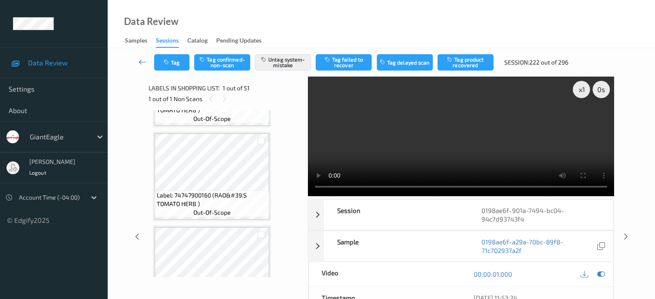
click at [141, 63] on icon at bounding box center [143, 62] width 8 height 9
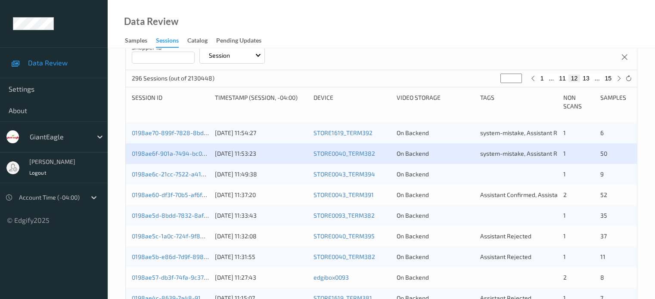
scroll to position [144, 0]
click at [171, 176] on link "0198ae6c-21cc-7522-a412-1b844875b735" at bounding box center [190, 174] width 117 height 7
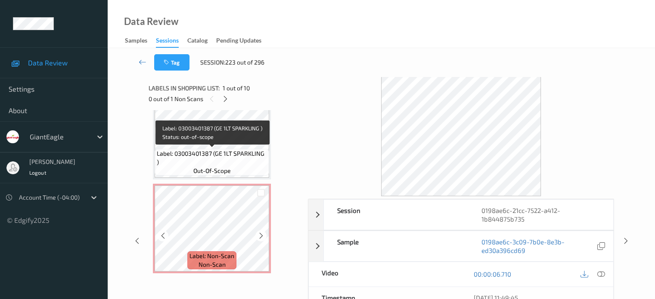
scroll to position [24, 0]
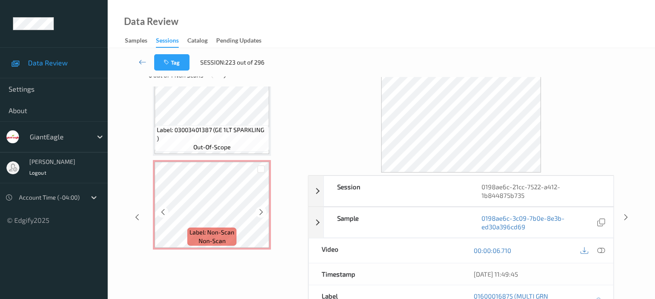
click at [207, 239] on span "non-scan" at bounding box center [211, 241] width 27 height 9
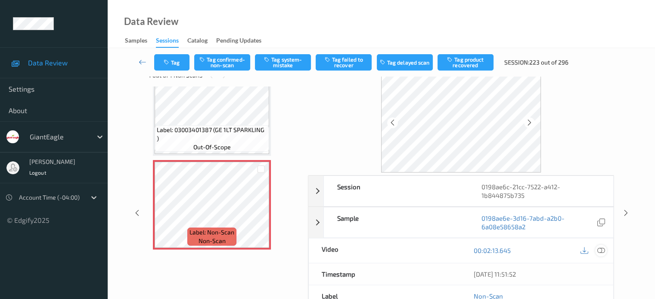
click at [604, 248] on icon at bounding box center [600, 251] width 8 height 8
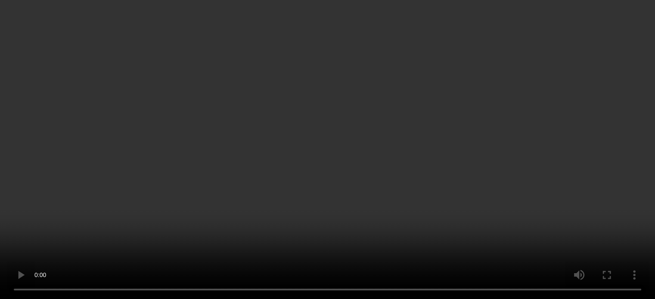
scroll to position [703, 0]
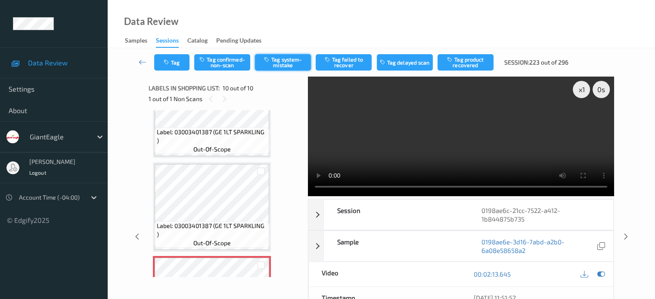
click at [278, 58] on button "Tag system-mistake" at bounding box center [283, 62] width 56 height 16
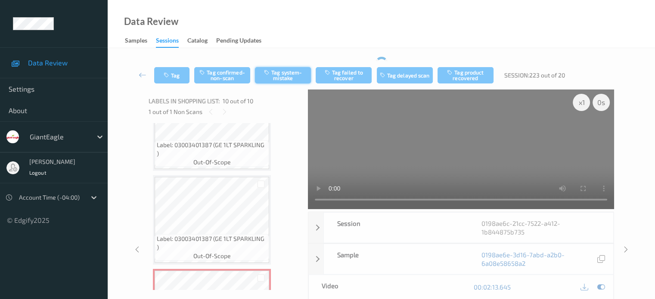
click at [288, 62] on div "Tag Tag confirmed-non-scan Tag system-mistake Tag failed to recover Tag delayed…" at bounding box center [381, 75] width 512 height 28
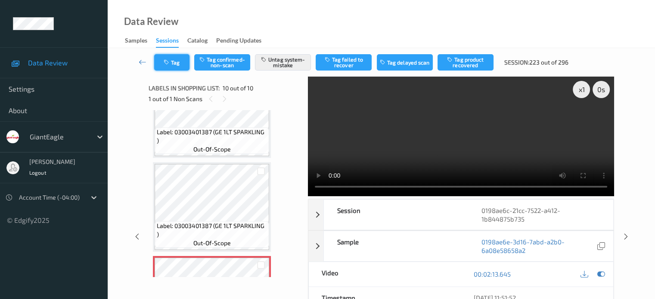
click at [179, 67] on button "Tag" at bounding box center [171, 62] width 35 height 16
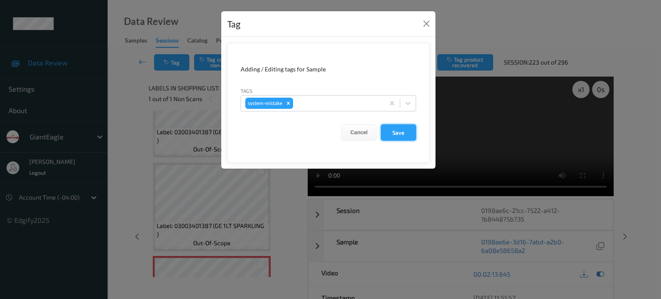
click at [397, 132] on button "Save" at bounding box center [398, 132] width 35 height 16
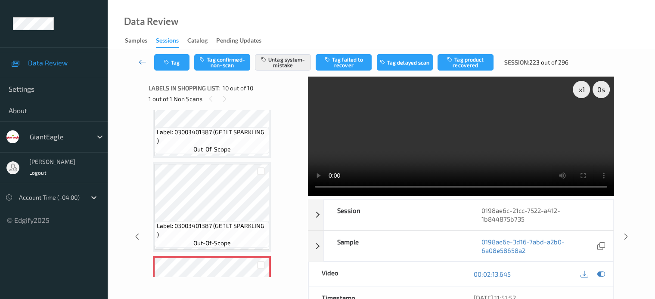
click at [139, 63] on icon at bounding box center [143, 62] width 8 height 9
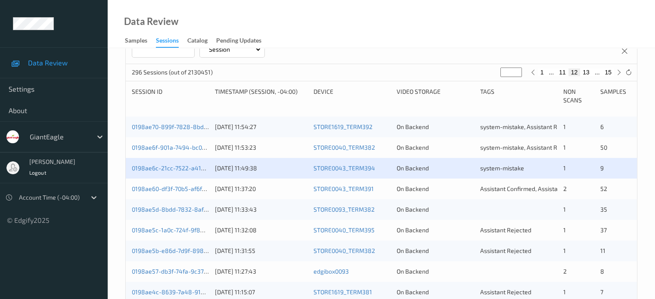
scroll to position [159, 0]
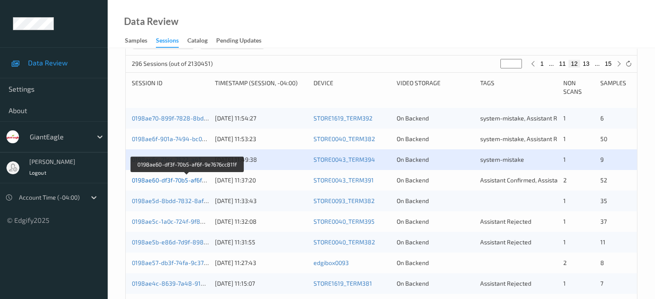
click at [177, 180] on link "0198ae60-df3f-70b5-af6f-9e7676cc811f" at bounding box center [187, 179] width 110 height 7
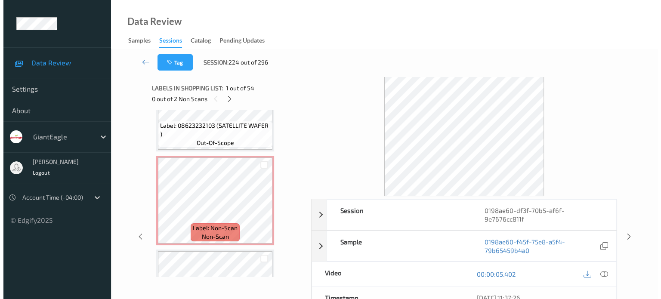
scroll to position [239, 0]
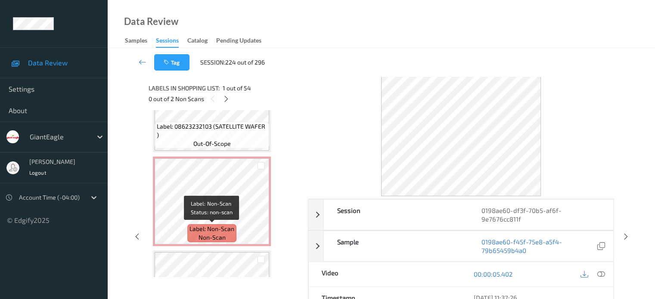
click at [217, 235] on span "non-scan" at bounding box center [211, 237] width 27 height 9
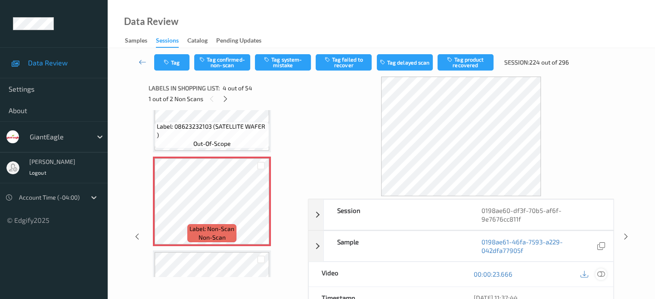
click at [601, 270] on icon at bounding box center [600, 274] width 8 height 8
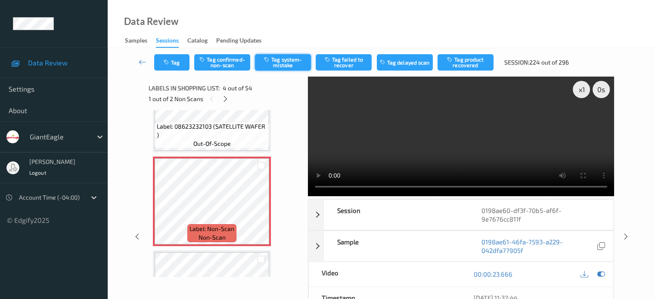
click at [291, 65] on button "Tag system-mistake" at bounding box center [283, 62] width 56 height 16
click at [179, 66] on button "Tag" at bounding box center [171, 62] width 35 height 16
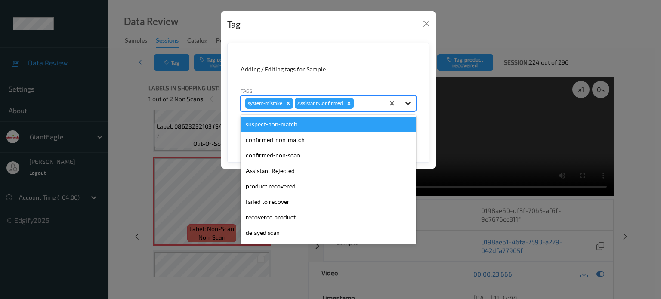
click at [406, 105] on icon at bounding box center [408, 103] width 9 height 9
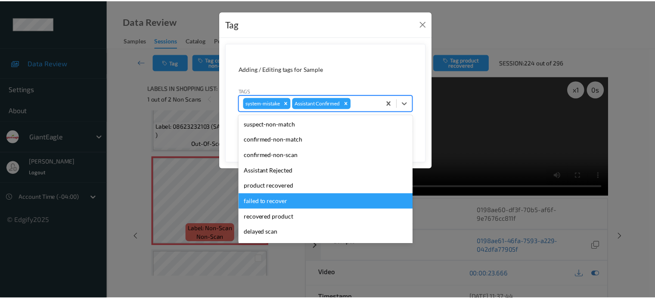
scroll to position [76, 0]
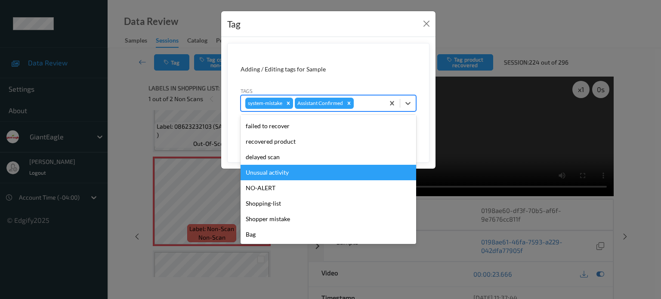
click at [282, 173] on div "Unusual activity" at bounding box center [329, 172] width 176 height 15
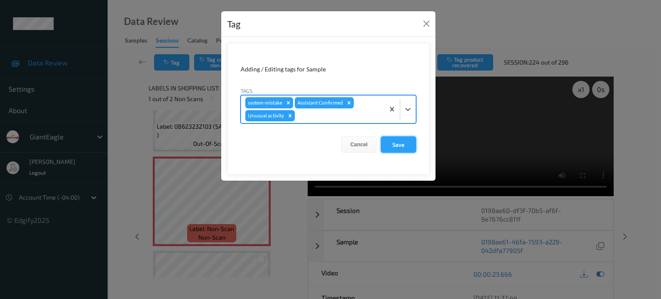
click at [401, 145] on button "Save" at bounding box center [398, 144] width 35 height 16
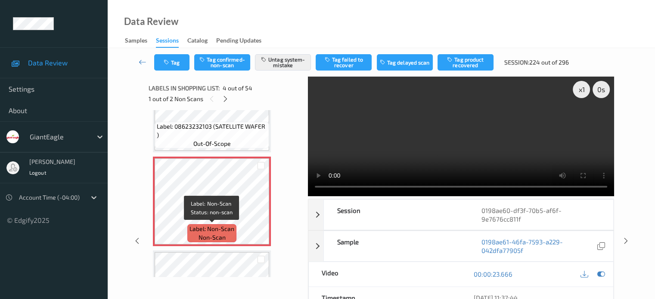
scroll to position [168, 0]
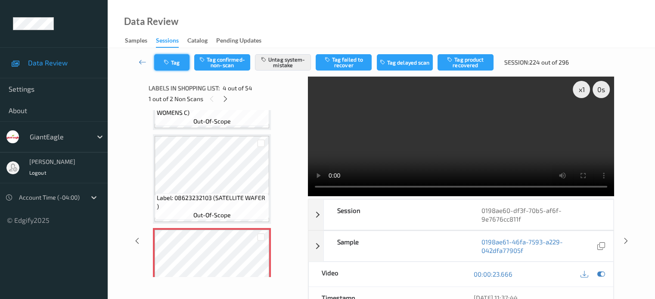
click at [168, 64] on icon "button" at bounding box center [167, 62] width 7 height 6
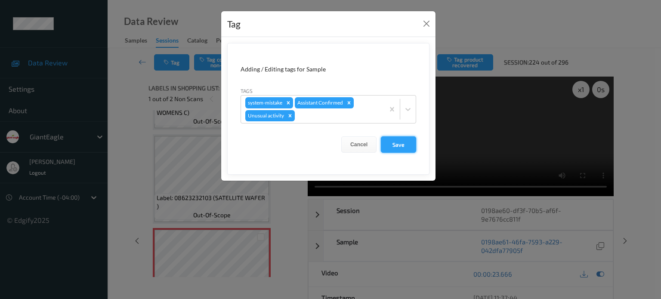
click at [402, 146] on button "Save" at bounding box center [398, 144] width 35 height 16
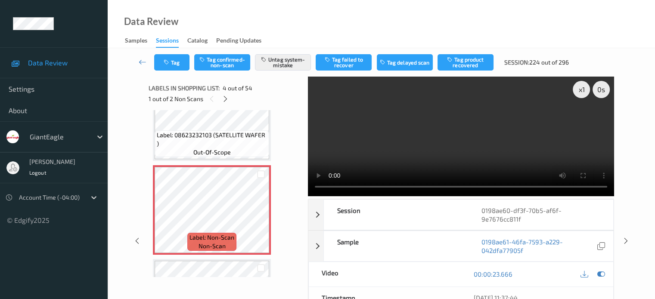
scroll to position [232, 0]
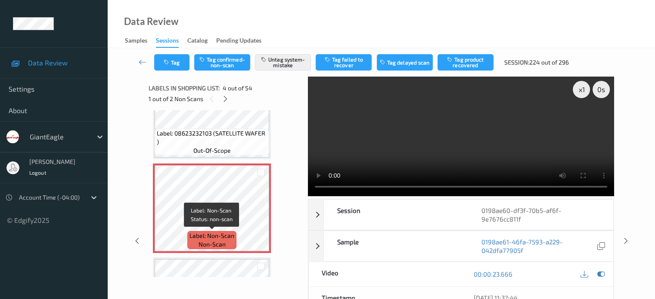
click at [207, 242] on span "non-scan" at bounding box center [211, 244] width 27 height 9
click at [170, 67] on button "Tag" at bounding box center [171, 62] width 35 height 16
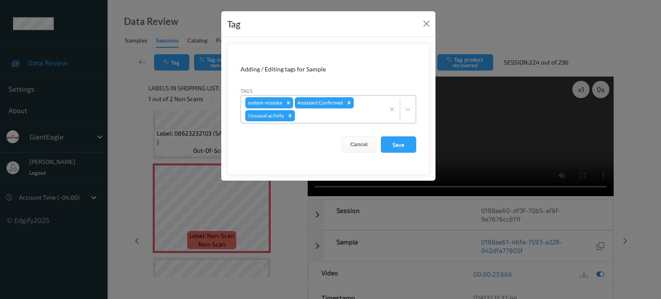
click at [290, 116] on icon "Remove Unusual activity" at bounding box center [290, 115] width 3 height 3
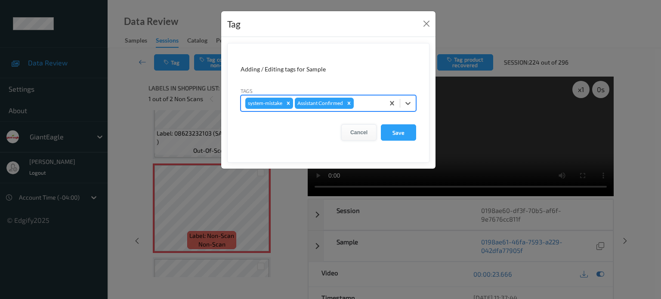
click at [362, 131] on button "Cancel" at bounding box center [358, 132] width 35 height 16
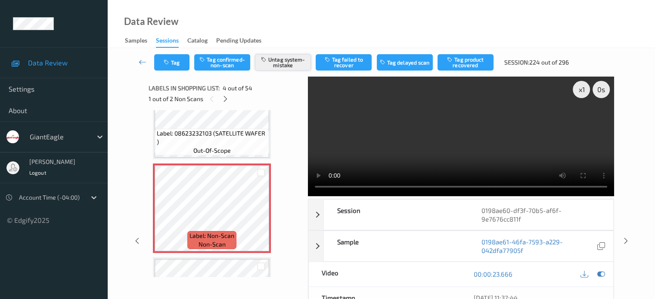
click at [287, 66] on button "Untag system-mistake" at bounding box center [283, 62] width 56 height 16
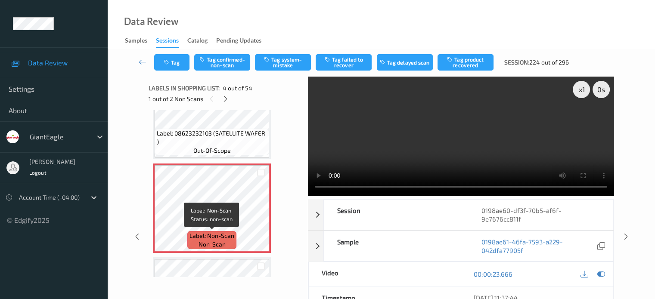
click at [226, 244] on div "Label: Non-Scan non-scan" at bounding box center [211, 240] width 49 height 18
click at [143, 65] on icon at bounding box center [143, 62] width 8 height 9
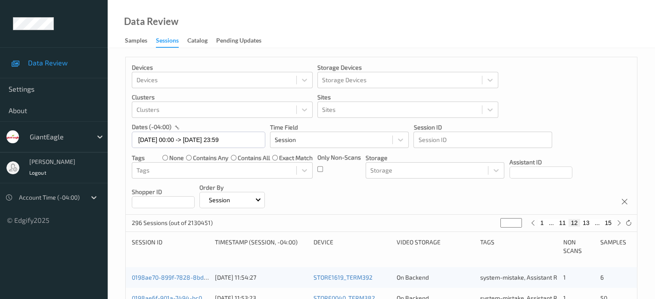
scroll to position [143, 0]
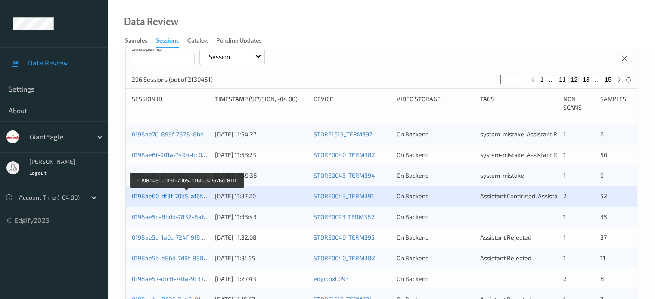
click at [187, 195] on link "0198ae60-df3f-70b5-af6f-9e7676cc811f" at bounding box center [187, 195] width 110 height 7
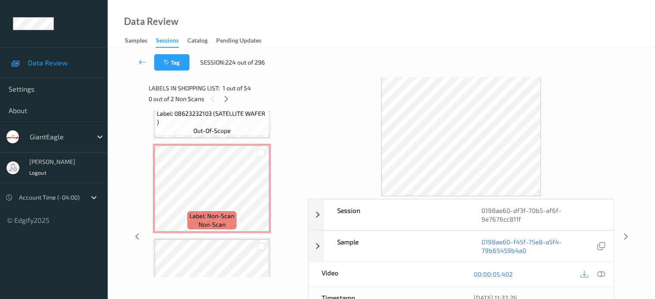
scroll to position [251, 0]
click at [211, 225] on span "non-scan" at bounding box center [211, 225] width 27 height 9
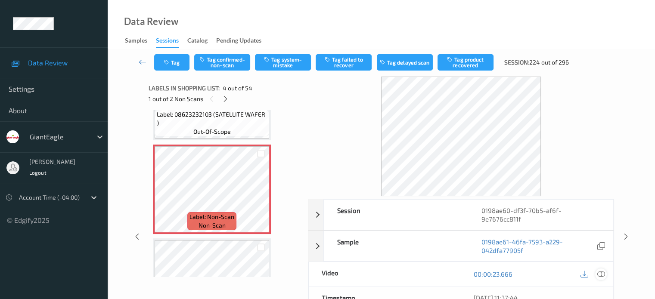
click at [601, 270] on icon at bounding box center [600, 274] width 8 height 8
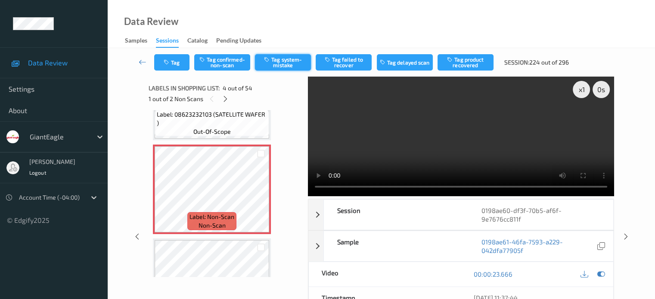
click at [275, 62] on button "Tag system-mistake" at bounding box center [283, 62] width 56 height 16
click at [286, 65] on div "Tag Tag confirmed-non-scan Tag system-mistake Tag failed to recover Tag delayed…" at bounding box center [381, 62] width 512 height 28
click at [180, 63] on button "Tag" at bounding box center [171, 62] width 35 height 16
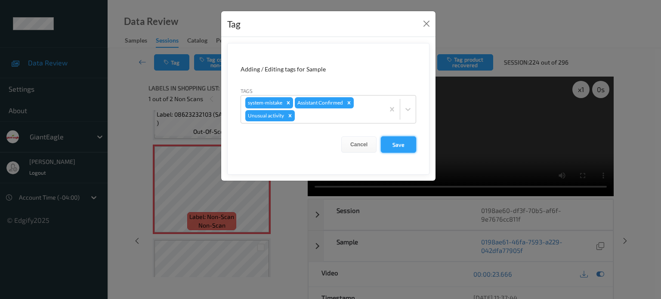
click at [397, 145] on button "Save" at bounding box center [398, 144] width 35 height 16
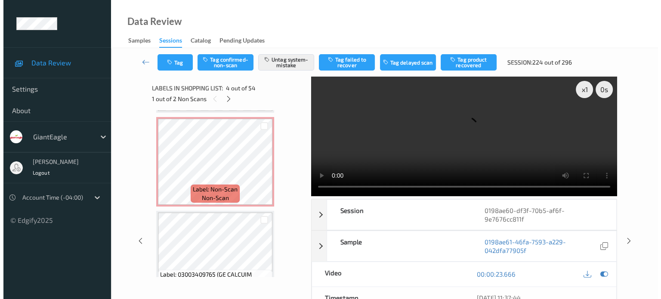
scroll to position [3838, 0]
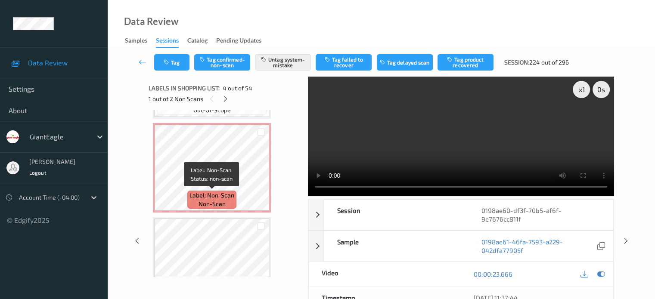
click at [213, 199] on span "Label: Non-Scan" at bounding box center [211, 195] width 45 height 9
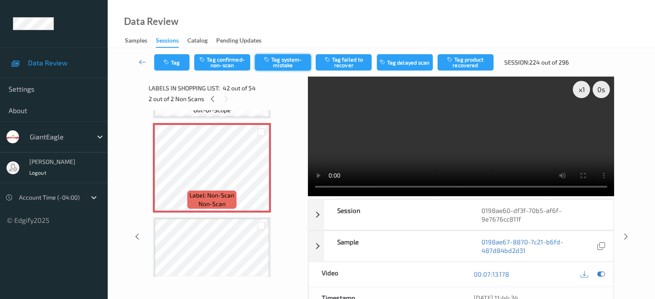
click at [289, 64] on button "Tag system-mistake" at bounding box center [283, 62] width 56 height 16
click at [169, 62] on icon "button" at bounding box center [167, 62] width 7 height 6
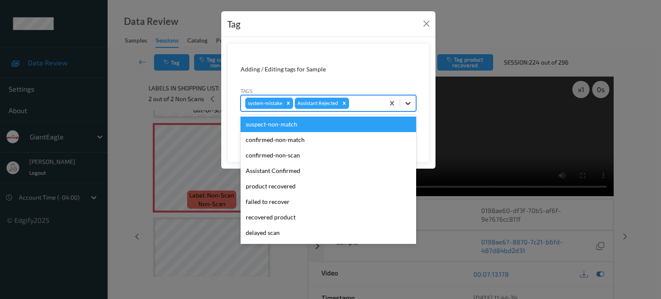
click at [405, 101] on icon at bounding box center [408, 103] width 9 height 9
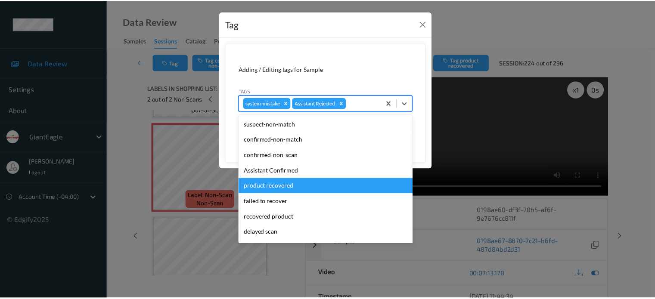
scroll to position [76, 0]
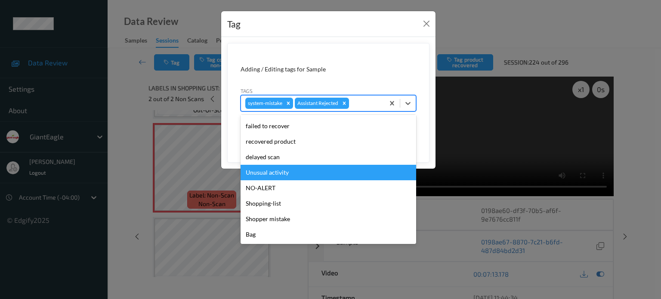
click at [283, 170] on div "Unusual activity" at bounding box center [329, 172] width 176 height 15
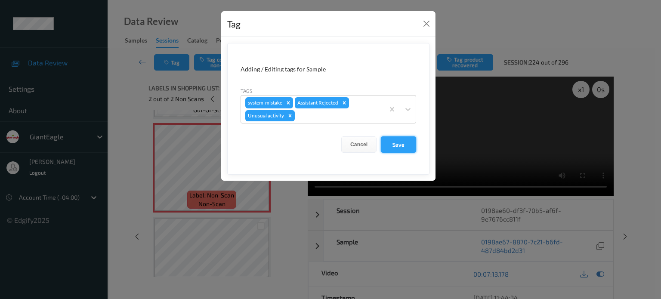
click at [403, 146] on button "Save" at bounding box center [398, 144] width 35 height 16
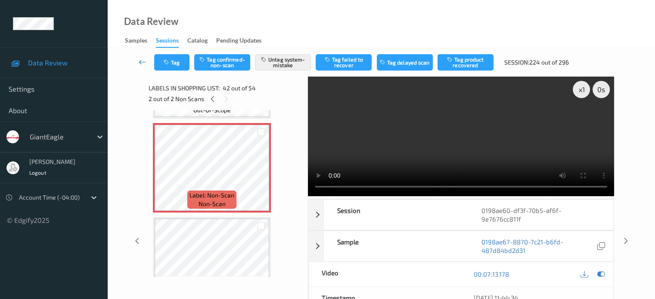
click at [141, 64] on icon at bounding box center [143, 62] width 8 height 9
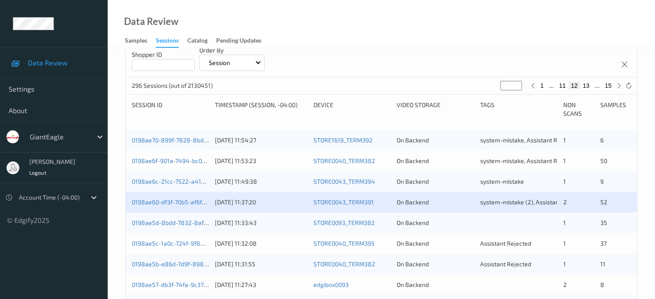
scroll to position [138, 0]
click at [178, 225] on link "0198ae5d-8bdd-7832-8afd-284c36fd218c" at bounding box center [190, 222] width 117 height 7
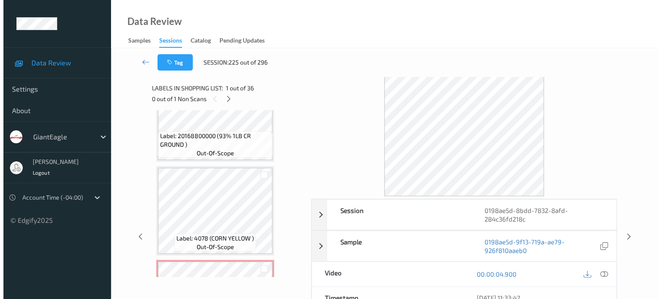
scroll to position [3111, 0]
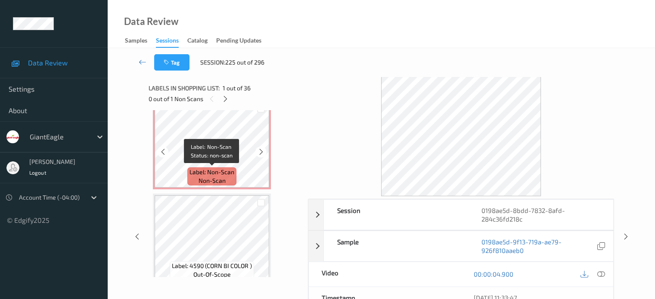
click at [212, 182] on span "non-scan" at bounding box center [211, 180] width 27 height 9
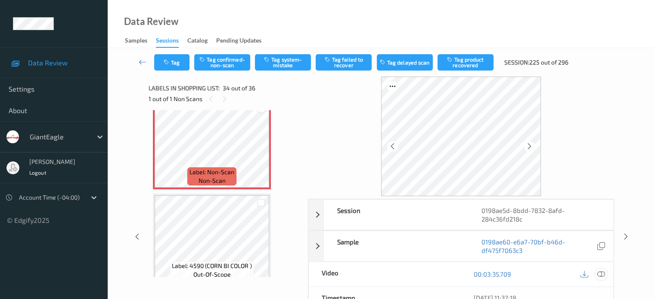
click at [601, 272] on icon at bounding box center [600, 274] width 8 height 8
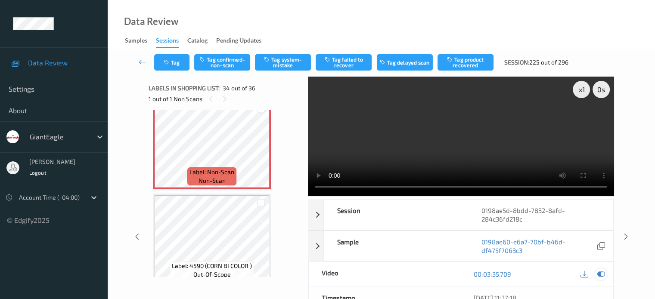
click at [598, 275] on icon at bounding box center [600, 274] width 8 height 8
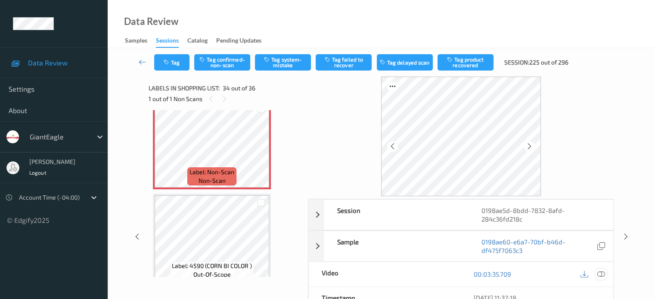
click at [598, 275] on icon at bounding box center [600, 274] width 8 height 8
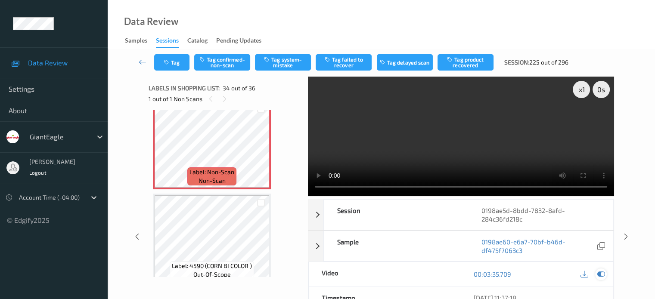
click at [604, 275] on icon at bounding box center [600, 274] width 8 height 8
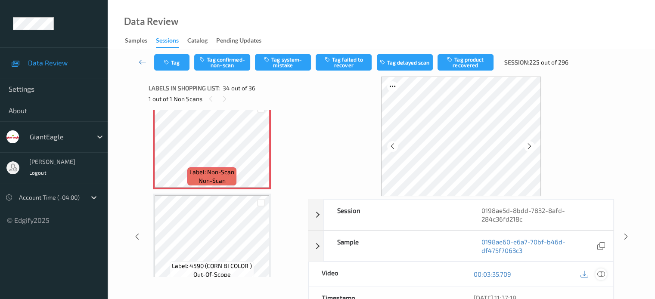
click at [603, 274] on icon at bounding box center [600, 274] width 8 height 8
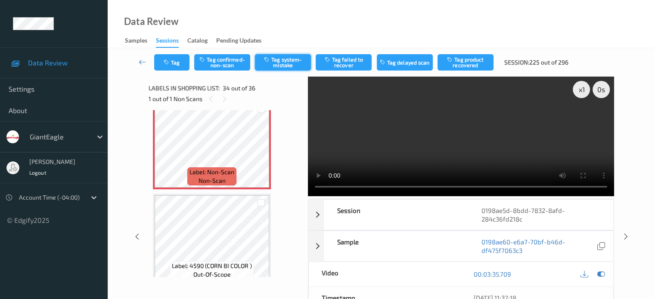
click at [289, 68] on button "Tag system-mistake" at bounding box center [283, 62] width 56 height 16
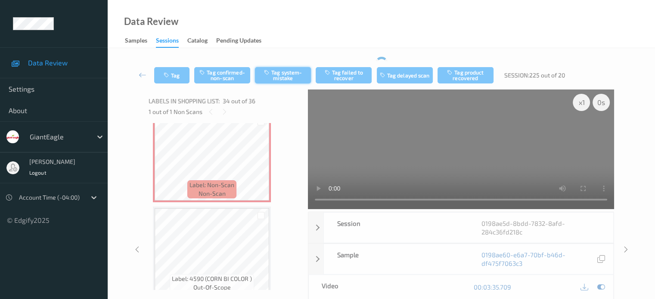
click at [289, 67] on div "Tag Tag confirmed-non-scan Tag system-mistake Tag failed to recover Tag delayed…" at bounding box center [381, 75] width 512 height 28
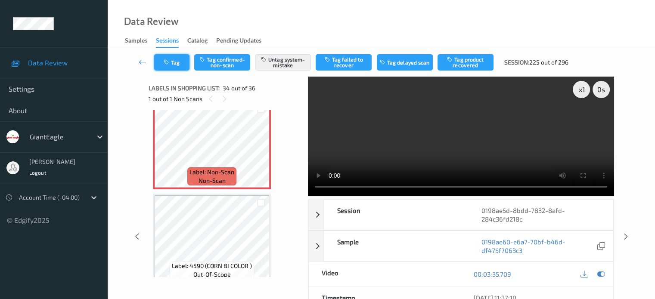
click at [169, 63] on icon "button" at bounding box center [167, 62] width 7 height 6
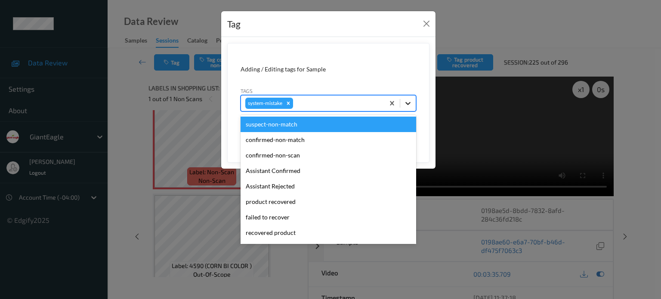
click at [409, 104] on icon at bounding box center [408, 103] width 9 height 9
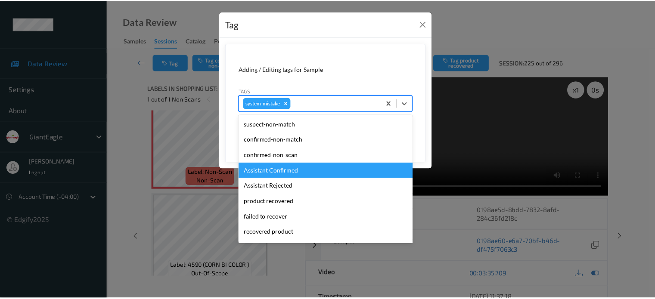
scroll to position [91, 0]
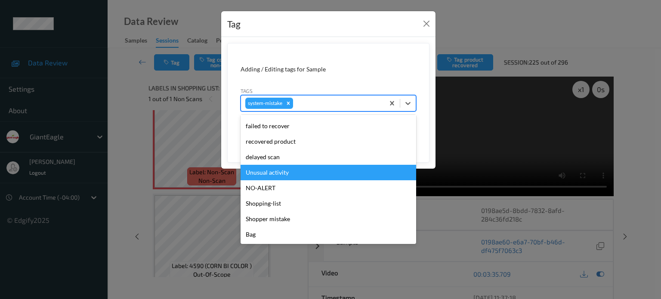
click at [276, 175] on div "Unusual activity" at bounding box center [329, 172] width 176 height 15
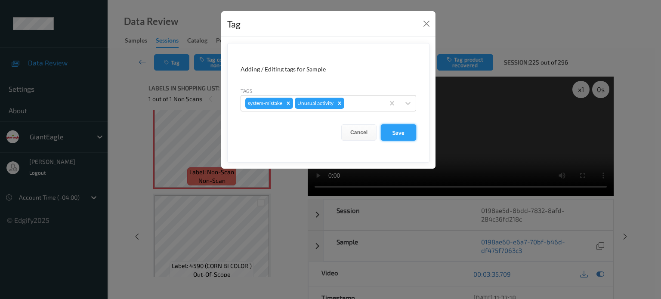
click at [399, 135] on button "Save" at bounding box center [398, 132] width 35 height 16
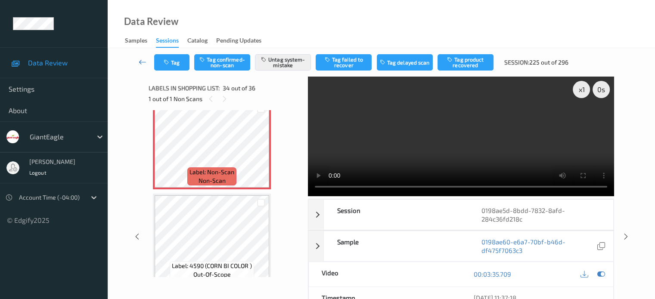
click at [141, 62] on icon at bounding box center [143, 62] width 8 height 9
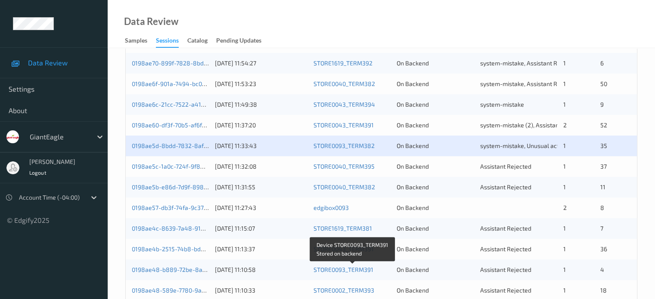
scroll to position [215, 0]
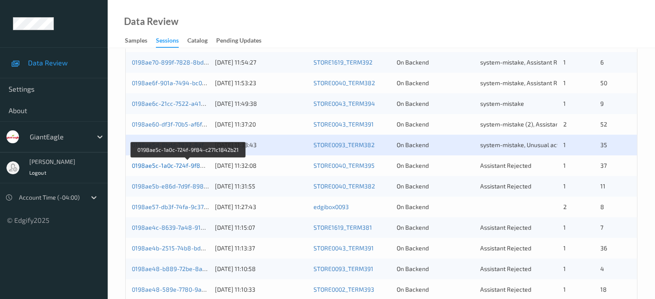
click at [167, 167] on link "0198ae5c-1a0c-724f-9f84-c271c1842b21" at bounding box center [188, 165] width 113 height 7
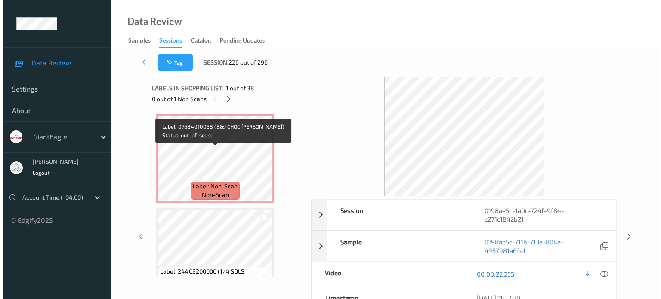
scroll to position [1417, 0]
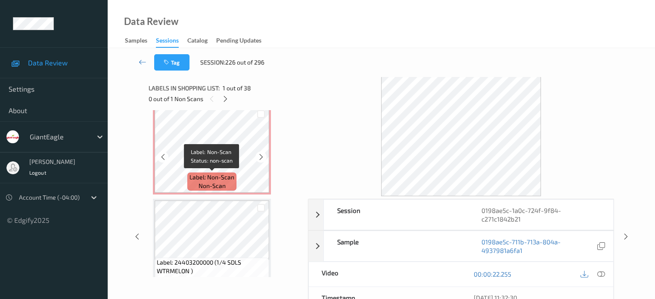
click at [217, 182] on span "non-scan" at bounding box center [211, 186] width 27 height 9
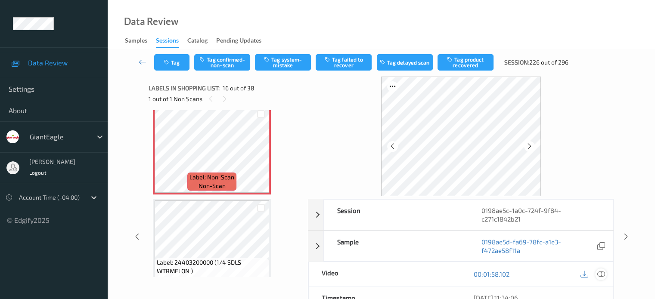
click at [599, 270] on icon at bounding box center [600, 274] width 8 height 8
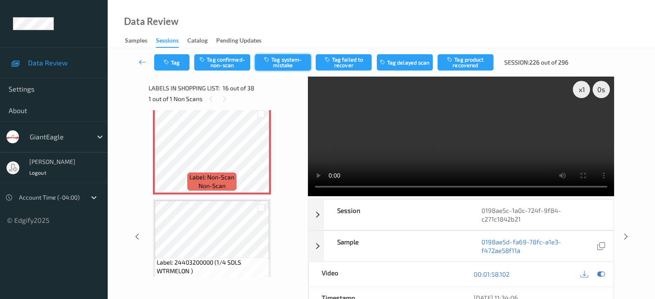
click at [284, 63] on button "Tag system-mistake" at bounding box center [283, 62] width 56 height 16
click at [174, 58] on button "Tag" at bounding box center [171, 62] width 35 height 16
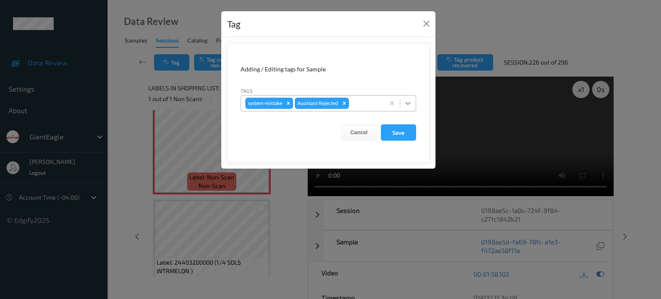
click at [410, 99] on icon at bounding box center [408, 103] width 9 height 9
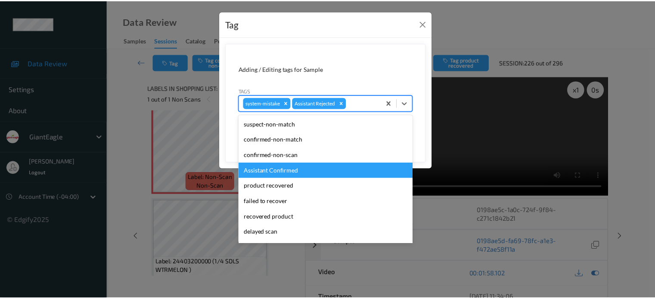
scroll to position [76, 0]
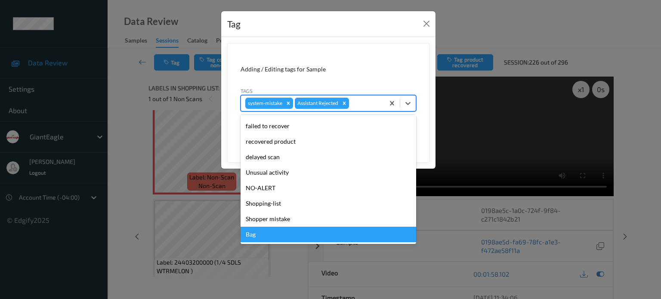
click at [248, 235] on div "Bag" at bounding box center [329, 234] width 176 height 15
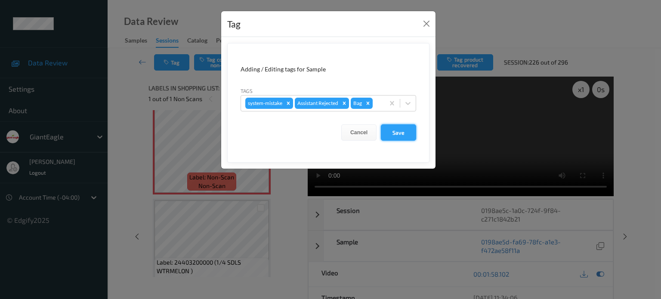
click at [402, 136] on button "Save" at bounding box center [398, 132] width 35 height 16
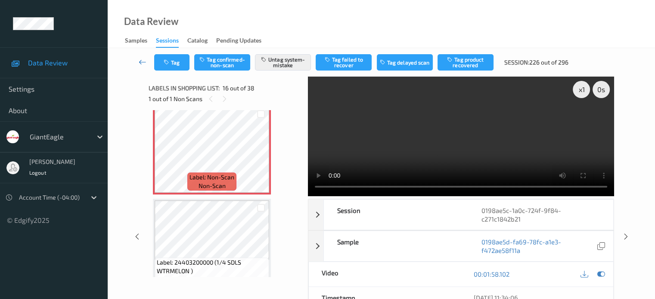
click at [141, 63] on icon at bounding box center [143, 62] width 8 height 9
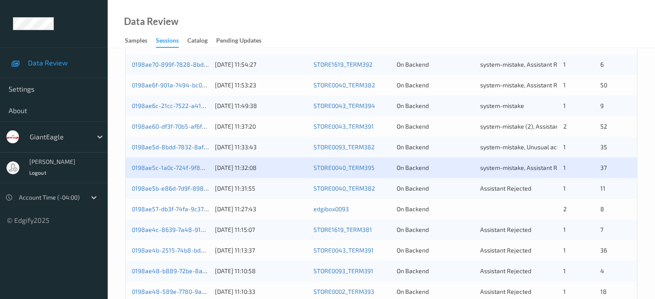
scroll to position [213, 0]
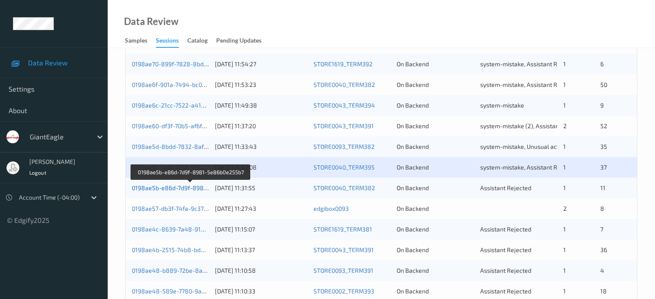
click at [177, 190] on link "0198ae5b-e86d-7d9f-8981-5e86b0e255b7" at bounding box center [191, 187] width 118 height 7
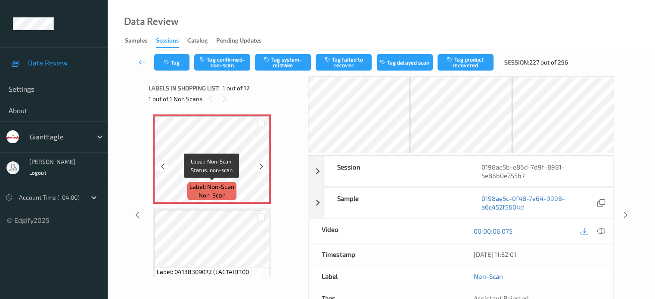
click at [224, 188] on span "Label: Non-Scan" at bounding box center [211, 186] width 45 height 9
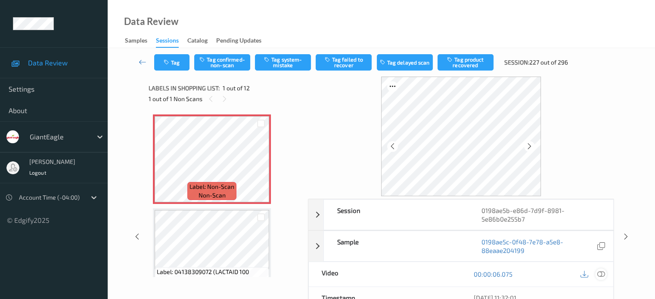
click at [599, 272] on icon at bounding box center [600, 274] width 8 height 8
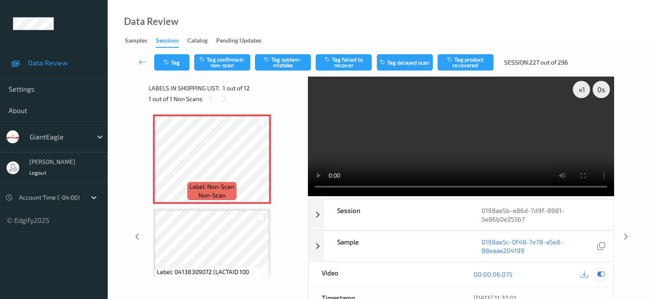
click at [601, 275] on icon at bounding box center [600, 274] width 8 height 8
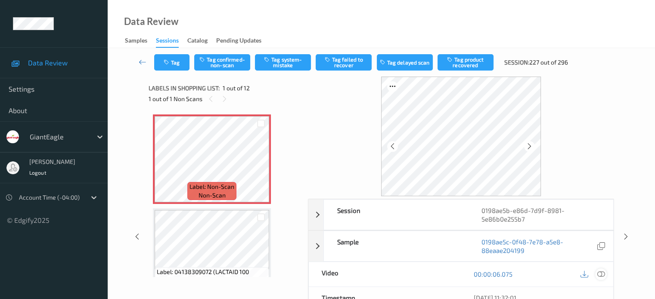
click at [601, 275] on icon at bounding box center [600, 274] width 8 height 8
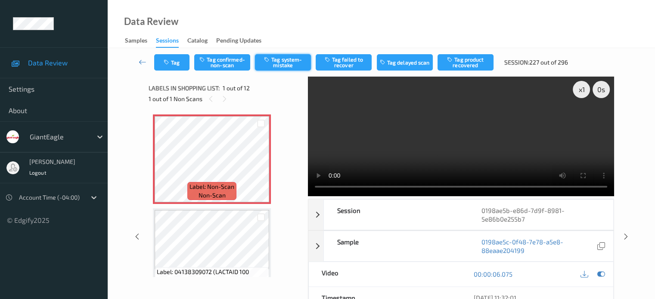
click at [278, 56] on button "Tag system-mistake" at bounding box center [283, 62] width 56 height 16
click at [287, 61] on button "Tag system-mistake" at bounding box center [283, 62] width 56 height 16
click at [177, 65] on button "Tag" at bounding box center [171, 62] width 35 height 16
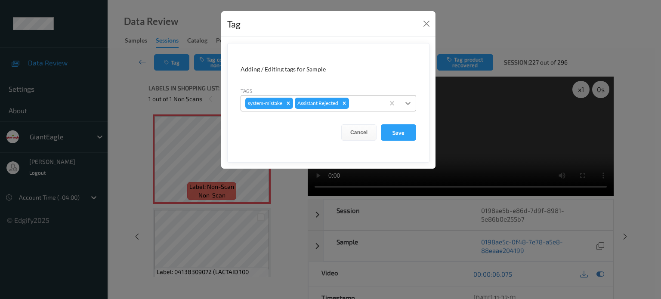
click at [409, 103] on icon at bounding box center [407, 103] width 5 height 3
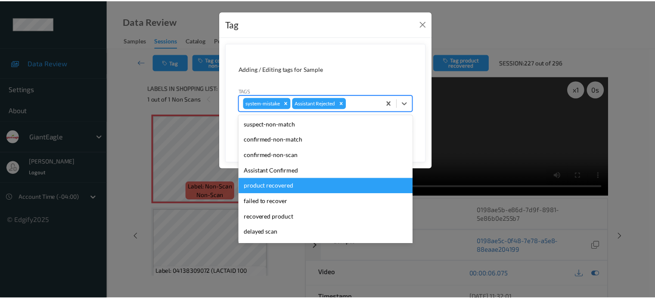
scroll to position [76, 0]
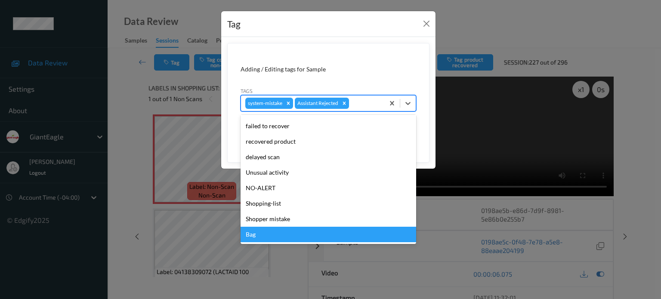
click at [246, 234] on div "Bag" at bounding box center [329, 234] width 176 height 15
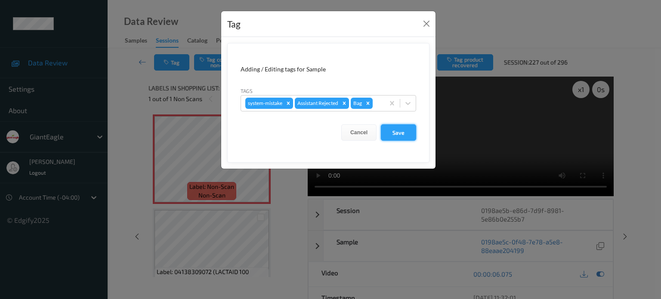
click at [400, 132] on button "Save" at bounding box center [398, 132] width 35 height 16
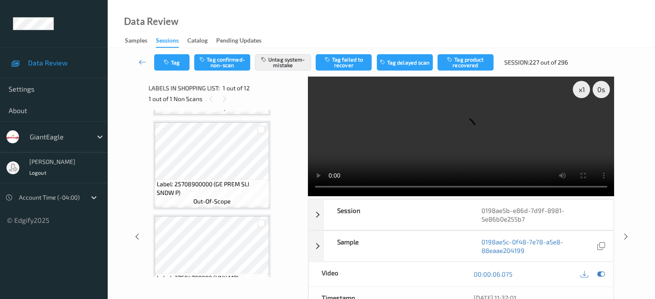
scroll to position [963, 0]
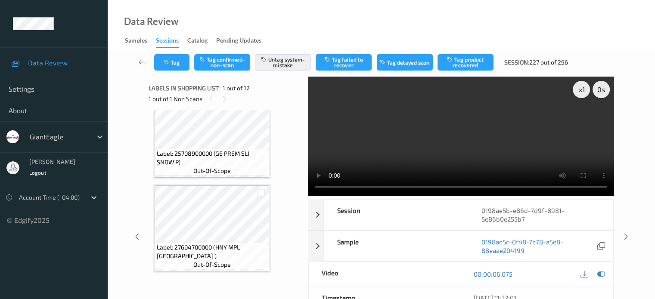
click at [142, 60] on icon at bounding box center [143, 62] width 8 height 9
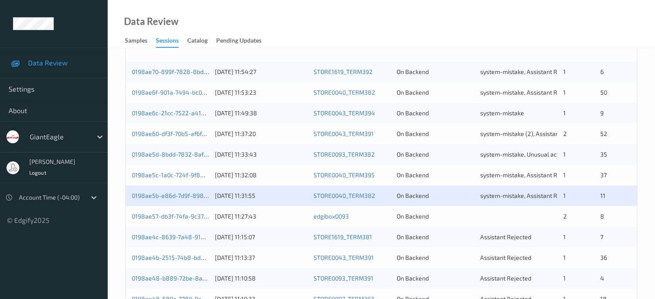
scroll to position [207, 0]
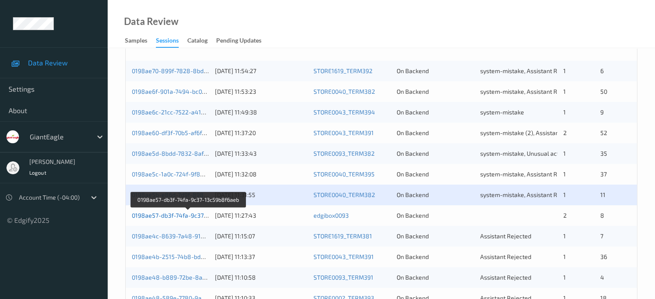
click at [173, 217] on link "0198ae57-db3f-74fa-9c37-13c59b8f6aeb" at bounding box center [189, 215] width 114 height 7
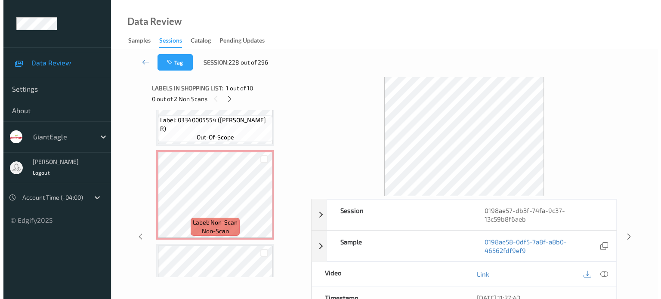
scroll to position [646, 0]
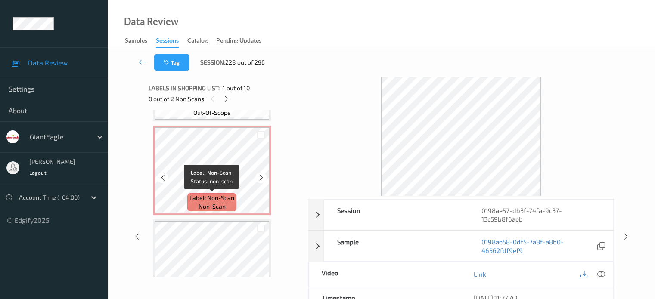
click at [215, 205] on span "non-scan" at bounding box center [211, 206] width 27 height 9
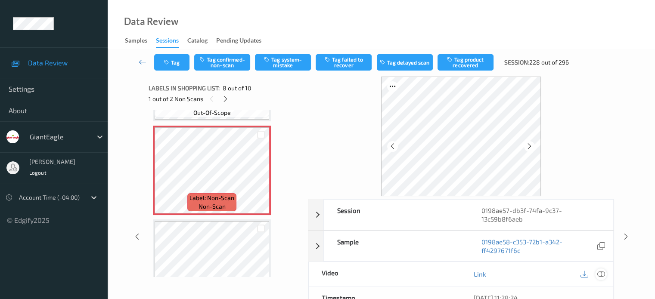
click at [600, 271] on icon at bounding box center [600, 274] width 8 height 8
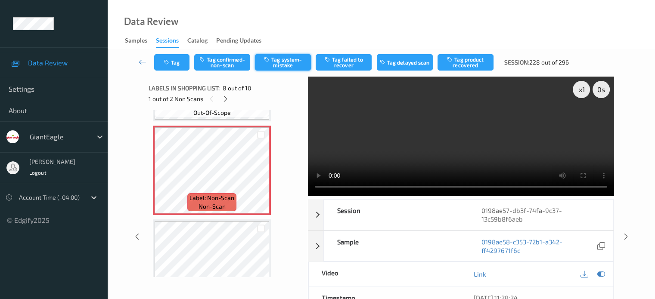
click at [290, 66] on button "Tag system-mistake" at bounding box center [283, 62] width 56 height 16
click at [284, 62] on button "Tag system-mistake" at bounding box center [283, 62] width 56 height 16
click at [173, 65] on button "Tag" at bounding box center [171, 62] width 35 height 16
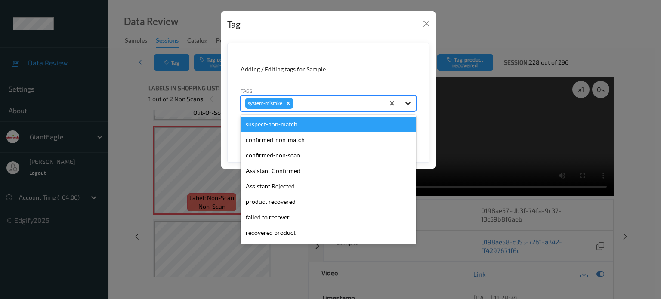
click at [405, 105] on icon at bounding box center [408, 103] width 9 height 9
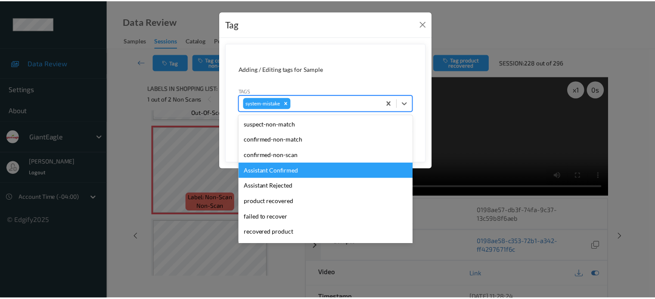
scroll to position [91, 0]
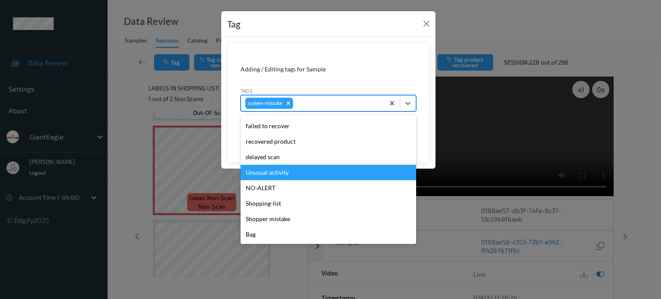
click at [269, 175] on div "Unusual activity" at bounding box center [329, 172] width 176 height 15
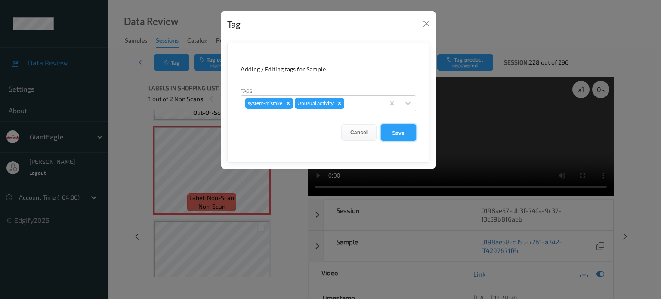
click at [399, 130] on button "Save" at bounding box center [398, 132] width 35 height 16
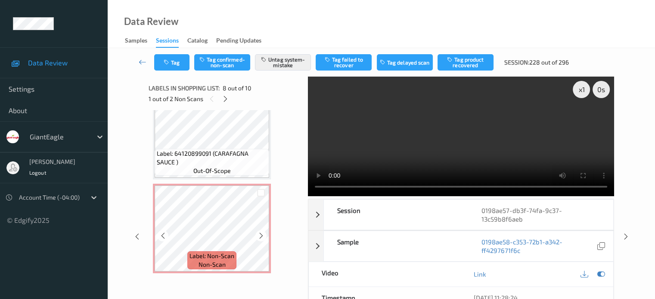
scroll to position [71, 0]
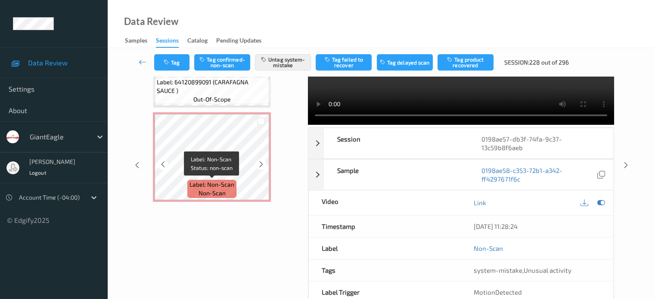
click at [213, 189] on span "non-scan" at bounding box center [211, 193] width 27 height 9
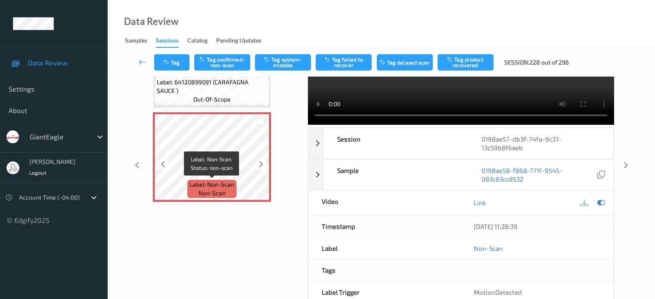
click at [213, 189] on span "non-scan" at bounding box center [211, 193] width 27 height 9
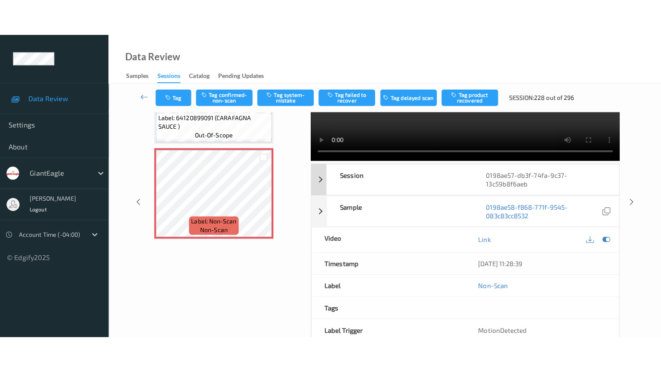
scroll to position [0, 0]
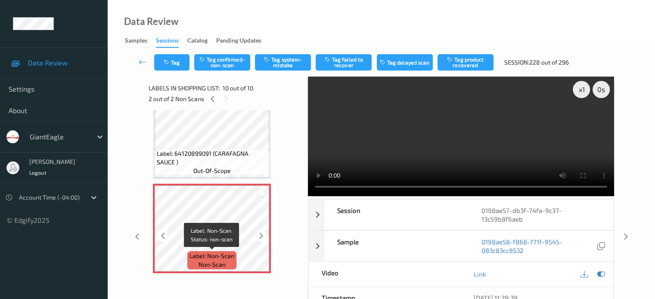
click at [206, 260] on span "non-scan" at bounding box center [211, 264] width 27 height 9
click at [596, 272] on div at bounding box center [601, 275] width 12 height 12
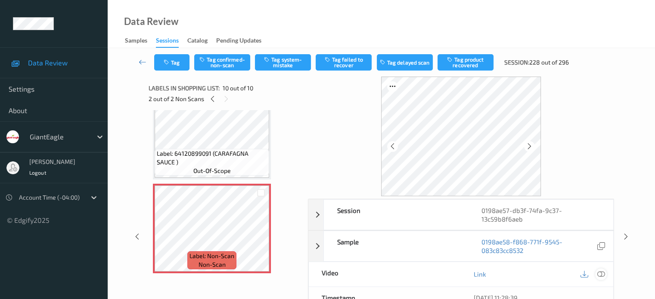
click at [600, 274] on icon at bounding box center [600, 274] width 8 height 8
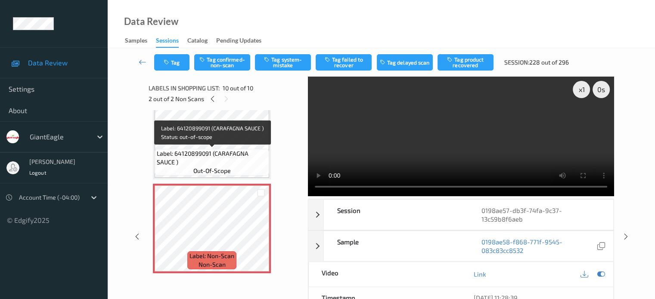
scroll to position [114, 0]
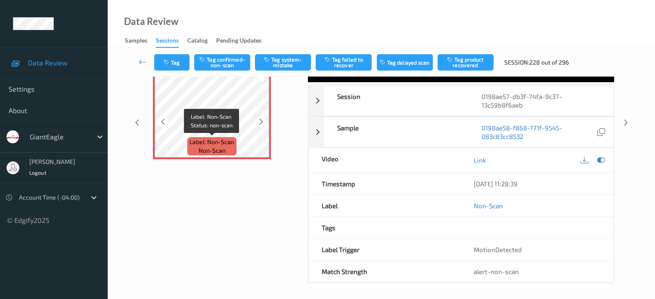
click at [214, 146] on span "non-scan" at bounding box center [211, 150] width 27 height 9
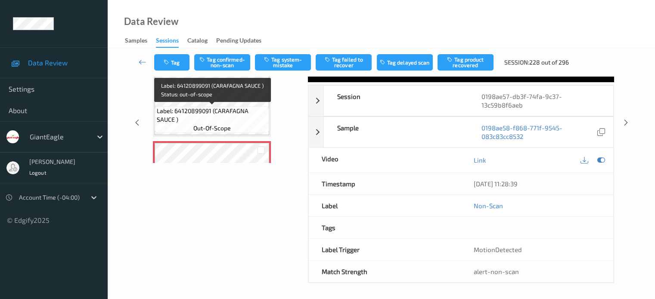
scroll to position [775, 0]
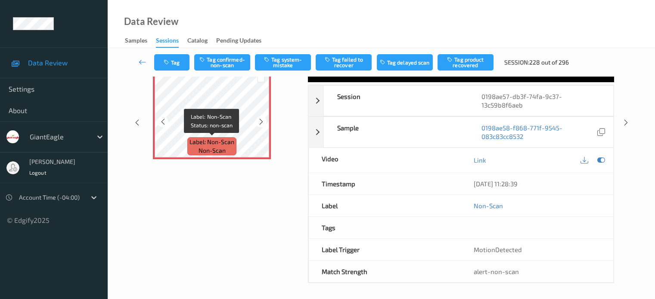
click at [221, 148] on span "non-scan" at bounding box center [211, 150] width 27 height 9
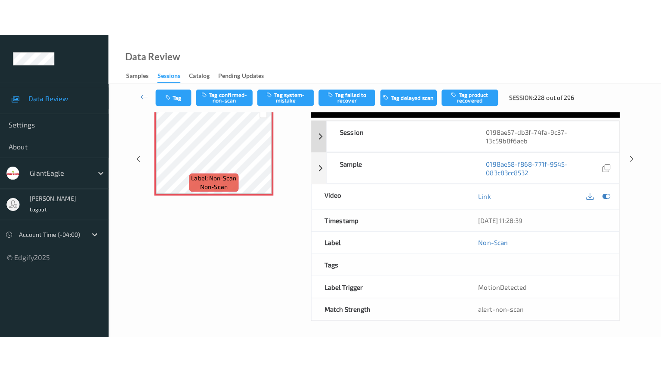
scroll to position [0, 0]
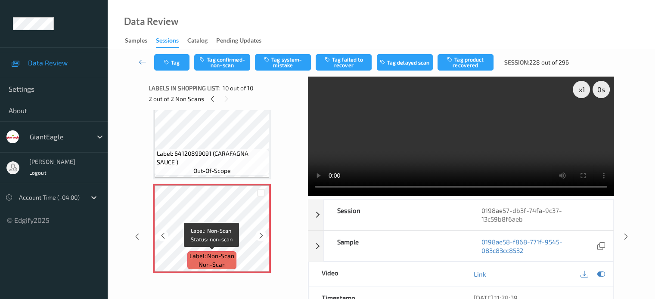
click at [212, 255] on span "Label: Non-Scan" at bounding box center [211, 256] width 45 height 9
click at [600, 275] on icon at bounding box center [600, 274] width 8 height 8
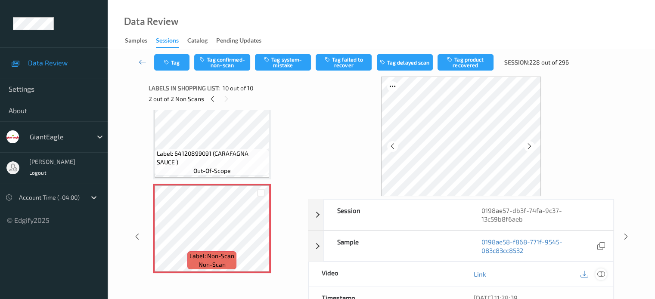
click at [600, 275] on icon at bounding box center [600, 274] width 8 height 8
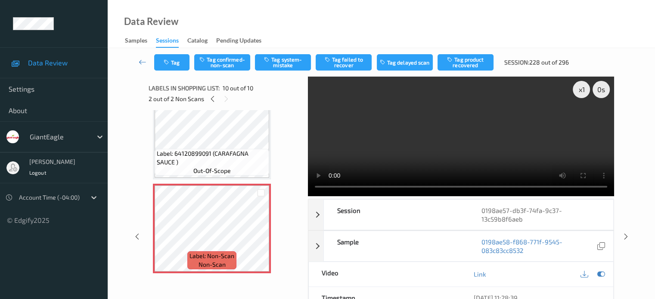
scroll to position [703, 0]
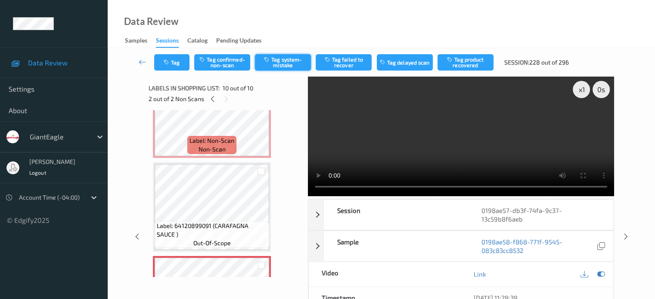
click at [282, 64] on button "Tag system-mistake" at bounding box center [283, 62] width 56 height 16
click at [174, 62] on button "Tag" at bounding box center [171, 62] width 35 height 16
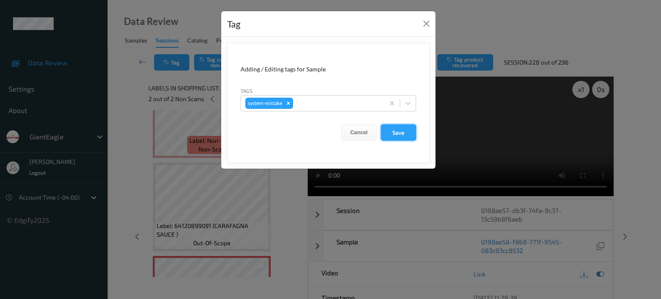
click at [396, 131] on button "Save" at bounding box center [398, 132] width 35 height 16
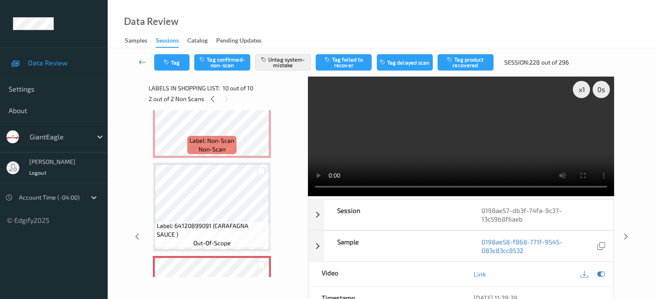
click at [139, 63] on icon at bounding box center [143, 62] width 8 height 9
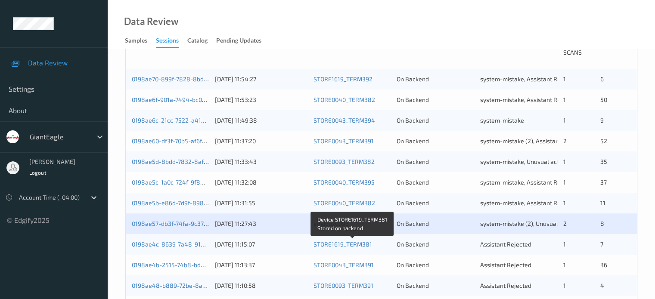
scroll to position [215, 0]
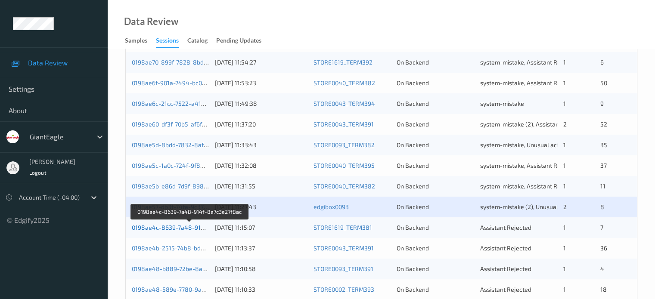
click at [170, 229] on link "0198ae4c-8639-7a48-914f-8a7c3e27f8ac" at bounding box center [190, 227] width 117 height 7
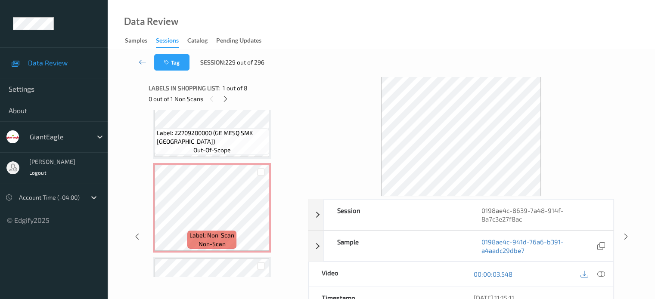
scroll to position [328, 0]
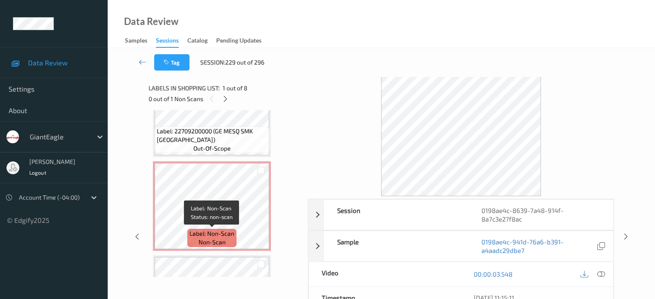
click at [216, 233] on span "Label: Non-Scan" at bounding box center [211, 233] width 45 height 9
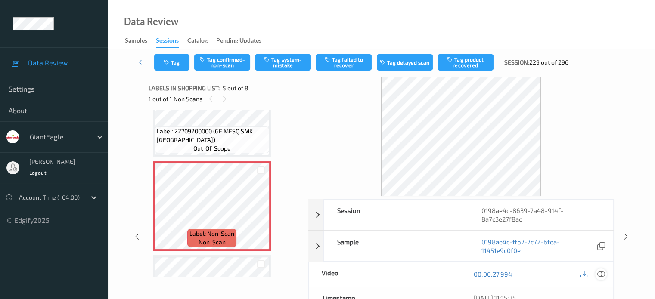
click at [606, 274] on div at bounding box center [601, 275] width 12 height 12
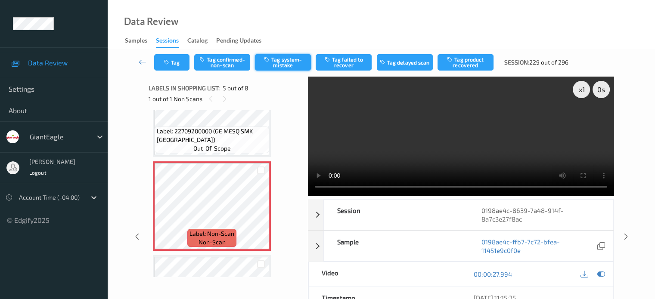
click at [283, 67] on button "Tag system-mistake" at bounding box center [283, 62] width 56 height 16
click at [175, 65] on button "Tag" at bounding box center [171, 62] width 35 height 16
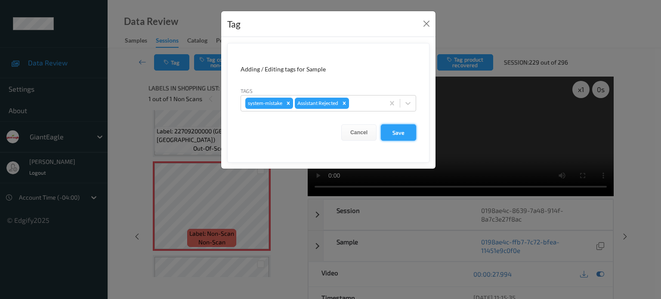
click at [394, 134] on button "Save" at bounding box center [398, 132] width 35 height 16
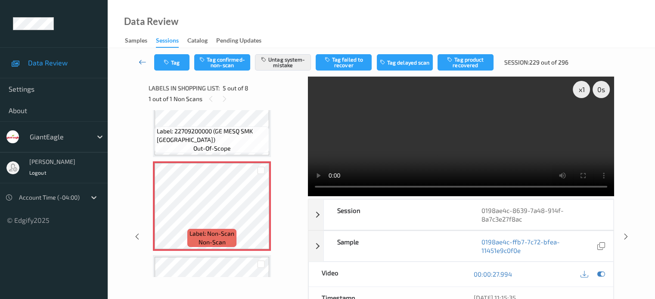
click at [141, 65] on icon at bounding box center [143, 62] width 8 height 9
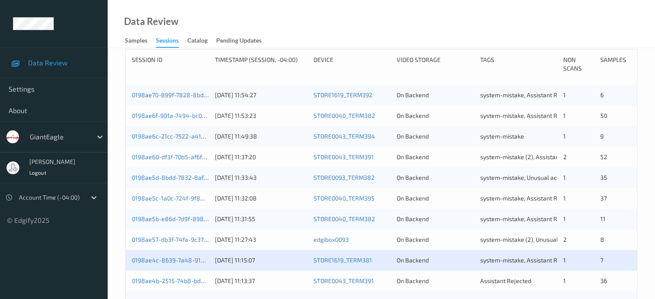
scroll to position [237, 0]
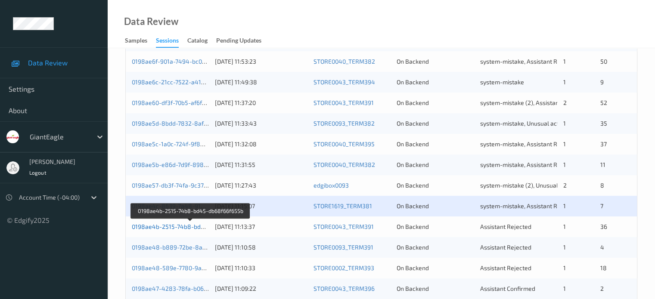
click at [181, 226] on link "0198ae4b-2515-74b8-bd45-db68f66f655b" at bounding box center [191, 226] width 118 height 7
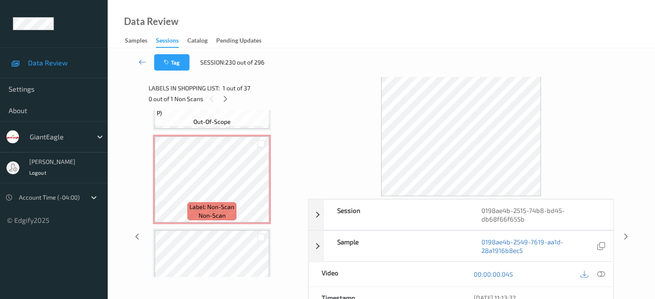
scroll to position [2699, 0]
click at [213, 215] on span "non-scan" at bounding box center [211, 217] width 27 height 9
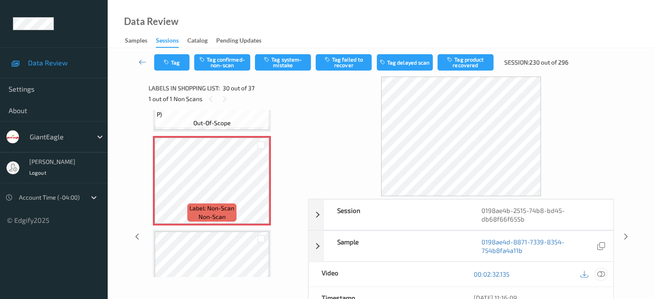
click at [595, 275] on div at bounding box center [601, 275] width 12 height 12
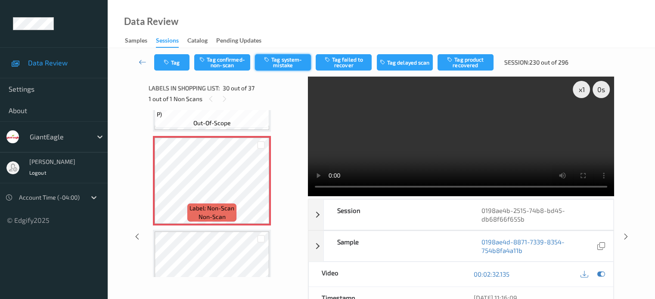
click at [290, 62] on button "Tag system-mistake" at bounding box center [283, 62] width 56 height 16
click at [170, 66] on button "Tag" at bounding box center [171, 62] width 35 height 16
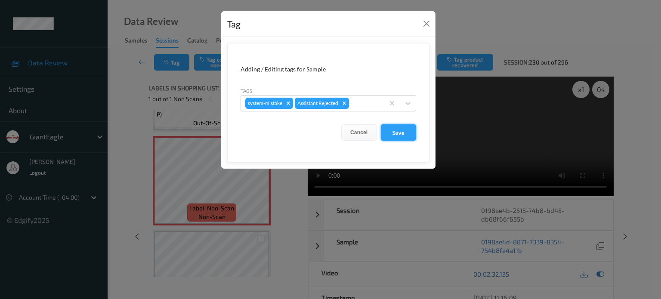
click at [393, 136] on button "Save" at bounding box center [398, 132] width 35 height 16
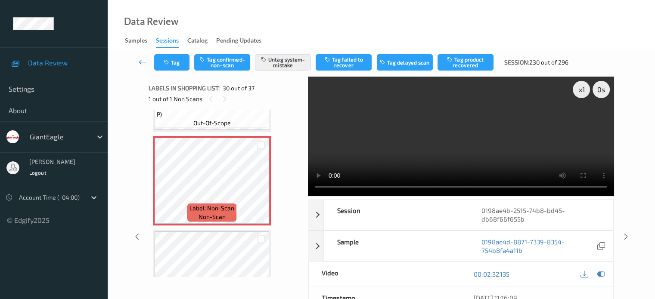
click at [143, 63] on icon at bounding box center [143, 62] width 8 height 9
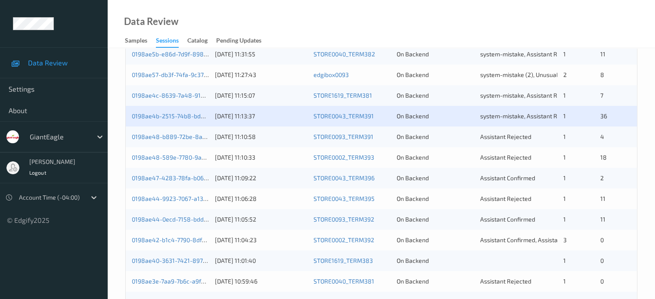
scroll to position [346, 0]
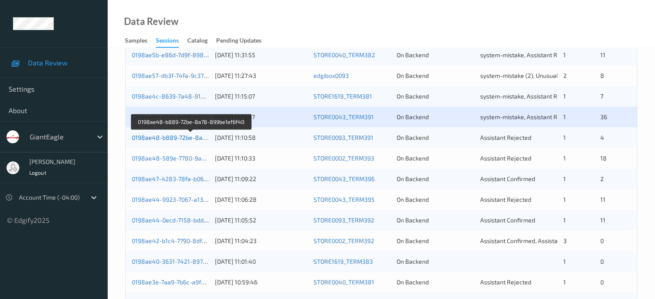
click at [164, 139] on link "0198ae48-b889-72be-8a78-899be1ef6f40" at bounding box center [191, 137] width 119 height 7
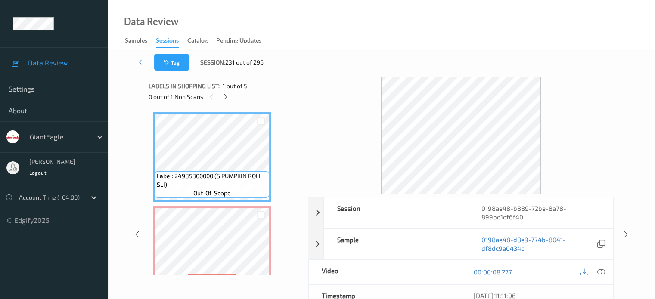
scroll to position [43, 0]
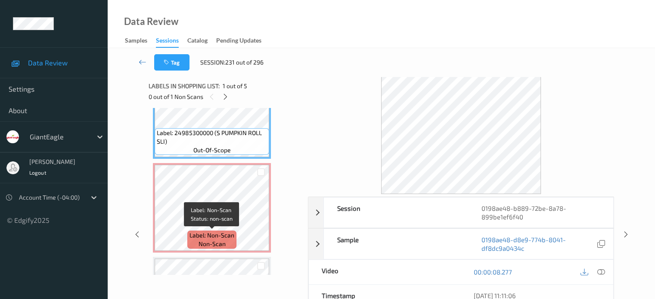
click at [219, 247] on span "non-scan" at bounding box center [211, 244] width 27 height 9
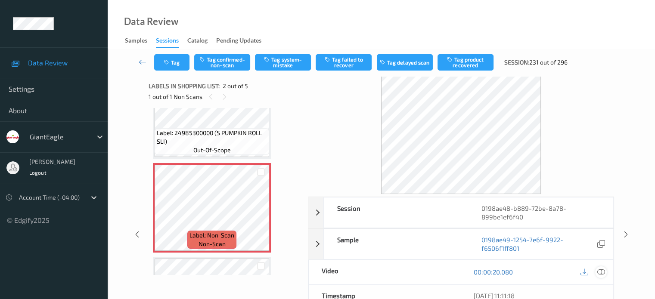
click at [599, 272] on icon at bounding box center [600, 272] width 8 height 8
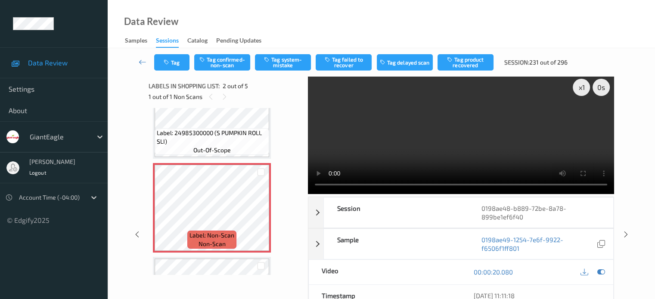
scroll to position [0, 0]
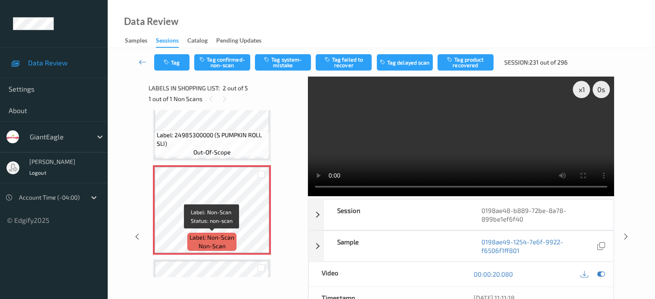
click at [213, 247] on span "non-scan" at bounding box center [211, 246] width 27 height 9
click at [604, 274] on div at bounding box center [601, 275] width 12 height 12
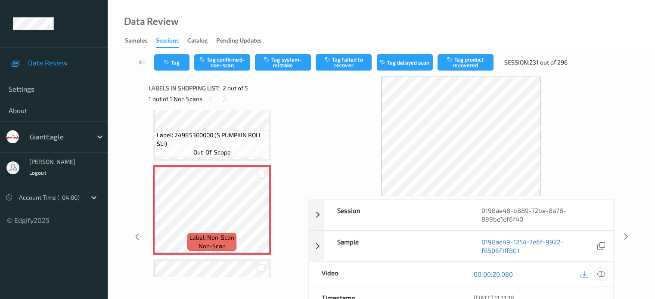
click at [600, 274] on icon at bounding box center [600, 274] width 8 height 8
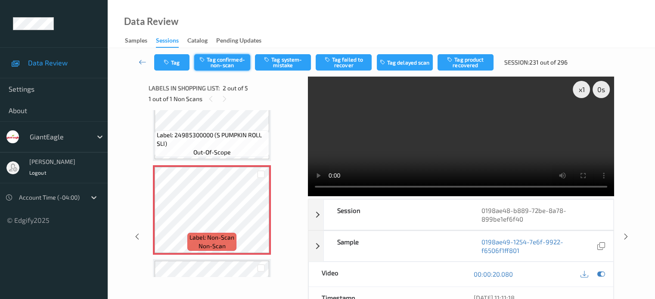
click at [218, 61] on button "Tag confirmed-non-scan" at bounding box center [222, 62] width 56 height 16
click at [467, 61] on button "Tag product recovered" at bounding box center [465, 62] width 56 height 16
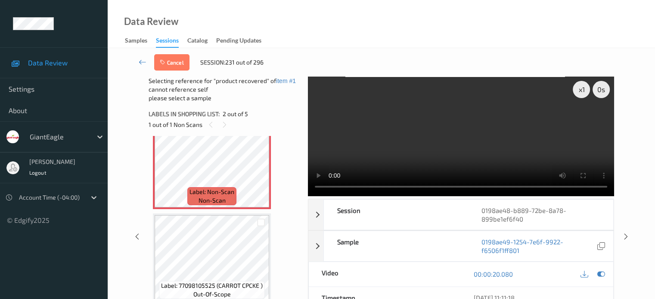
scroll to position [186, 0]
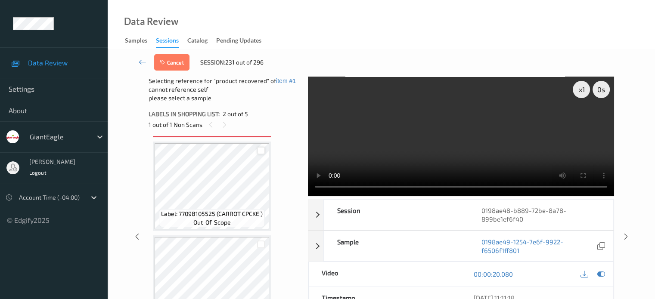
click at [262, 152] on div at bounding box center [261, 151] width 8 height 8
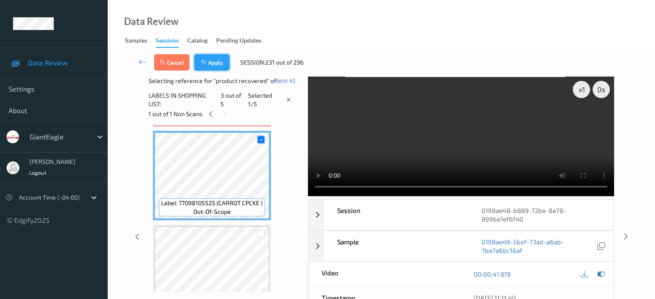
click at [215, 64] on button "Apply" at bounding box center [211, 62] width 35 height 16
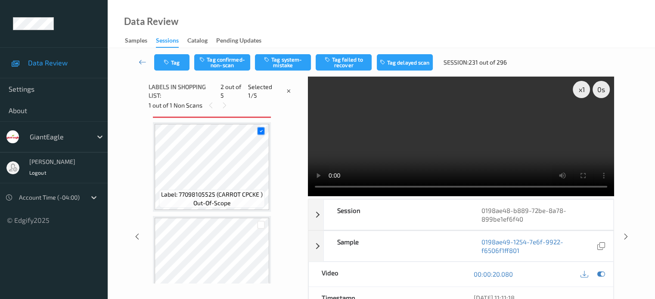
scroll to position [4, 0]
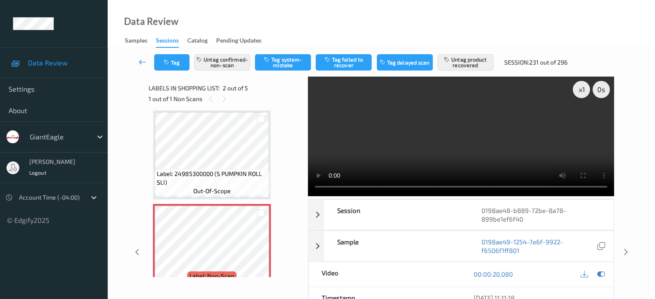
click at [139, 63] on icon at bounding box center [143, 62] width 8 height 9
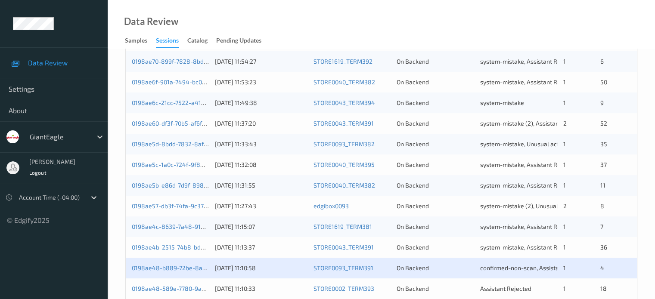
scroll to position [287, 0]
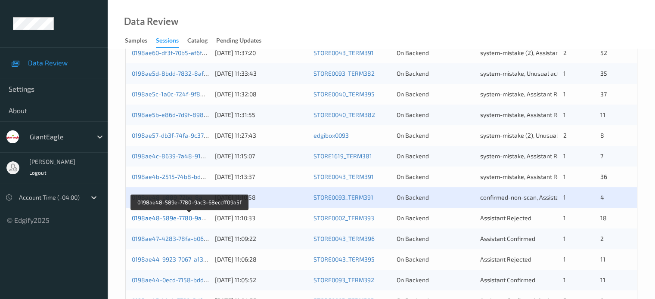
click at [186, 220] on link "0198ae48-589e-7780-9ac3-68eccff09a5f" at bounding box center [190, 217] width 116 height 7
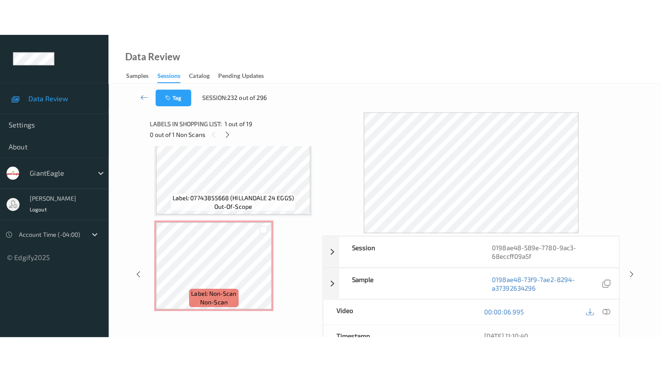
scroll to position [1620, 0]
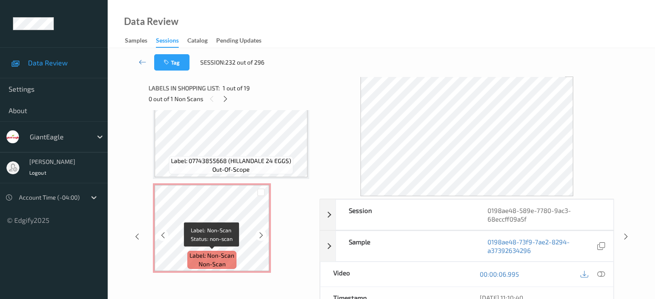
click at [212, 261] on span "non-scan" at bounding box center [211, 264] width 27 height 9
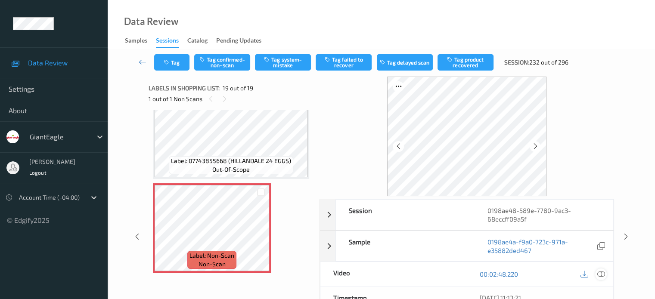
click at [601, 274] on icon at bounding box center [600, 274] width 8 height 8
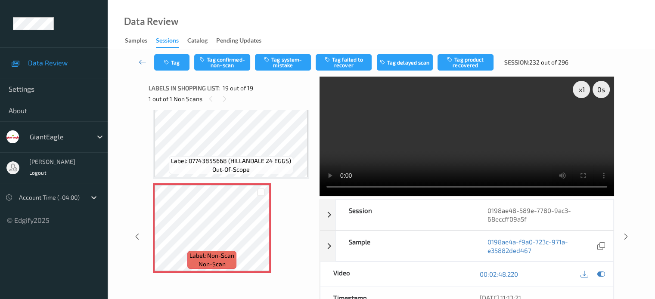
scroll to position [1547, 0]
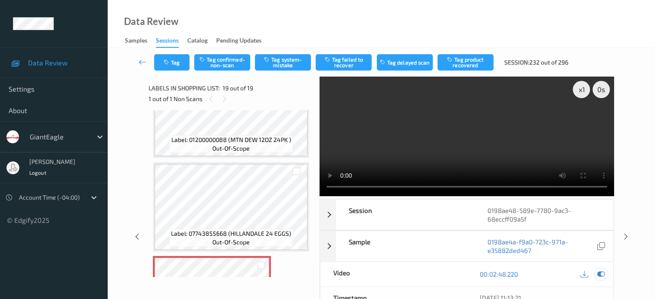
click at [603, 275] on icon at bounding box center [600, 274] width 8 height 8
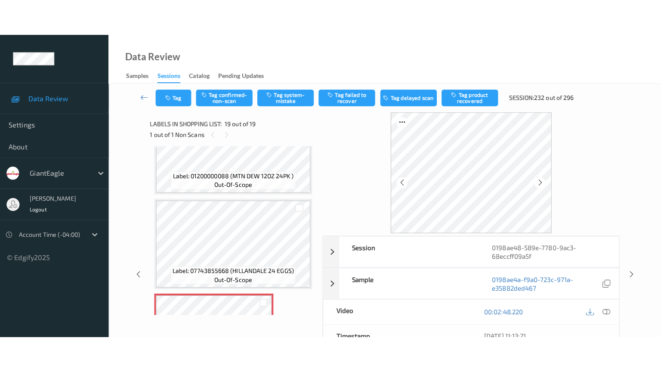
scroll to position [1620, 0]
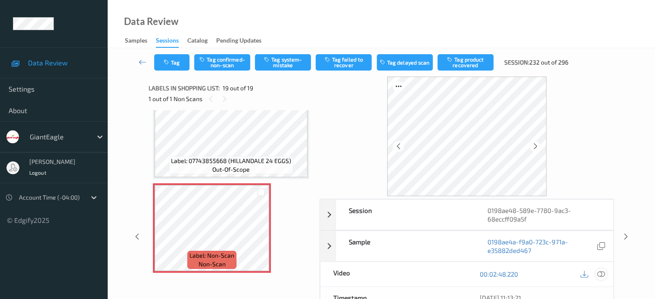
click at [599, 273] on icon at bounding box center [600, 274] width 8 height 8
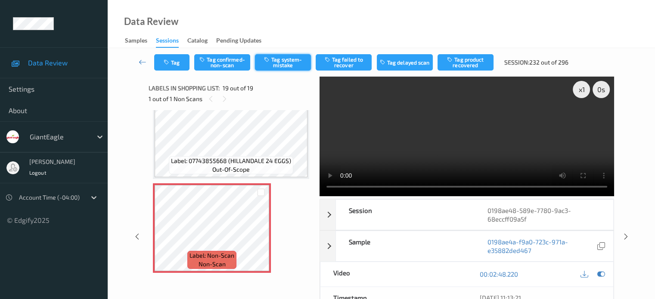
click at [283, 62] on button "Tag system-mistake" at bounding box center [283, 62] width 56 height 16
click at [172, 66] on button "Tag" at bounding box center [171, 62] width 35 height 16
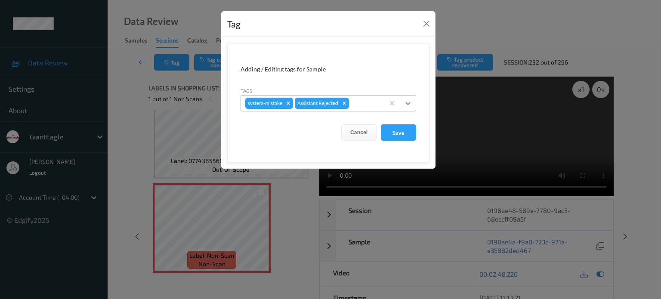
click at [409, 103] on icon at bounding box center [407, 103] width 5 height 3
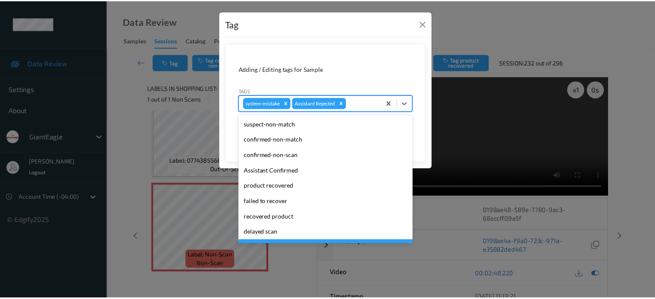
scroll to position [76, 0]
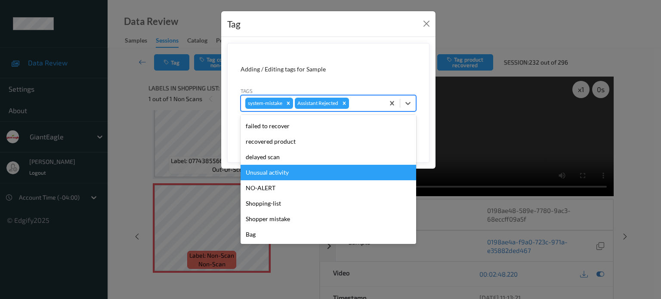
click at [267, 175] on div "Unusual activity" at bounding box center [329, 172] width 176 height 15
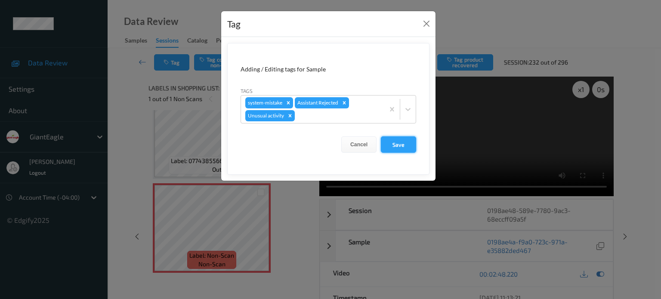
click at [405, 150] on button "Save" at bounding box center [398, 144] width 35 height 16
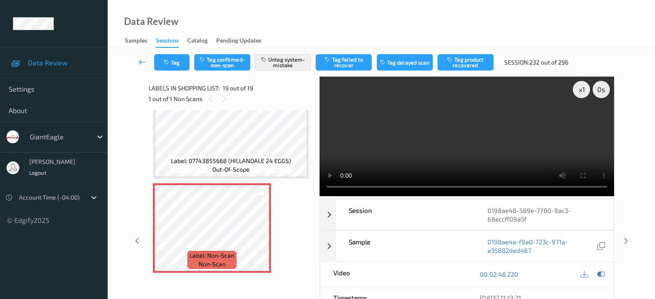
click at [140, 64] on icon at bounding box center [143, 62] width 8 height 9
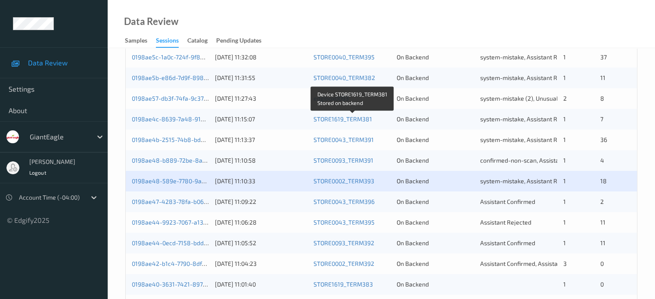
scroll to position [327, 0]
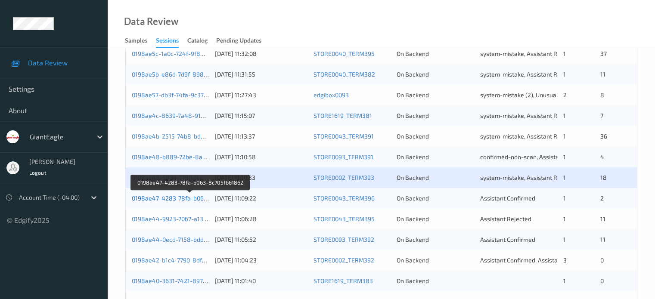
click at [167, 200] on link "0198ae47-4283-78fa-b063-8c705fb61862" at bounding box center [190, 198] width 117 height 7
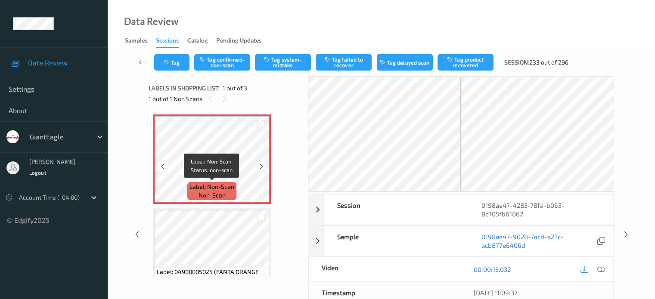
click at [215, 195] on span "non-scan" at bounding box center [211, 195] width 27 height 9
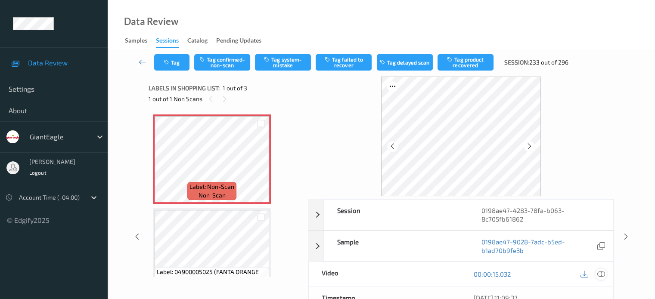
click at [599, 275] on icon at bounding box center [600, 274] width 8 height 8
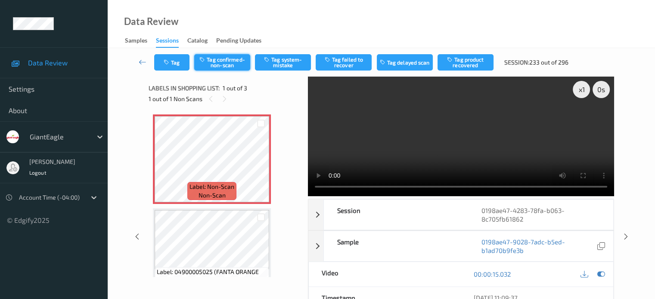
click at [224, 61] on button "Tag confirmed-non-scan" at bounding box center [222, 62] width 56 height 16
click at [464, 67] on button "Tag product recovered" at bounding box center [465, 62] width 56 height 16
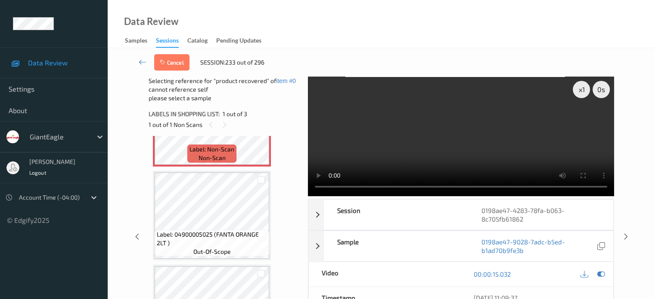
scroll to position [47, 0]
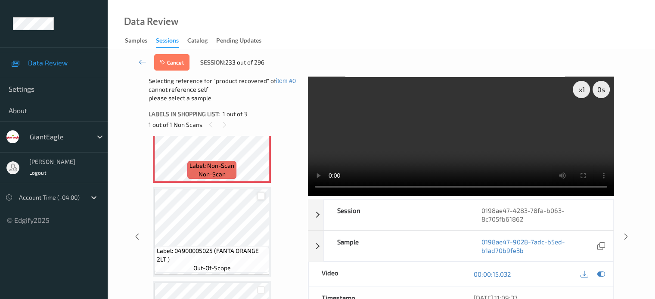
click at [259, 198] on div at bounding box center [261, 196] width 8 height 8
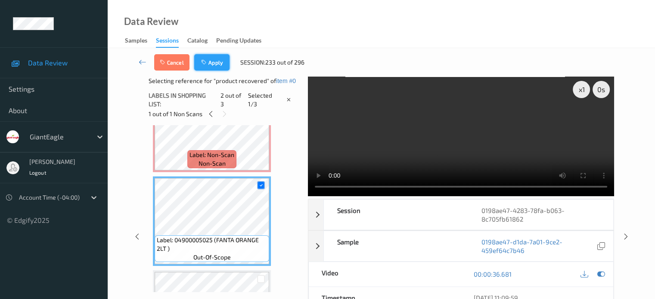
click at [219, 67] on button "Apply" at bounding box center [211, 62] width 35 height 16
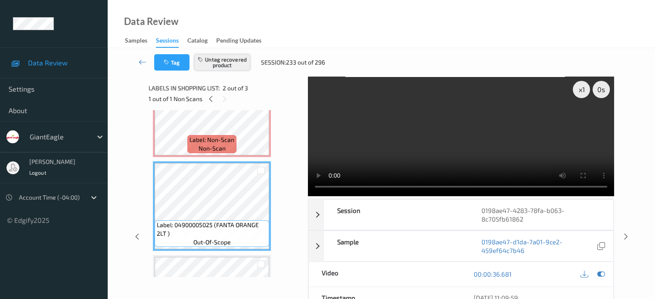
click at [219, 67] on button "Untag recovered product" at bounding box center [222, 62] width 56 height 16
click at [174, 65] on button "Tag" at bounding box center [171, 62] width 35 height 16
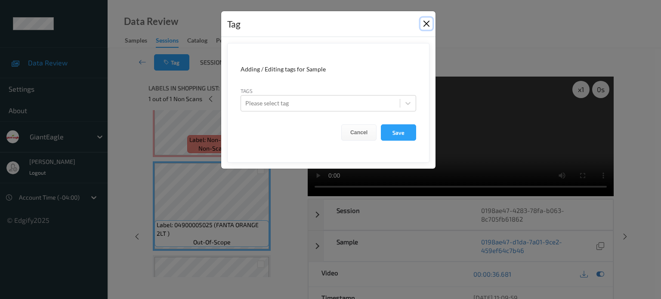
click at [426, 23] on button "Close" at bounding box center [426, 24] width 12 height 12
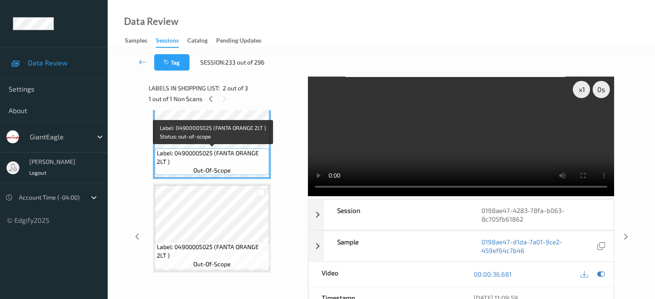
scroll to position [0, 0]
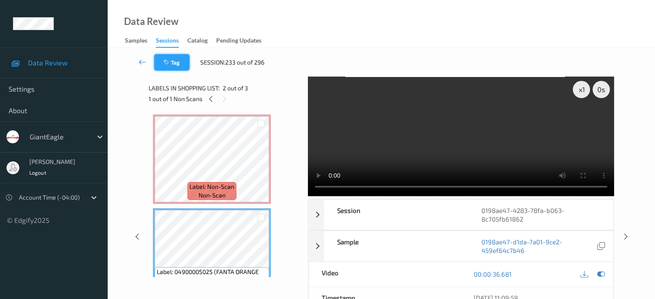
click at [179, 59] on button "Tag" at bounding box center [171, 62] width 35 height 16
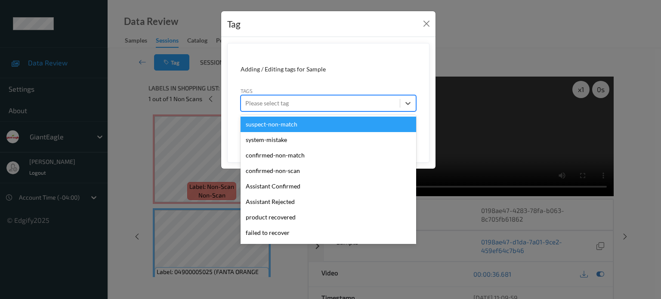
click at [255, 103] on div at bounding box center [320, 103] width 150 height 10
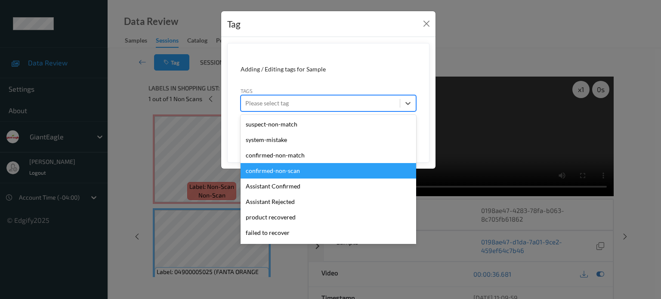
click at [268, 170] on div "confirmed-non-scan" at bounding box center [329, 170] width 176 height 15
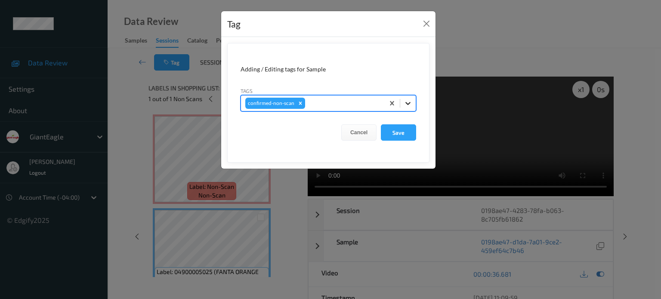
click at [406, 105] on icon at bounding box center [408, 103] width 9 height 9
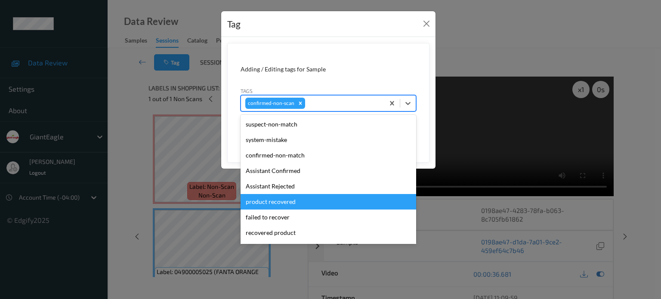
click at [263, 204] on div "product recovered" at bounding box center [329, 201] width 176 height 15
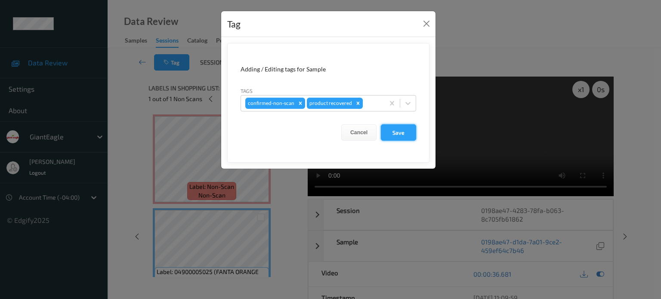
click at [396, 132] on button "Save" at bounding box center [398, 132] width 35 height 16
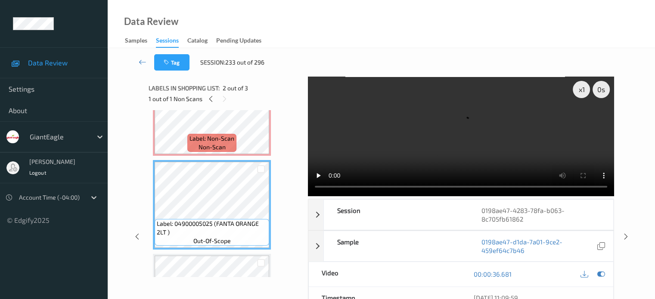
scroll to position [71, 0]
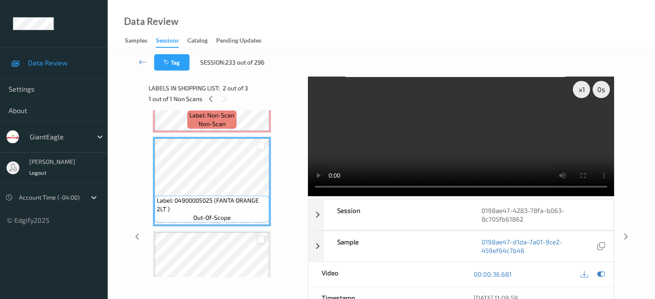
click at [259, 241] on div at bounding box center [261, 240] width 8 height 8
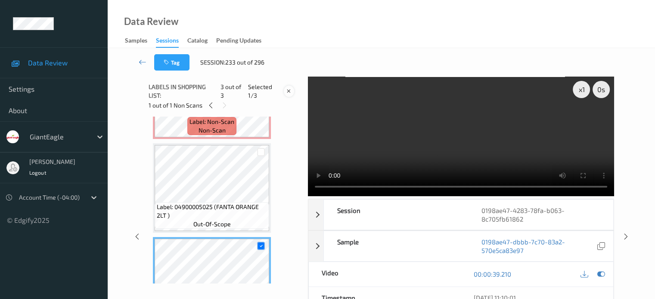
click at [289, 94] on icon at bounding box center [288, 91] width 7 height 8
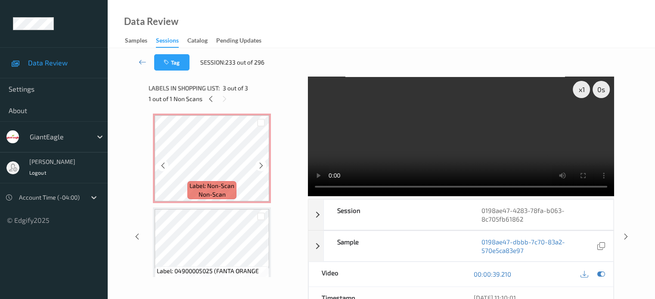
scroll to position [0, 0]
click at [222, 100] on icon at bounding box center [224, 99] width 7 height 8
click at [209, 98] on icon at bounding box center [210, 99] width 7 height 8
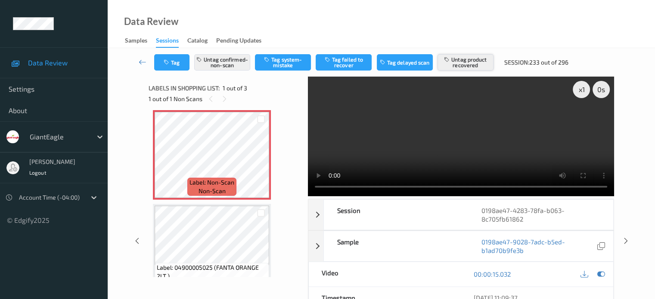
click at [466, 63] on button "Untag product recovered" at bounding box center [465, 62] width 56 height 16
click at [463, 60] on button "Tag product recovered" at bounding box center [465, 62] width 56 height 16
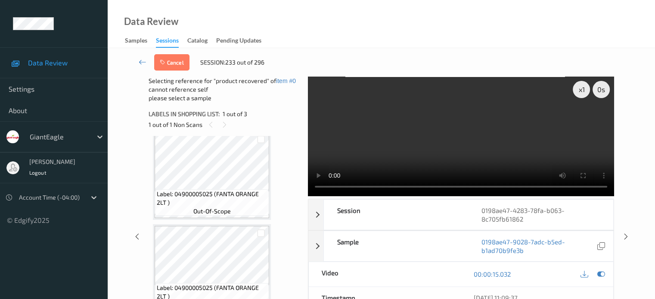
scroll to position [119, 0]
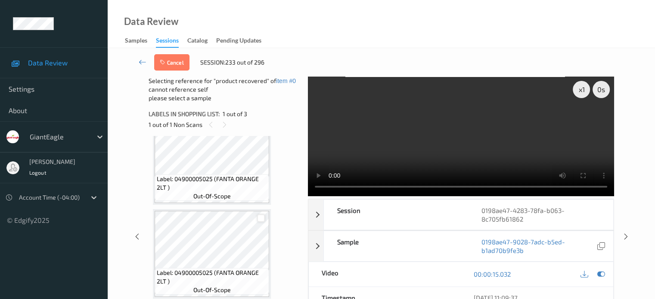
click at [260, 219] on div at bounding box center [261, 218] width 8 height 8
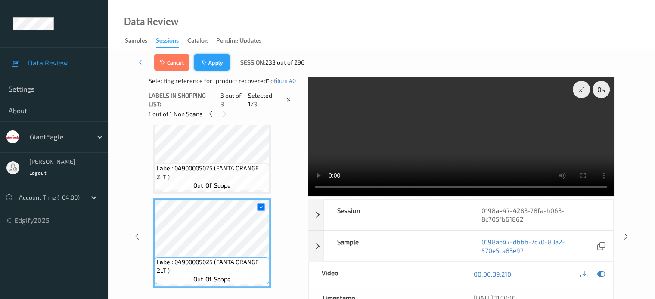
click at [210, 59] on button "Apply" at bounding box center [211, 62] width 35 height 16
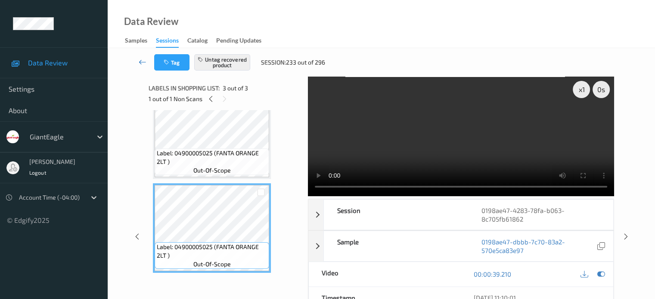
click at [142, 62] on icon at bounding box center [143, 62] width 8 height 9
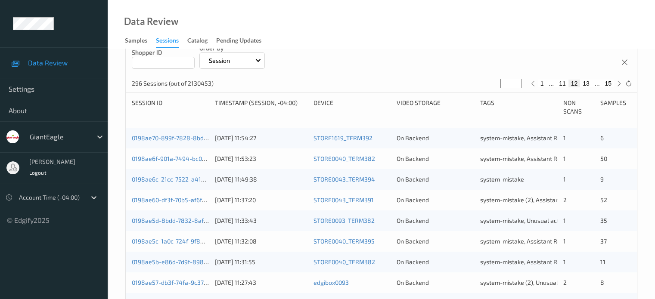
scroll to position [360, 0]
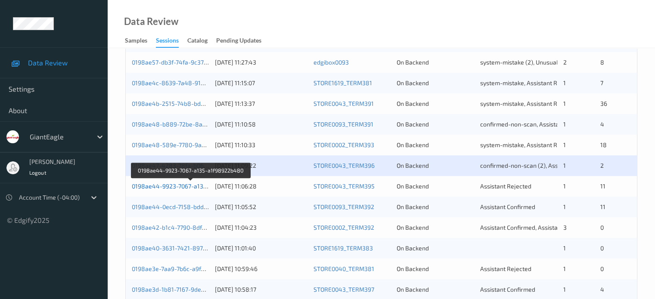
click at [177, 187] on link "0198ae44-9923-7067-a135-a1f98922b480" at bounding box center [191, 185] width 118 height 7
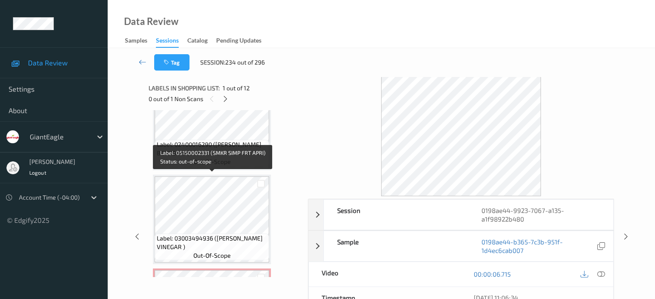
scroll to position [707, 0]
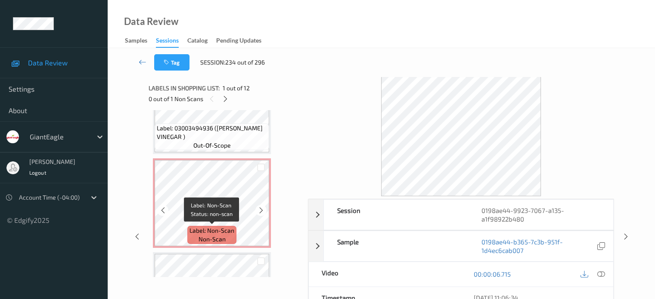
click at [205, 234] on span "Label: Non-Scan" at bounding box center [211, 230] width 45 height 9
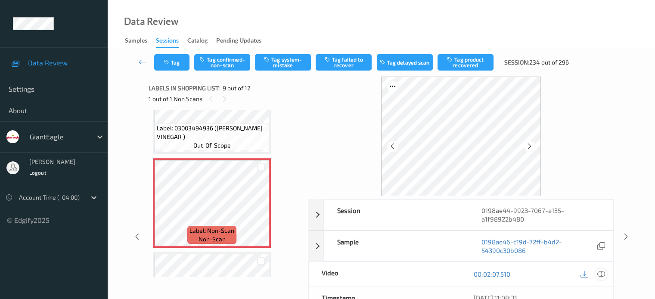
click at [600, 273] on icon at bounding box center [600, 274] width 8 height 8
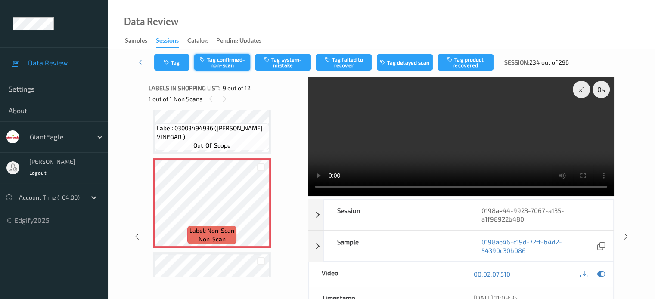
click at [225, 64] on button "Tag confirmed-non-scan" at bounding box center [222, 62] width 56 height 16
click at [468, 65] on button "Tag product recovered" at bounding box center [465, 62] width 56 height 16
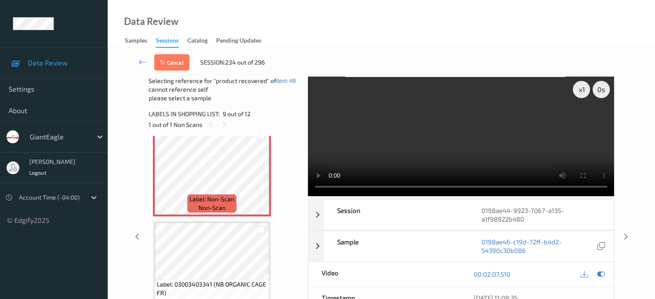
scroll to position [748, 0]
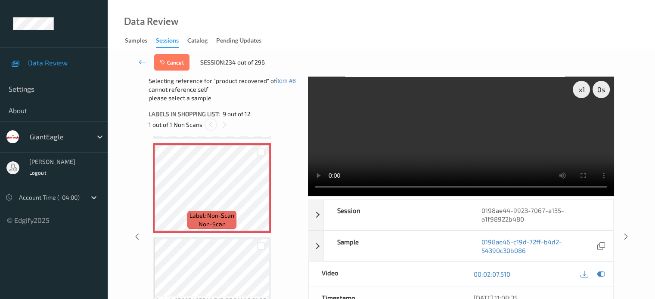
click at [209, 124] on icon at bounding box center [210, 125] width 7 height 8
click at [210, 126] on icon at bounding box center [210, 125] width 7 height 8
click at [229, 126] on div at bounding box center [224, 124] width 11 height 11
click at [208, 127] on icon at bounding box center [210, 125] width 7 height 8
click at [177, 61] on button "Cancel" at bounding box center [171, 62] width 35 height 16
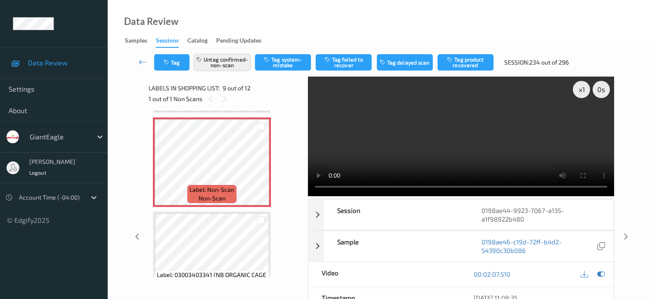
click at [227, 62] on button "Untag confirmed-non-scan" at bounding box center [222, 62] width 56 height 16
click at [599, 274] on icon at bounding box center [600, 274] width 8 height 8
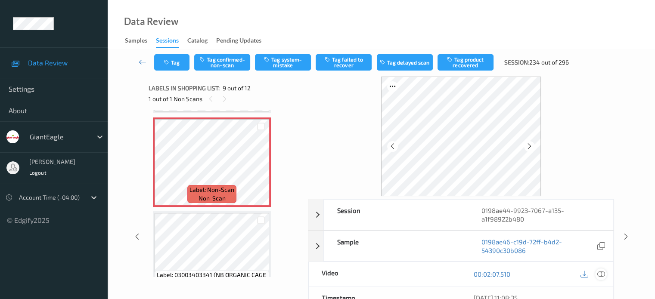
click at [603, 273] on icon at bounding box center [600, 274] width 8 height 8
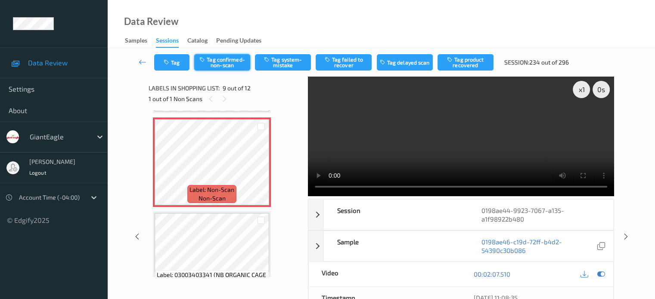
click at [222, 58] on button "Tag confirmed-non-scan" at bounding box center [222, 62] width 56 height 16
click at [467, 65] on button "Tag product recovered" at bounding box center [465, 62] width 56 height 16
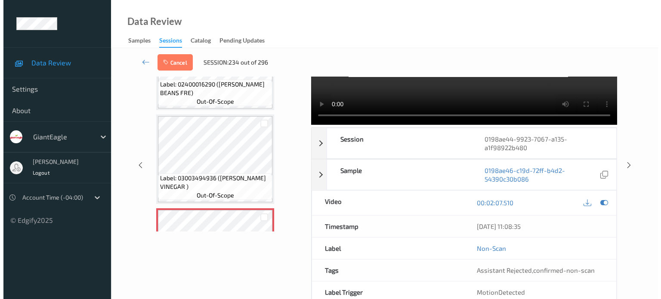
scroll to position [532, 0]
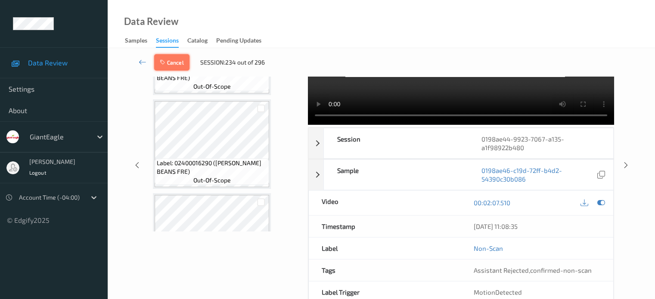
click at [172, 60] on button "Cancel" at bounding box center [171, 62] width 35 height 16
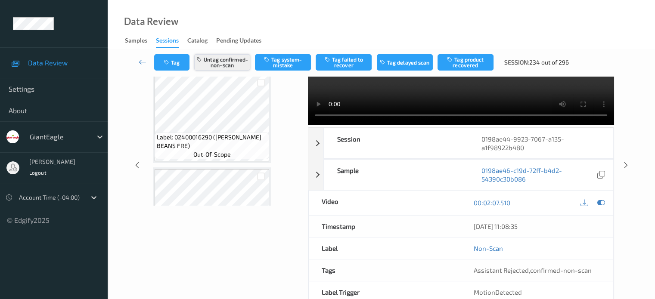
click at [218, 68] on button "Untag confirmed-non-scan" at bounding box center [222, 62] width 56 height 16
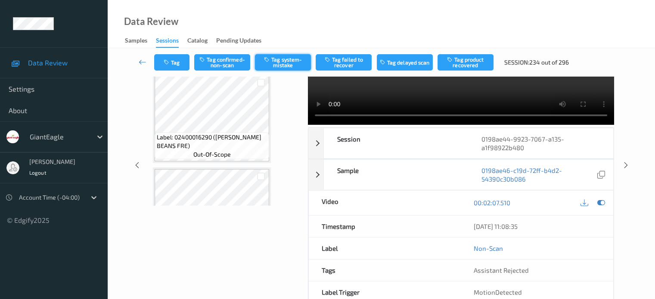
click at [284, 63] on button "Tag system-mistake" at bounding box center [283, 62] width 56 height 16
click at [176, 66] on button "Tag" at bounding box center [171, 62] width 35 height 16
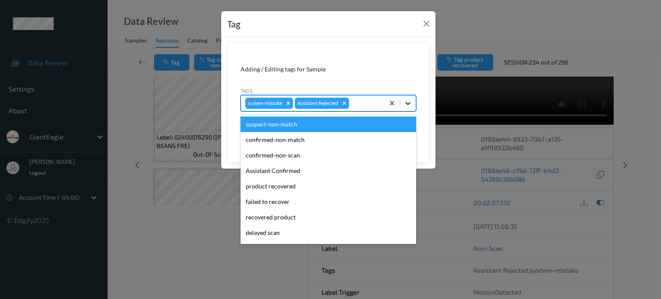
click at [413, 105] on div at bounding box center [407, 103] width 15 height 15
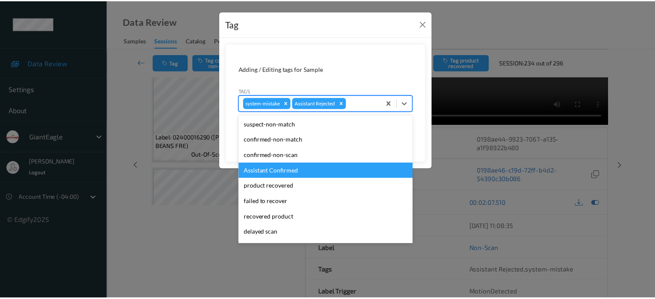
scroll to position [76, 0]
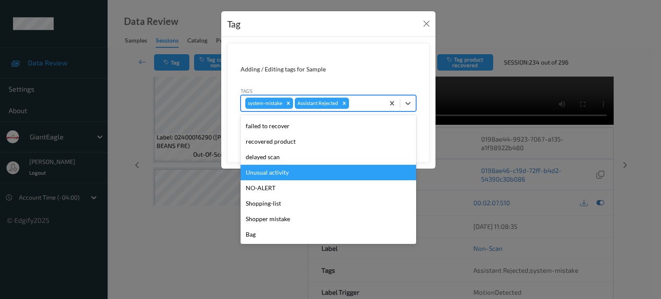
click at [269, 173] on div "Unusual activity" at bounding box center [329, 172] width 176 height 15
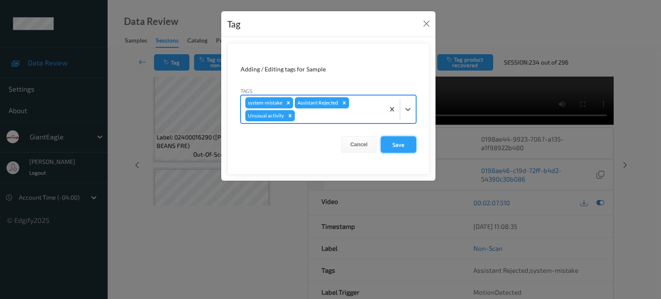
click at [400, 149] on button "Save" at bounding box center [398, 144] width 35 height 16
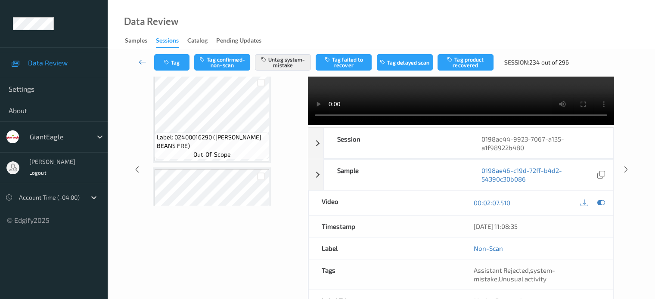
click at [143, 60] on icon at bounding box center [143, 62] width 8 height 9
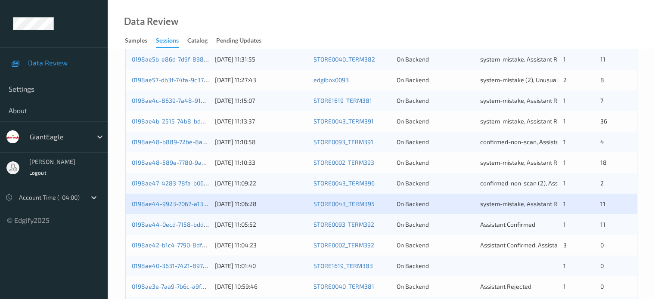
scroll to position [358, 0]
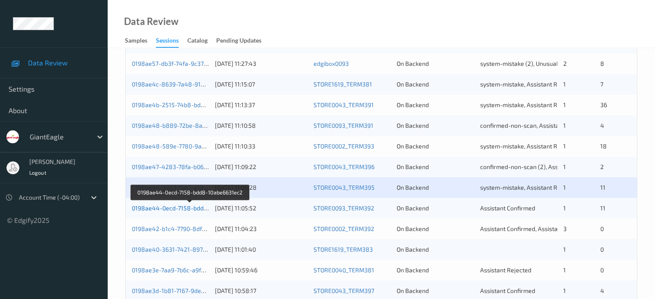
click at [166, 211] on link "0198ae44-0ecd-7158-bdd8-10abe6631ec2" at bounding box center [190, 207] width 117 height 7
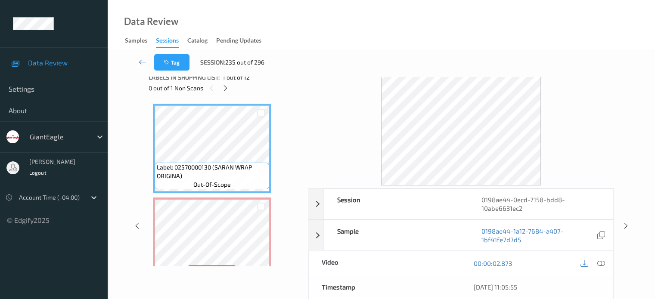
scroll to position [62, 0]
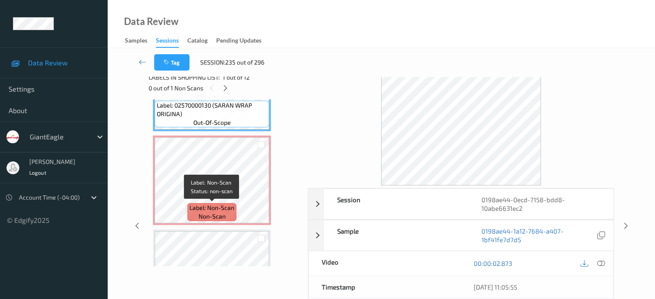
click at [206, 214] on span "non-scan" at bounding box center [211, 216] width 27 height 9
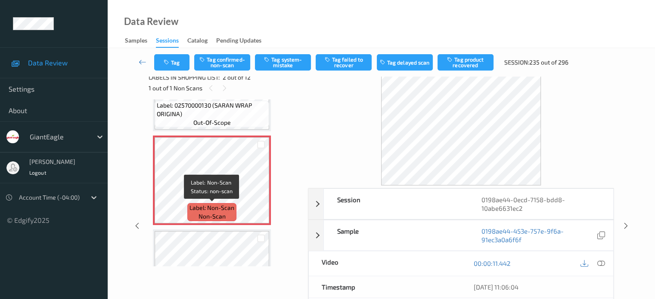
click at [217, 213] on span "non-scan" at bounding box center [211, 216] width 27 height 9
click at [603, 261] on icon at bounding box center [600, 264] width 8 height 8
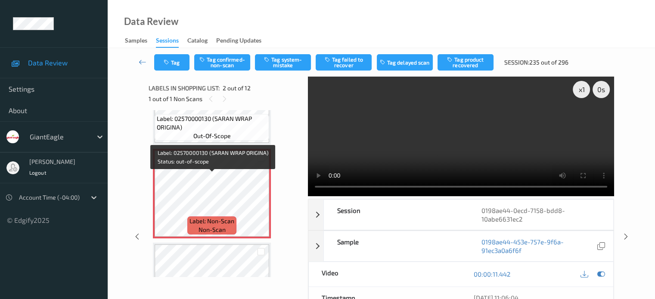
scroll to position [71, 0]
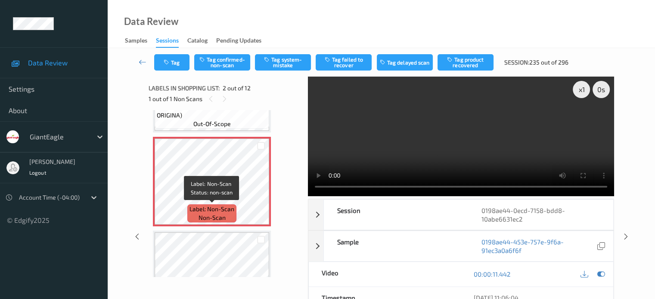
click at [216, 215] on span "non-scan" at bounding box center [211, 217] width 27 height 9
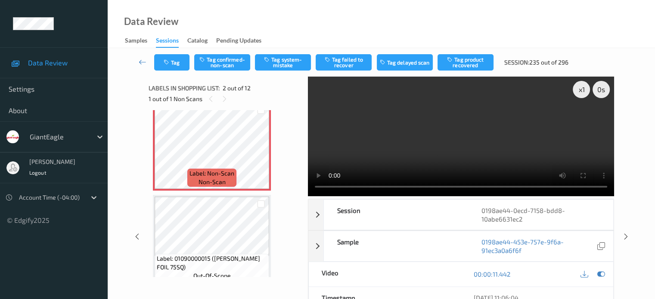
scroll to position [31, 0]
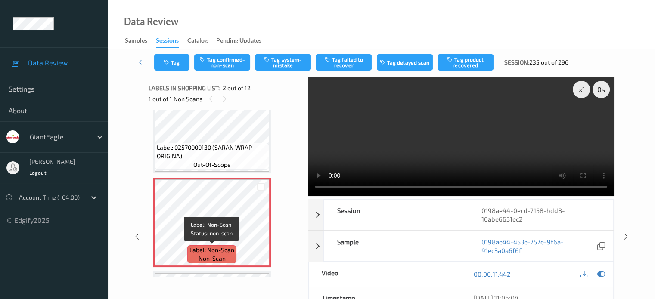
click at [216, 253] on span "Label: Non-Scan" at bounding box center [211, 250] width 45 height 9
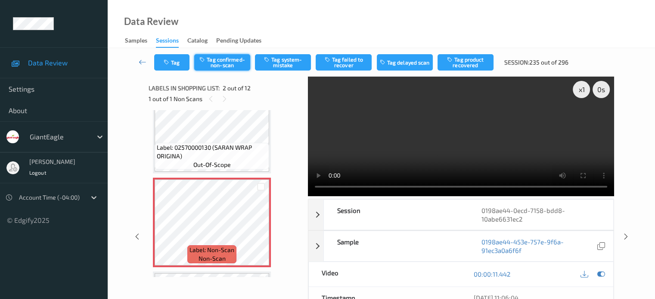
click at [219, 66] on button "Tag confirmed-non-scan" at bounding box center [222, 62] width 56 height 16
click at [231, 63] on button "Tag confirmed-non-scan" at bounding box center [222, 62] width 56 height 16
click at [470, 63] on button "Tag product recovered" at bounding box center [465, 62] width 56 height 16
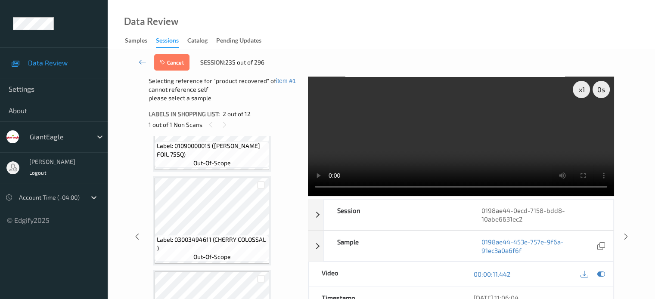
scroll to position [174, 0]
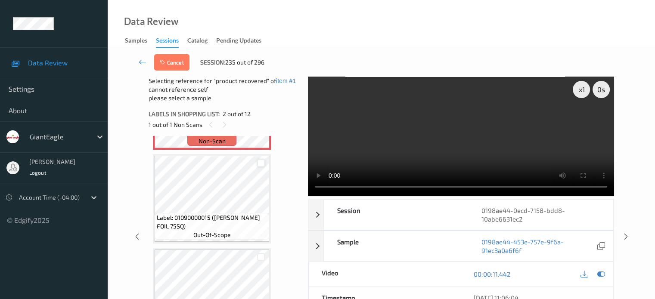
click at [262, 164] on div at bounding box center [261, 163] width 8 height 8
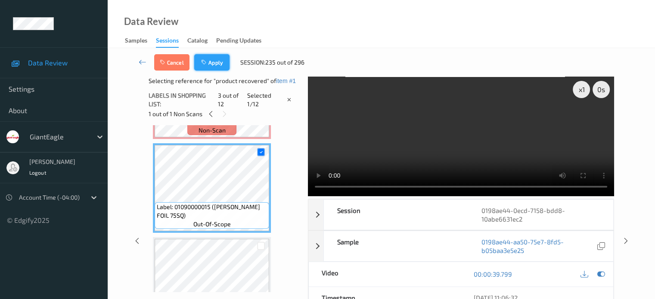
click at [216, 67] on button "Apply" at bounding box center [211, 62] width 35 height 16
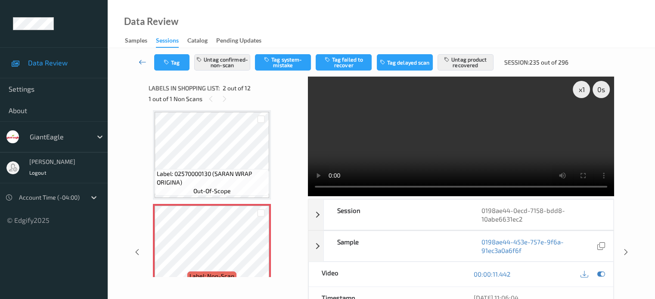
click at [141, 64] on icon at bounding box center [143, 62] width 8 height 9
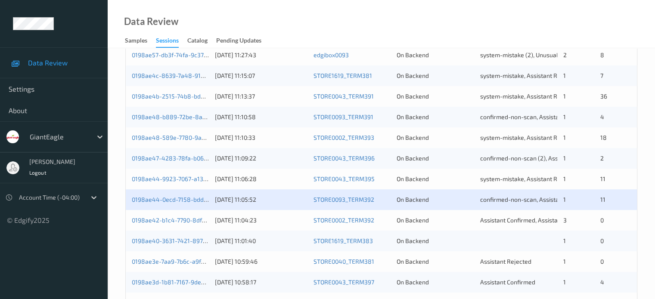
scroll to position [416, 0]
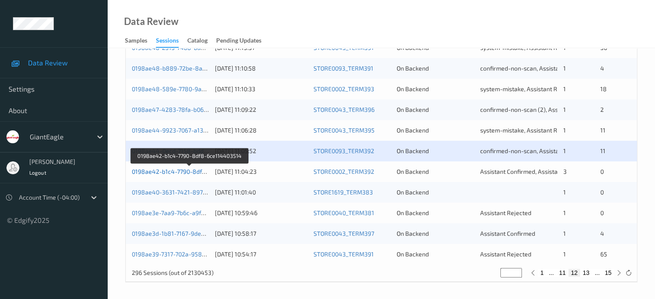
click at [177, 172] on link "0198ae42-b1c4-7790-8df8-6ce114403514" at bounding box center [190, 171] width 116 height 7
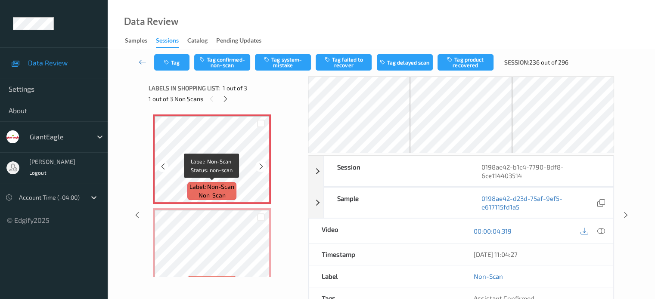
click at [206, 189] on span "Label: Non-Scan" at bounding box center [211, 186] width 45 height 9
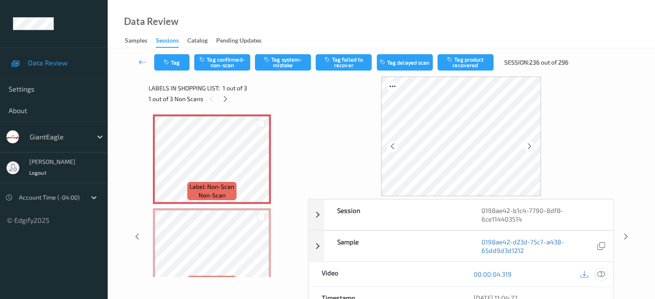
click at [600, 271] on icon at bounding box center [600, 274] width 8 height 8
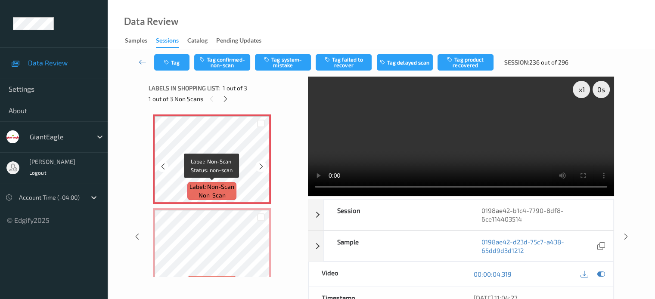
click at [211, 184] on span "Label: Non-Scan" at bounding box center [211, 186] width 45 height 9
click at [602, 270] on icon at bounding box center [600, 274] width 8 height 8
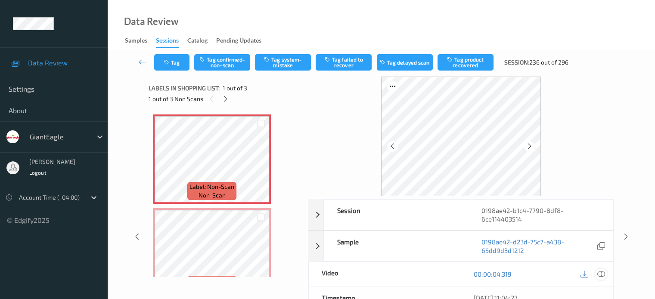
click at [602, 270] on icon at bounding box center [600, 274] width 8 height 8
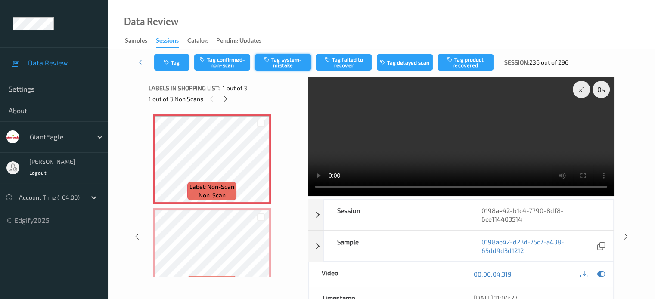
click at [281, 65] on button "Tag system-mistake" at bounding box center [283, 62] width 56 height 16
click at [170, 62] on icon "button" at bounding box center [167, 62] width 7 height 6
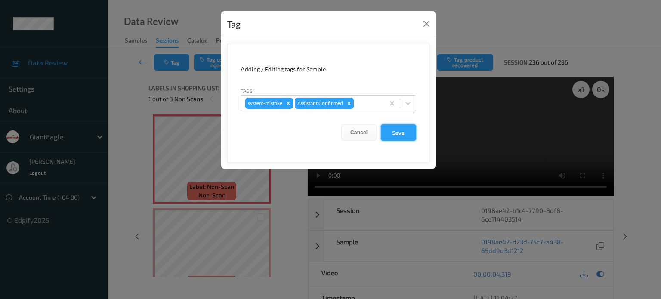
click at [388, 130] on button "Save" at bounding box center [398, 132] width 35 height 16
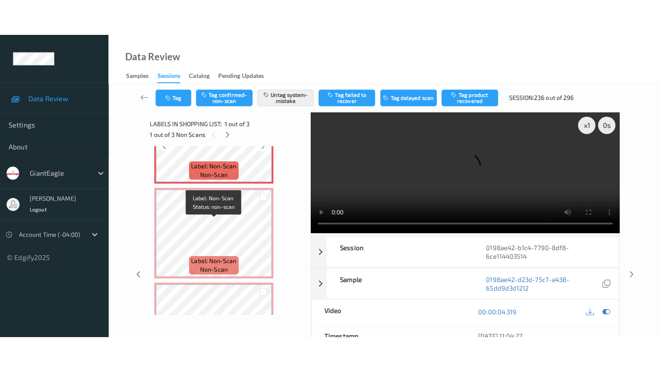
scroll to position [71, 0]
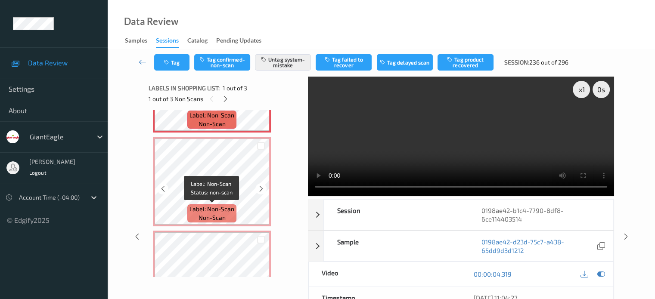
click at [215, 210] on span "Label: Non-Scan" at bounding box center [211, 209] width 45 height 9
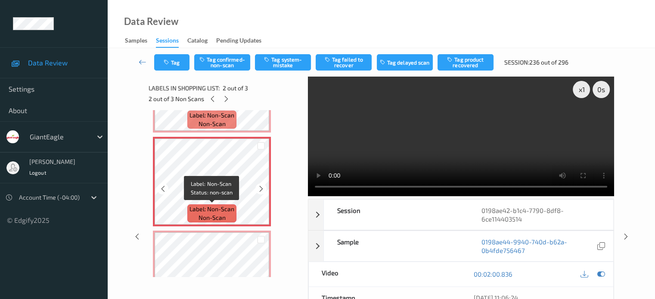
click at [210, 214] on span "non-scan" at bounding box center [211, 217] width 27 height 9
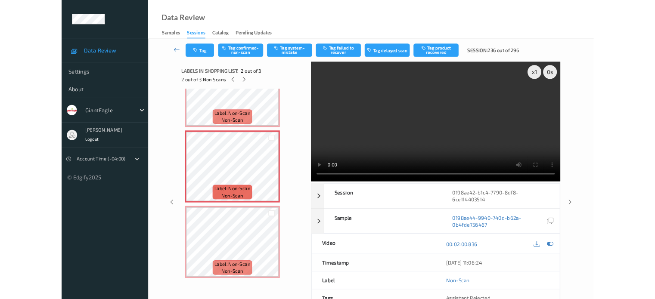
scroll to position [46, 0]
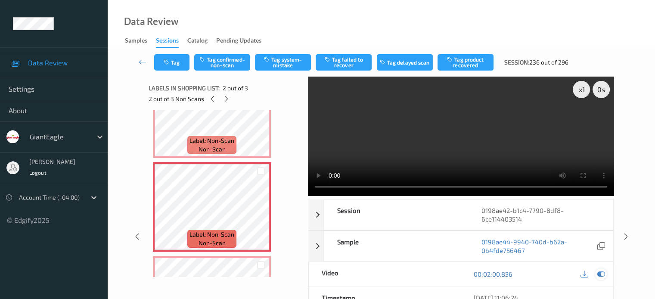
click at [602, 276] on icon at bounding box center [600, 274] width 8 height 8
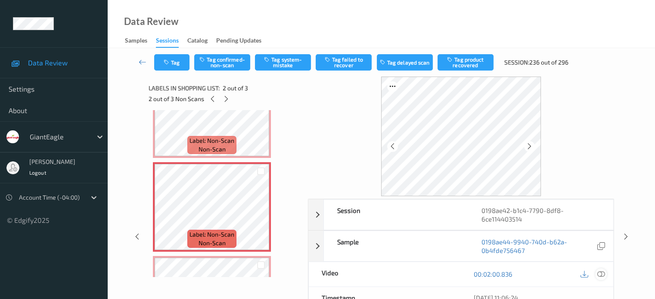
click at [604, 275] on icon at bounding box center [600, 274] width 8 height 8
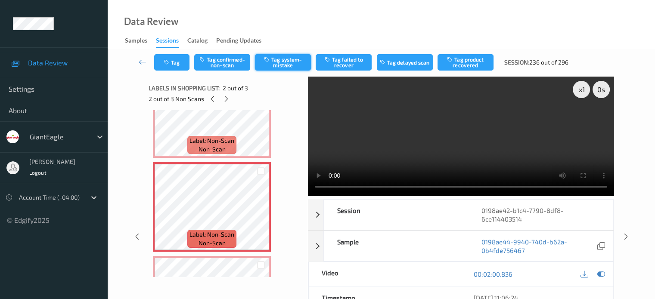
click at [275, 55] on button "Tag system-mistake" at bounding box center [283, 62] width 56 height 16
click at [165, 62] on icon "button" at bounding box center [167, 62] width 7 height 6
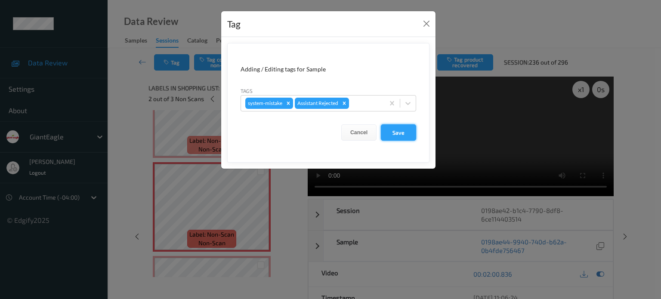
click at [399, 133] on button "Save" at bounding box center [398, 132] width 35 height 16
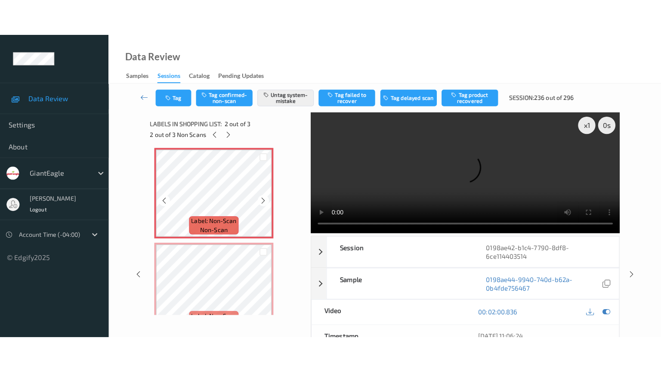
scroll to position [119, 0]
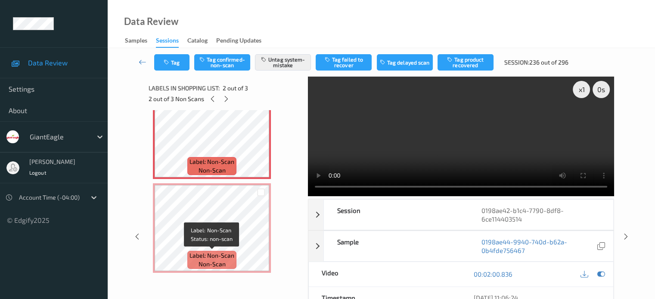
click at [216, 261] on span "non-scan" at bounding box center [211, 264] width 27 height 9
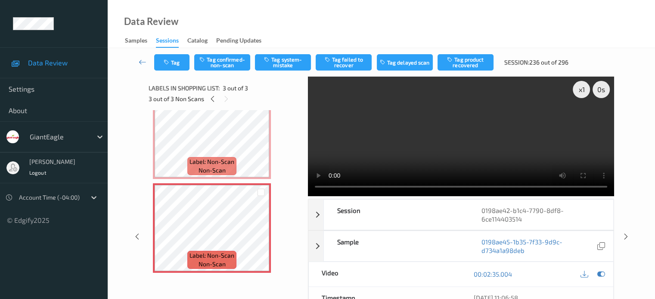
scroll to position [118, 0]
click at [279, 63] on button "Tag system-mistake" at bounding box center [283, 62] width 56 height 16
click at [178, 62] on button "Tag" at bounding box center [171, 62] width 35 height 16
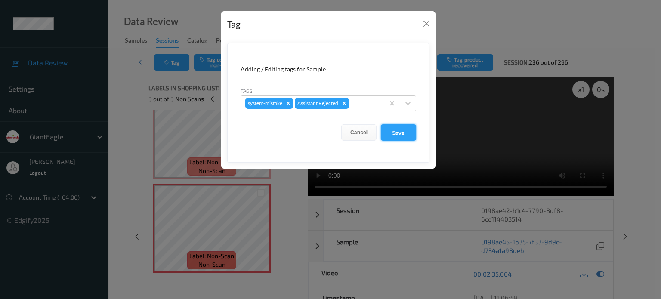
click at [399, 135] on button "Save" at bounding box center [398, 132] width 35 height 16
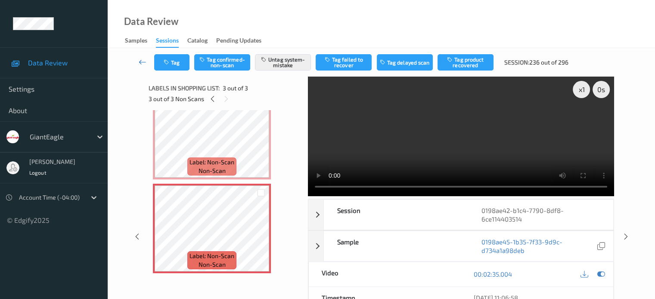
click at [142, 63] on icon at bounding box center [143, 62] width 8 height 9
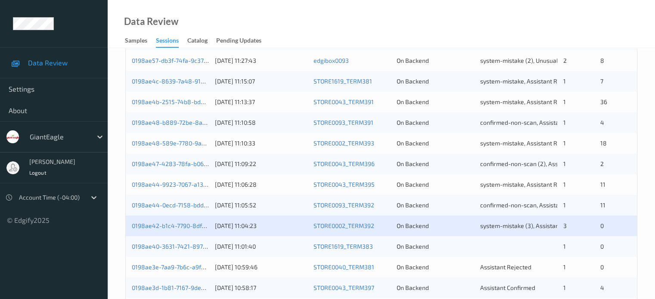
scroll to position [416, 0]
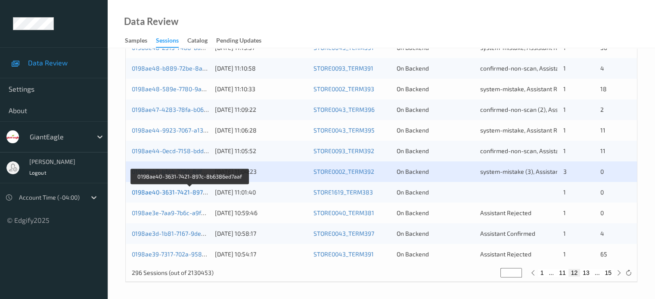
click at [166, 193] on link "0198ae40-3631-7421-897c-8b6386ed7aaf" at bounding box center [190, 191] width 117 height 7
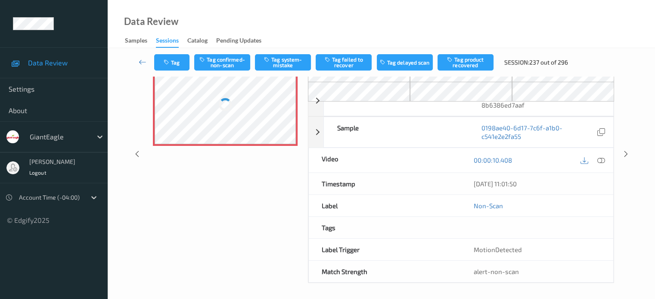
scroll to position [71, 0]
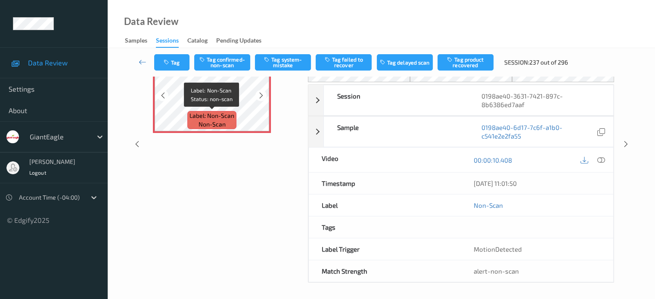
click at [229, 116] on span "Label: Non-Scan" at bounding box center [211, 115] width 45 height 9
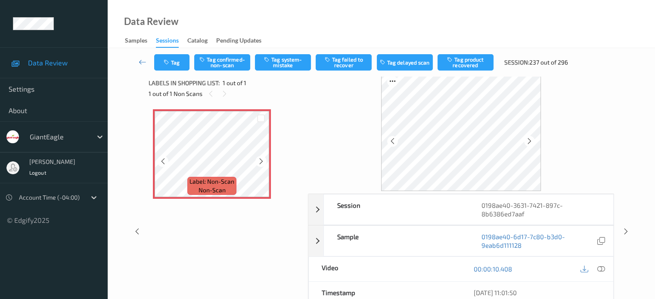
scroll to position [0, 0]
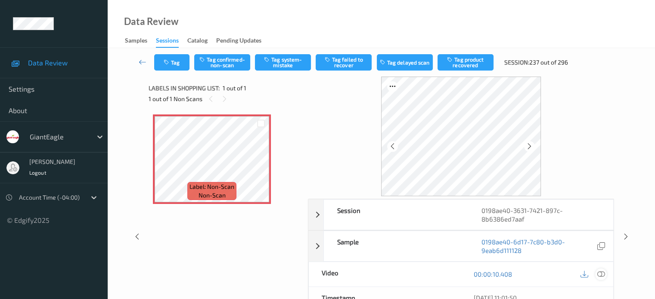
click at [599, 274] on icon at bounding box center [600, 274] width 8 height 8
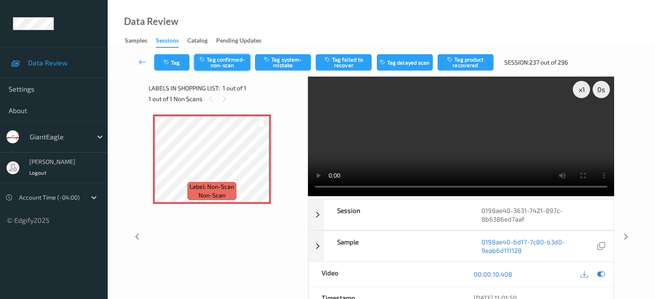
click at [222, 65] on button "Tag confirmed-non-scan" at bounding box center [222, 62] width 56 height 16
click at [168, 63] on icon "button" at bounding box center [167, 62] width 7 height 6
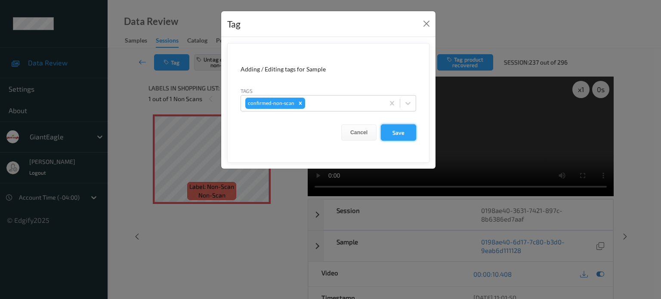
click at [404, 131] on button "Save" at bounding box center [398, 132] width 35 height 16
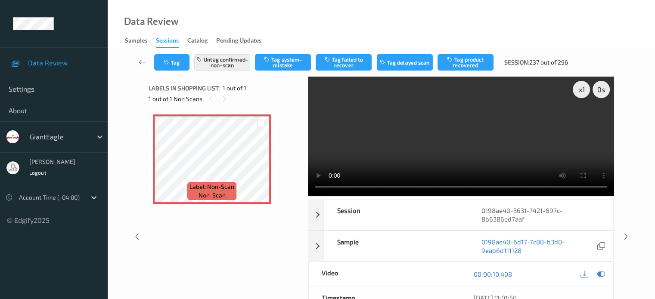
click at [143, 61] on icon at bounding box center [143, 62] width 8 height 9
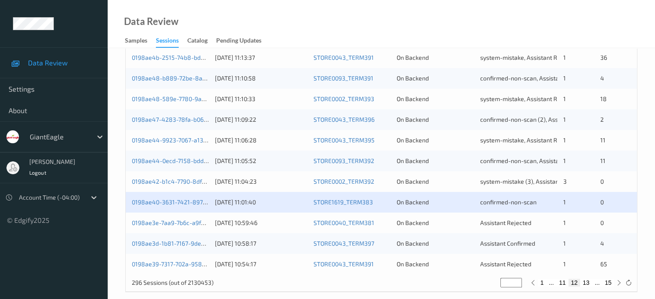
scroll to position [416, 0]
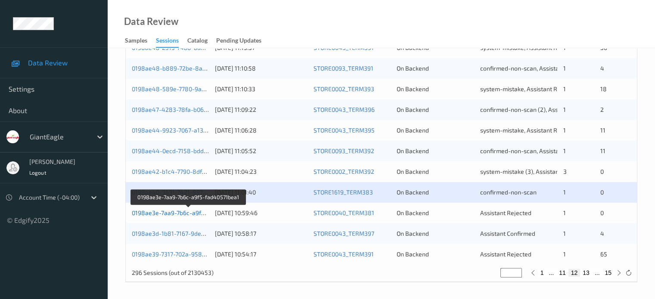
click at [184, 215] on link "0198ae3e-7aa9-7b6c-a9f5-fad40571bea1" at bounding box center [189, 212] width 114 height 7
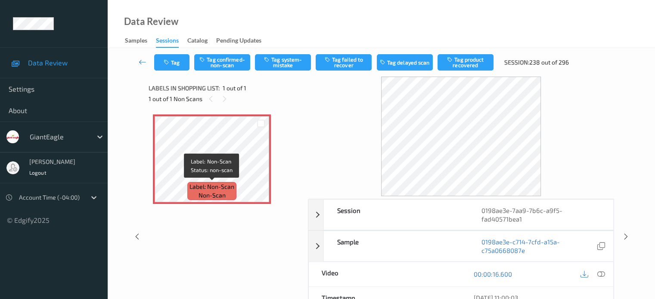
click at [205, 195] on span "non-scan" at bounding box center [211, 195] width 27 height 9
click at [216, 192] on span "non-scan" at bounding box center [211, 195] width 27 height 9
click at [234, 253] on div "Label: Non-Scan non-scan" at bounding box center [224, 185] width 153 height 150
click at [599, 275] on icon at bounding box center [600, 274] width 8 height 8
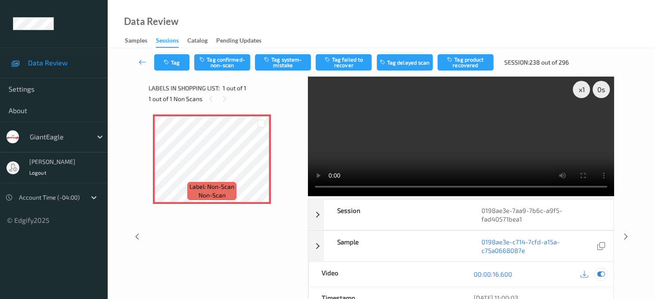
click at [598, 275] on icon at bounding box center [600, 274] width 8 height 8
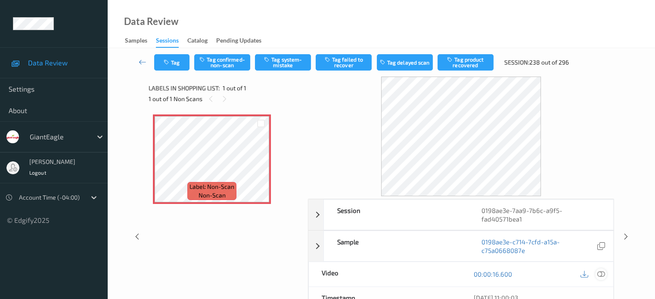
click at [598, 272] on icon at bounding box center [600, 274] width 8 height 8
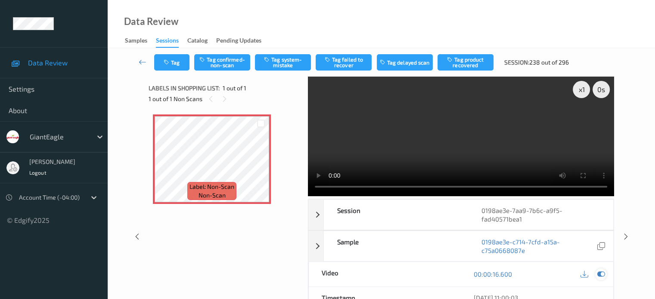
click at [599, 275] on icon at bounding box center [600, 274] width 8 height 8
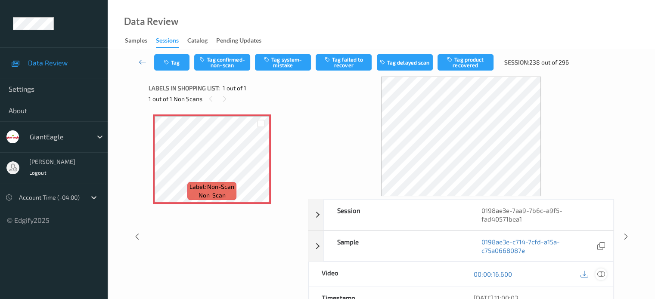
click at [599, 275] on icon at bounding box center [600, 274] width 8 height 8
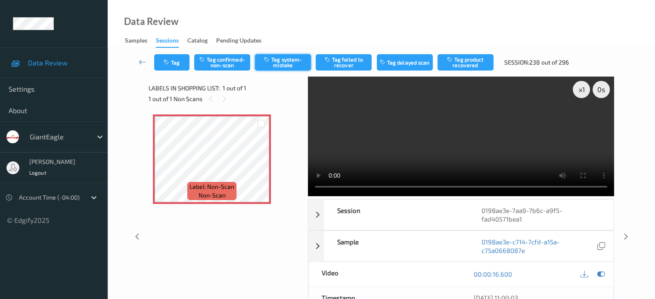
click at [279, 59] on button "Tag system-mistake" at bounding box center [283, 62] width 56 height 16
click at [174, 55] on button "Tag" at bounding box center [171, 62] width 35 height 16
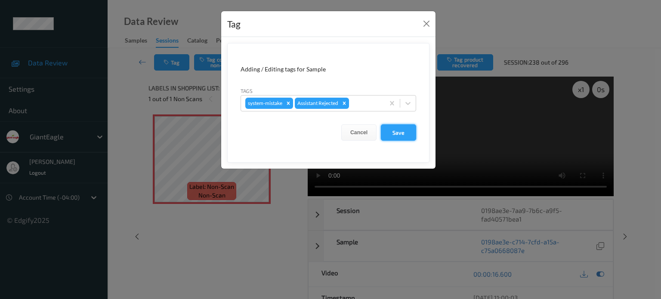
click at [393, 134] on button "Save" at bounding box center [398, 132] width 35 height 16
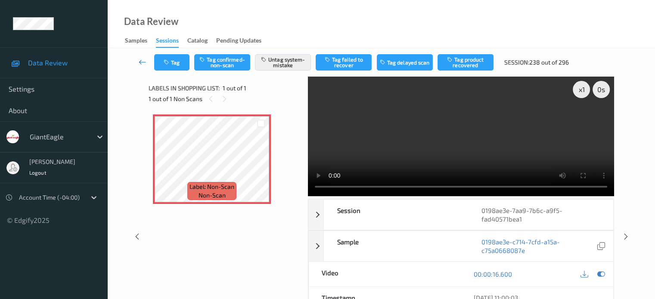
click at [140, 63] on icon at bounding box center [143, 62] width 8 height 9
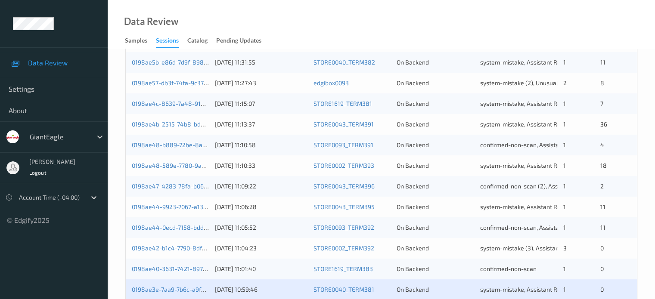
scroll to position [416, 0]
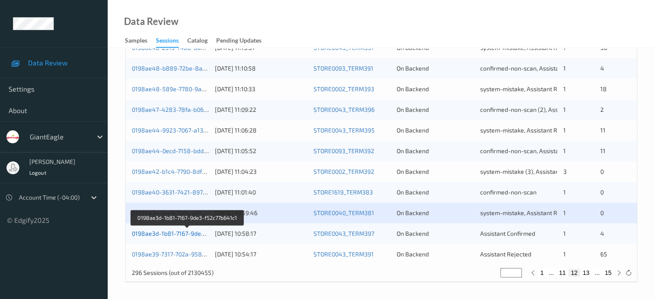
click at [184, 236] on link "0198ae3d-1b81-7167-9de3-f52c77b641c1" at bounding box center [188, 233] width 112 height 7
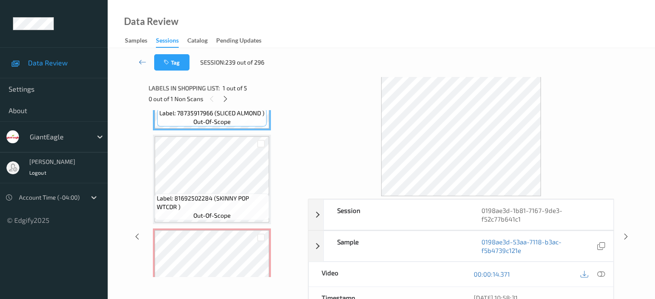
scroll to position [161, 0]
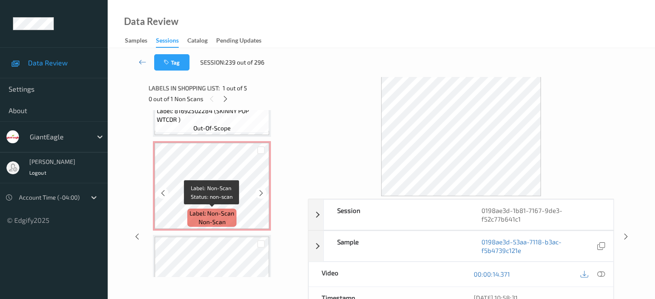
click at [215, 219] on span "non-scan" at bounding box center [211, 222] width 27 height 9
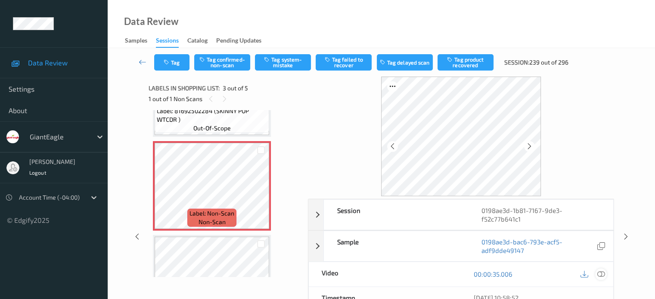
click at [599, 270] on icon at bounding box center [600, 274] width 8 height 8
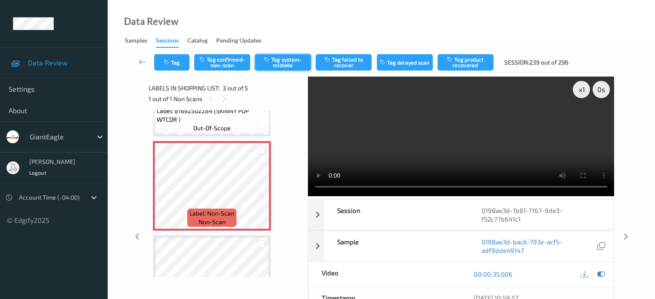
click at [281, 67] on button "Tag system-mistake" at bounding box center [283, 62] width 56 height 16
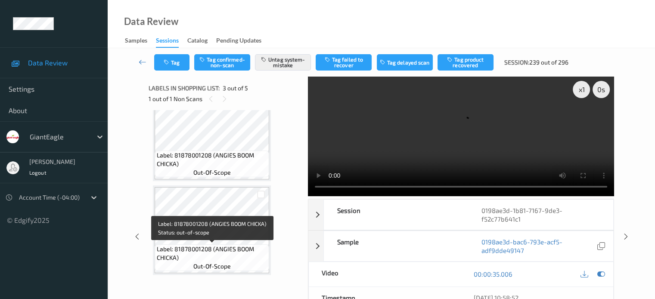
scroll to position [306, 0]
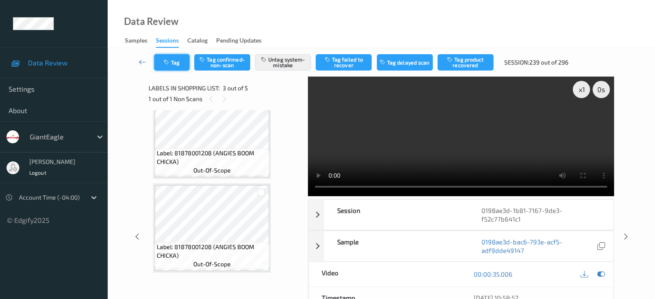
click at [176, 60] on button "Tag" at bounding box center [171, 62] width 35 height 16
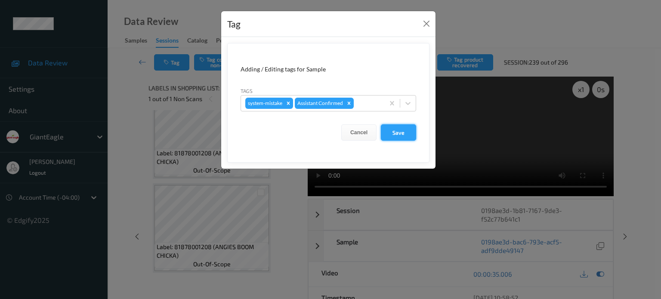
click at [399, 130] on button "Save" at bounding box center [398, 132] width 35 height 16
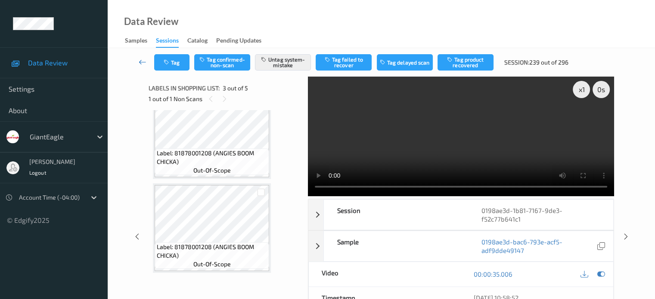
click at [145, 62] on icon at bounding box center [143, 62] width 8 height 9
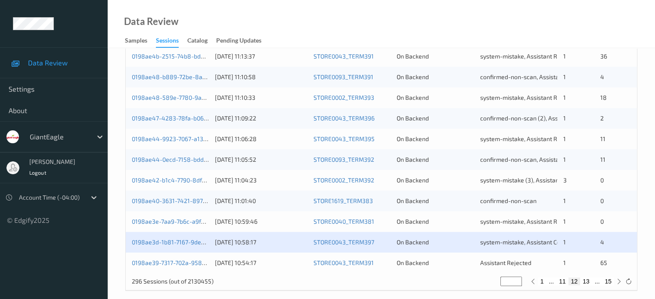
scroll to position [416, 0]
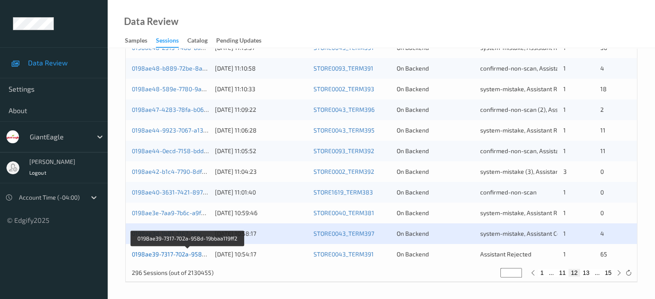
click at [177, 253] on link "0198ae39-7317-702a-958d-19bbaa119ff2" at bounding box center [188, 253] width 112 height 7
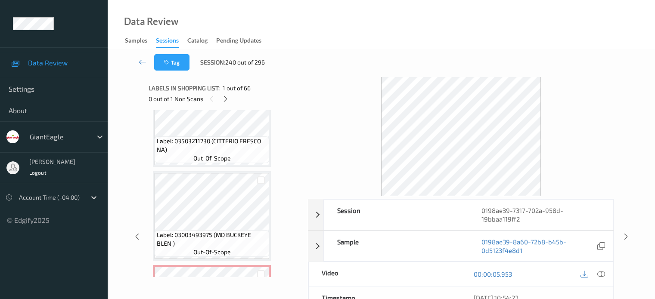
scroll to position [3998, 0]
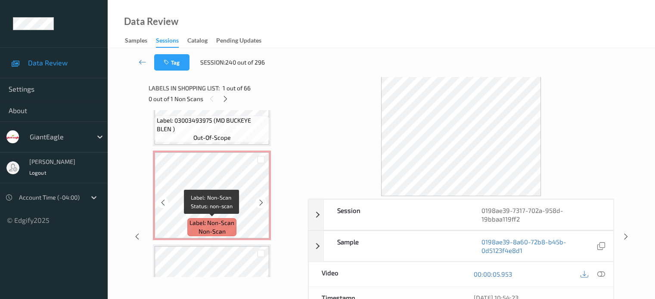
click at [207, 228] on span "non-scan" at bounding box center [211, 231] width 27 height 9
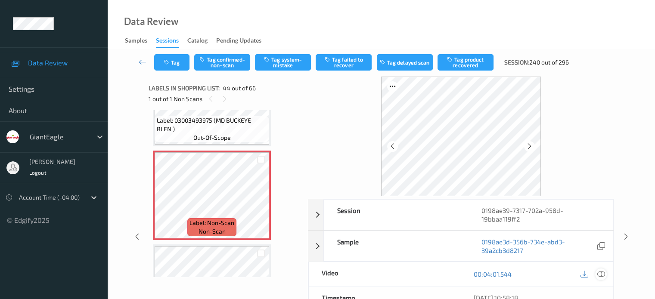
click at [601, 270] on icon at bounding box center [600, 274] width 8 height 8
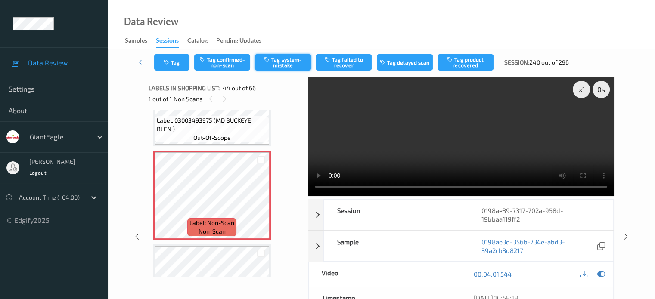
click at [281, 62] on button "Tag system-mistake" at bounding box center [283, 62] width 56 height 16
click at [163, 61] on button "Tag" at bounding box center [171, 62] width 35 height 16
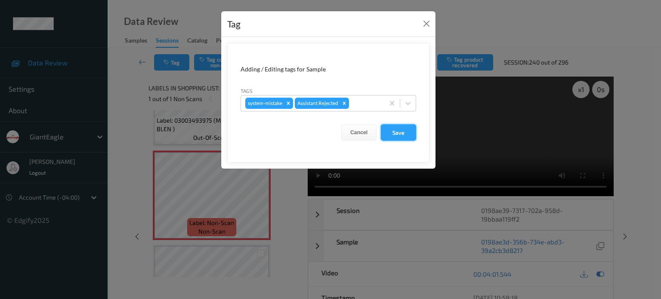
click at [393, 134] on button "Save" at bounding box center [398, 132] width 35 height 16
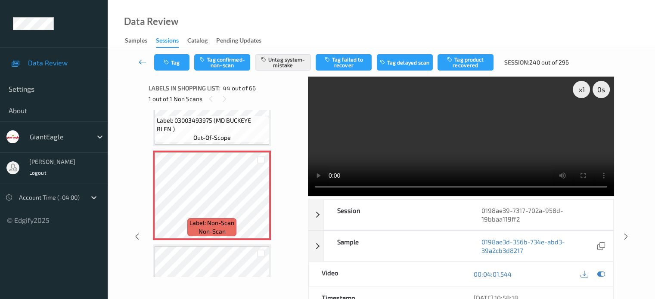
click at [141, 58] on icon at bounding box center [143, 62] width 8 height 9
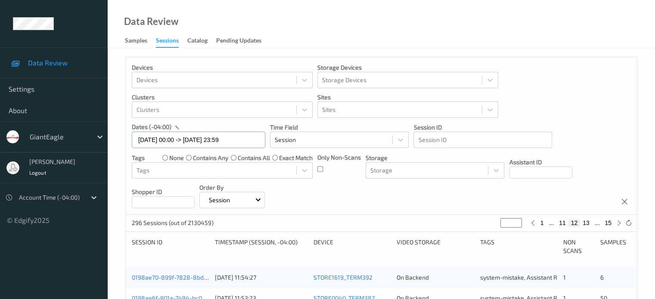
click at [143, 139] on input "15/08/2025 00:00 -> 15/08/2025 23:59" at bounding box center [198, 140] width 133 height 16
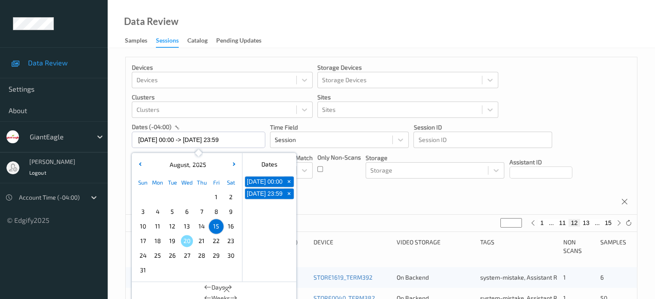
click at [230, 229] on span "16" at bounding box center [231, 226] width 12 height 12
type input "16/08/2025 00:00"
type input "*"
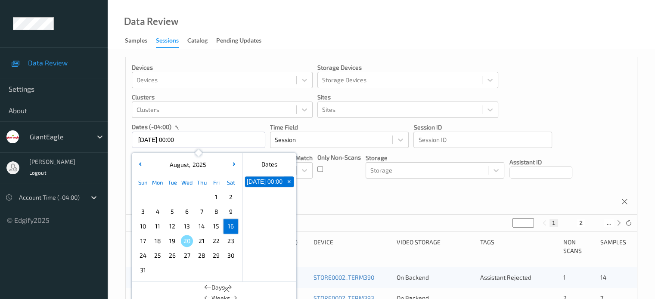
click at [230, 229] on span "16" at bounding box center [231, 226] width 12 height 12
type input "16/08/2025 00:00 -> 16/08/2025 23:59"
click at [329, 191] on div "Devices Devices Storage Devices Storage Devices Clusters Clusters Sites Sites d…" at bounding box center [381, 136] width 511 height 158
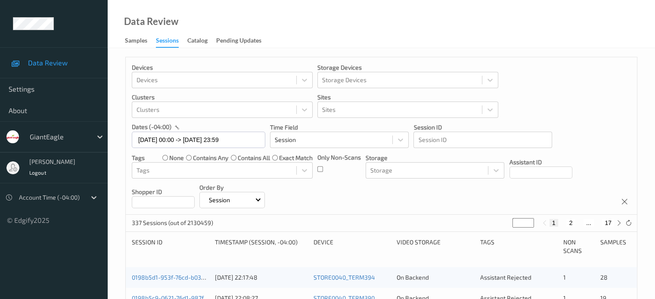
click at [555, 224] on button "1" at bounding box center [553, 223] width 9 height 8
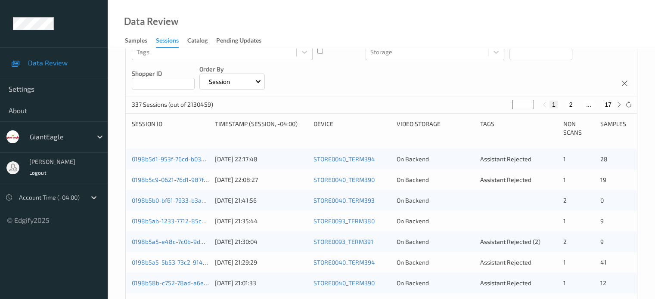
scroll to position [115, 0]
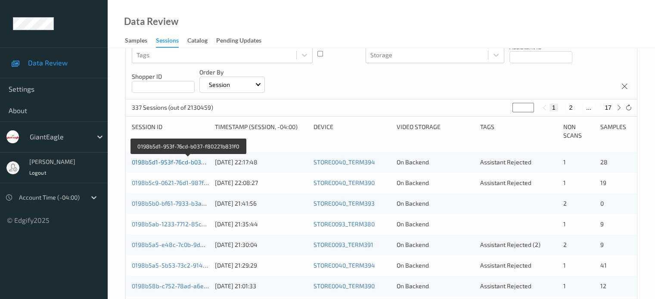
click at [193, 159] on link "0198b5d1-953f-76cd-b037-f80221b831f0" at bounding box center [188, 161] width 113 height 7
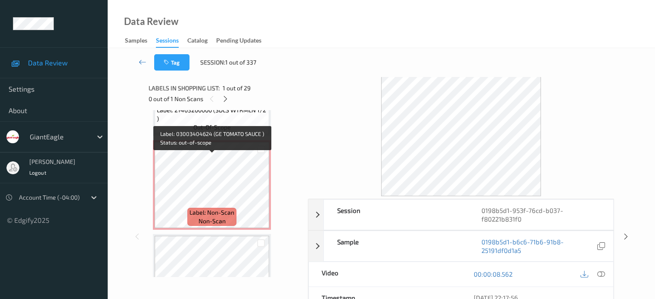
scroll to position [2276, 0]
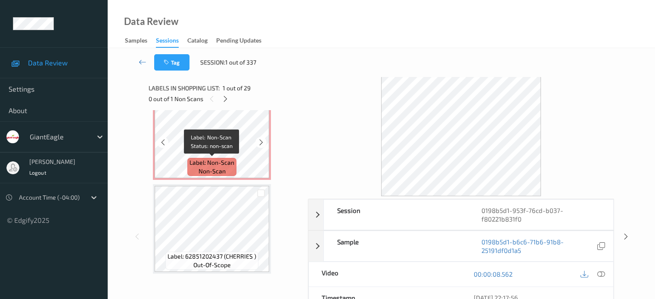
click at [210, 167] on span "non-scan" at bounding box center [211, 171] width 27 height 9
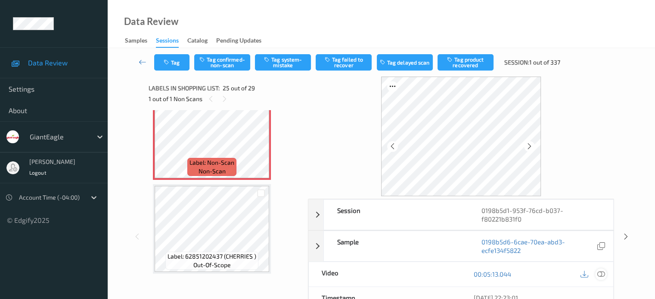
click at [597, 274] on icon at bounding box center [600, 274] width 8 height 8
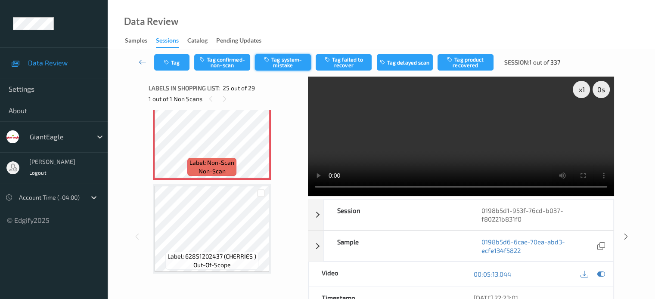
click at [280, 61] on button "Tag system-mistake" at bounding box center [283, 62] width 56 height 16
click at [282, 63] on button "Tag system-mistake" at bounding box center [283, 62] width 56 height 16
click at [174, 65] on button "Tag" at bounding box center [171, 62] width 35 height 16
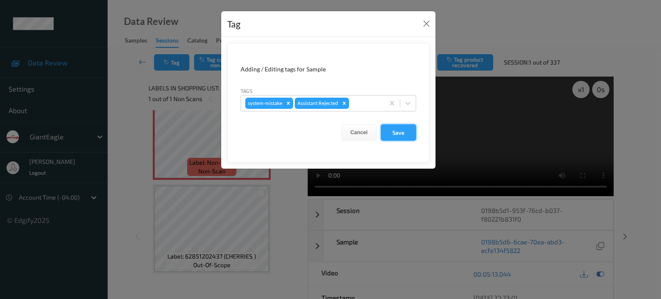
click at [396, 135] on button "Save" at bounding box center [398, 132] width 35 height 16
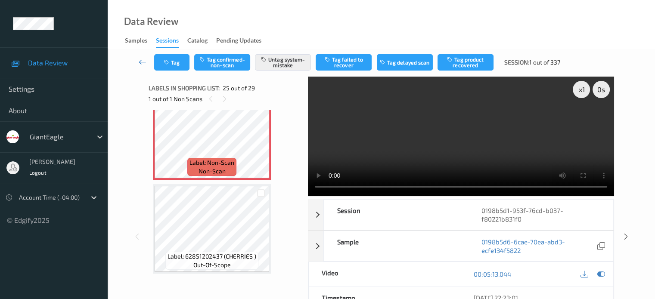
click at [144, 63] on icon at bounding box center [143, 62] width 8 height 9
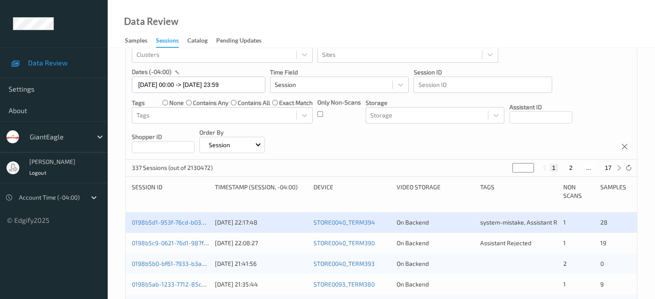
scroll to position [71, 0]
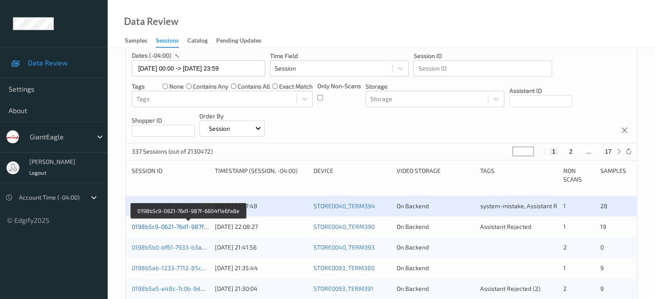
click at [193, 229] on link "0198b5c9-0621-76d1-987f-6604f1e6fa8e" at bounding box center [188, 226] width 113 height 7
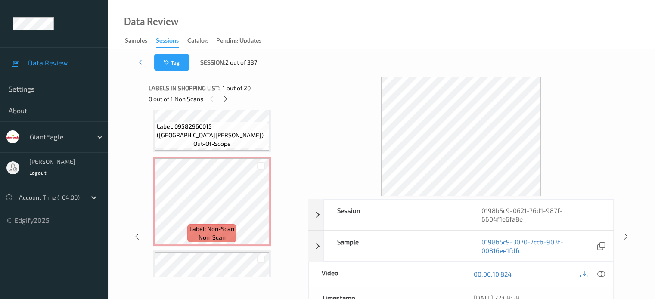
scroll to position [1578, 0]
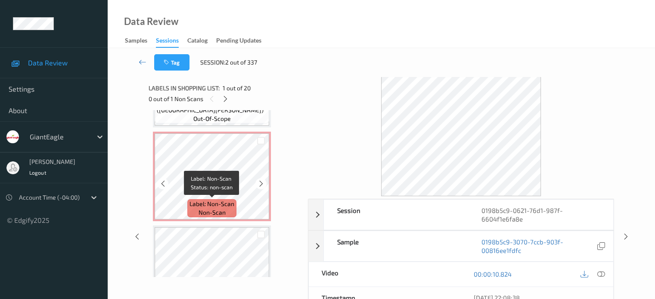
click at [215, 207] on span "Label: Non-Scan" at bounding box center [211, 204] width 45 height 9
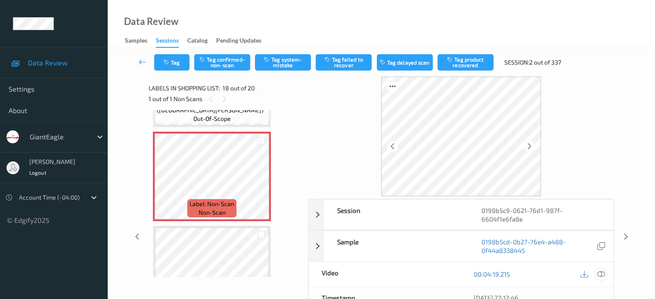
click at [603, 273] on icon at bounding box center [600, 274] width 8 height 8
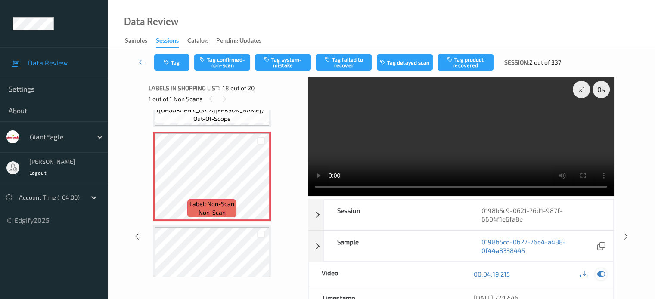
click at [603, 274] on icon at bounding box center [600, 274] width 8 height 8
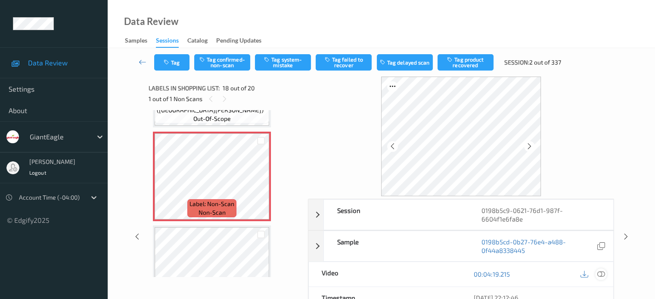
click at [603, 274] on icon at bounding box center [600, 274] width 8 height 8
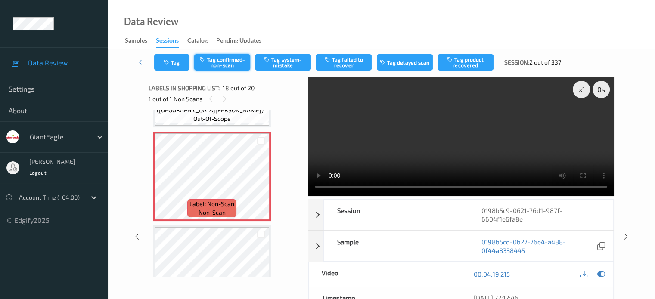
click at [223, 63] on button "Tag confirmed-non-scan" at bounding box center [222, 62] width 56 height 16
click at [352, 64] on button "Tag failed to recover" at bounding box center [343, 62] width 56 height 16
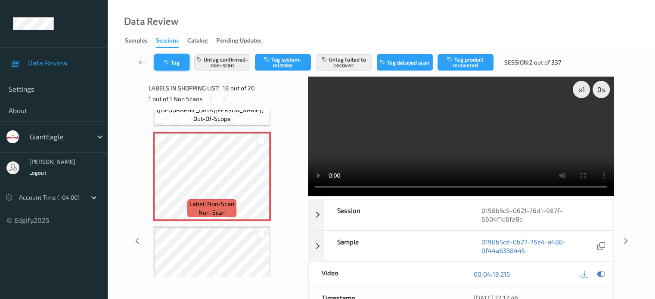
click at [173, 61] on button "Tag" at bounding box center [171, 62] width 35 height 16
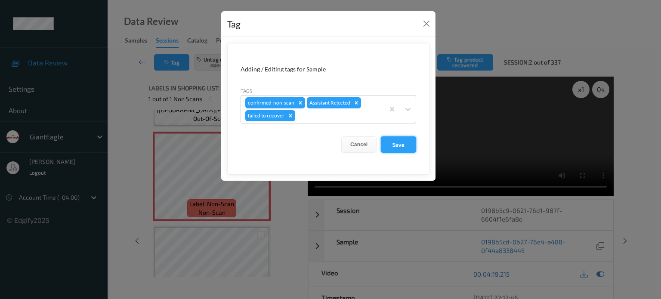
click at [400, 144] on button "Save" at bounding box center [398, 144] width 35 height 16
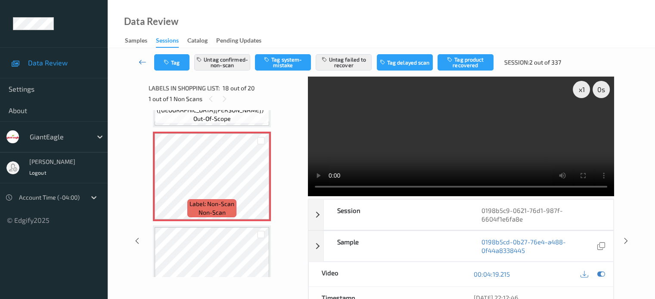
click at [141, 62] on icon at bounding box center [143, 62] width 8 height 9
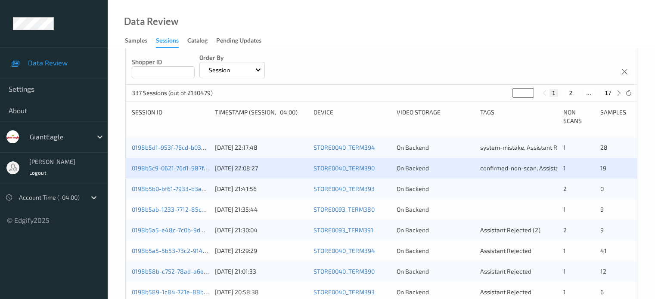
scroll to position [143, 0]
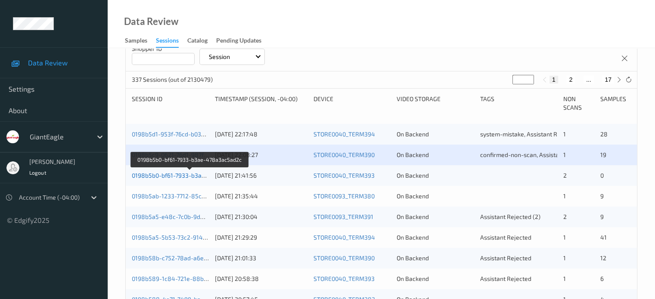
click at [174, 177] on link "0198b5b0-bf61-7933-b3ae-478a3ac5ad2c" at bounding box center [190, 175] width 117 height 7
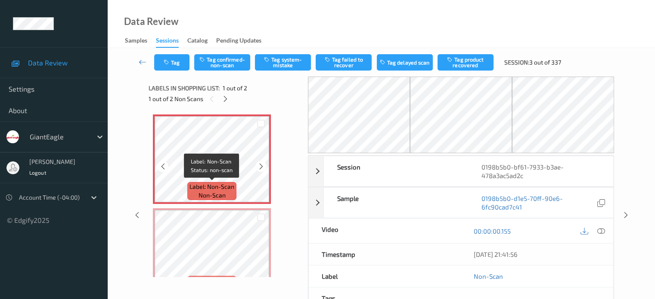
click at [219, 196] on span "non-scan" at bounding box center [211, 195] width 27 height 9
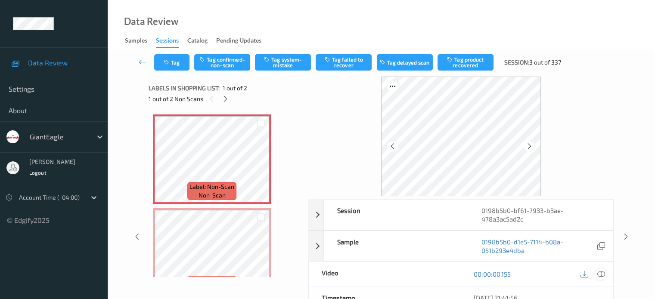
click at [599, 273] on icon at bounding box center [600, 274] width 8 height 8
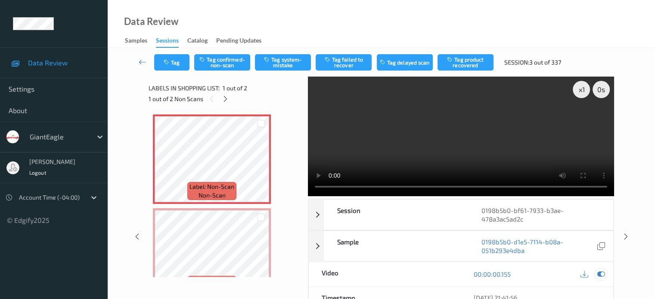
click at [605, 272] on div at bounding box center [601, 275] width 12 height 12
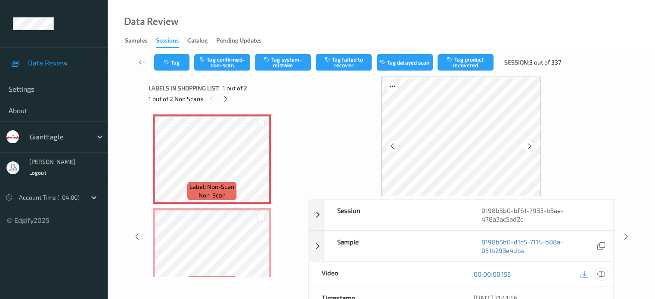
click at [600, 275] on icon at bounding box center [600, 274] width 8 height 8
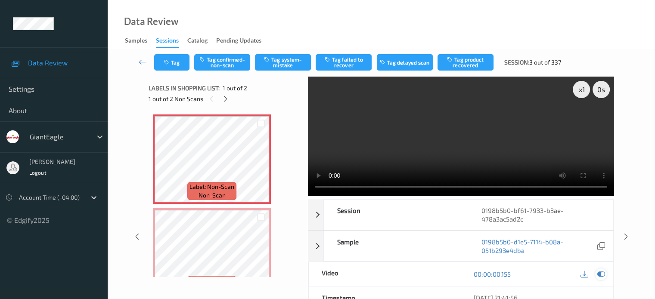
click at [597, 272] on icon at bounding box center [600, 274] width 8 height 8
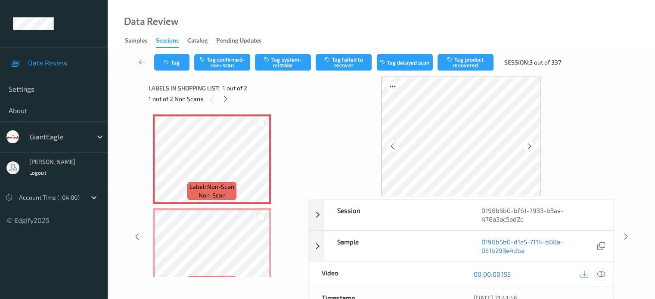
click at [597, 272] on icon at bounding box center [600, 274] width 8 height 8
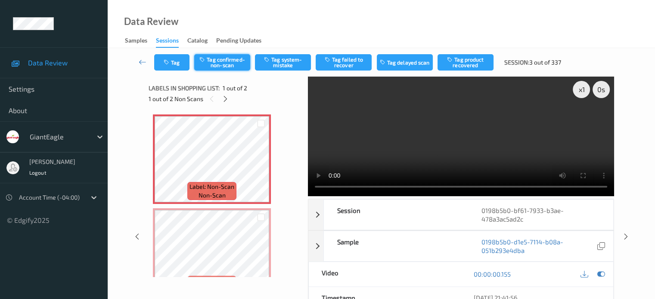
click at [215, 63] on button "Tag confirmed-non-scan" at bounding box center [222, 62] width 56 height 16
click at [179, 68] on button "Tag" at bounding box center [171, 62] width 35 height 16
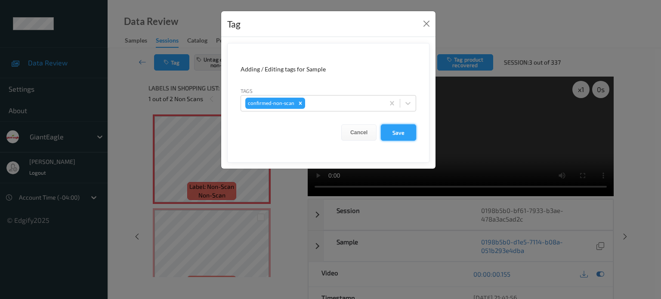
click at [394, 132] on button "Save" at bounding box center [398, 132] width 35 height 16
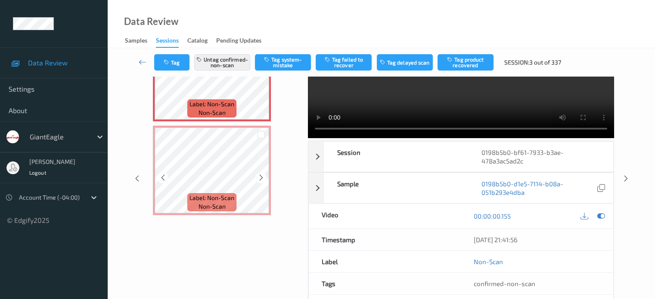
scroll to position [71, 0]
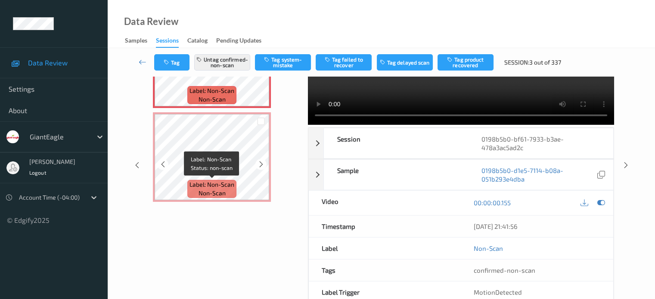
click at [213, 191] on span "non-scan" at bounding box center [211, 193] width 27 height 9
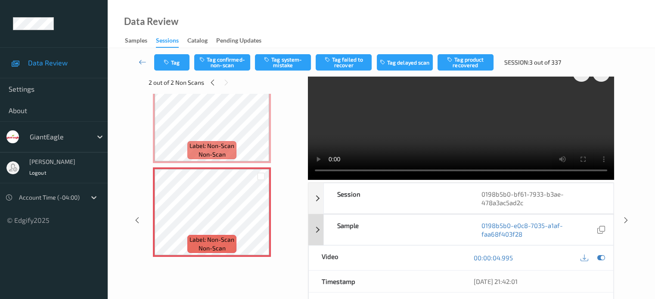
scroll to position [0, 0]
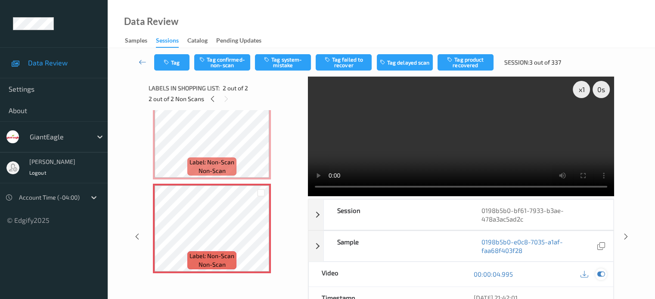
click at [599, 275] on icon at bounding box center [600, 274] width 8 height 8
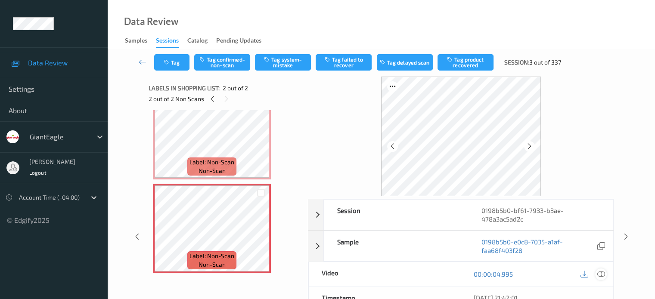
click at [605, 275] on div at bounding box center [601, 275] width 12 height 12
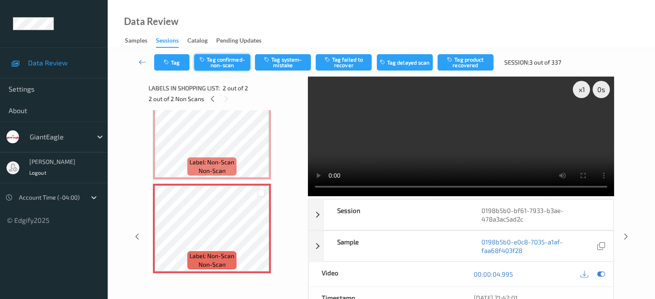
click at [223, 67] on button "Tag confirmed-non-scan" at bounding box center [222, 62] width 56 height 16
click at [171, 58] on button "Tag" at bounding box center [171, 62] width 35 height 16
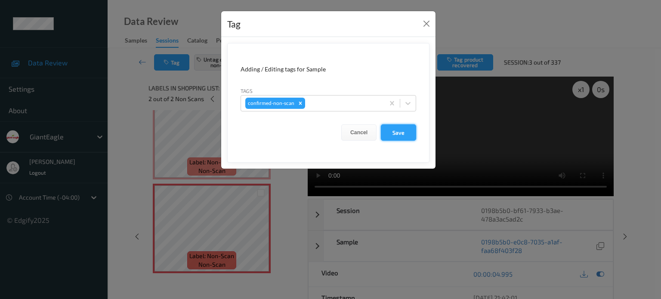
click at [391, 131] on button "Save" at bounding box center [398, 132] width 35 height 16
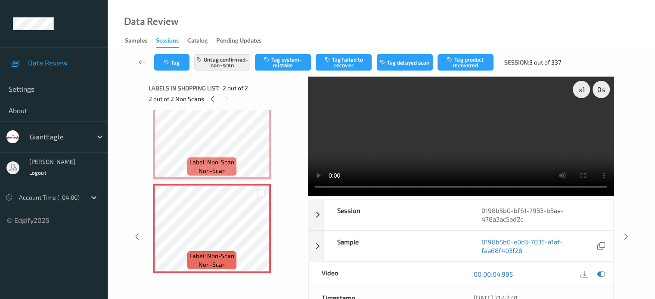
click at [141, 65] on icon at bounding box center [143, 62] width 8 height 9
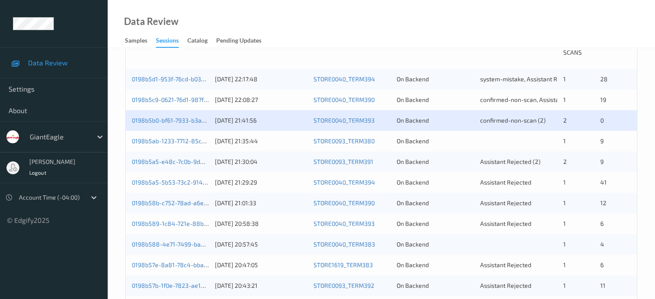
scroll to position [215, 0]
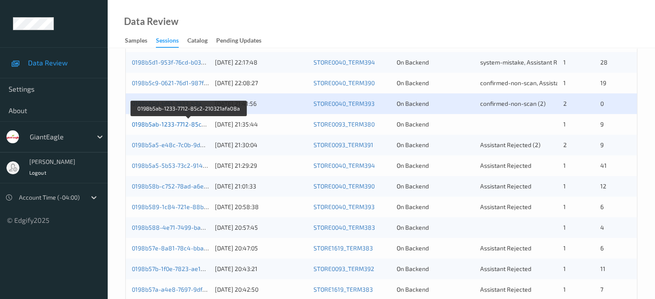
click at [182, 126] on link "0198b5ab-1233-7712-85c2-210321afa08a" at bounding box center [189, 124] width 114 height 7
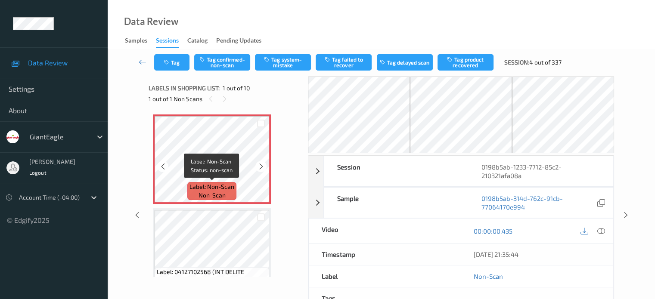
click at [210, 191] on span "non-scan" at bounding box center [211, 195] width 27 height 9
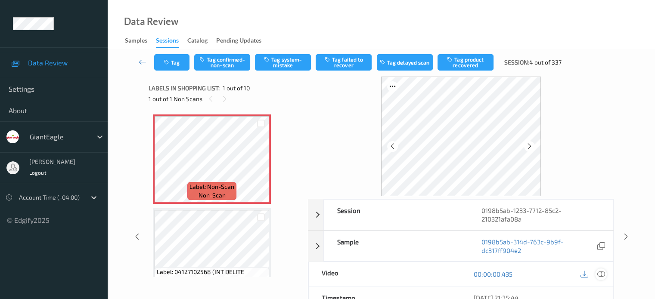
click at [603, 275] on icon at bounding box center [600, 274] width 8 height 8
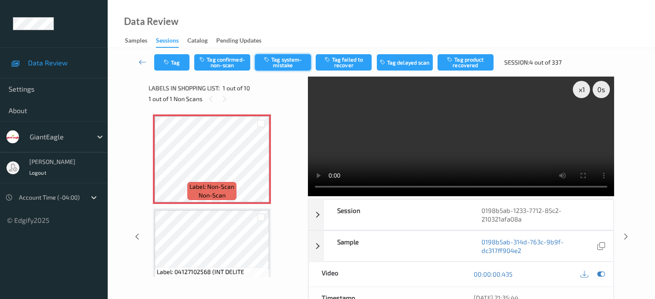
click at [284, 65] on button "Tag system-mistake" at bounding box center [283, 62] width 56 height 16
click at [177, 61] on button "Tag" at bounding box center [171, 62] width 35 height 16
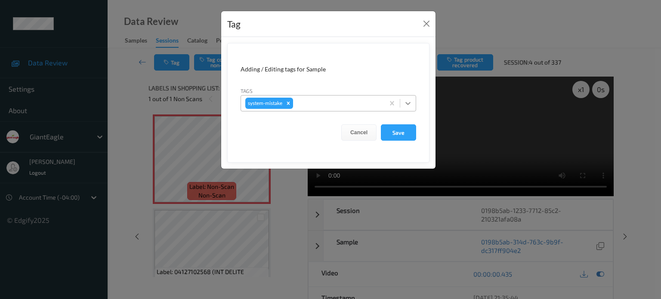
click at [405, 105] on icon at bounding box center [408, 103] width 9 height 9
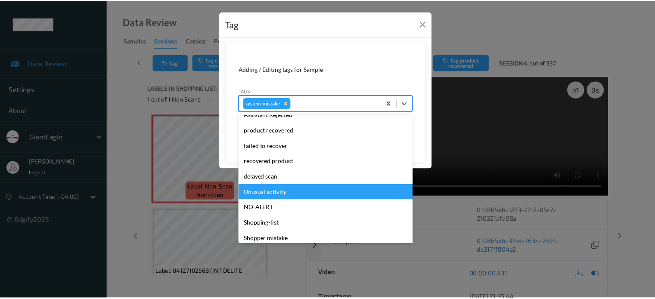
scroll to position [91, 0]
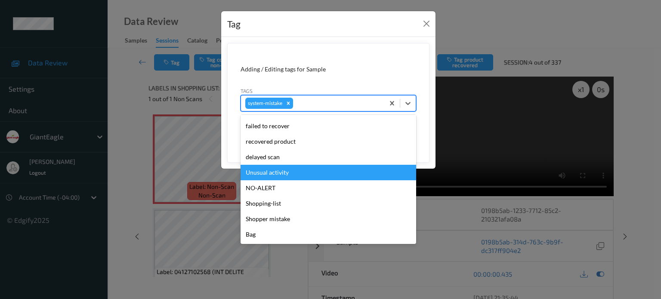
click at [270, 173] on div "Unusual activity" at bounding box center [329, 172] width 176 height 15
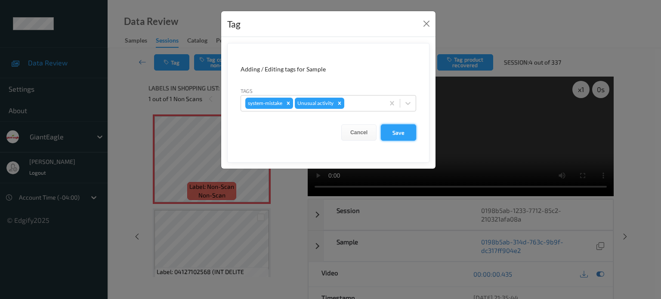
click at [396, 136] on button "Save" at bounding box center [398, 132] width 35 height 16
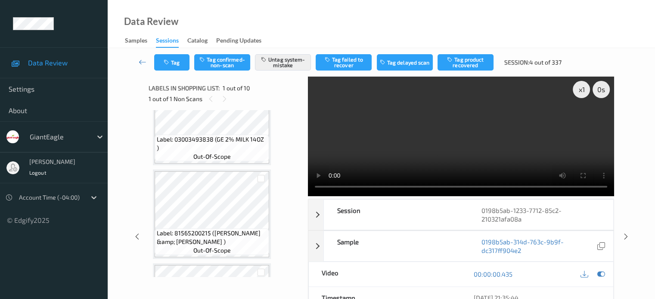
scroll to position [775, 0]
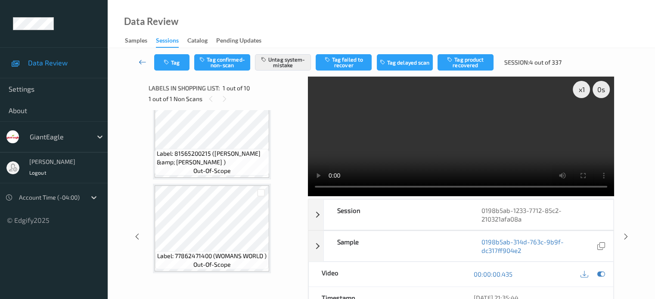
click at [141, 62] on icon at bounding box center [143, 62] width 8 height 9
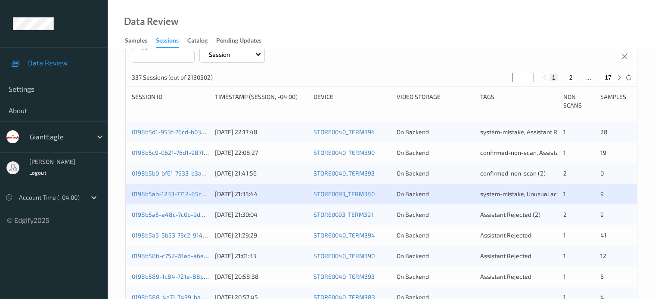
scroll to position [146, 0]
click at [158, 218] on div "0198b5a5-e48c-7c0b-9d41-9da8819e8f41 16/08/2025 21:30:04 STORE0093_TERM391 On B…" at bounding box center [381, 214] width 511 height 21
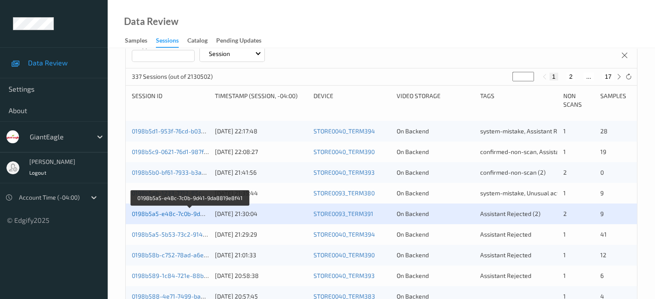
click at [162, 213] on link "0198b5a5-e48c-7c0b-9d41-9da8819e8f41" at bounding box center [190, 213] width 117 height 7
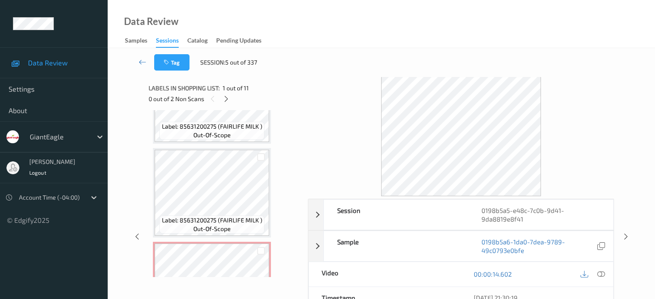
scroll to position [789, 0]
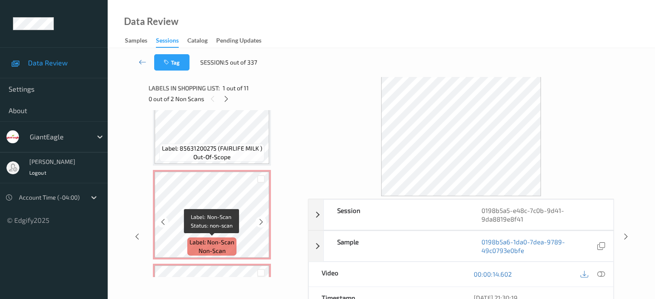
click at [215, 251] on span "non-scan" at bounding box center [211, 251] width 27 height 9
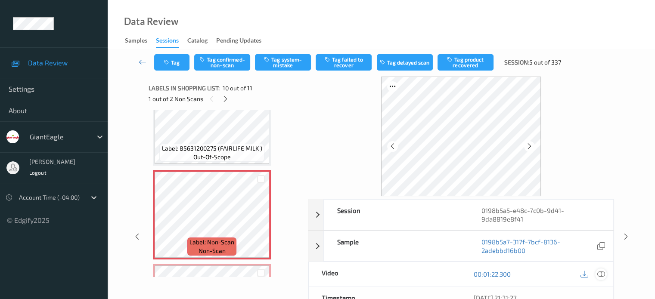
click at [603, 272] on icon at bounding box center [600, 274] width 8 height 8
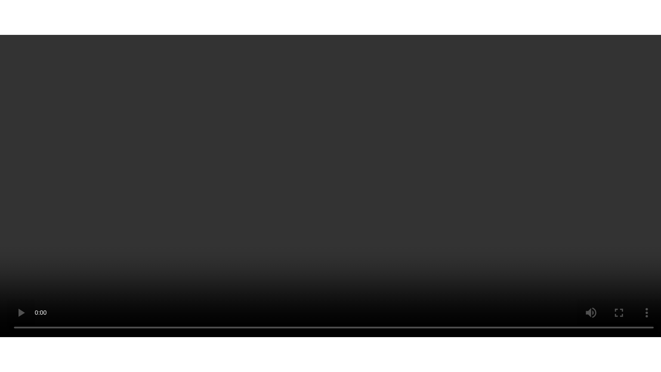
scroll to position [869, 0]
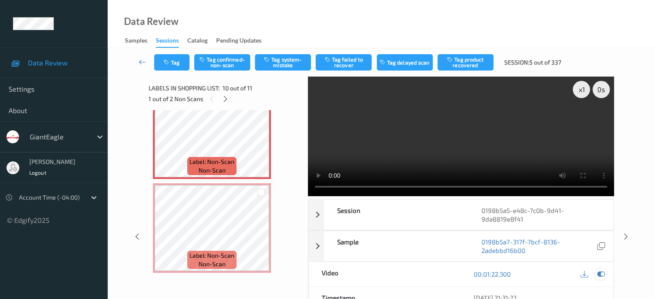
click at [599, 274] on icon at bounding box center [600, 274] width 8 height 8
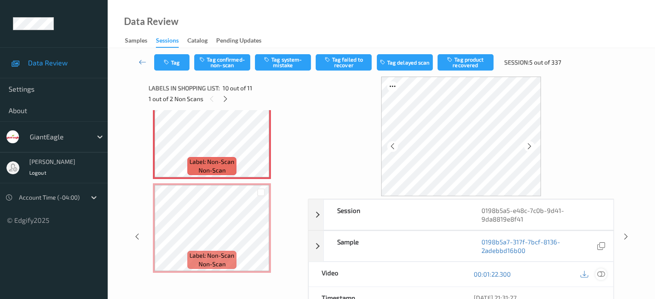
click at [597, 275] on icon at bounding box center [600, 274] width 8 height 8
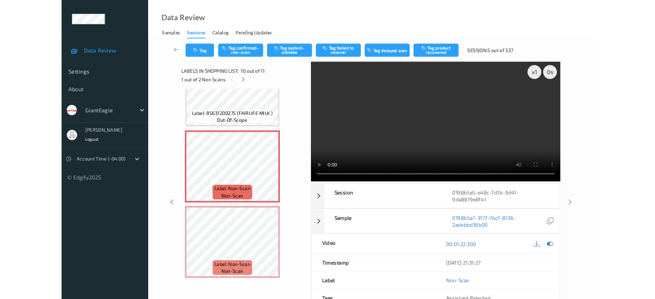
scroll to position [797, 0]
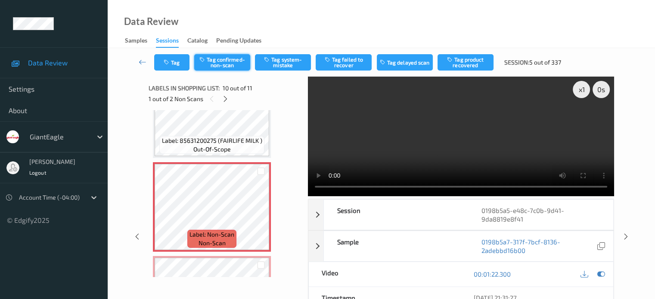
click at [223, 64] on button "Tag confirmed-non-scan" at bounding box center [222, 62] width 56 height 16
click at [352, 61] on button "Tag failed to recover" at bounding box center [343, 62] width 56 height 16
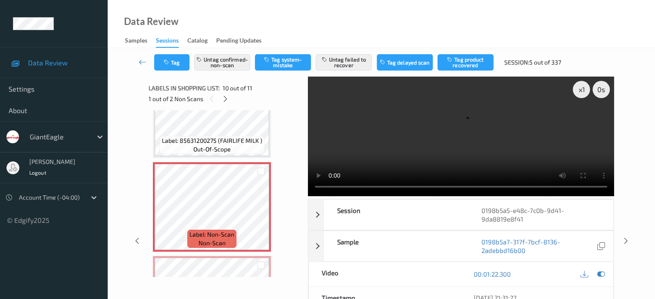
scroll to position [868, 0]
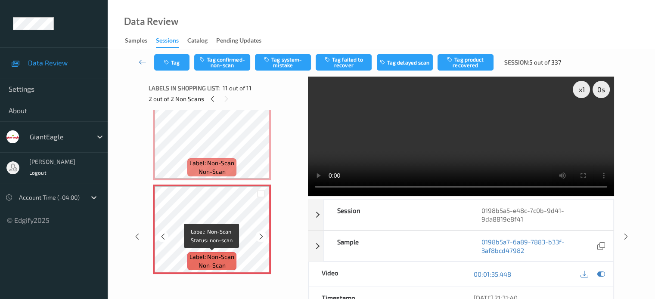
click at [215, 263] on span "non-scan" at bounding box center [211, 265] width 27 height 9
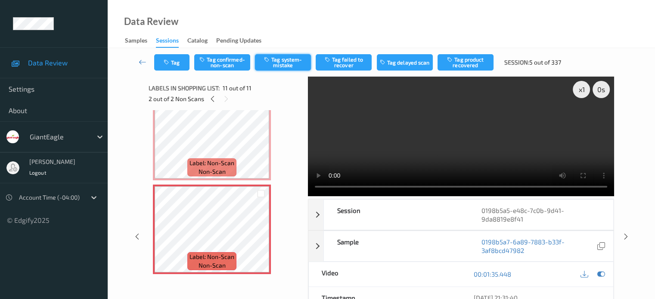
click at [275, 65] on button "Tag system-mistake" at bounding box center [283, 62] width 56 height 16
click at [176, 65] on button "Tag" at bounding box center [171, 62] width 35 height 16
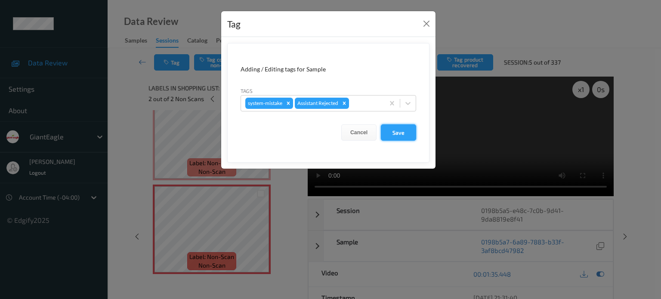
click at [399, 134] on button "Save" at bounding box center [398, 132] width 35 height 16
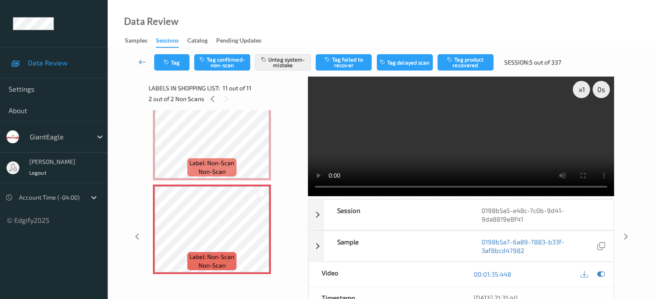
click at [140, 67] on link at bounding box center [142, 62] width 23 height 16
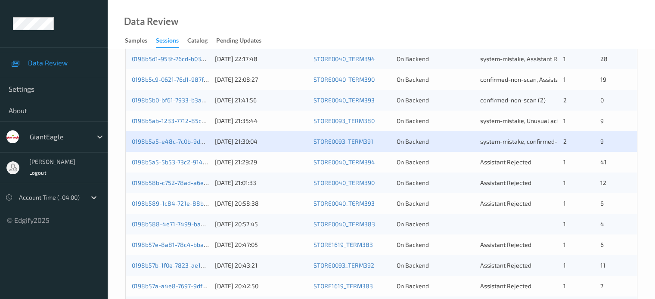
scroll to position [221, 0]
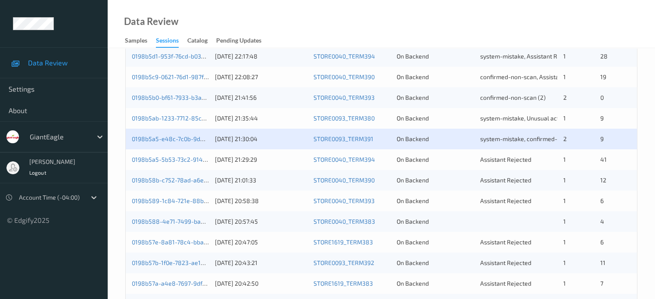
click at [154, 163] on div "0198b5a5-5b53-73c2-9147-2c4c77eec2fd" at bounding box center [170, 159] width 77 height 9
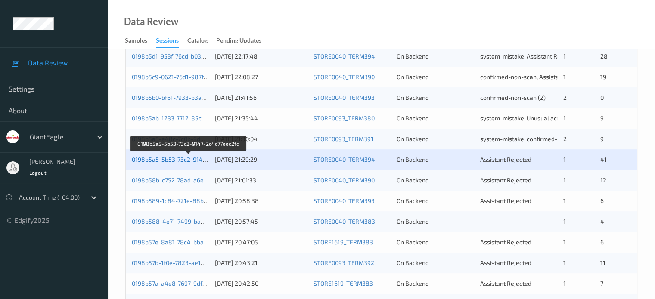
click at [161, 160] on link "0198b5a5-5b53-73c2-9147-2c4c77eec2fd" at bounding box center [189, 159] width 115 height 7
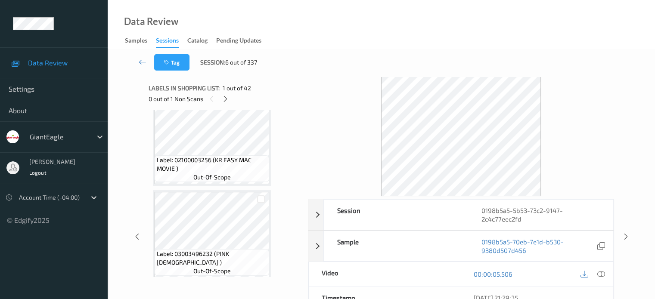
scroll to position [3091, 0]
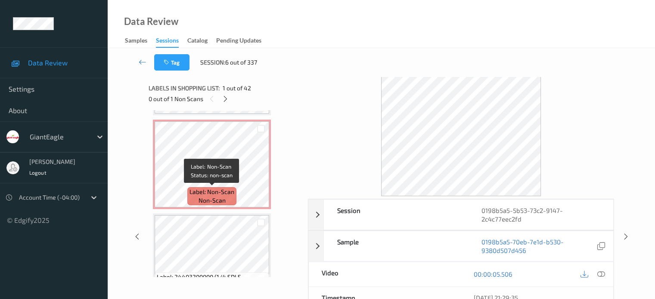
click at [207, 199] on span "non-scan" at bounding box center [211, 200] width 27 height 9
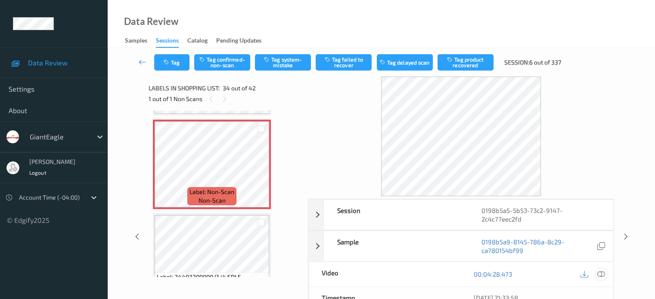
click at [599, 273] on icon at bounding box center [600, 274] width 8 height 8
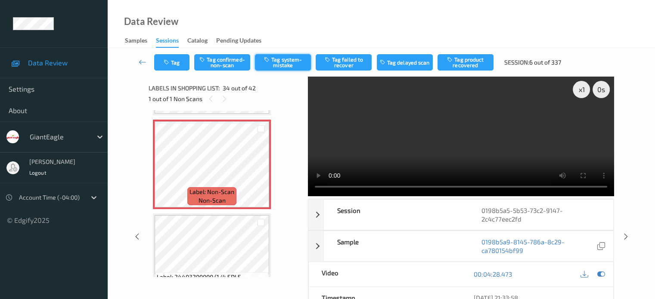
click at [283, 63] on button "Tag system-mistake" at bounding box center [283, 62] width 56 height 16
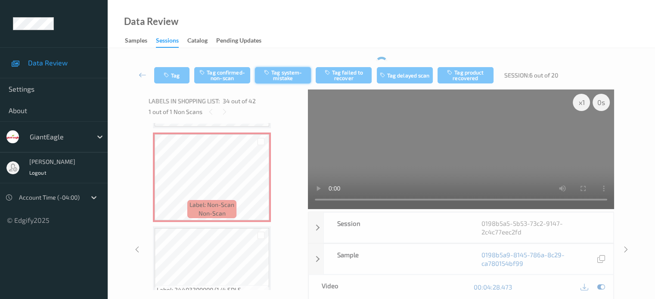
click at [283, 63] on div "Tag Tag confirmed-non-scan Tag system-mistake Tag failed to recover Tag delayed…" at bounding box center [381, 75] width 512 height 28
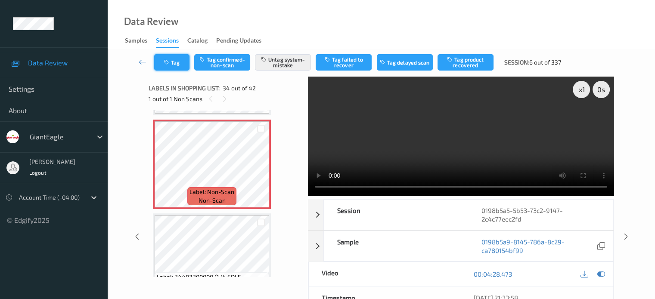
click at [180, 66] on button "Tag" at bounding box center [171, 62] width 35 height 16
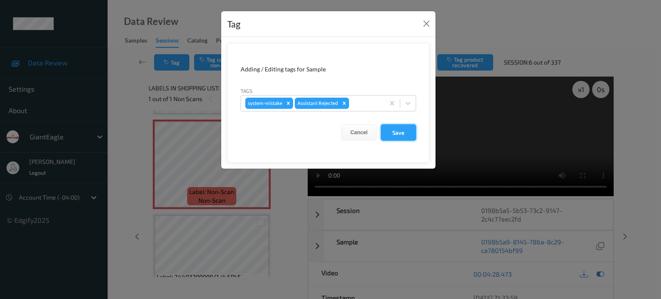
click at [392, 132] on button "Save" at bounding box center [398, 132] width 35 height 16
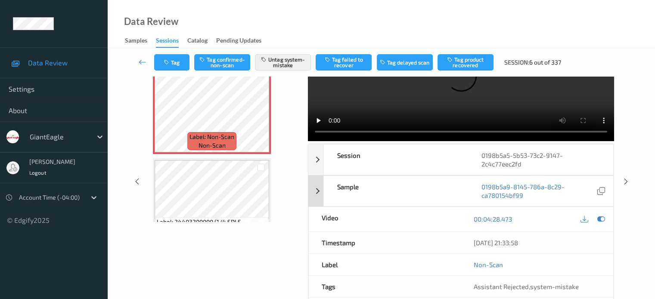
scroll to position [71, 0]
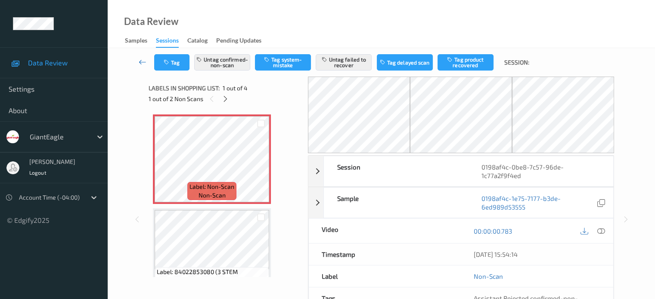
click at [145, 61] on icon at bounding box center [143, 62] width 8 height 9
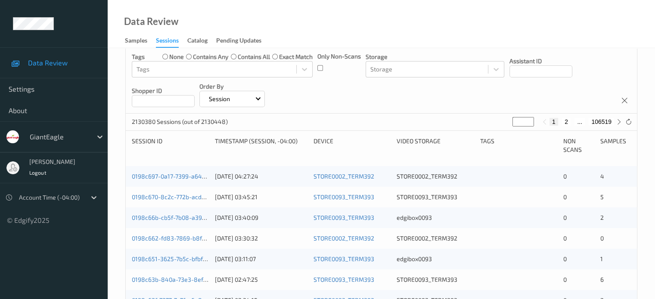
scroll to position [136, 0]
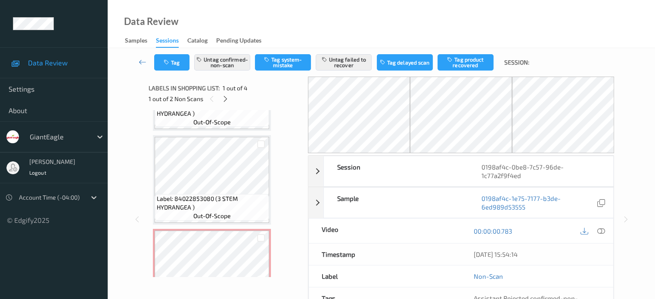
scroll to position [212, 0]
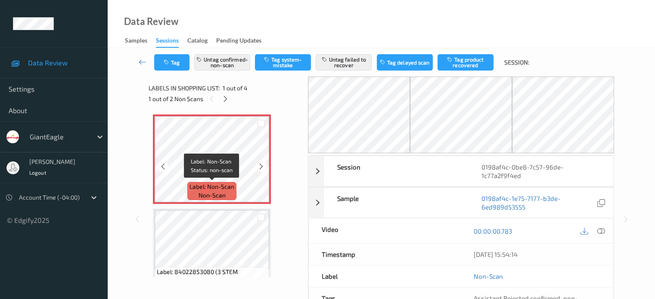
click at [212, 191] on span "non-scan" at bounding box center [211, 195] width 27 height 9
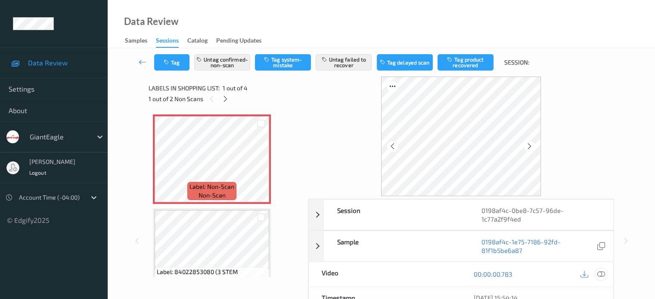
click at [598, 273] on icon at bounding box center [600, 274] width 8 height 8
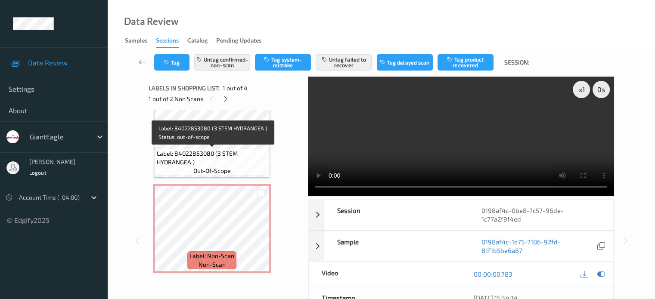
scroll to position [71, 0]
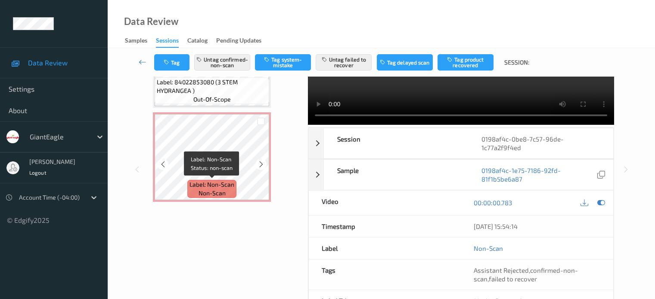
click at [208, 192] on span "non-scan" at bounding box center [211, 193] width 27 height 9
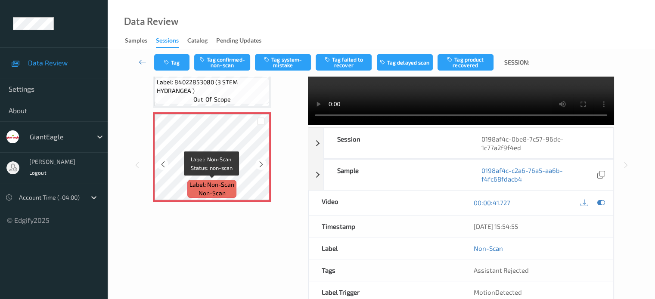
click at [222, 194] on span "non-scan" at bounding box center [211, 193] width 27 height 9
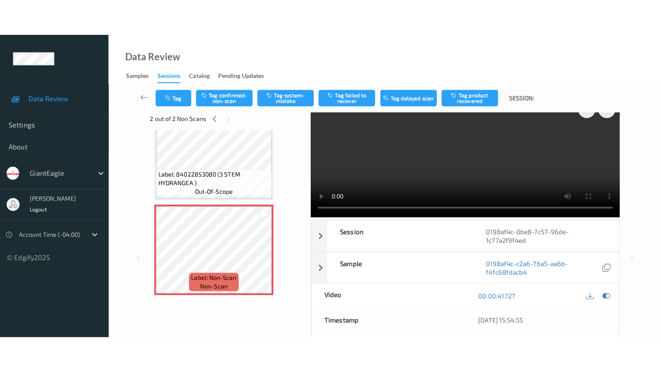
scroll to position [0, 0]
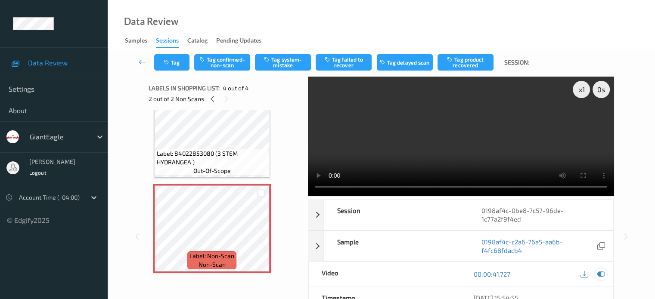
click at [600, 273] on icon at bounding box center [600, 274] width 8 height 8
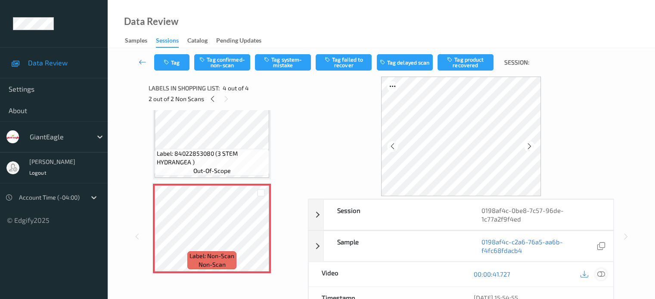
click at [597, 272] on icon at bounding box center [600, 274] width 8 height 8
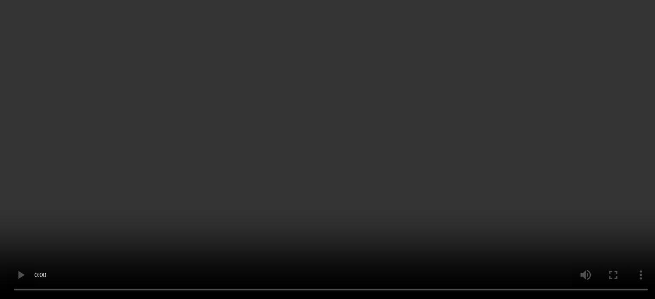
scroll to position [212, 0]
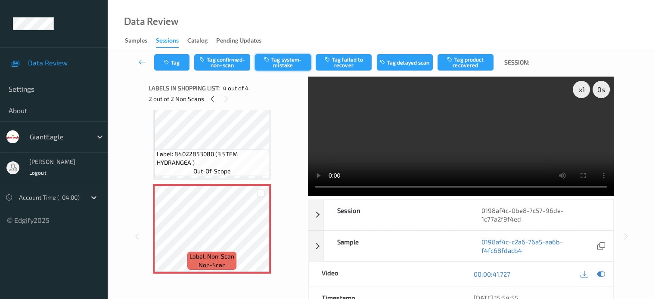
click at [288, 66] on button "Tag system-mistake" at bounding box center [283, 62] width 56 height 16
click at [174, 64] on button "Tag" at bounding box center [171, 62] width 35 height 16
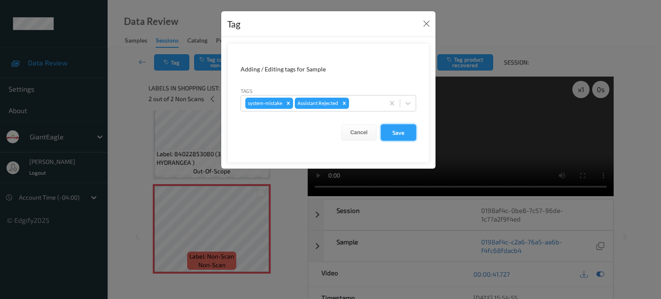
click at [396, 134] on button "Save" at bounding box center [398, 132] width 35 height 16
